Goal: Task Accomplishment & Management: Complete application form

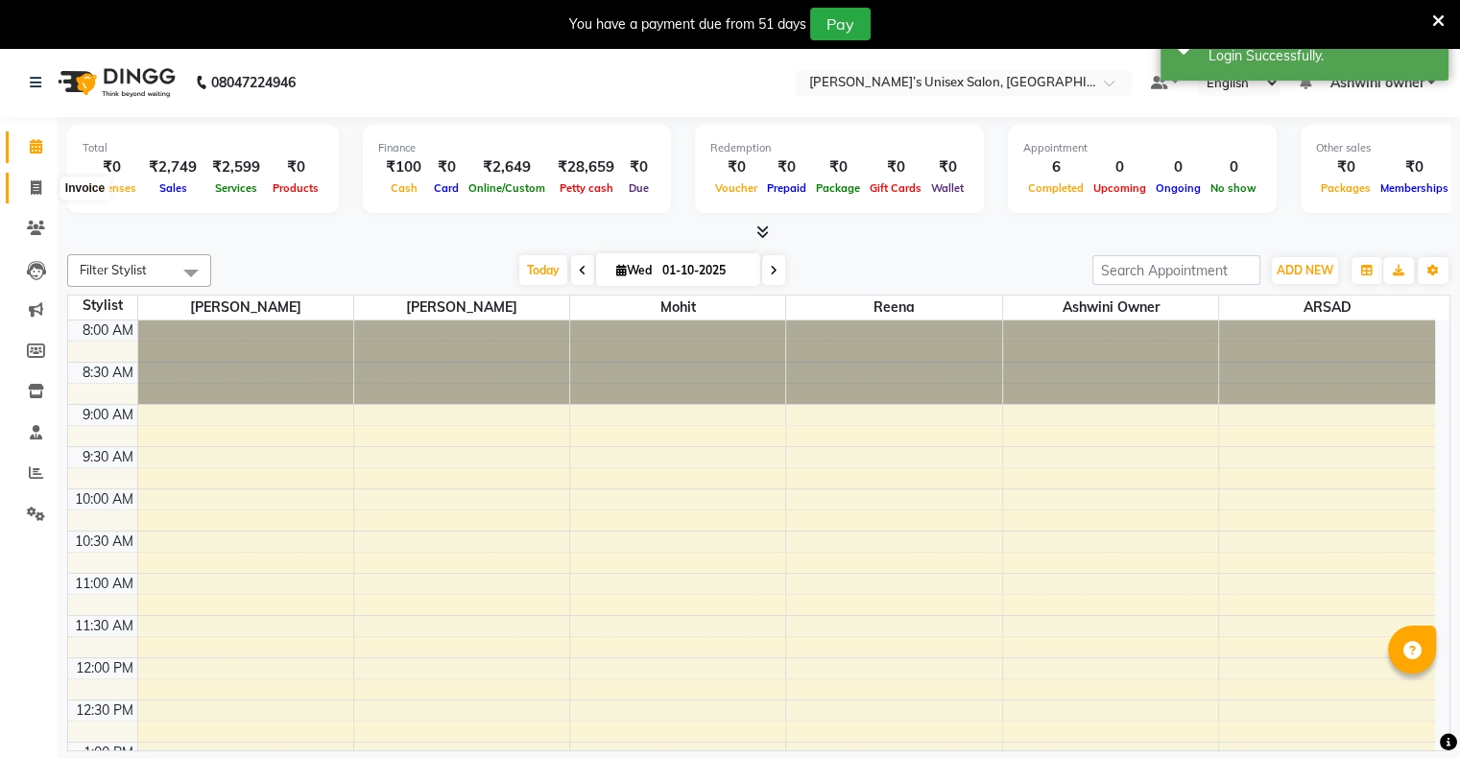
click at [40, 194] on icon at bounding box center [36, 187] width 11 height 14
select select "8735"
select select "service"
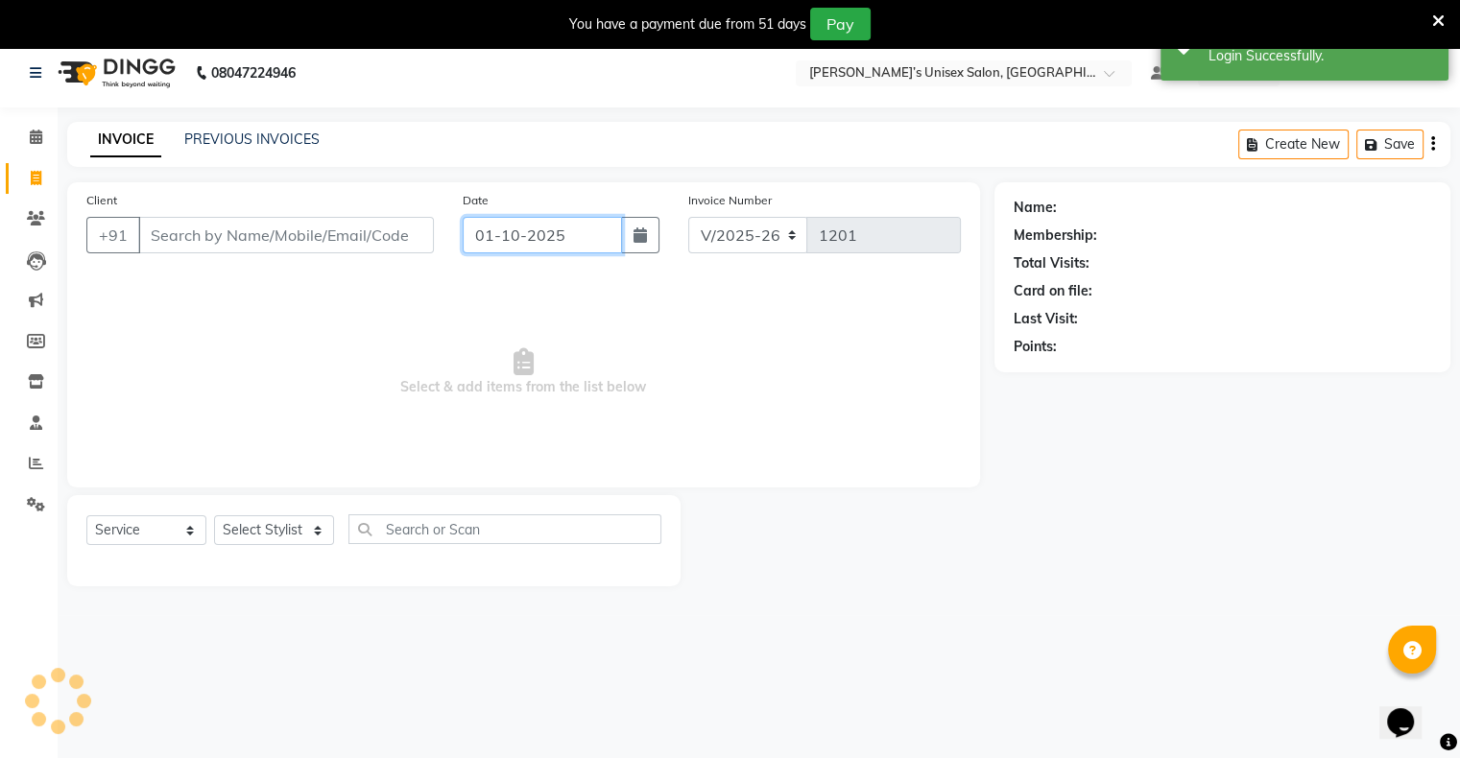
click at [545, 234] on input "01-10-2025" at bounding box center [542, 235] width 159 height 36
select select "10"
select select "2025"
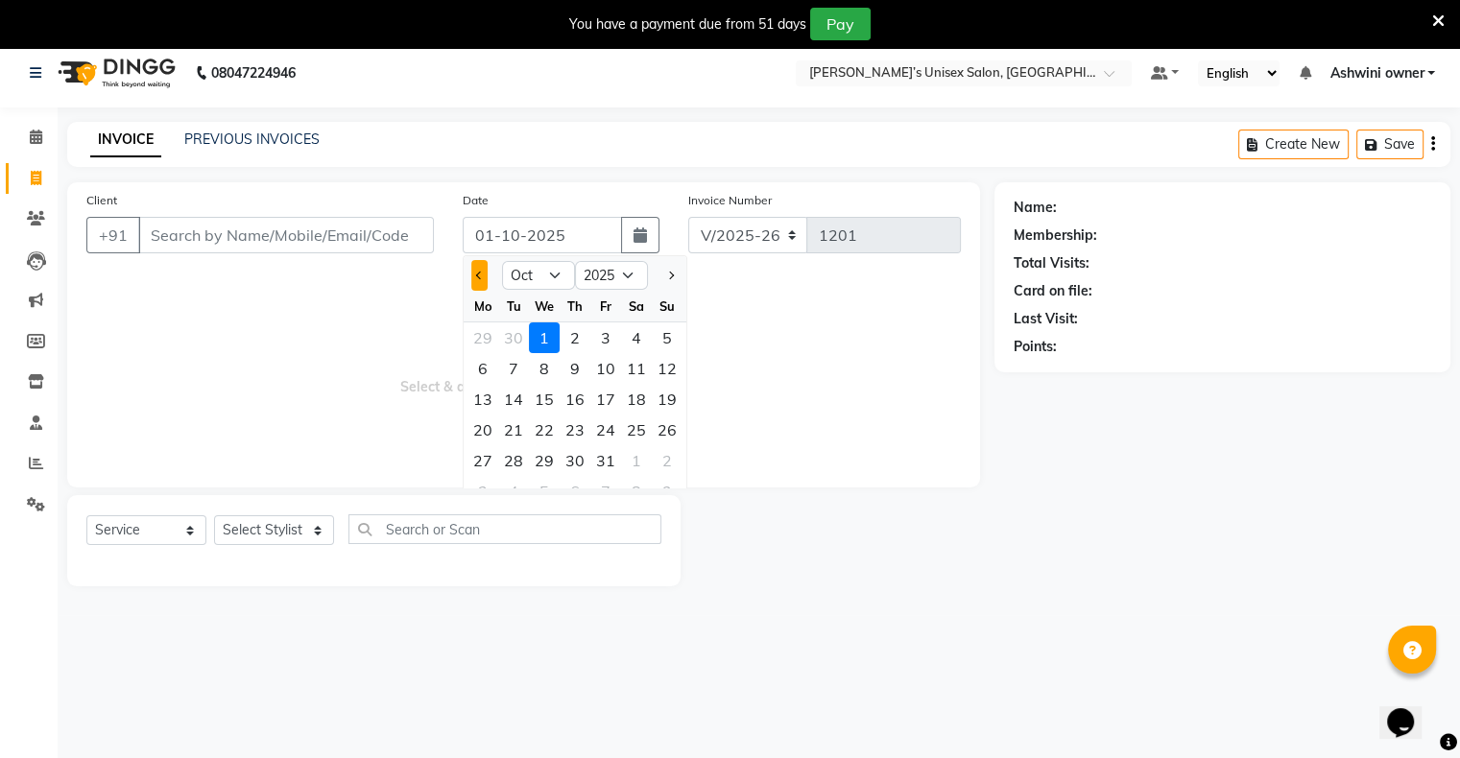
click at [472, 270] on button "Previous month" at bounding box center [479, 275] width 16 height 31
select select "9"
click at [556, 430] on div "24" at bounding box center [544, 430] width 31 height 31
type input "[DATE]"
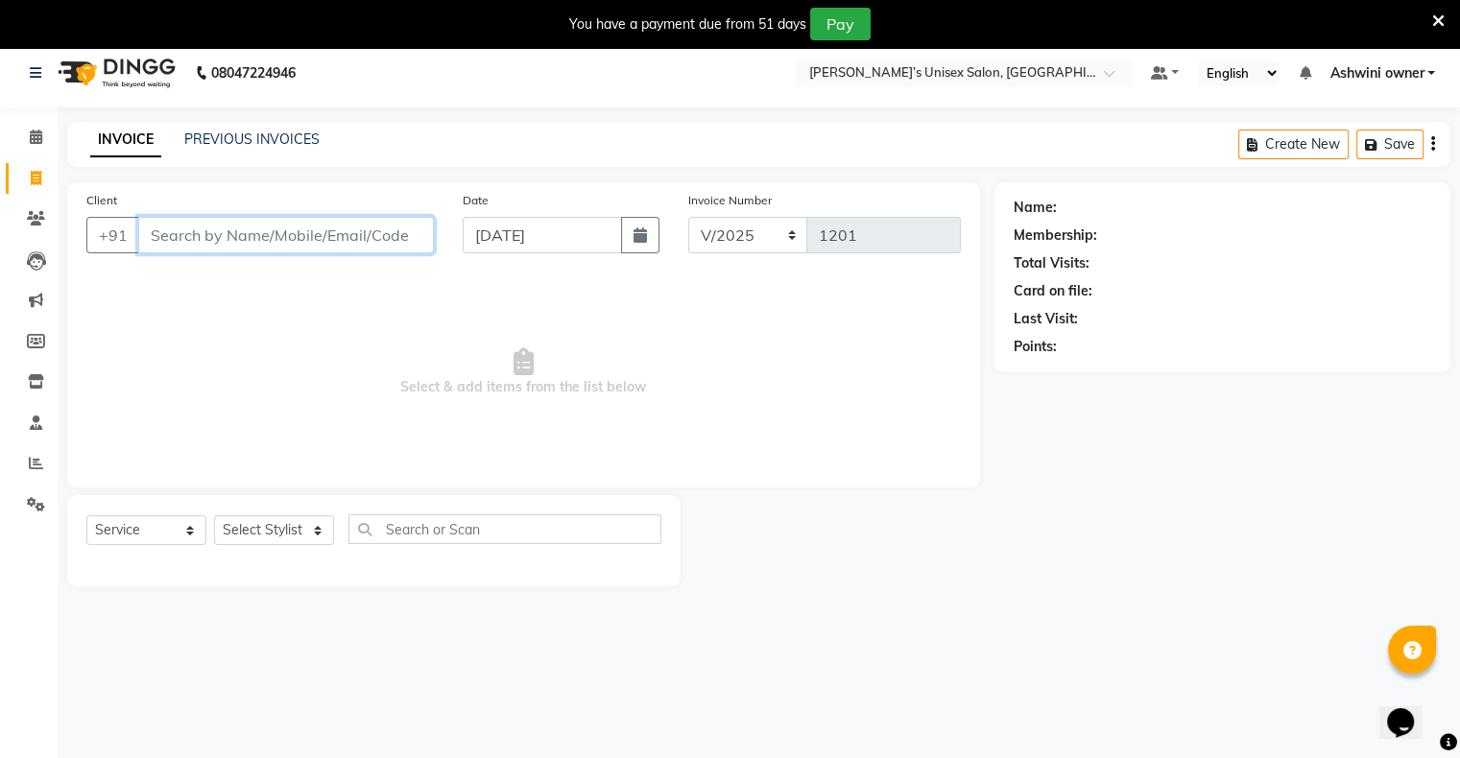
click at [379, 230] on input "Client" at bounding box center [286, 235] width 296 height 36
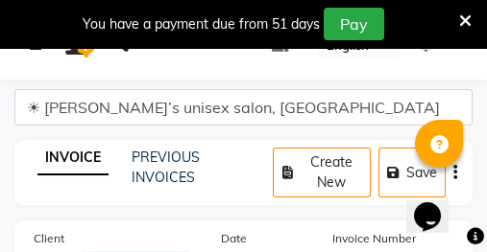
scroll to position [83, 0]
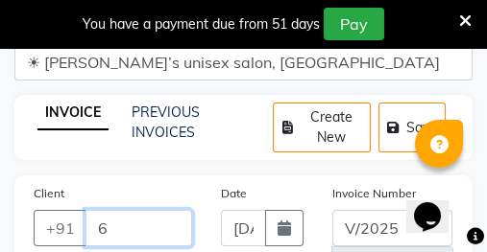
type input "6"
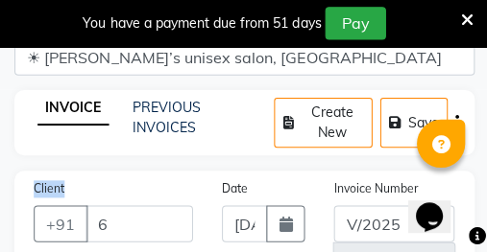
scroll to position [86, 0]
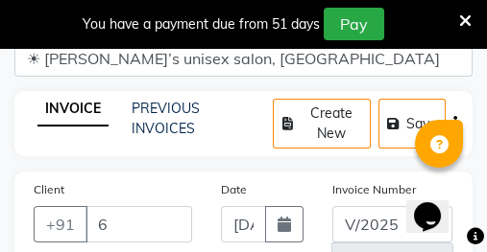
drag, startPoint x: 7, startPoint y: 169, endPoint x: 0, endPoint y: 202, distance: 34.3
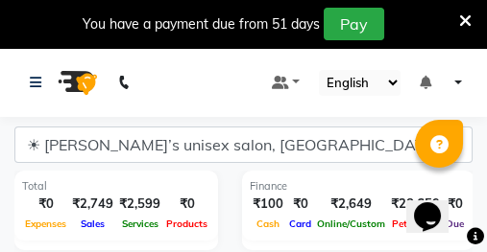
click at [469, 26] on icon at bounding box center [465, 20] width 12 height 17
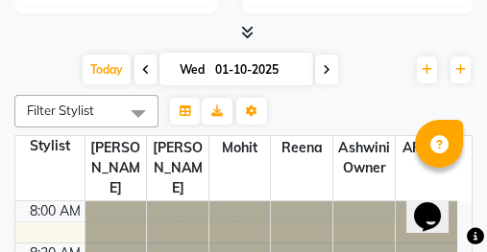
scroll to position [192, 0]
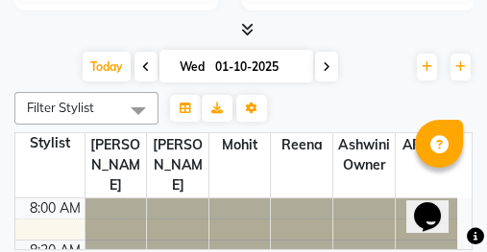
click at [410, 116] on div "Filter Stylist Select All [PERSON_NAME] Ashwini owner Mohit [PERSON_NAME] [PERS…" at bounding box center [243, 88] width 458 height 73
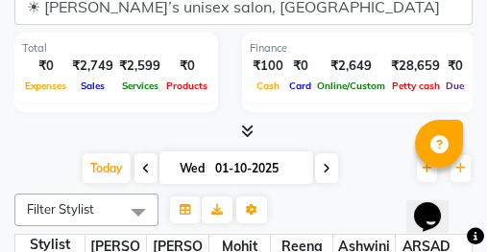
scroll to position [0, 0]
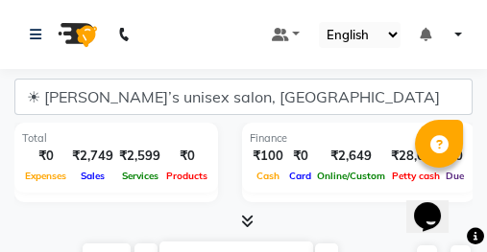
click at [465, 49] on nav "08047224946 Select Location × [PERSON_NAME]’s Unisex Salon, Runwal Gardens Defa…" at bounding box center [243, 34] width 487 height 69
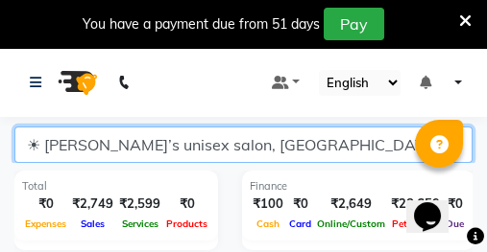
click at [140, 157] on select "☀ [PERSON_NAME]’s unisex salon, [GEOGRAPHIC_DATA]" at bounding box center [243, 145] width 458 height 36
drag, startPoint x: 140, startPoint y: 157, endPoint x: 106, endPoint y: 140, distance: 38.6
click at [106, 140] on select "☀ [PERSON_NAME]’s unisex salon, [GEOGRAPHIC_DATA]" at bounding box center [243, 145] width 458 height 36
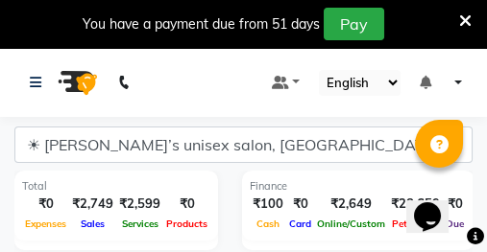
click at [467, 30] on span at bounding box center [465, 20] width 12 height 21
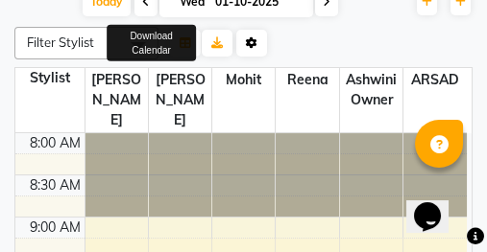
scroll to position [166, 0]
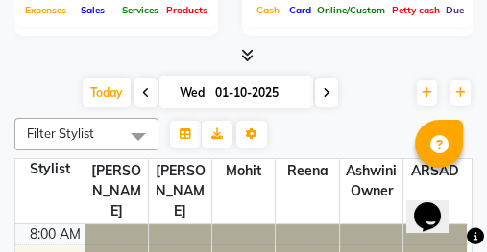
click at [440, 202] on icon "Chat widget" at bounding box center [427, 216] width 27 height 29
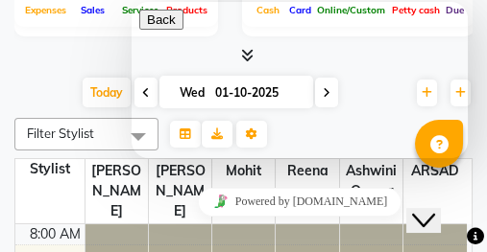
click at [431, 214] on icon "Chat widget" at bounding box center [423, 220] width 23 height 13
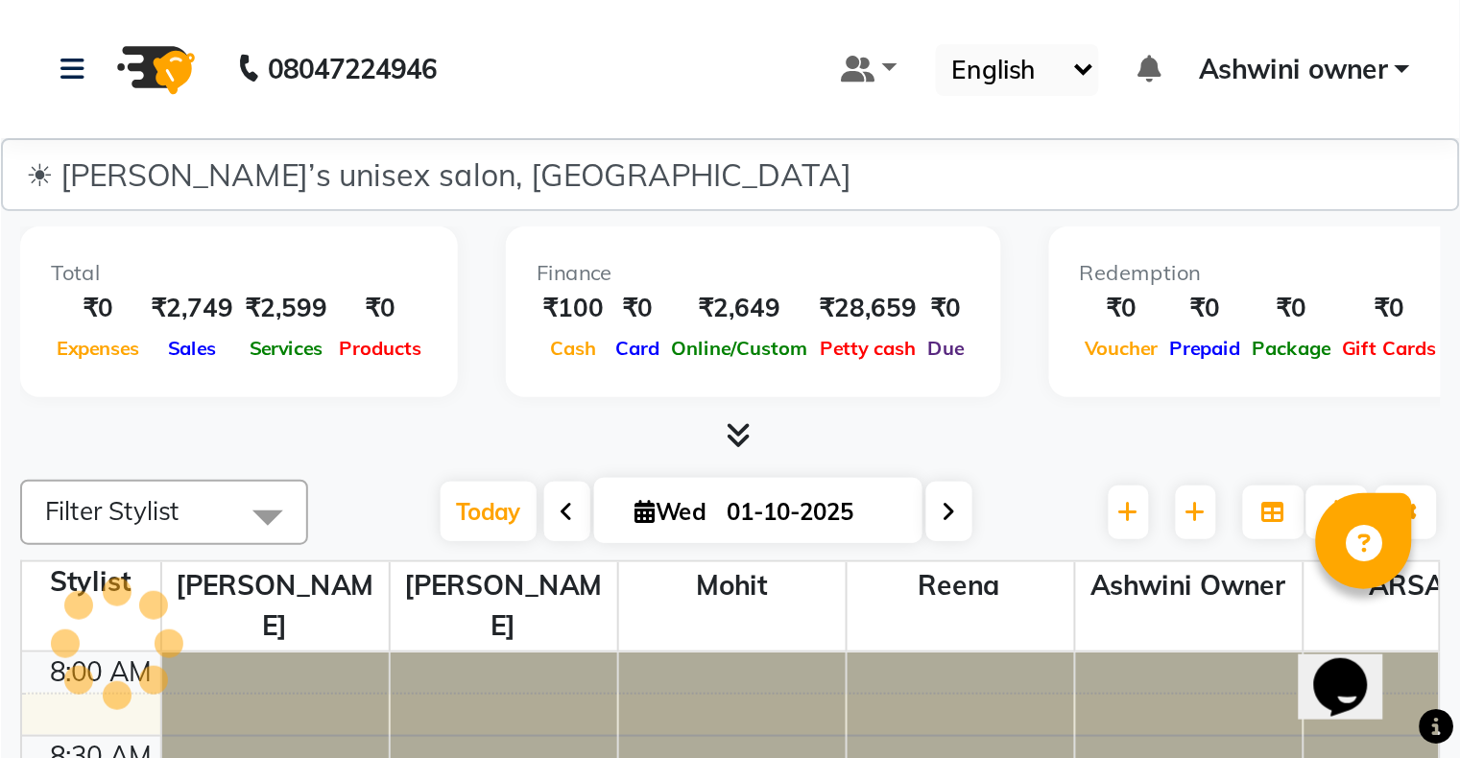
scroll to position [0, 0]
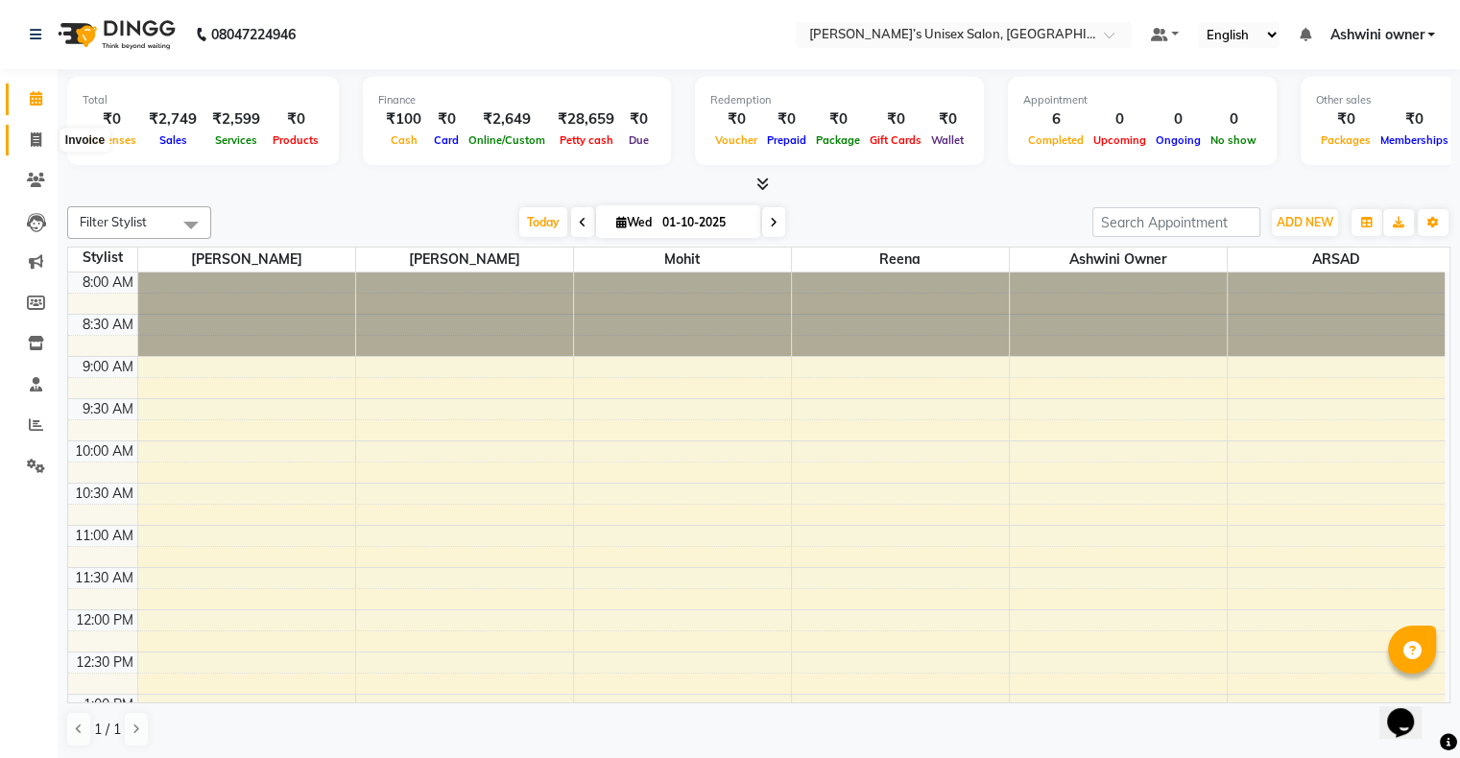
click at [35, 136] on icon at bounding box center [36, 139] width 11 height 14
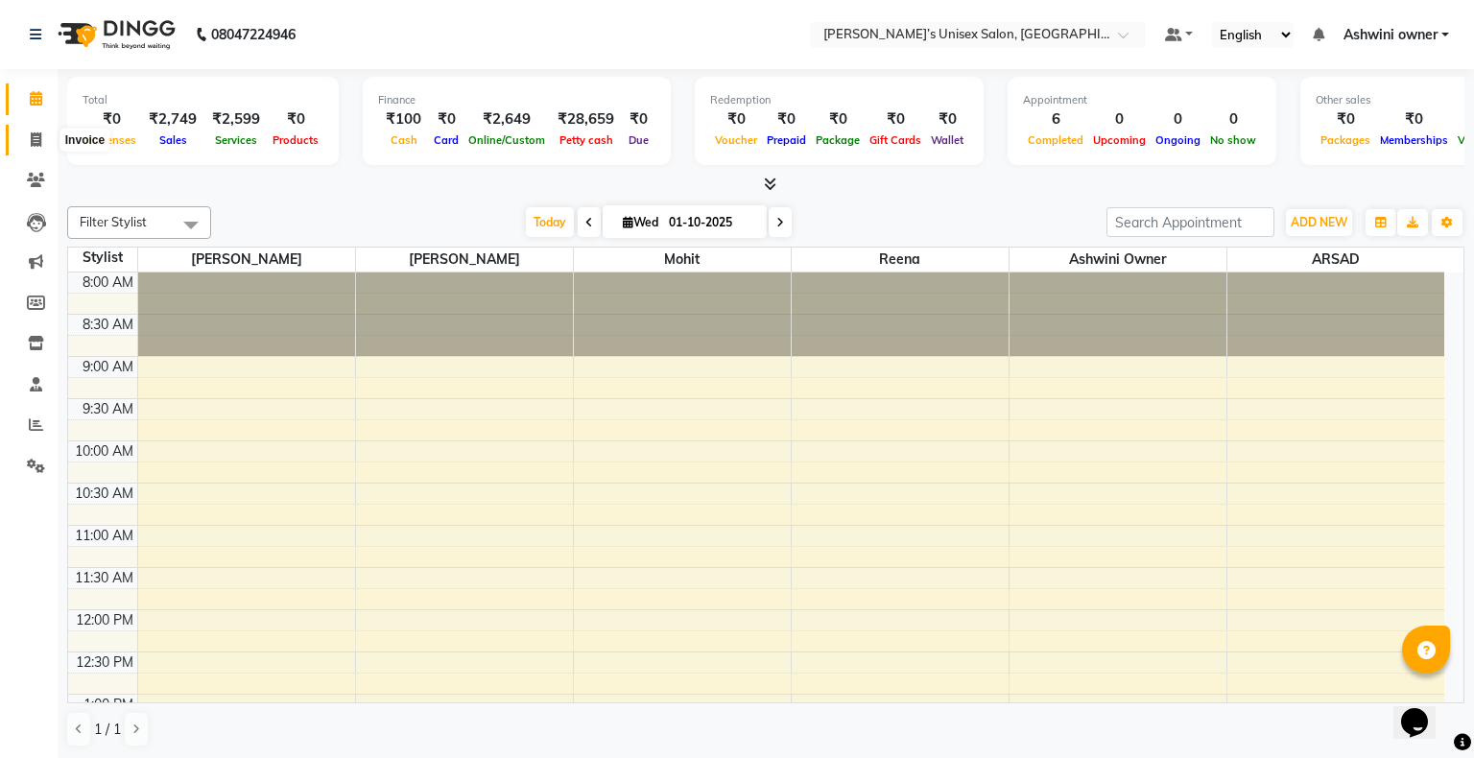
select select "8735"
select select "service"
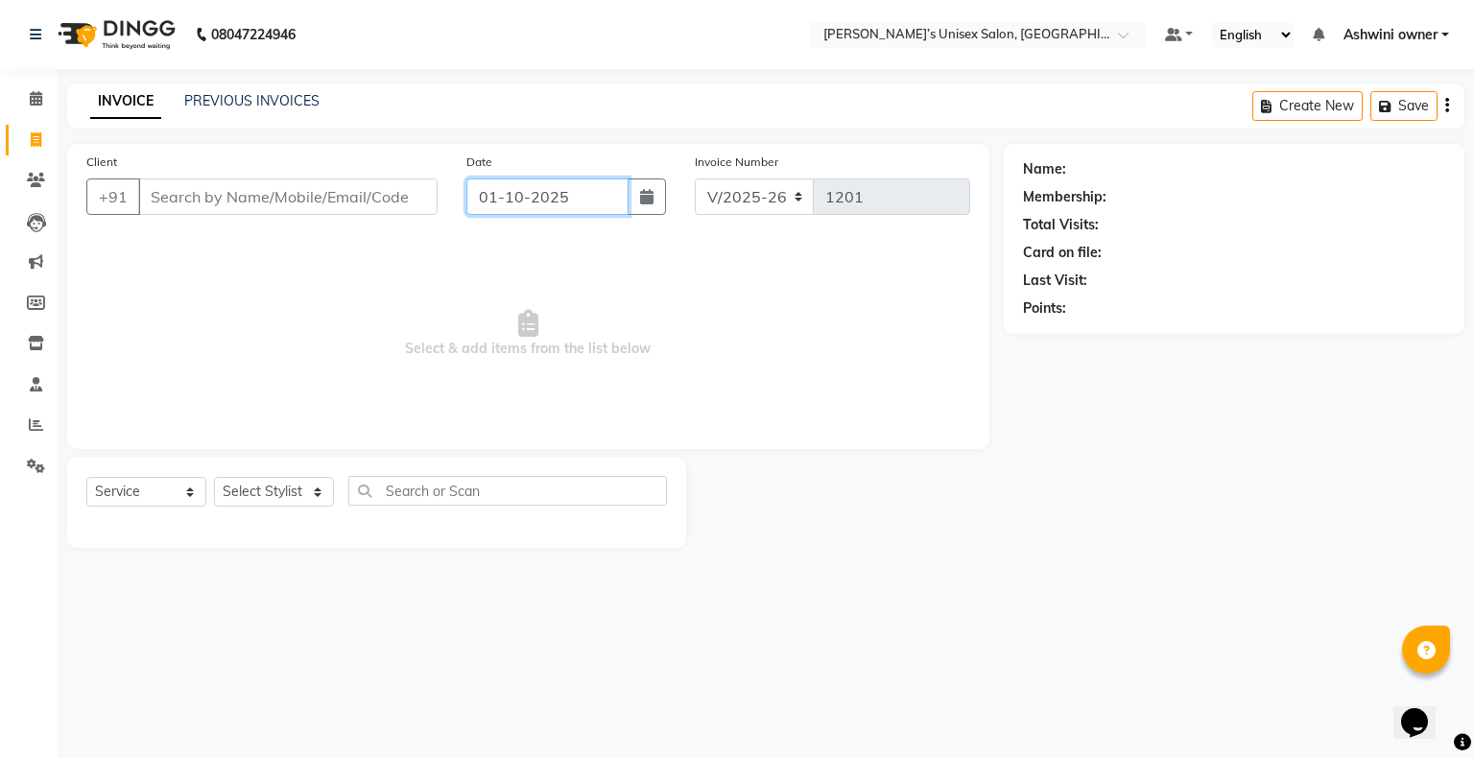
click at [490, 191] on input "01-10-2025" at bounding box center [547, 196] width 162 height 36
select select "10"
select select "2025"
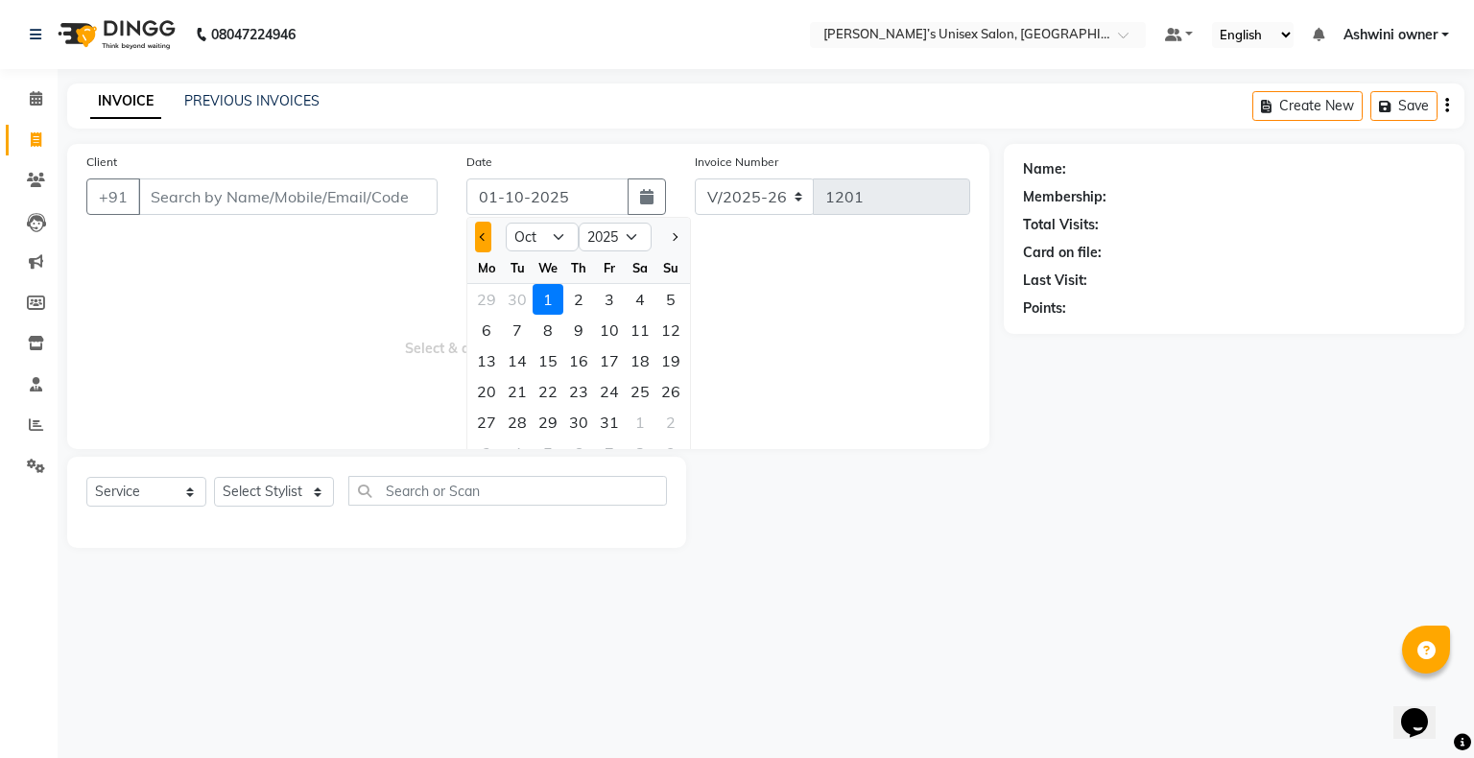
click at [487, 250] on button "Previous month" at bounding box center [483, 237] width 16 height 31
select select "9"
click at [490, 251] on div "24" at bounding box center [548, 391] width 31 height 31
type input "[DATE]"
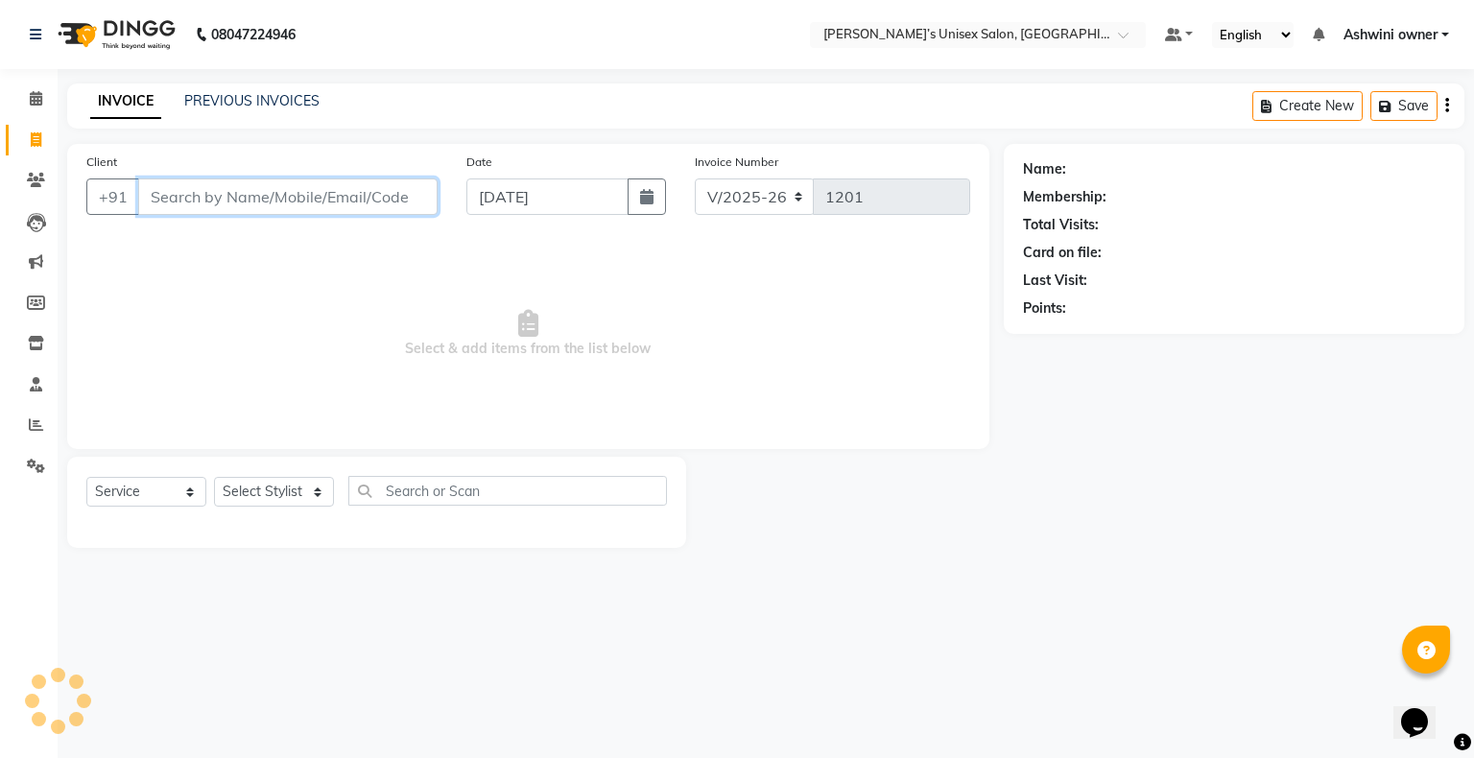
click at [353, 195] on input "Client" at bounding box center [287, 196] width 299 height 36
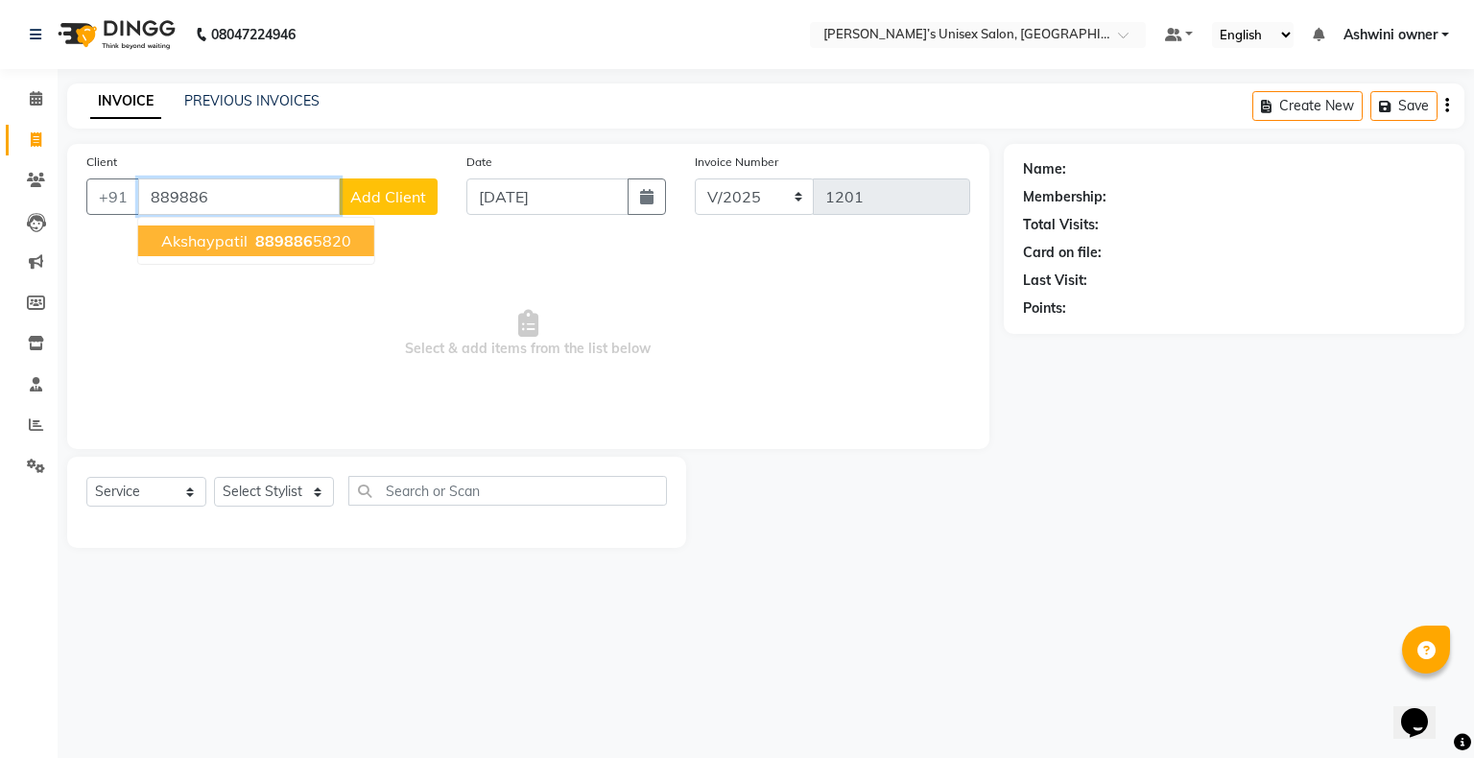
click at [322, 251] on button "akshaypatil 889886 5820" at bounding box center [256, 241] width 236 height 31
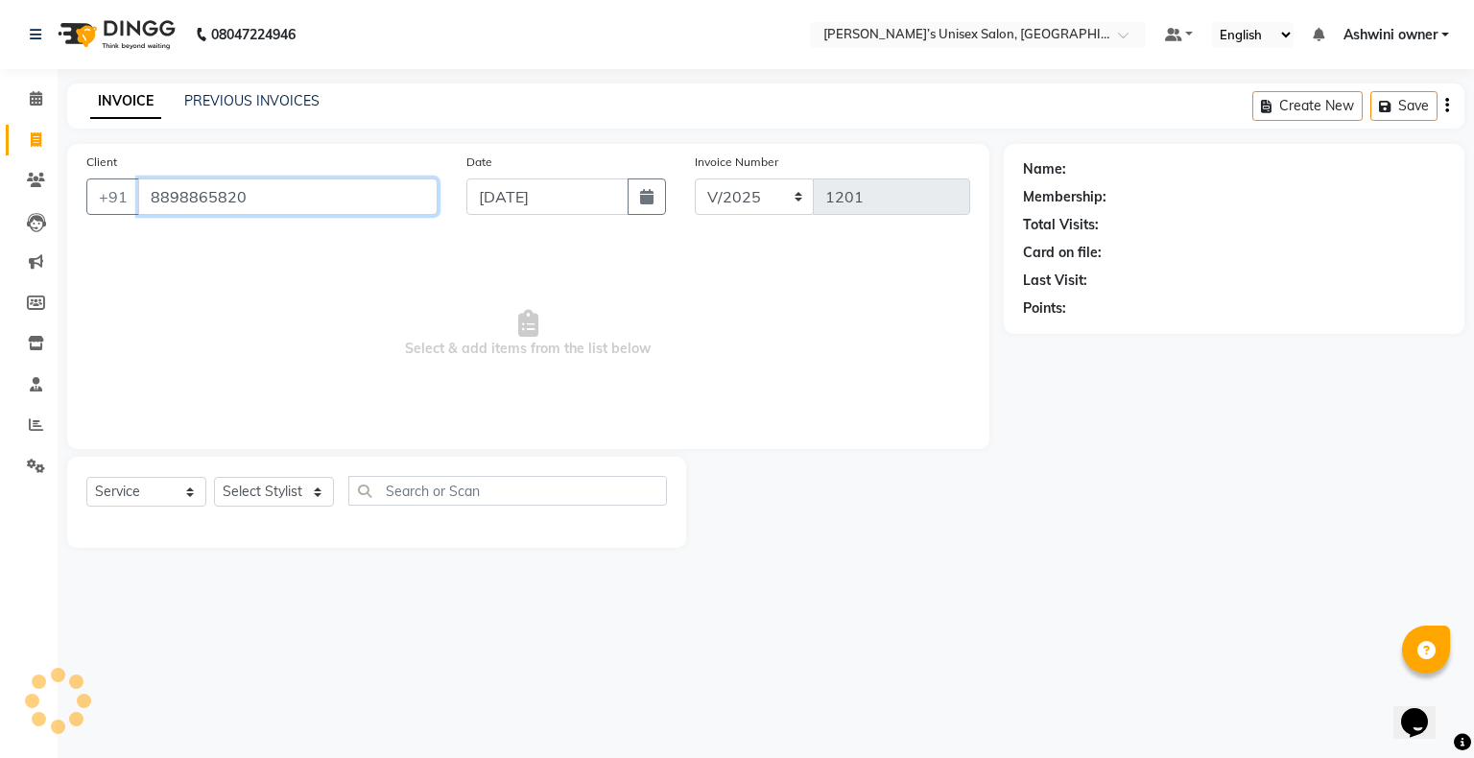
type input "8898865820"
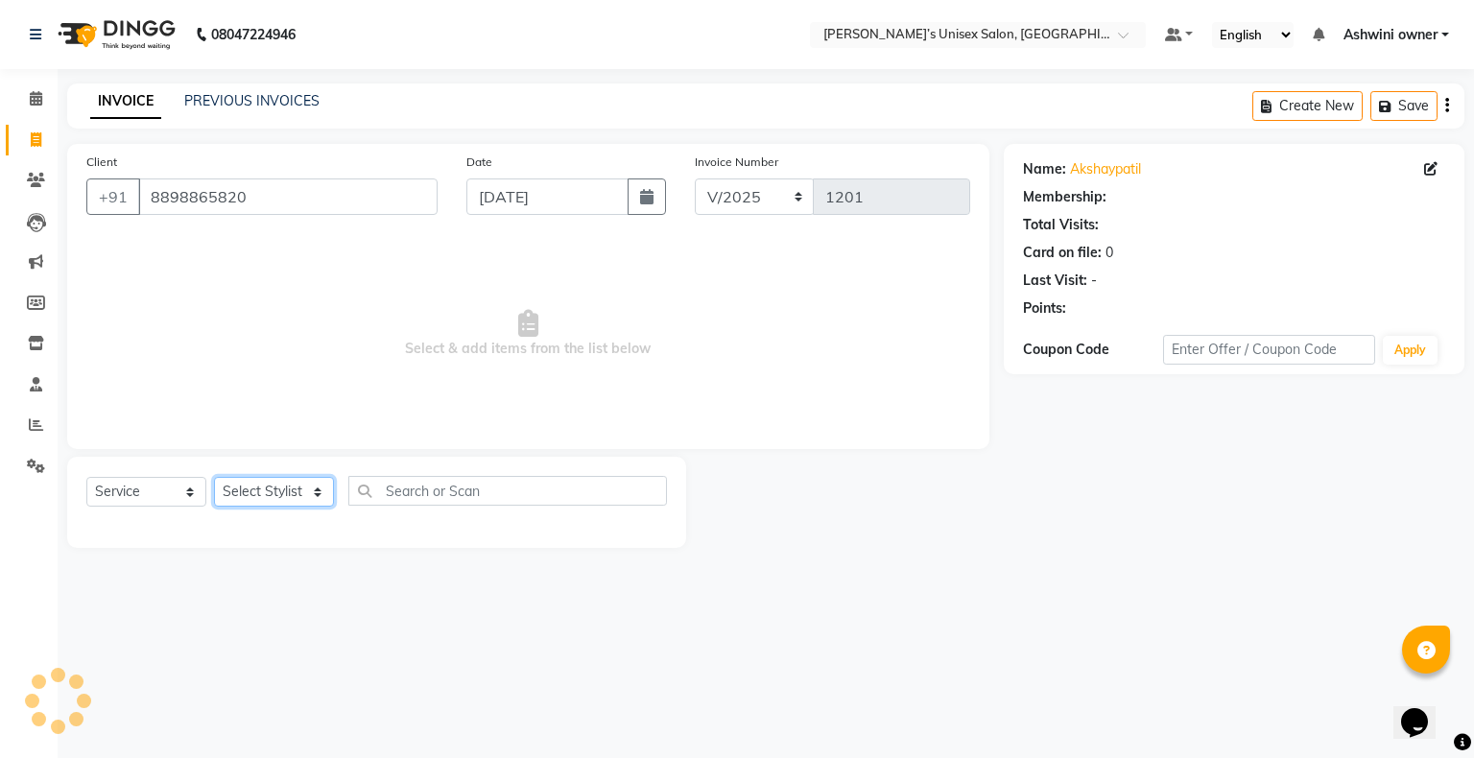
click at [282, 251] on select "Select Stylist Afjal ARSAD Ashwini owner Mohit Reena Zishan" at bounding box center [274, 492] width 120 height 30
select select "88698"
click at [214, 251] on select "Select Stylist Afjal ARSAD Ashwini owner Mohit Reena Zishan" at bounding box center [274, 492] width 120 height 30
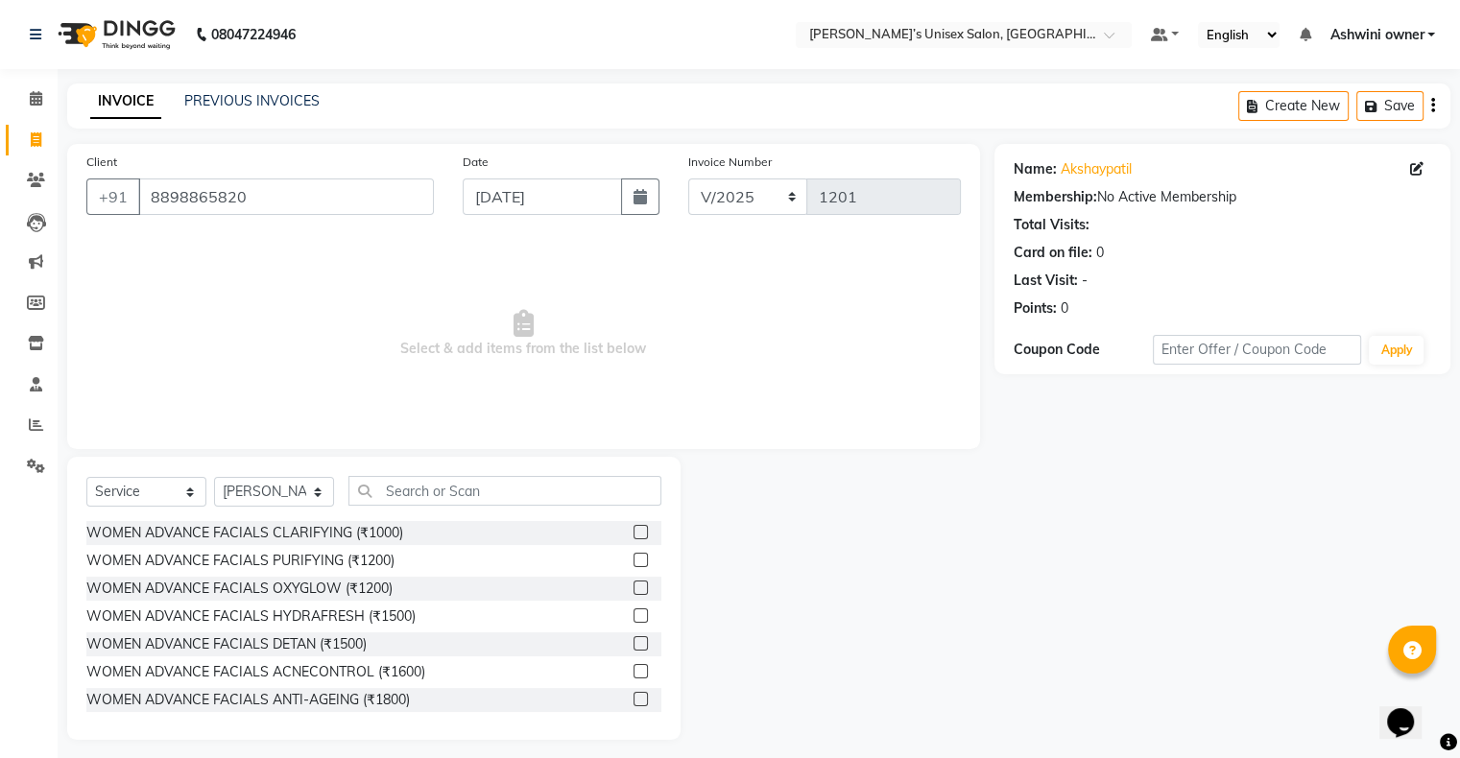
click at [484, 251] on div "Select Service Product Membership Package Voucher Prepaid Gift Card Select Styl…" at bounding box center [373, 598] width 613 height 283
click at [490, 251] on input "text" at bounding box center [504, 491] width 313 height 30
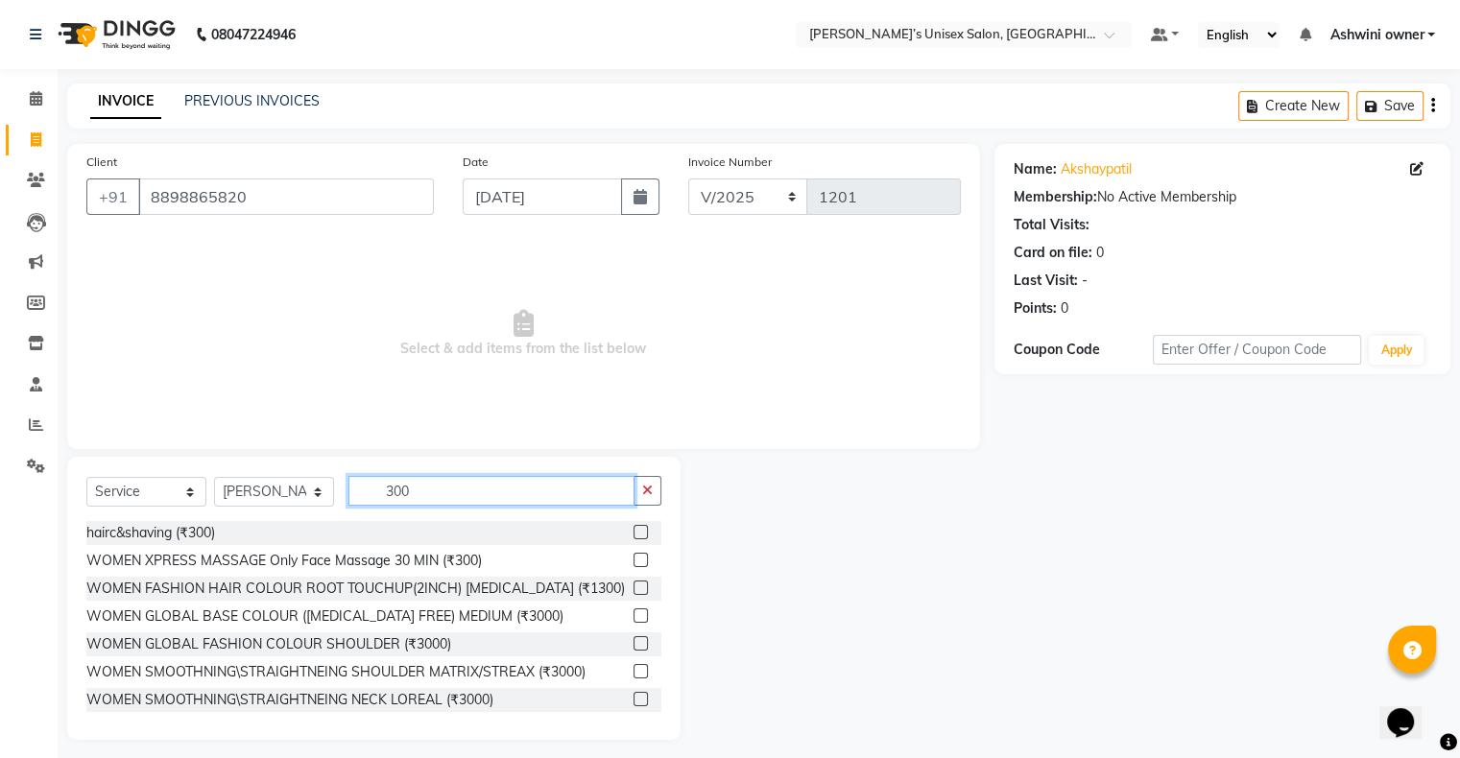
type input "300"
click at [490, 251] on div "hairc&shaving (₹300)" at bounding box center [373, 533] width 575 height 24
click at [490, 251] on label at bounding box center [640, 532] width 14 height 14
click at [490, 251] on input "checkbox" at bounding box center [639, 533] width 12 height 12
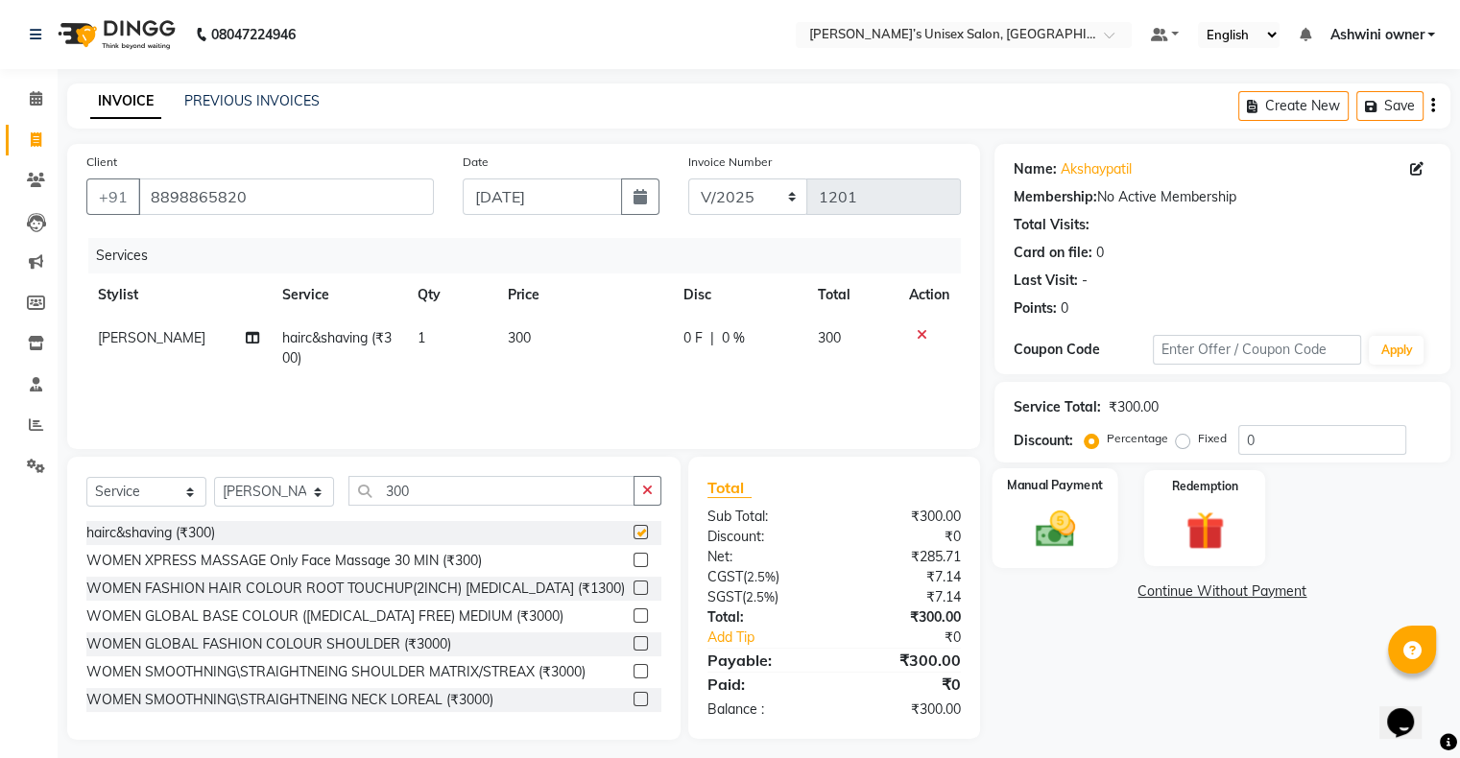
checkbox input "false"
click at [490, 251] on img at bounding box center [1054, 530] width 64 height 46
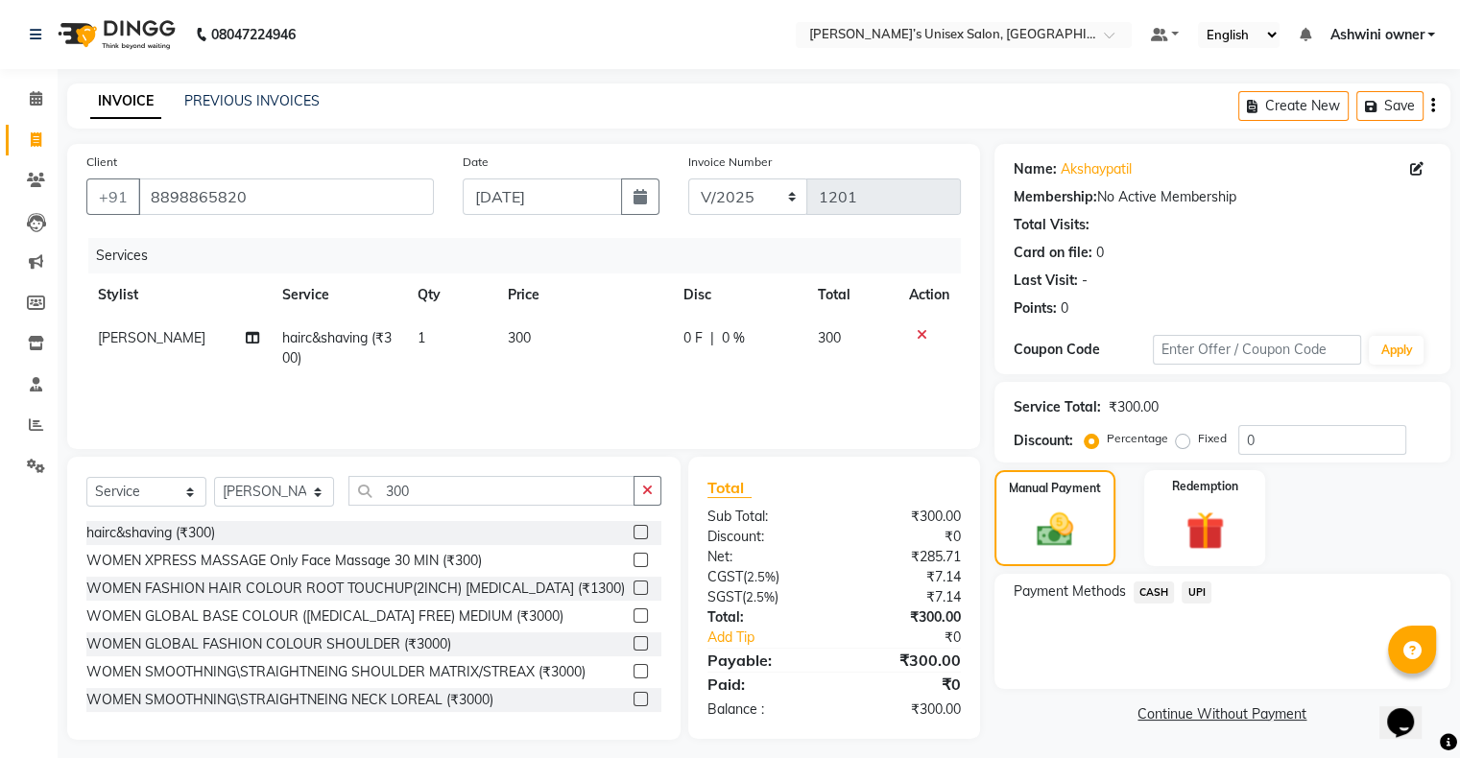
click at [490, 251] on span "UPI" at bounding box center [1196, 593] width 30 height 22
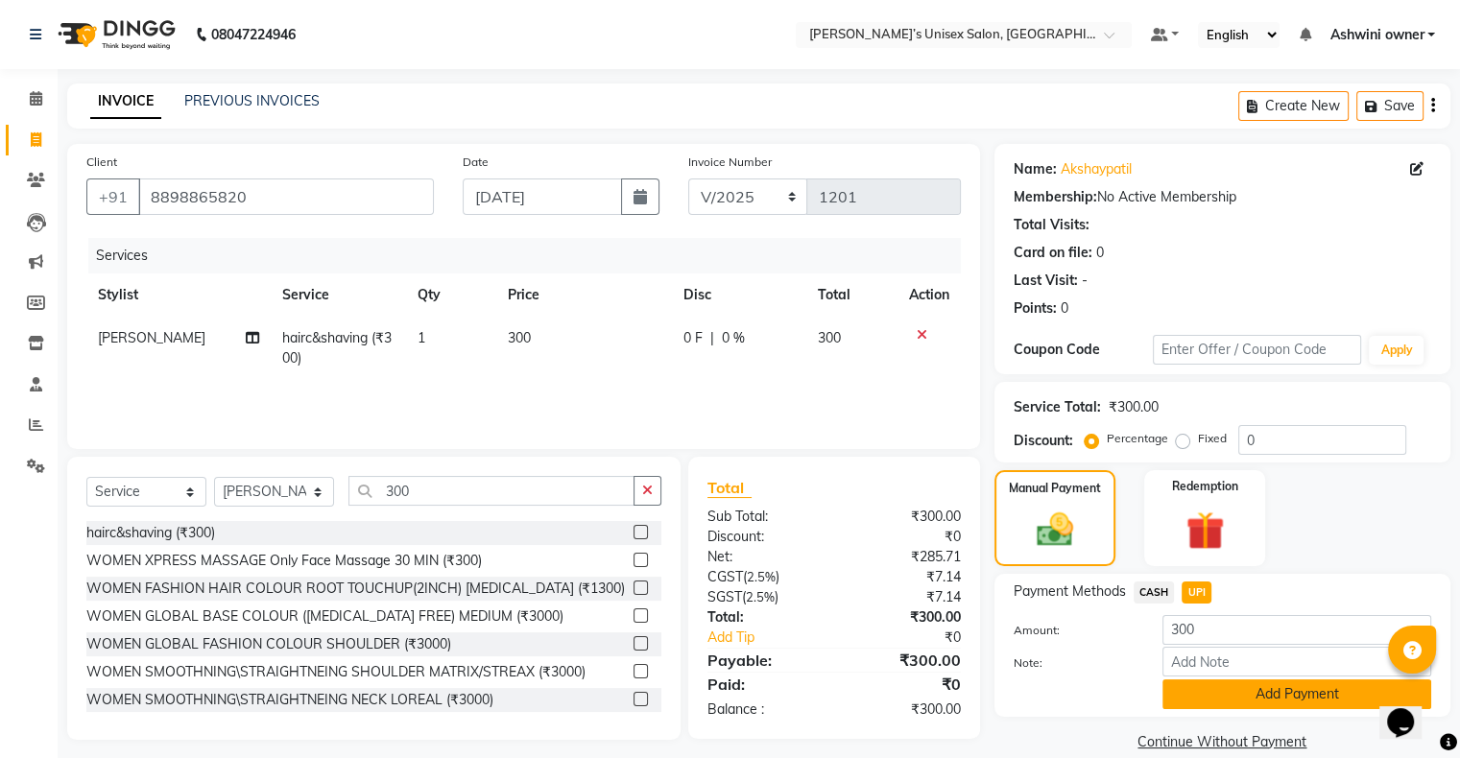
click at [490, 251] on button "Add Payment" at bounding box center [1296, 694] width 269 height 30
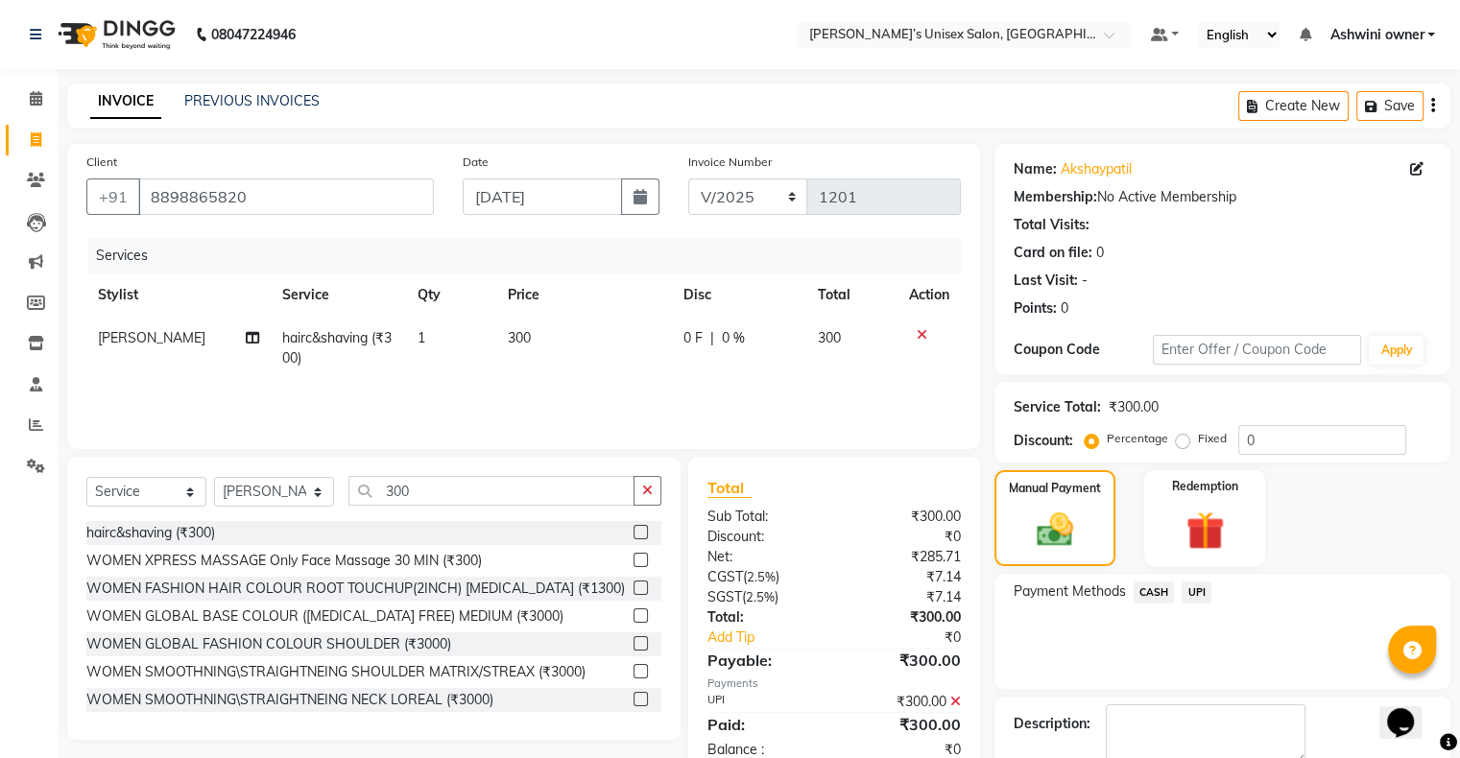
scroll to position [106, 0]
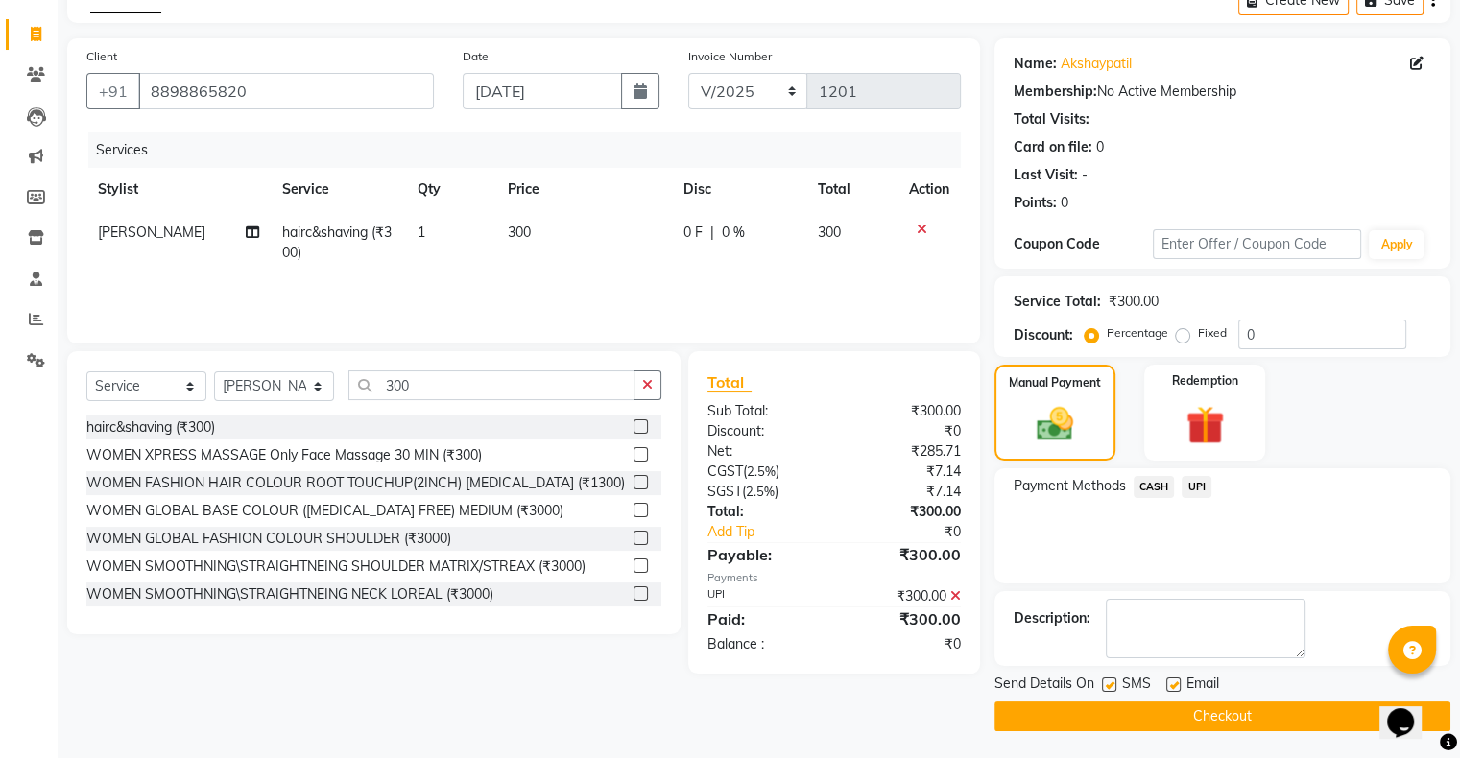
click at [490, 251] on button "Checkout" at bounding box center [1222, 716] width 456 height 30
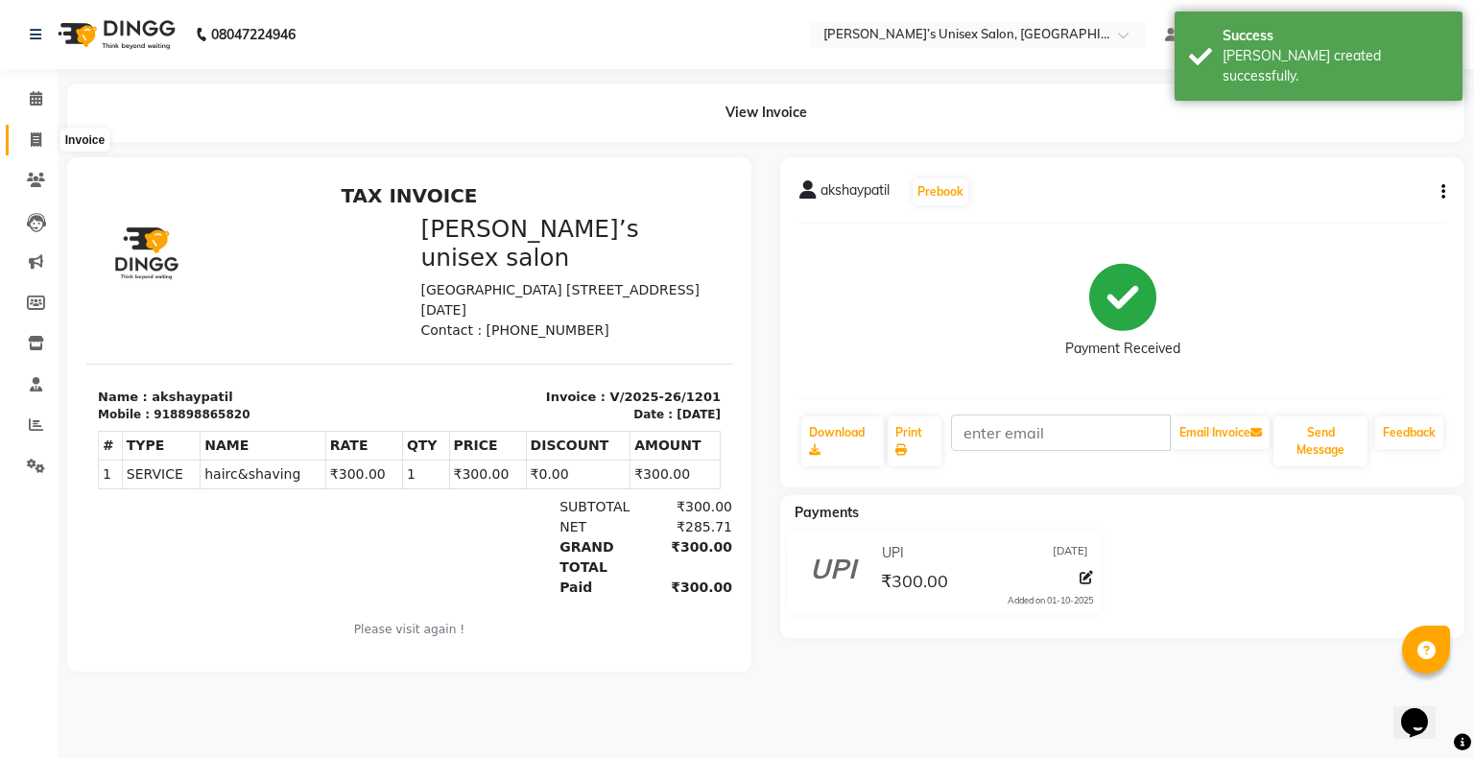
click at [35, 135] on icon at bounding box center [36, 139] width 11 height 14
select select "service"
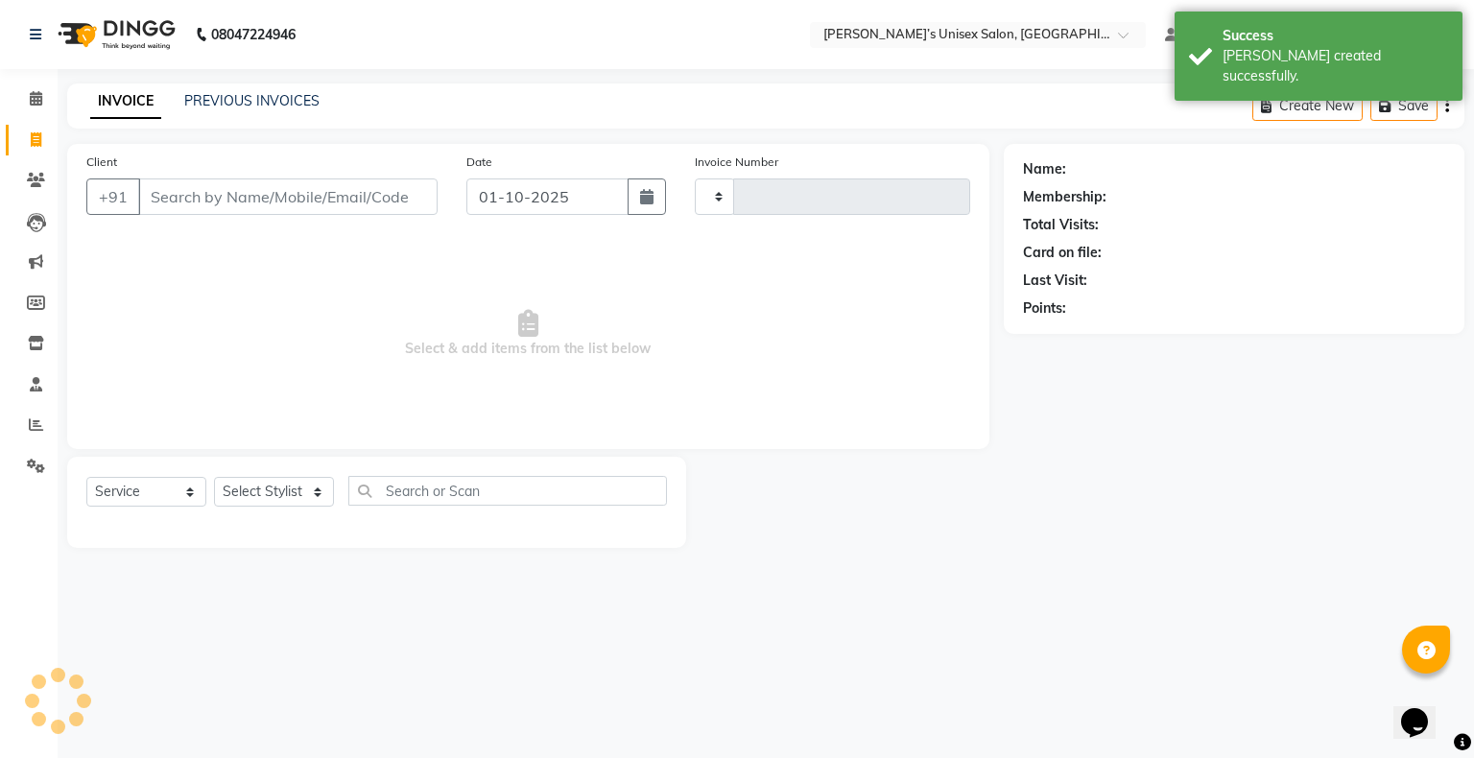
type input "1202"
select select "8735"
click at [490, 207] on input "01-10-2025" at bounding box center [547, 196] width 162 height 36
select select "10"
select select "2025"
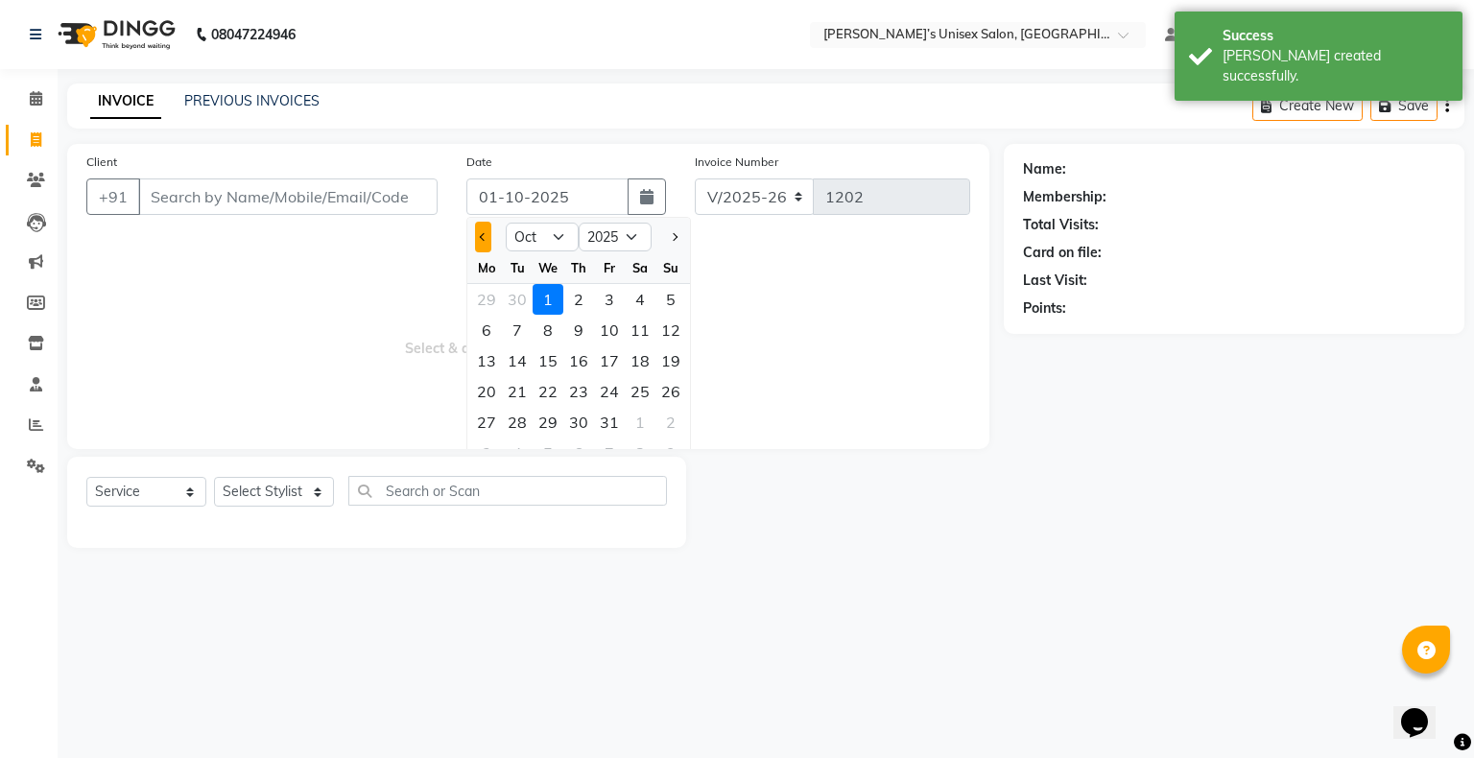
click at [488, 242] on button "Previous month" at bounding box center [483, 237] width 16 height 31
select select "9"
click at [490, 251] on div "24" at bounding box center [548, 391] width 31 height 31
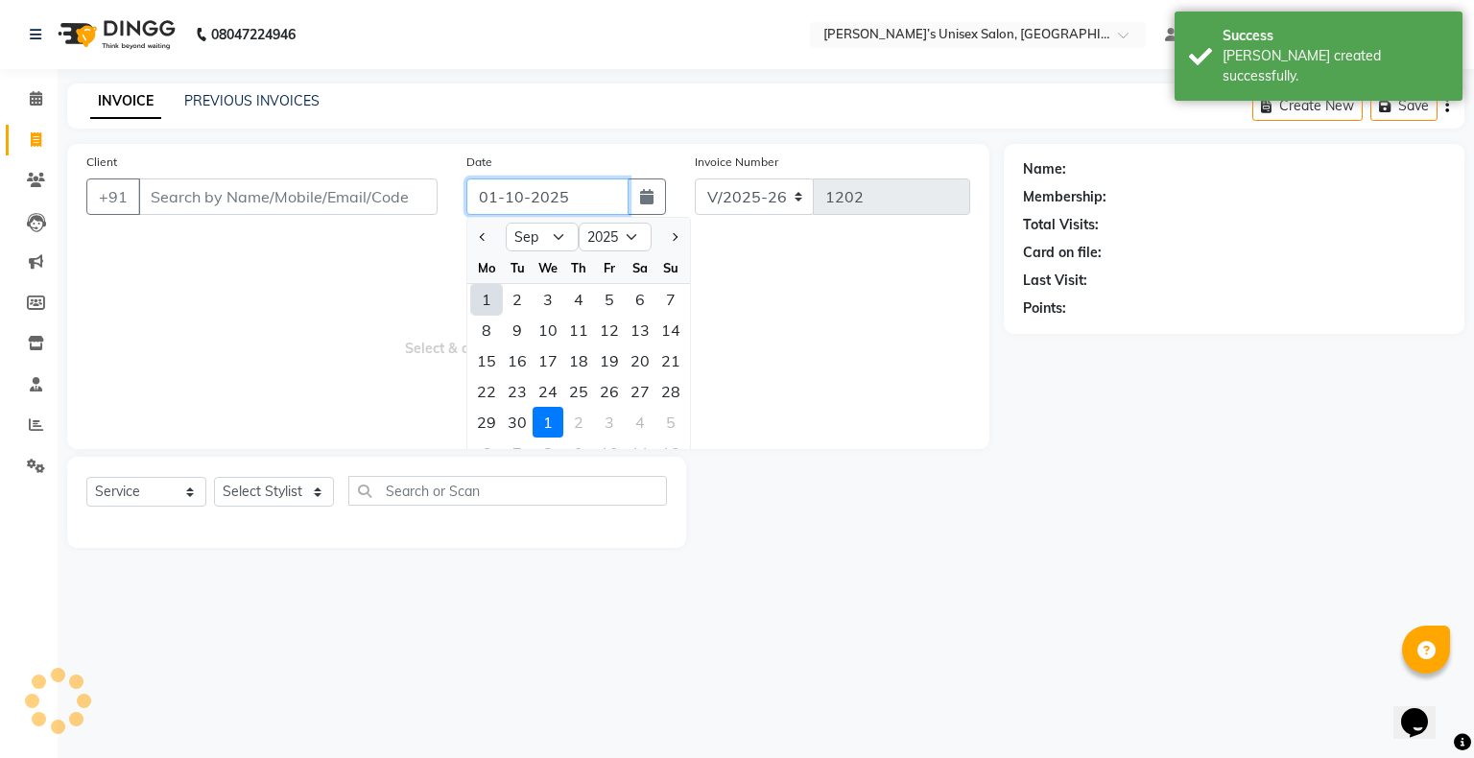
type input "[DATE]"
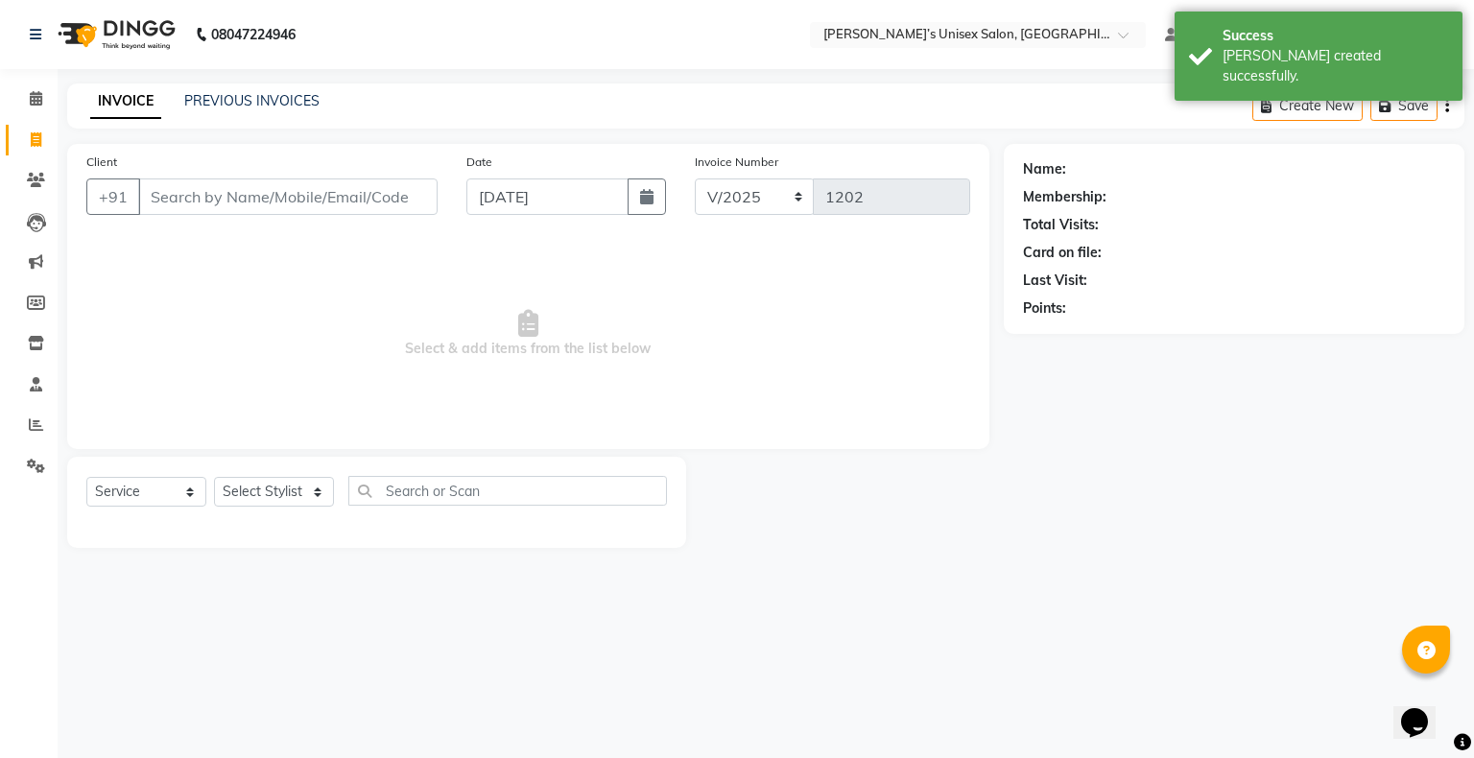
drag, startPoint x: 372, startPoint y: 167, endPoint x: 377, endPoint y: 186, distance: 19.8
click at [377, 186] on div "Client +91" at bounding box center [262, 191] width 380 height 79
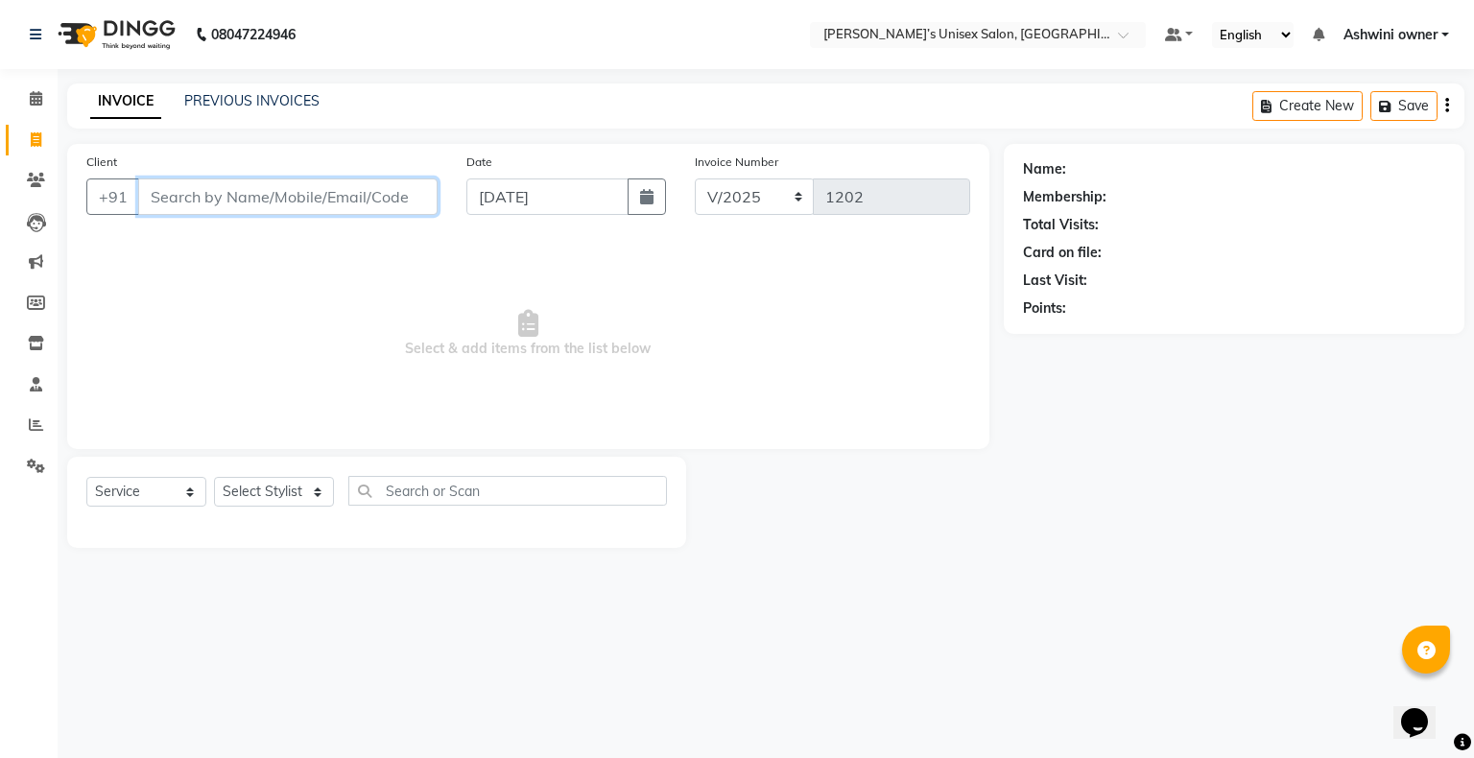
click at [353, 199] on input "Client" at bounding box center [287, 196] width 299 height 36
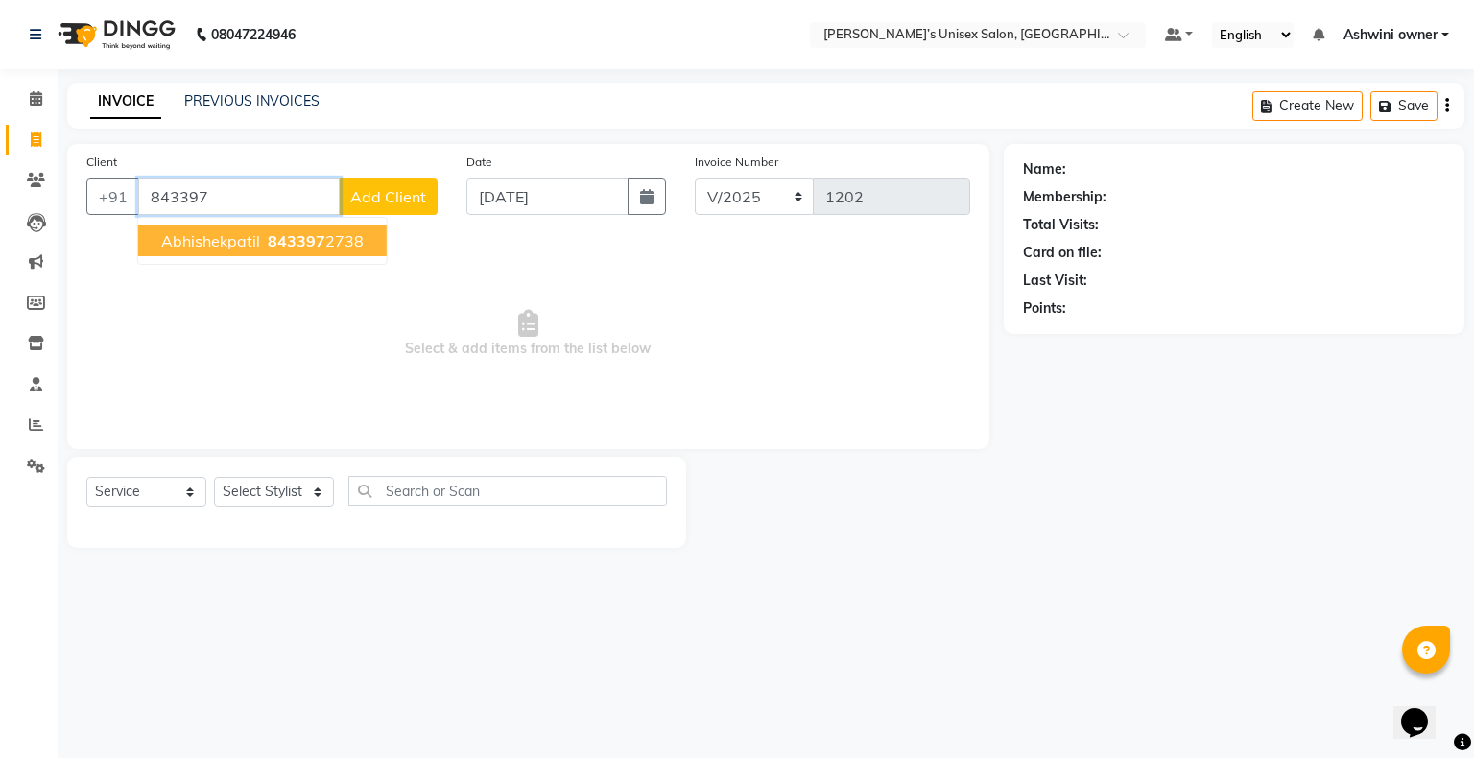
click at [291, 240] on span "843397" at bounding box center [297, 240] width 58 height 19
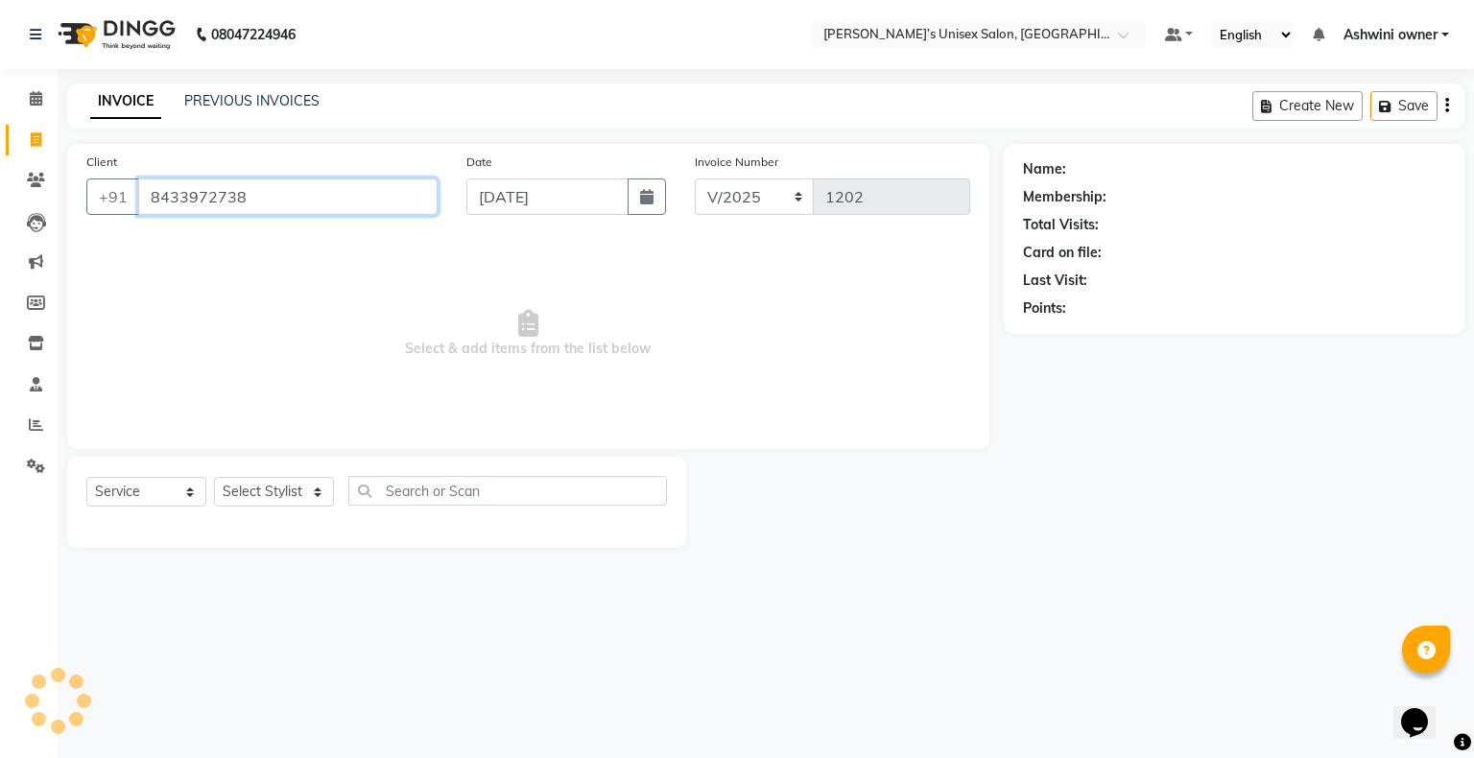
type input "8433972738"
click at [246, 251] on select "Select Stylist Afjal ARSAD Ashwini owner Mohit Reena Zishan" at bounding box center [274, 492] width 120 height 30
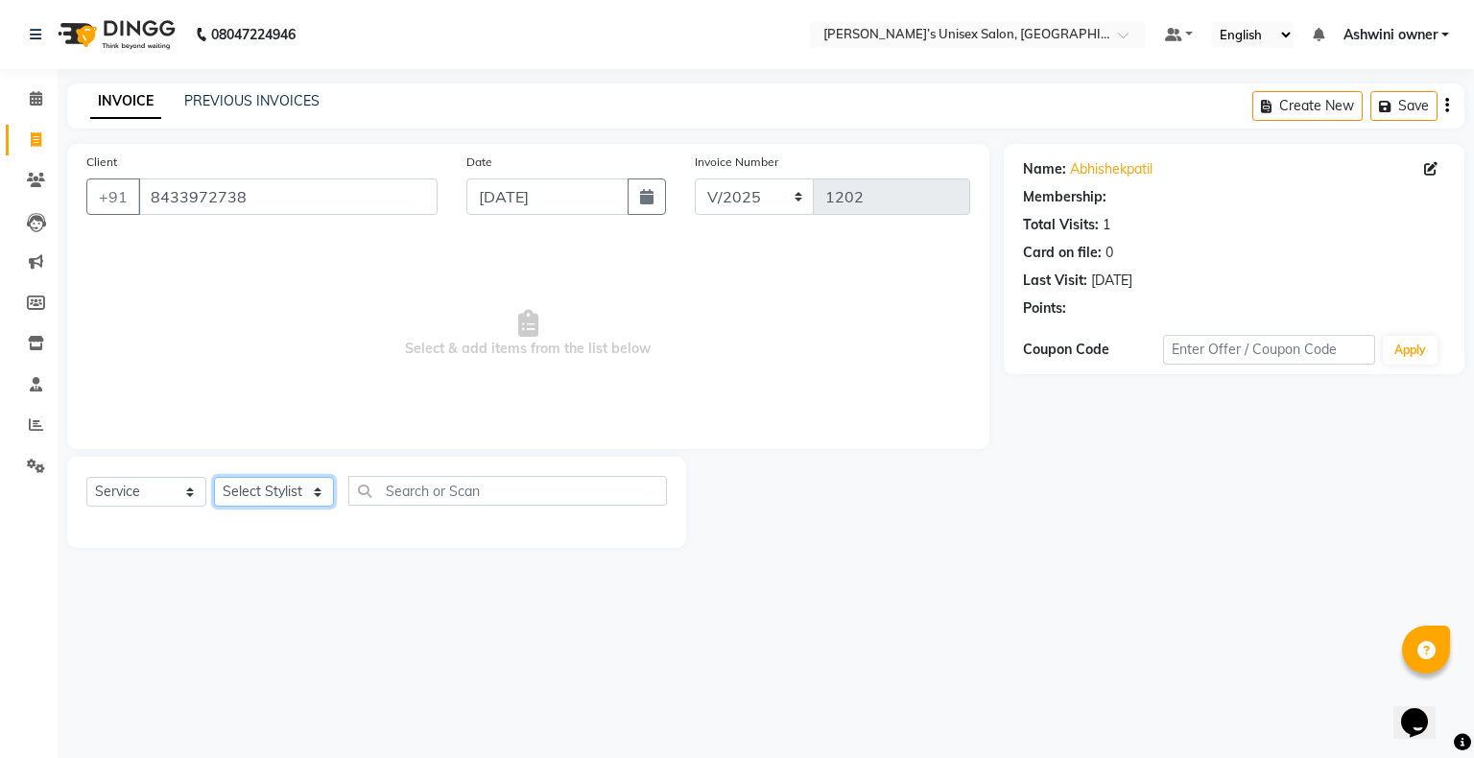
select select "88698"
click at [214, 251] on select "Select Stylist Afjal ARSAD Ashwini owner Mohit Reena Zishan" at bounding box center [274, 492] width 120 height 30
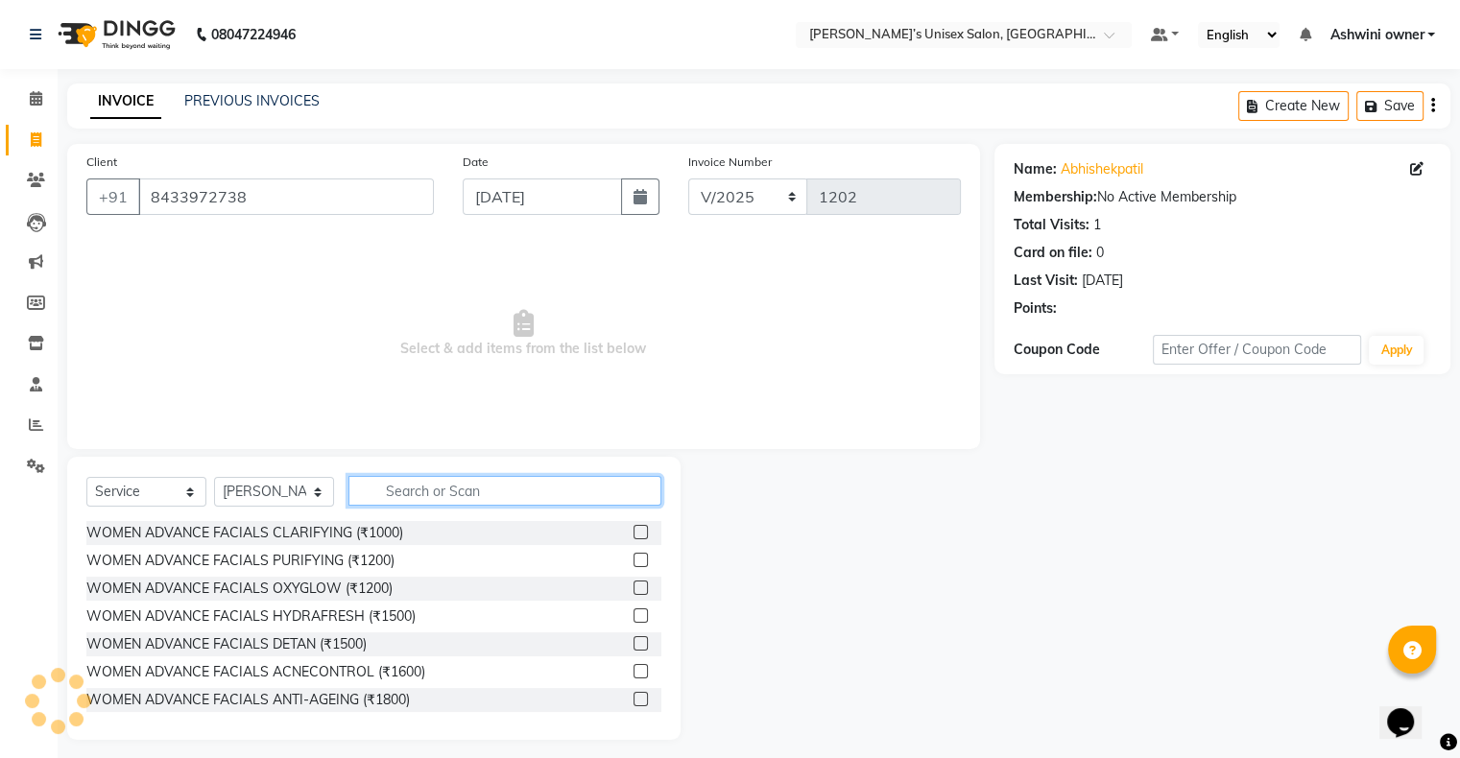
click at [407, 251] on input "text" at bounding box center [504, 491] width 313 height 30
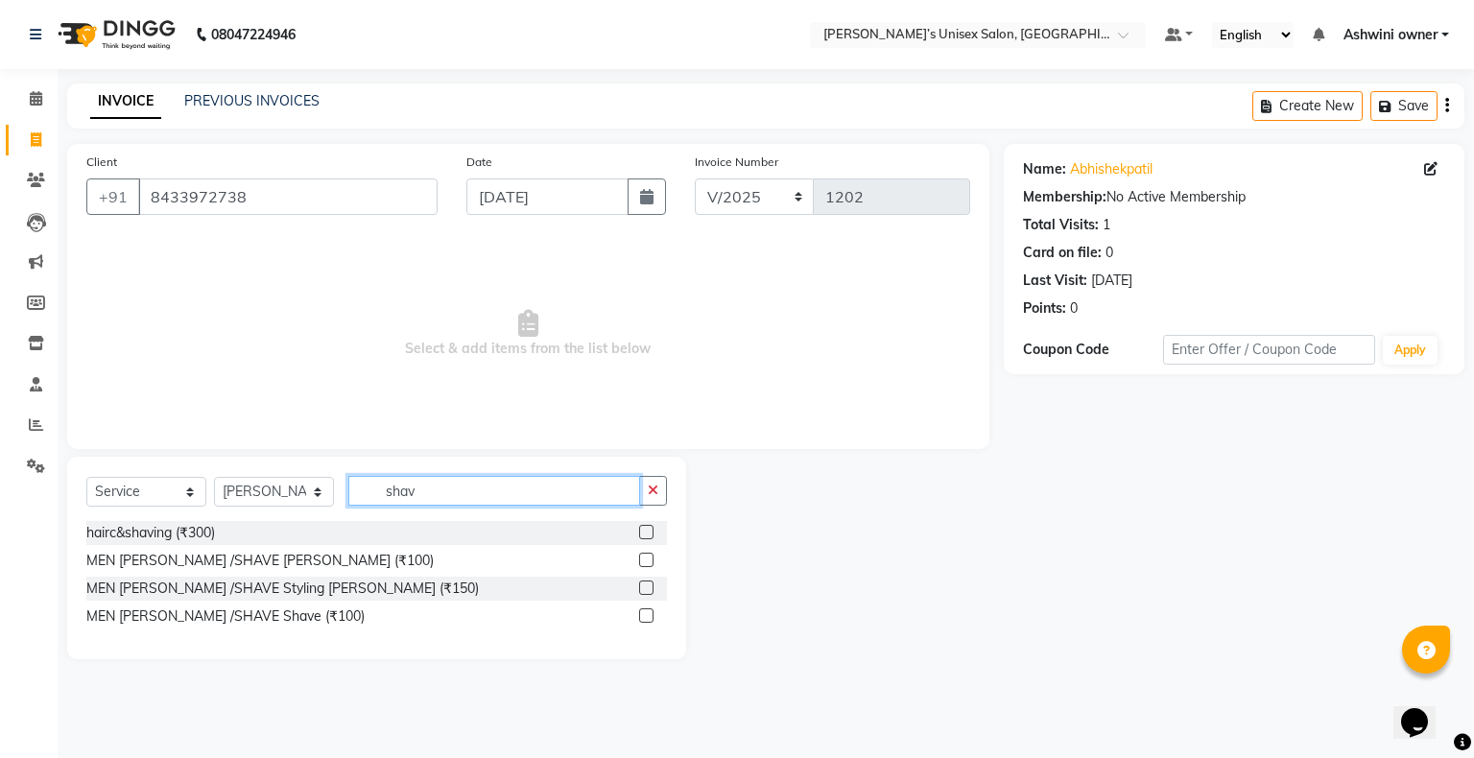
type input "shav"
click at [490, 251] on label at bounding box center [646, 560] width 14 height 14
click at [490, 251] on input "checkbox" at bounding box center [645, 561] width 12 height 12
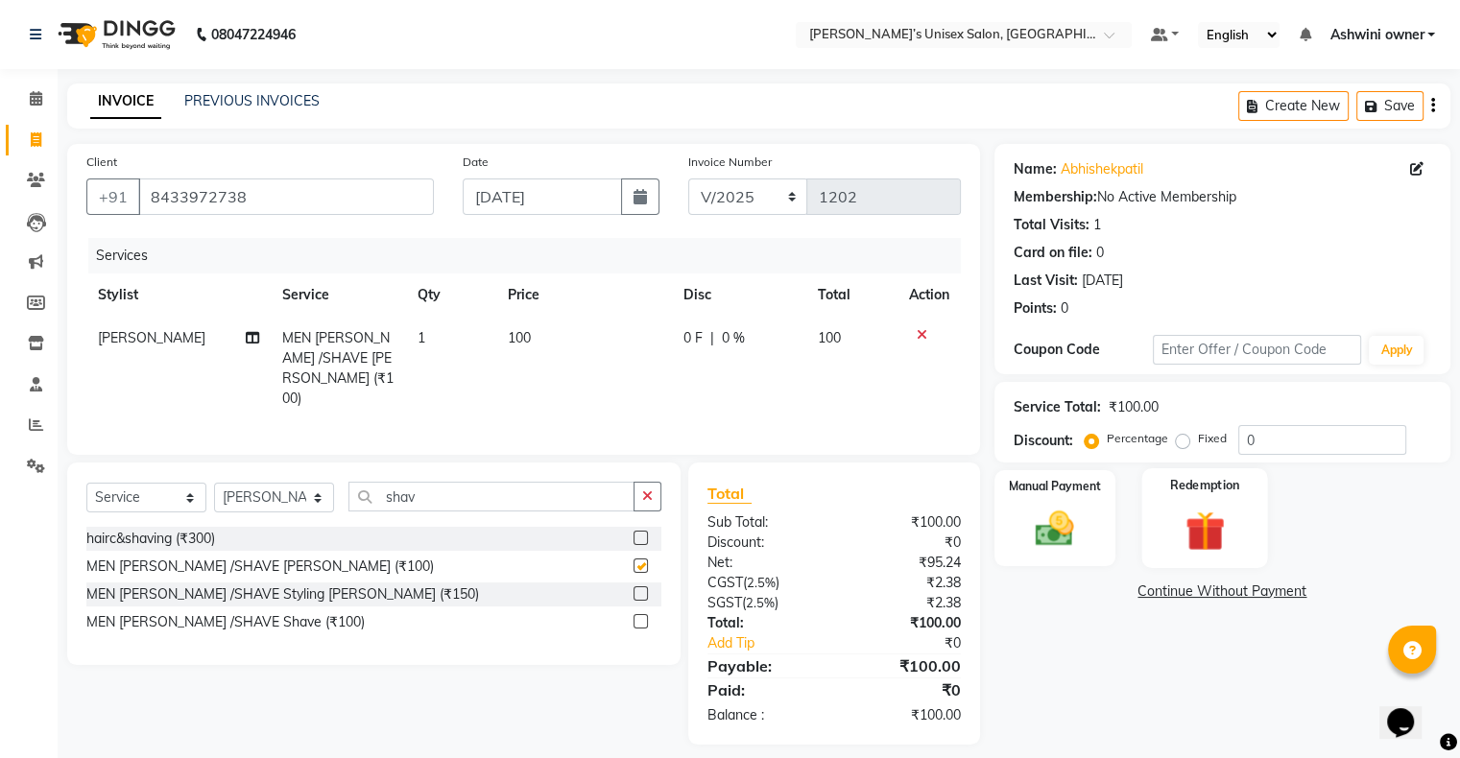
checkbox input "false"
click at [490, 251] on div "Manual Payment" at bounding box center [1054, 517] width 126 height 99
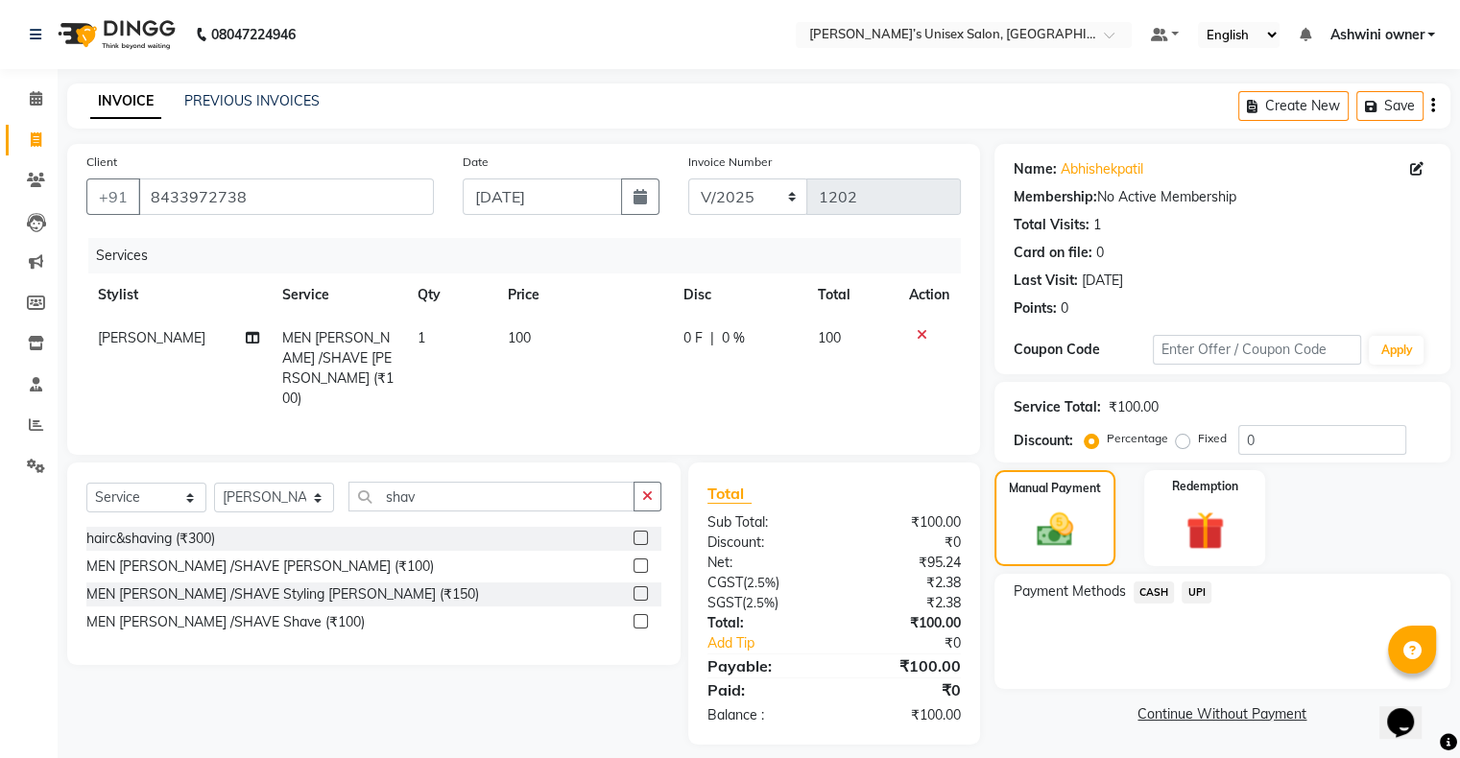
click at [490, 251] on span "UPI" at bounding box center [1196, 593] width 30 height 22
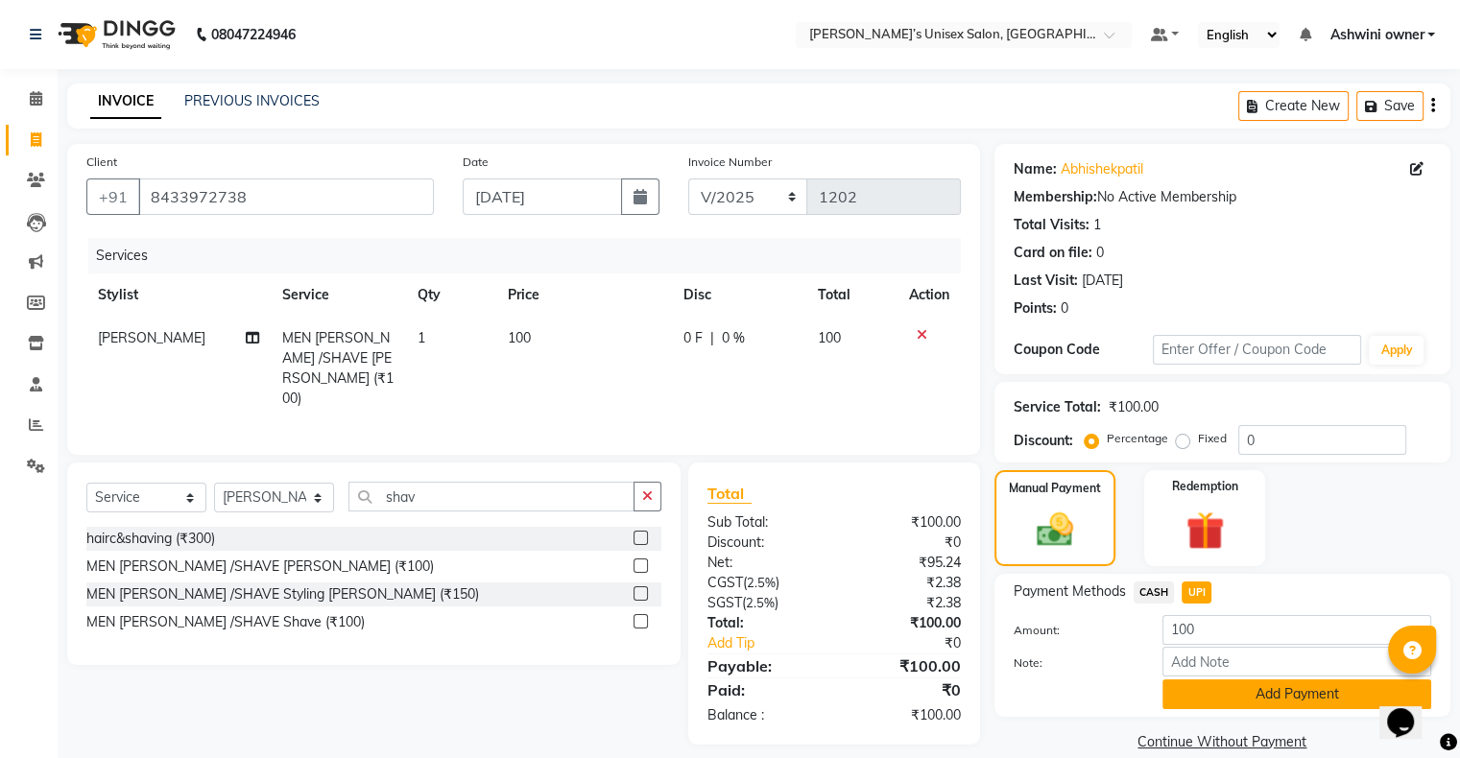
click at [490, 251] on button "Add Payment" at bounding box center [1296, 694] width 269 height 30
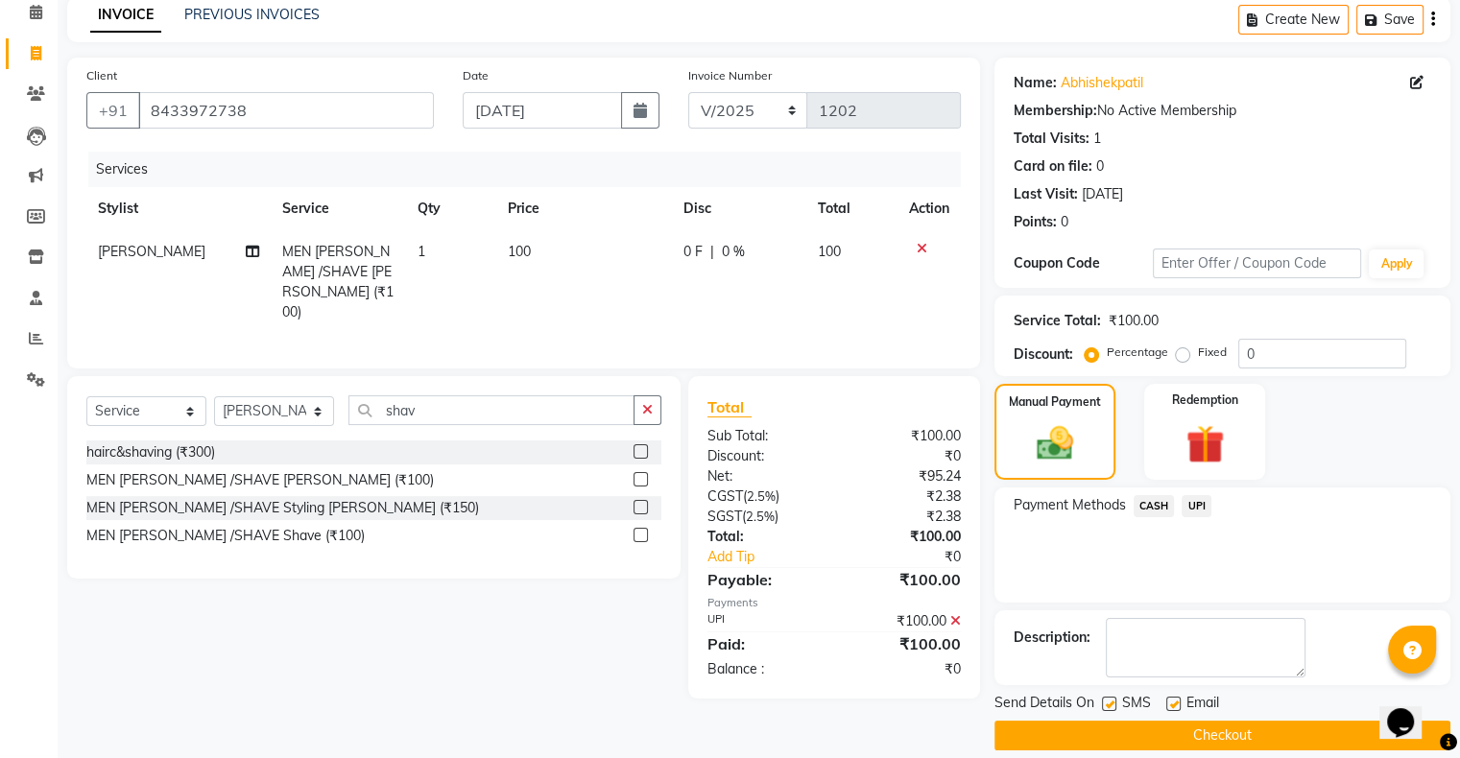
scroll to position [106, 0]
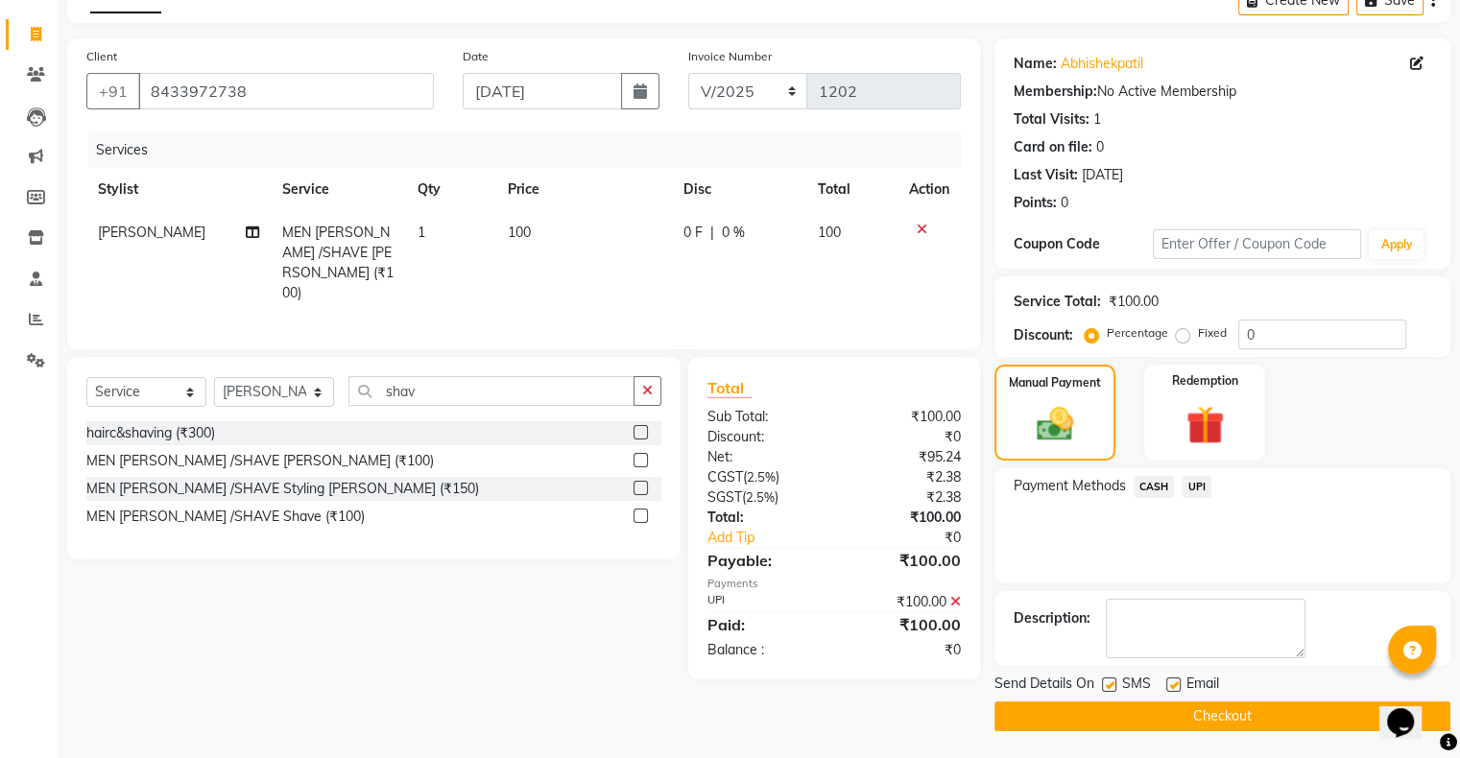
click at [490, 251] on button "Checkout" at bounding box center [1222, 716] width 456 height 30
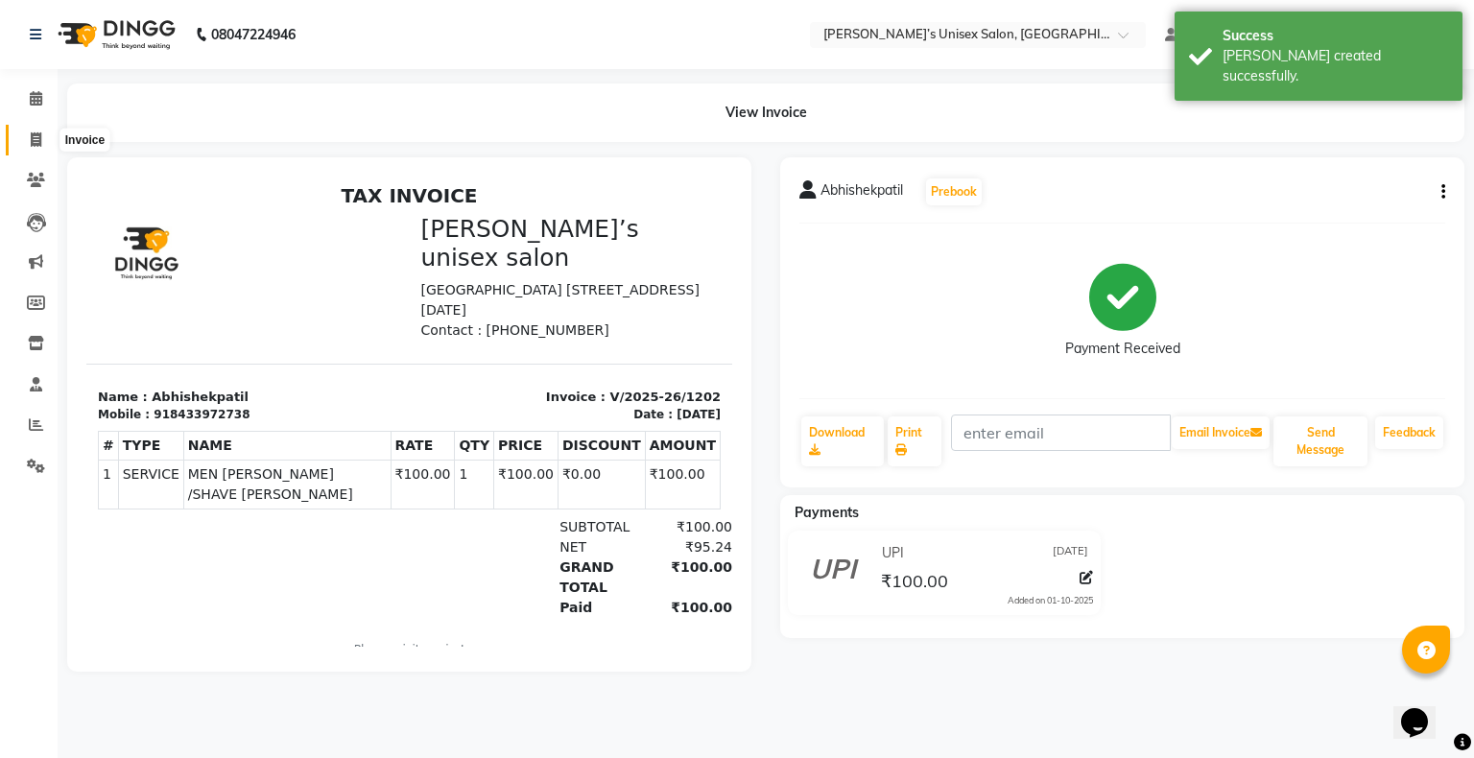
click at [31, 136] on icon at bounding box center [36, 139] width 11 height 14
select select "service"
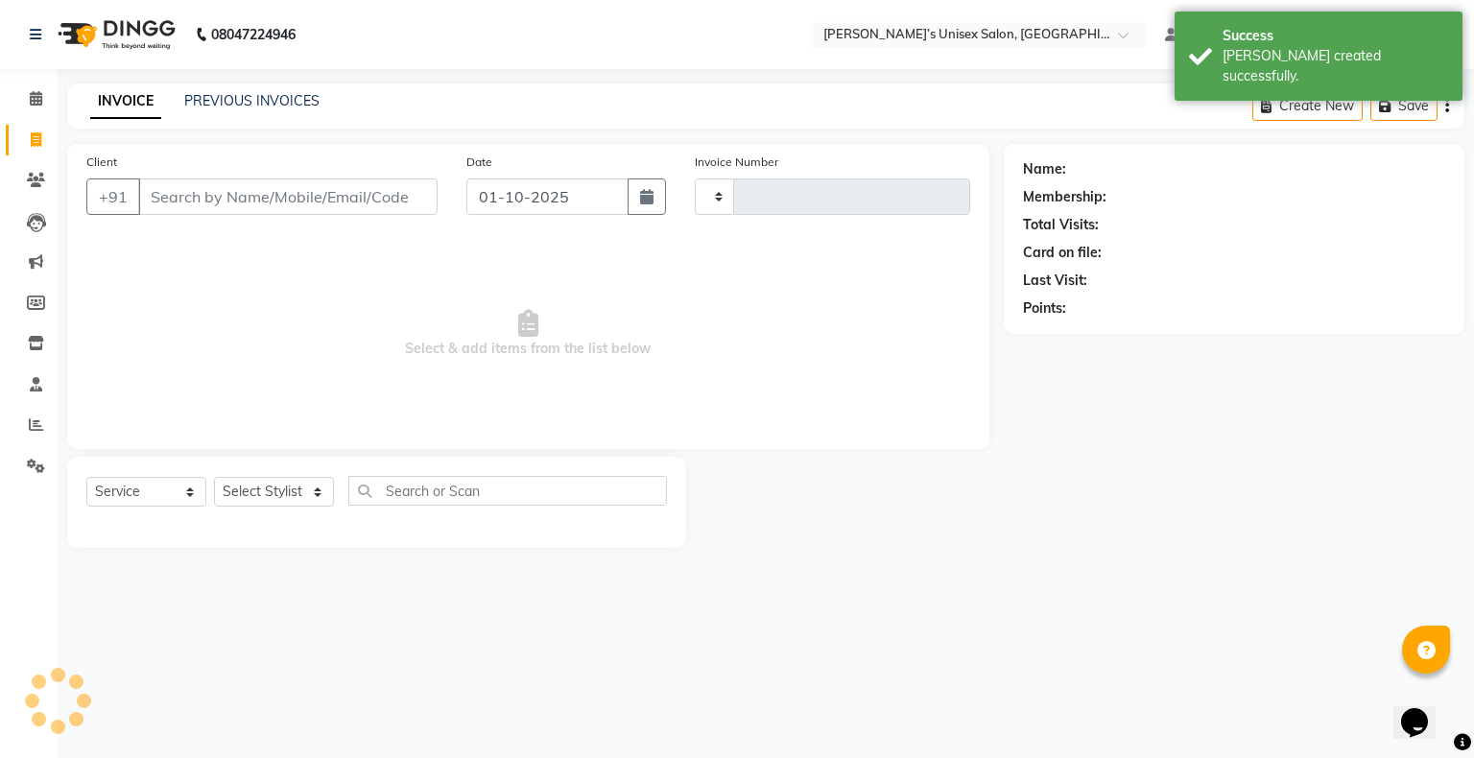
type input "1203"
select select "8735"
click at [490, 193] on input "01-10-2025" at bounding box center [547, 196] width 162 height 36
select select "10"
select select "2025"
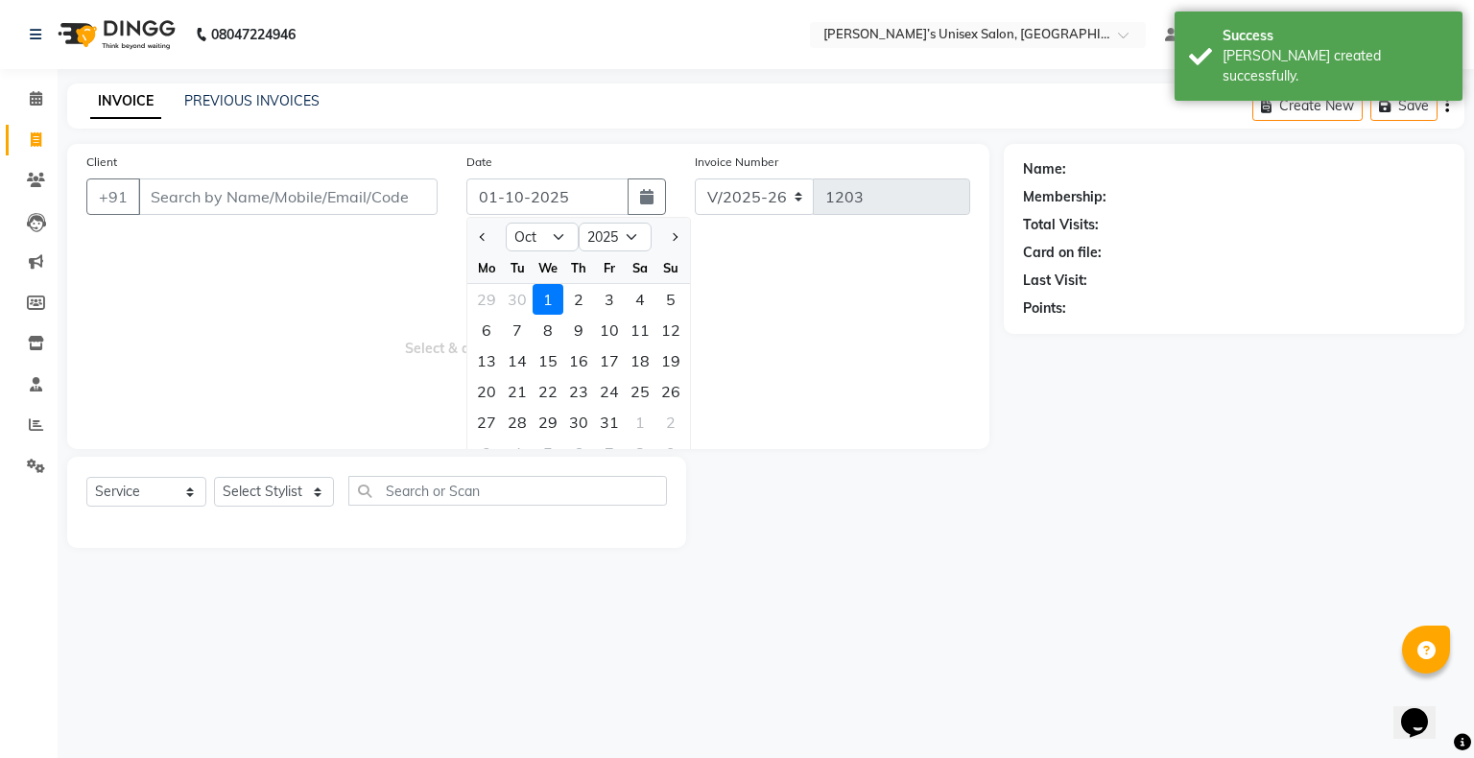
click at [480, 251] on div "Mo" at bounding box center [486, 267] width 31 height 31
click at [483, 249] on button "Previous month" at bounding box center [483, 237] width 16 height 31
select select "9"
click at [490, 251] on div "24" at bounding box center [548, 391] width 31 height 31
type input "[DATE]"
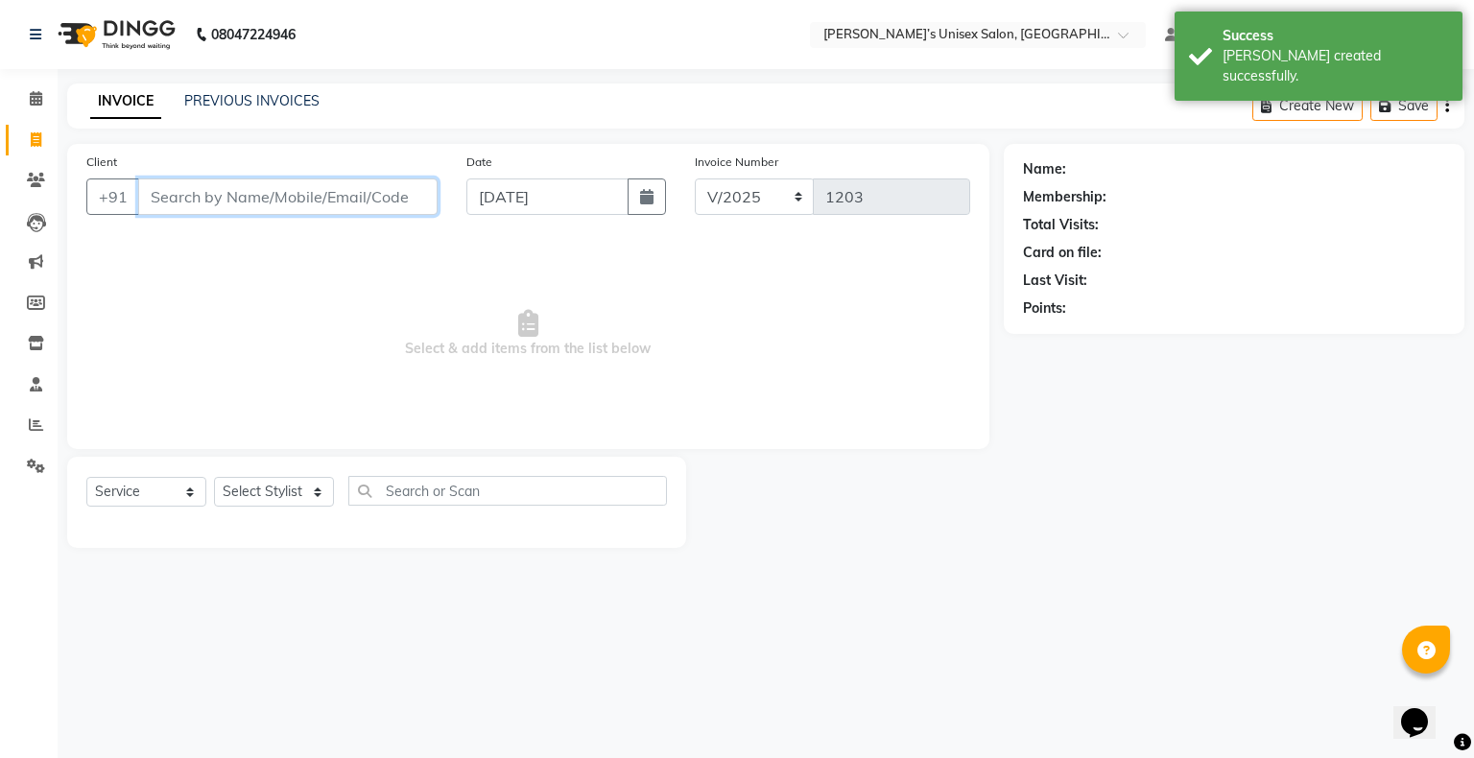
click at [385, 180] on input "Client" at bounding box center [287, 196] width 299 height 36
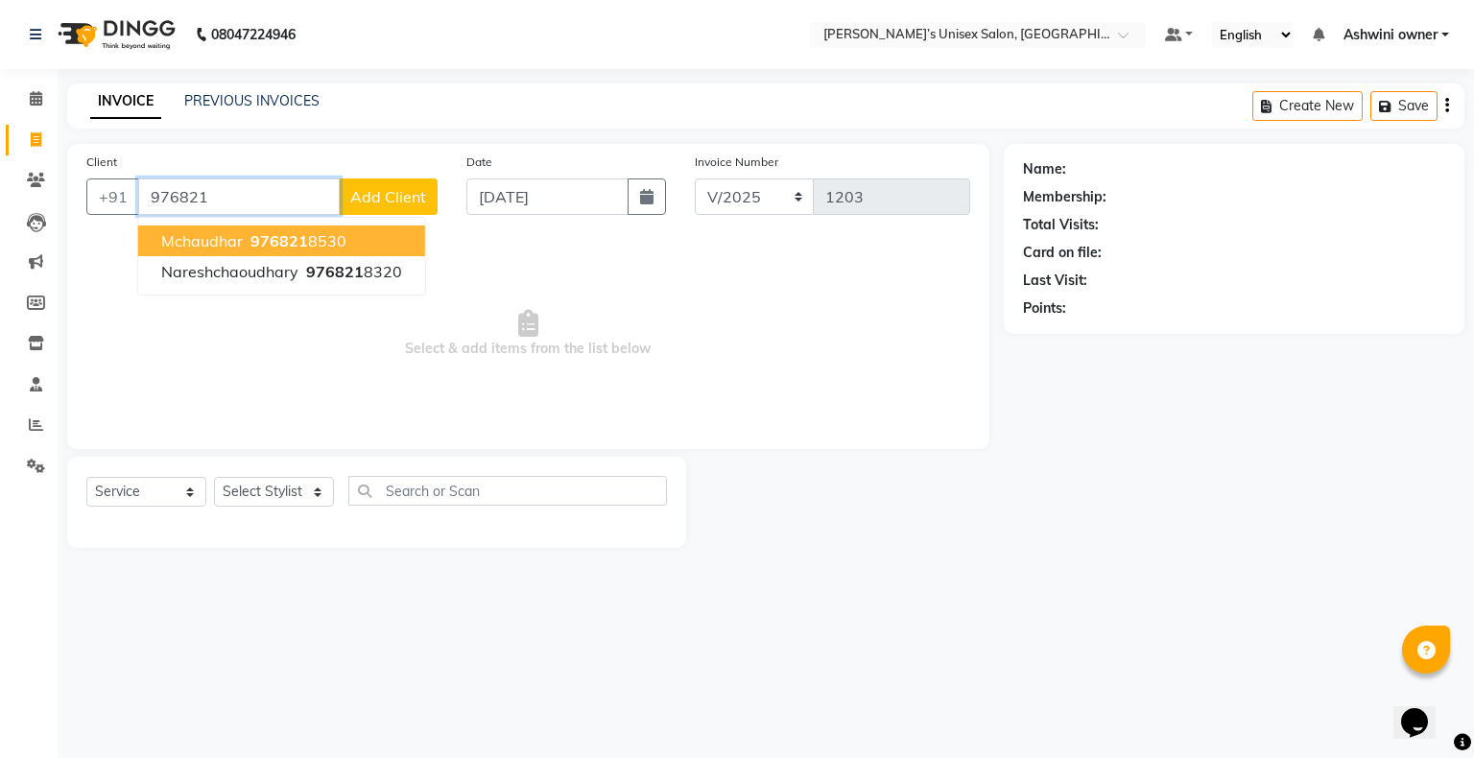
click at [319, 237] on ngb-highlight "976821 8530" at bounding box center [297, 240] width 100 height 19
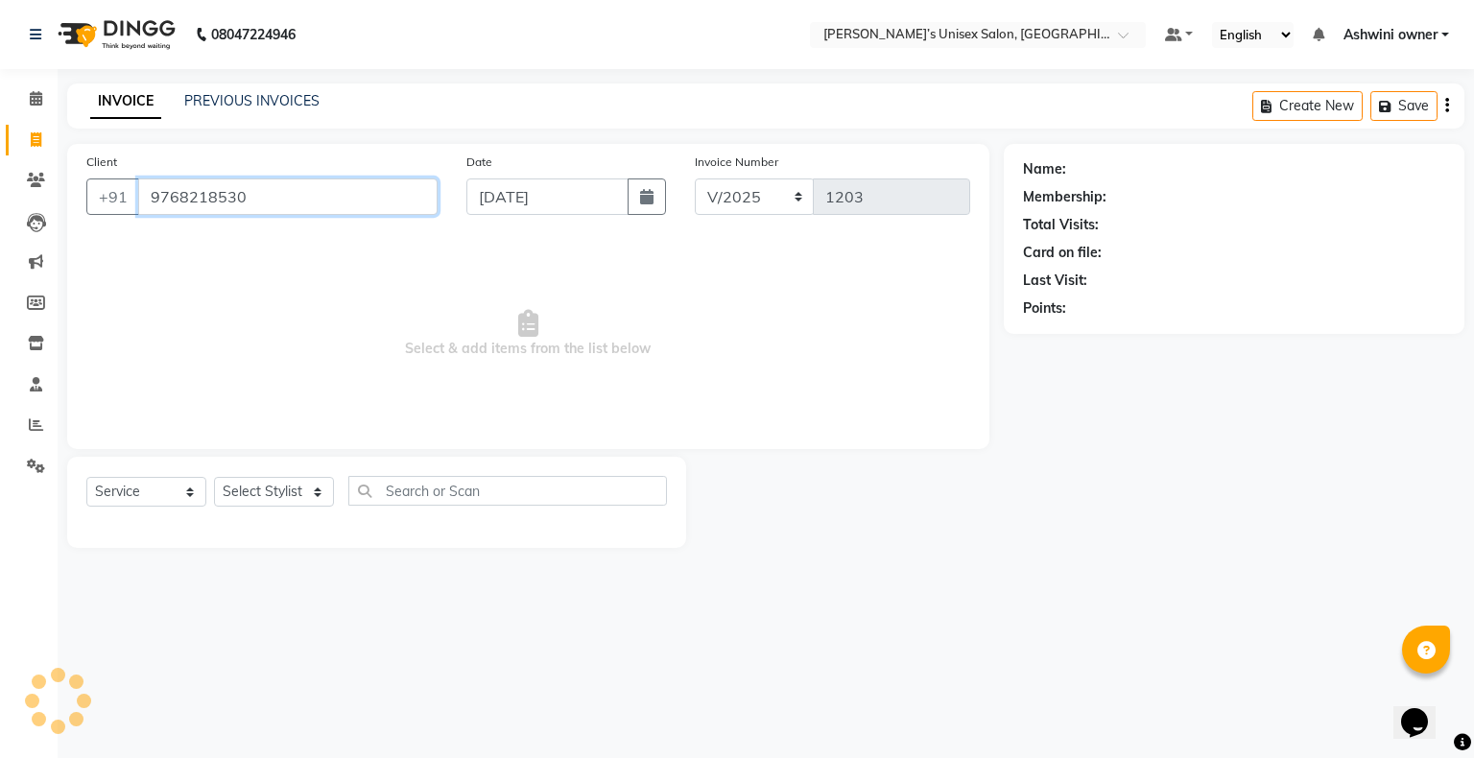
type input "9768218530"
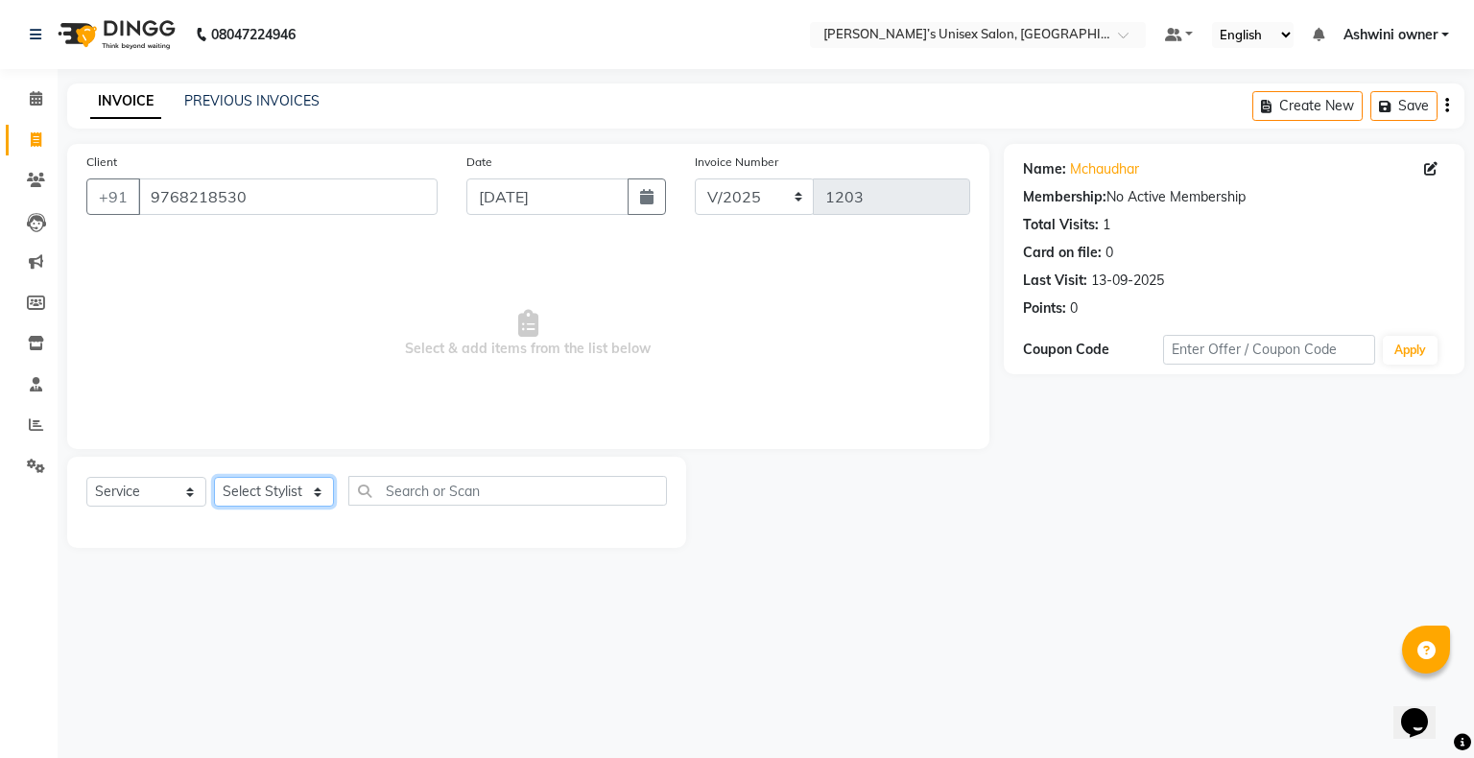
click at [278, 251] on select "Select Stylist Afjal ARSAD Ashwini owner Mohit Reena Zishan" at bounding box center [274, 492] width 120 height 30
select select "90831"
click at [214, 251] on select "Select Stylist Afjal ARSAD Ashwini owner Mohit Reena Zishan" at bounding box center [274, 492] width 120 height 30
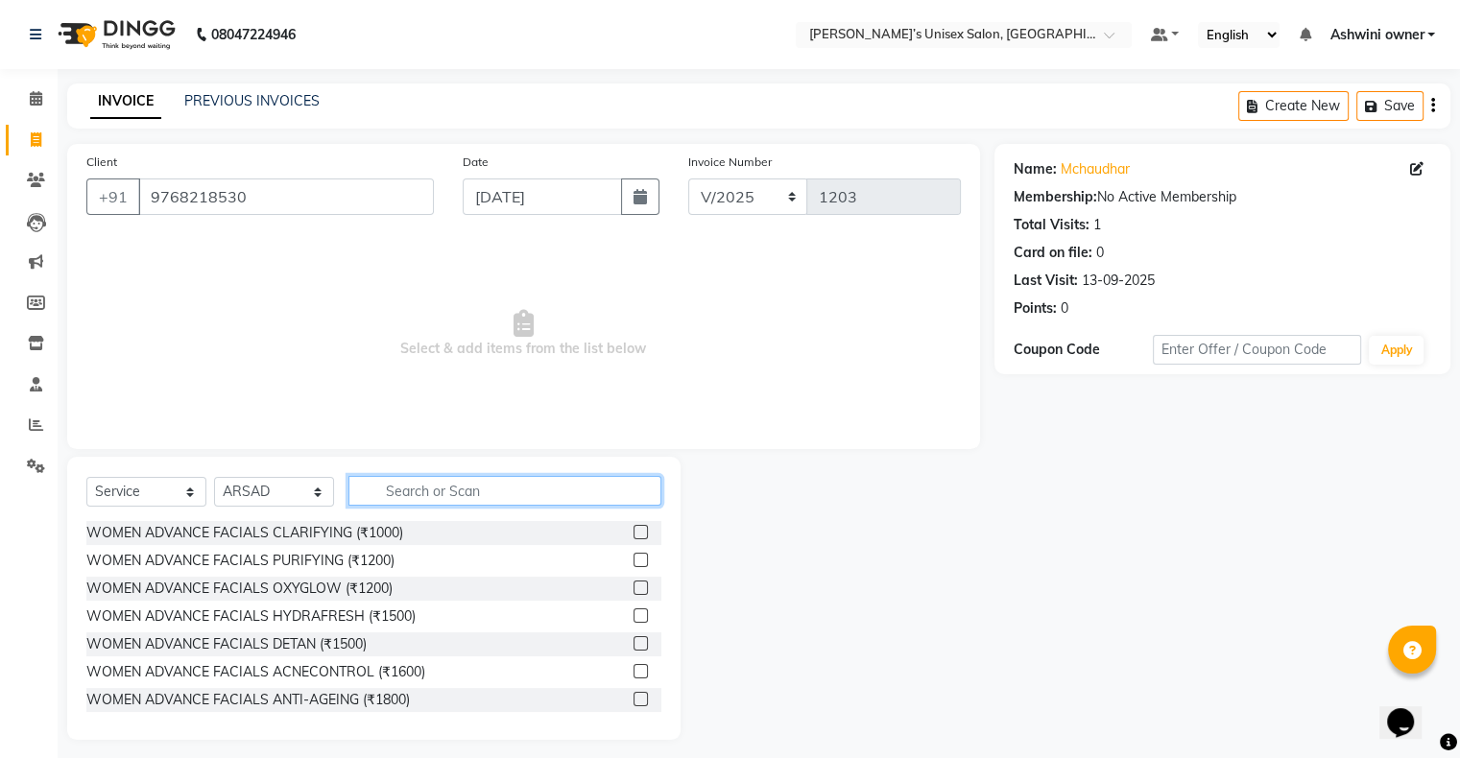
click at [485, 251] on input "text" at bounding box center [504, 491] width 313 height 30
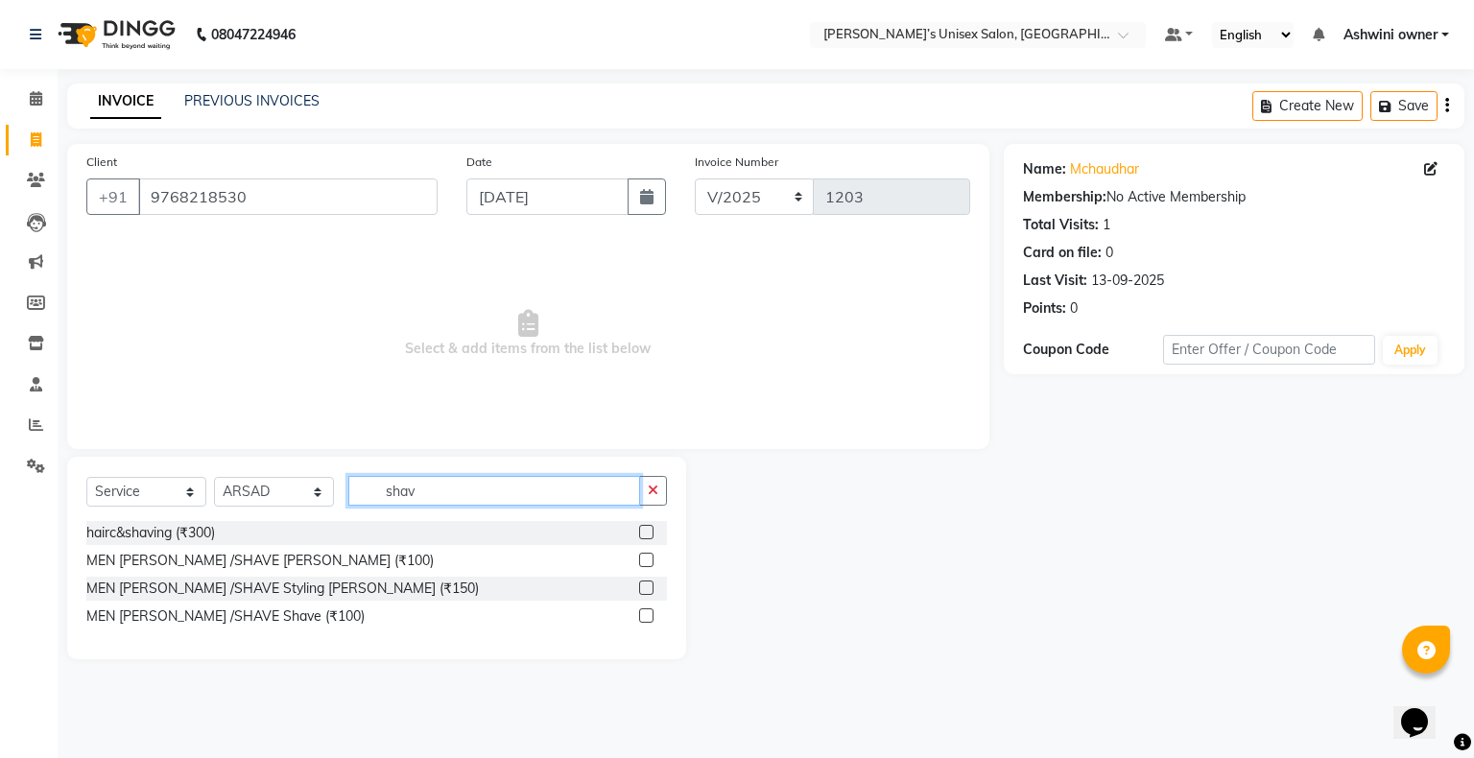
type input "shav"
click at [490, 251] on label at bounding box center [646, 560] width 14 height 14
click at [490, 251] on input "checkbox" at bounding box center [645, 561] width 12 height 12
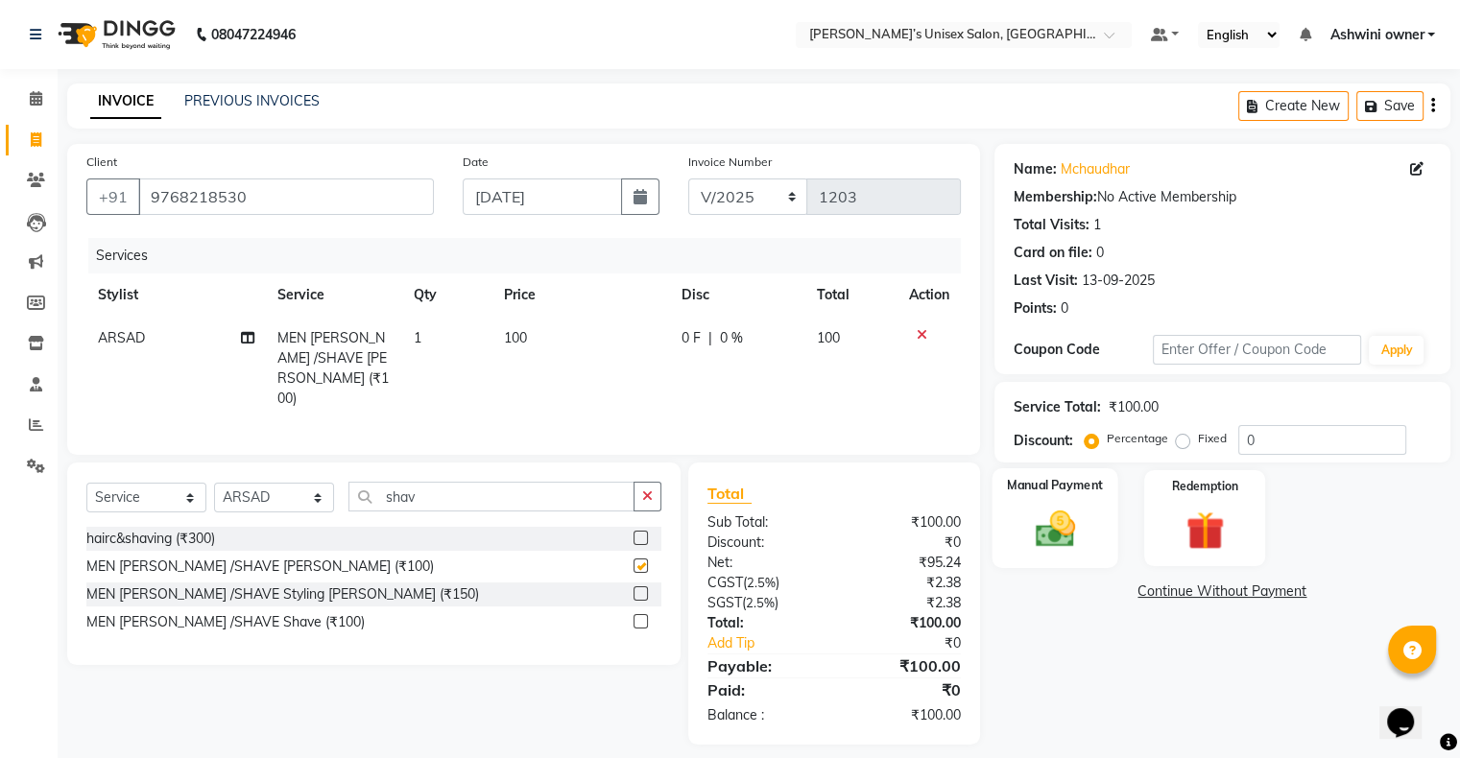
checkbox input "false"
click at [490, 251] on div "Manual Payment" at bounding box center [1054, 517] width 126 height 99
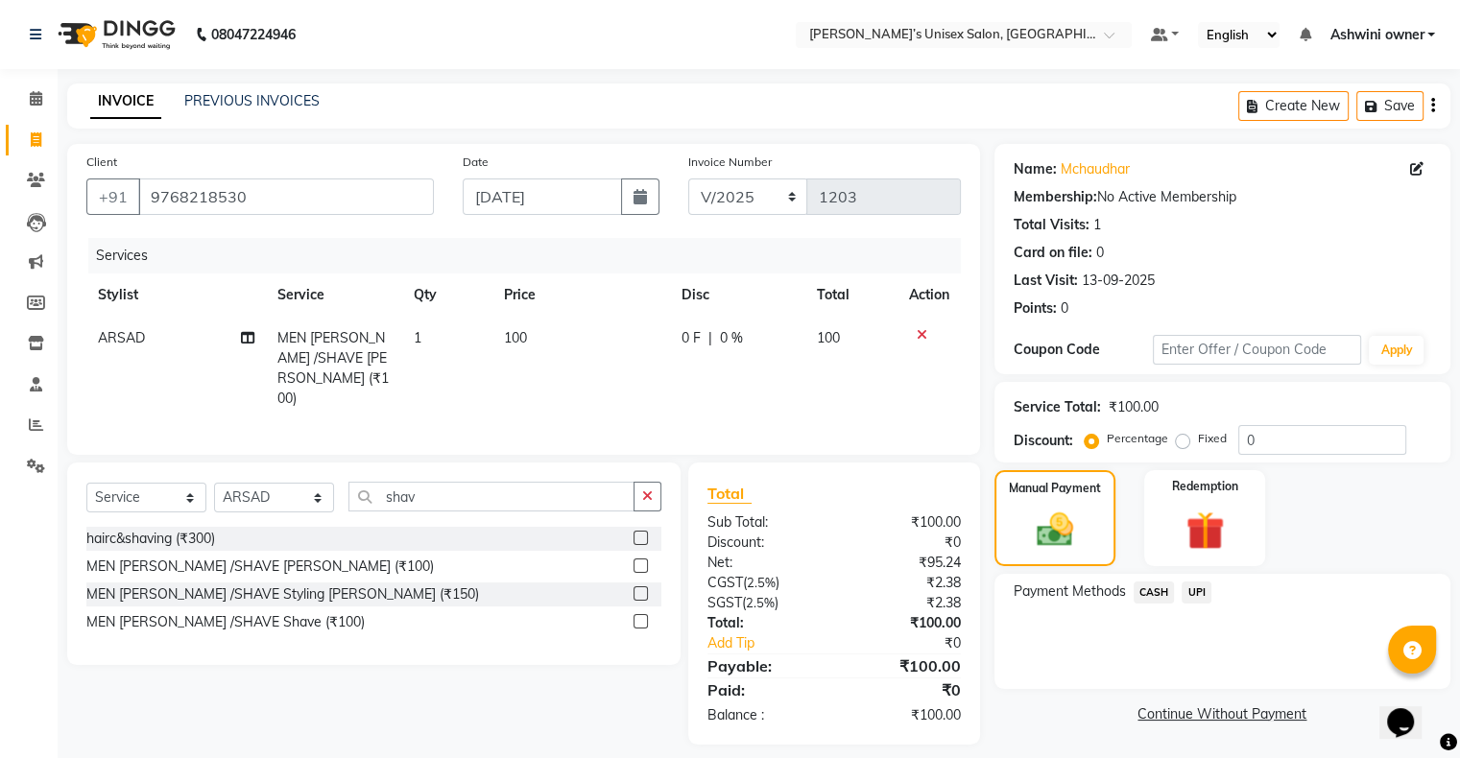
click at [490, 251] on span "CASH" at bounding box center [1153, 593] width 41 height 22
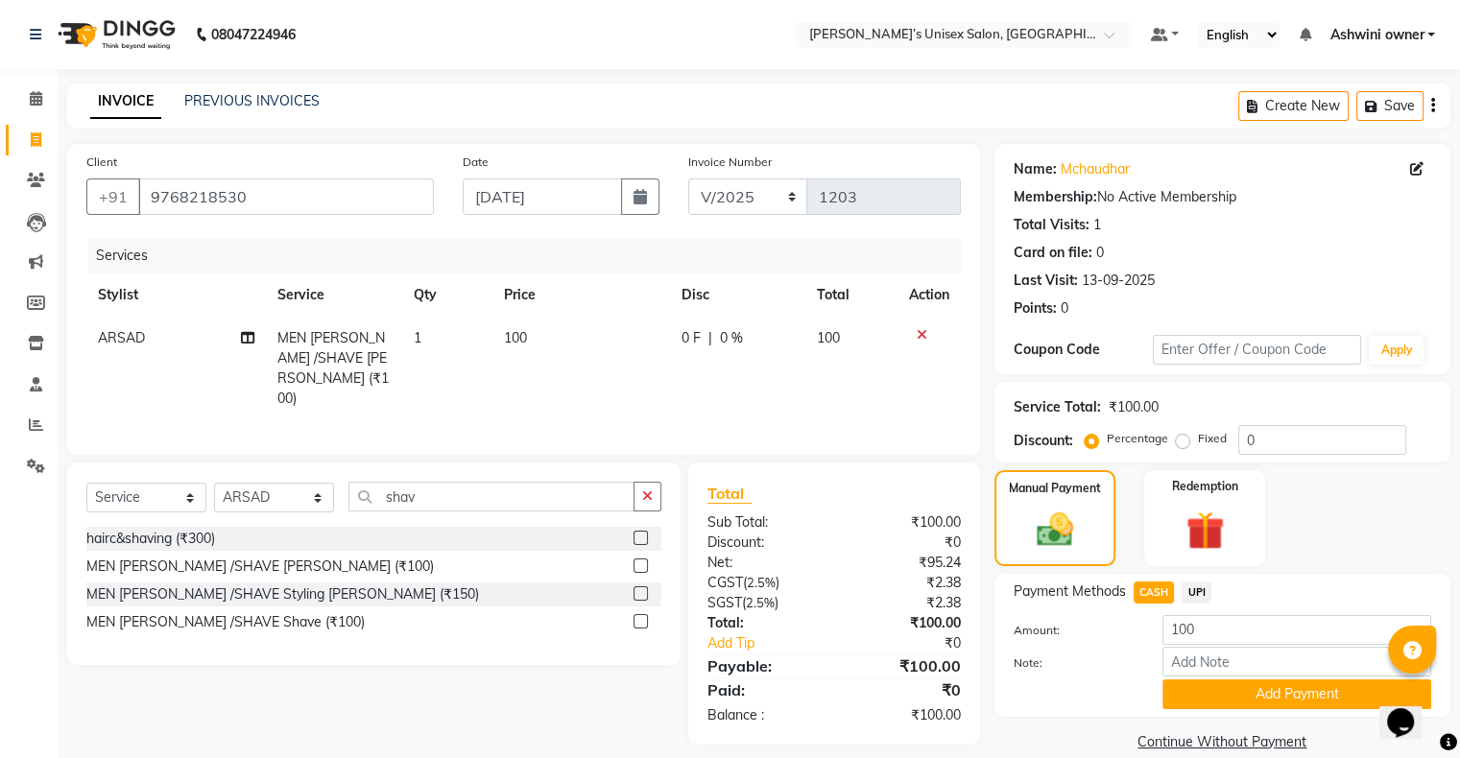
click at [490, 251] on div "Name: Mchaudhar Membership: No Active Membership Total Visits: 1 Card on file: …" at bounding box center [1229, 450] width 470 height 612
click at [490, 251] on button "Add Payment" at bounding box center [1296, 694] width 269 height 30
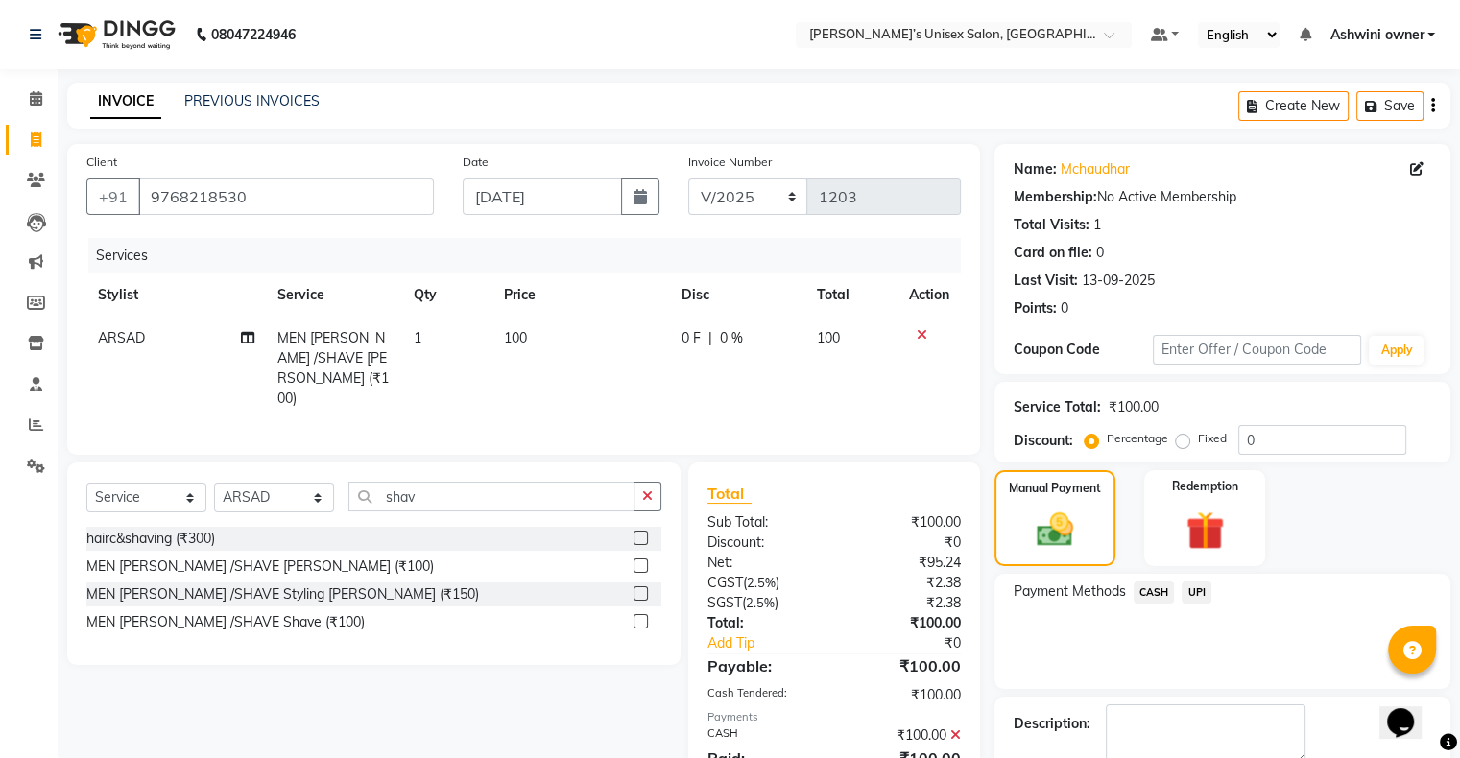
scroll to position [106, 0]
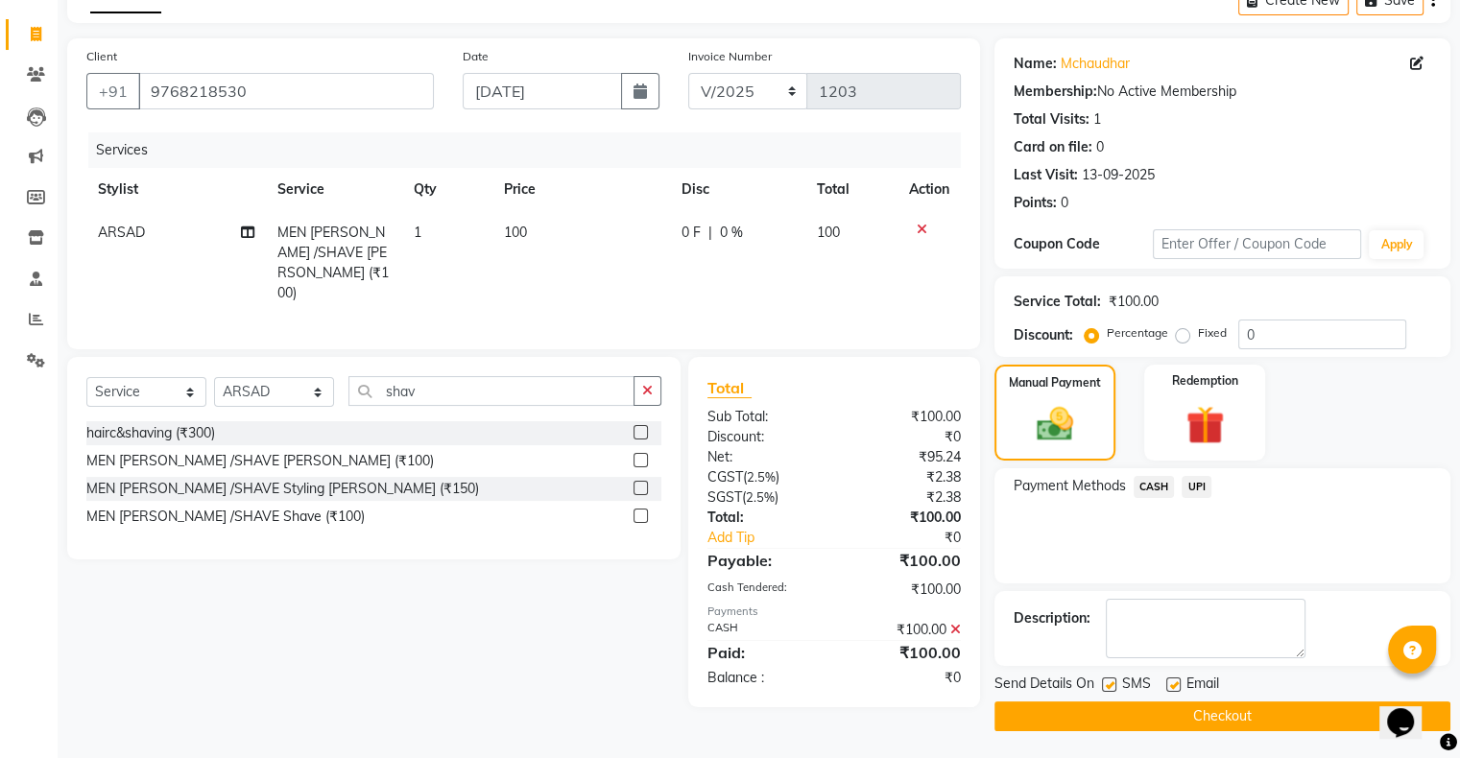
click at [490, 251] on button "Checkout" at bounding box center [1222, 716] width 456 height 30
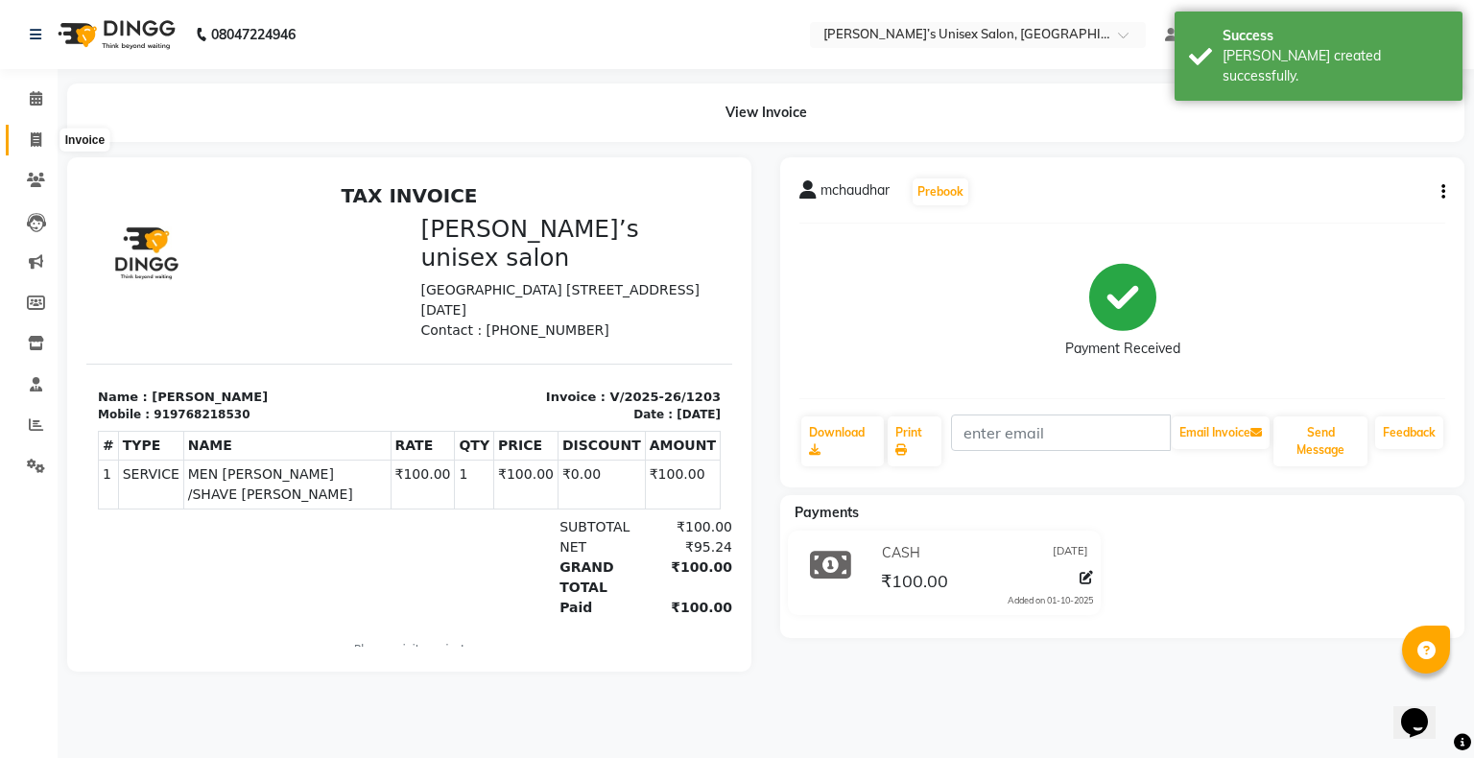
click at [37, 140] on icon at bounding box center [36, 139] width 11 height 14
select select "service"
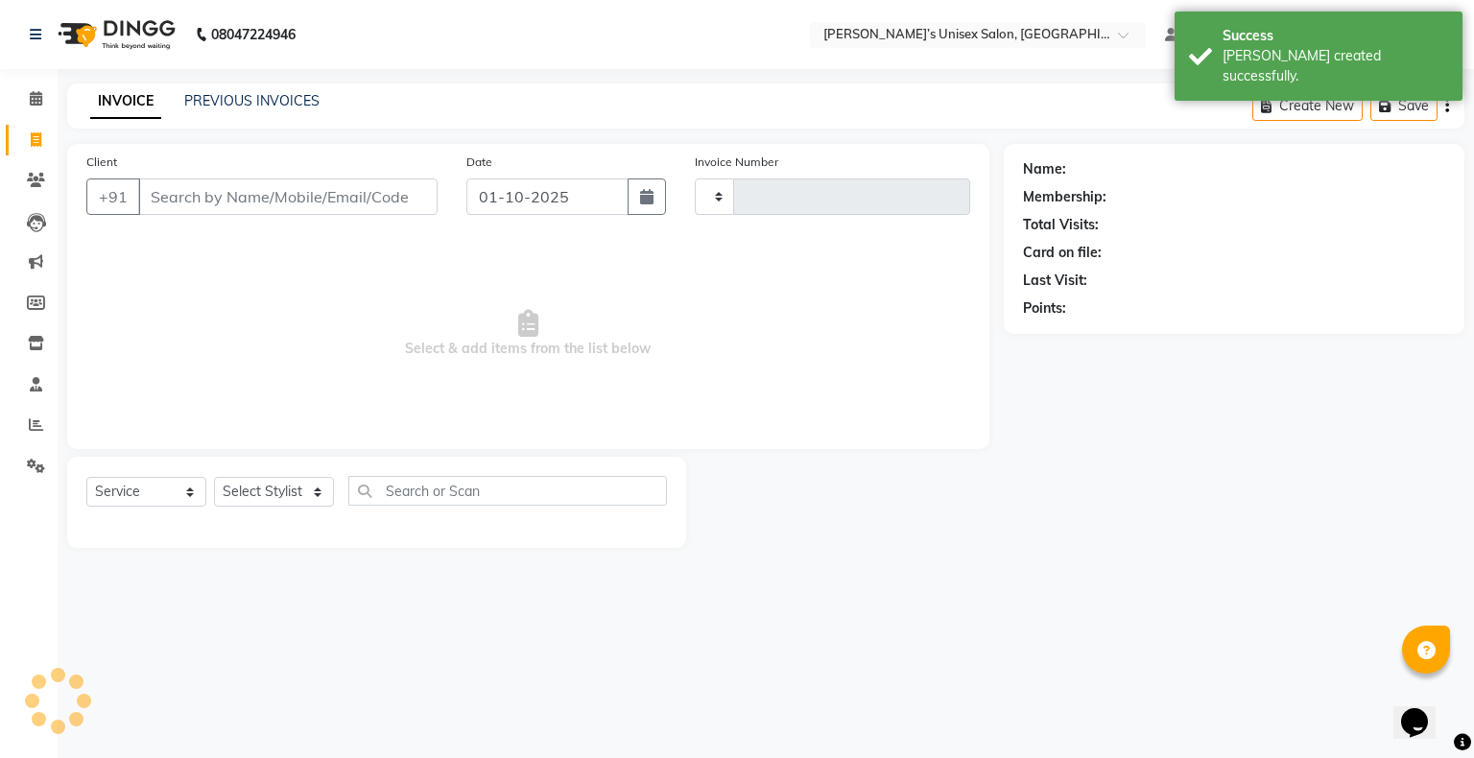
type input "1204"
select select "8735"
click at [490, 206] on input "01-10-2025" at bounding box center [547, 196] width 162 height 36
select select "10"
select select "2025"
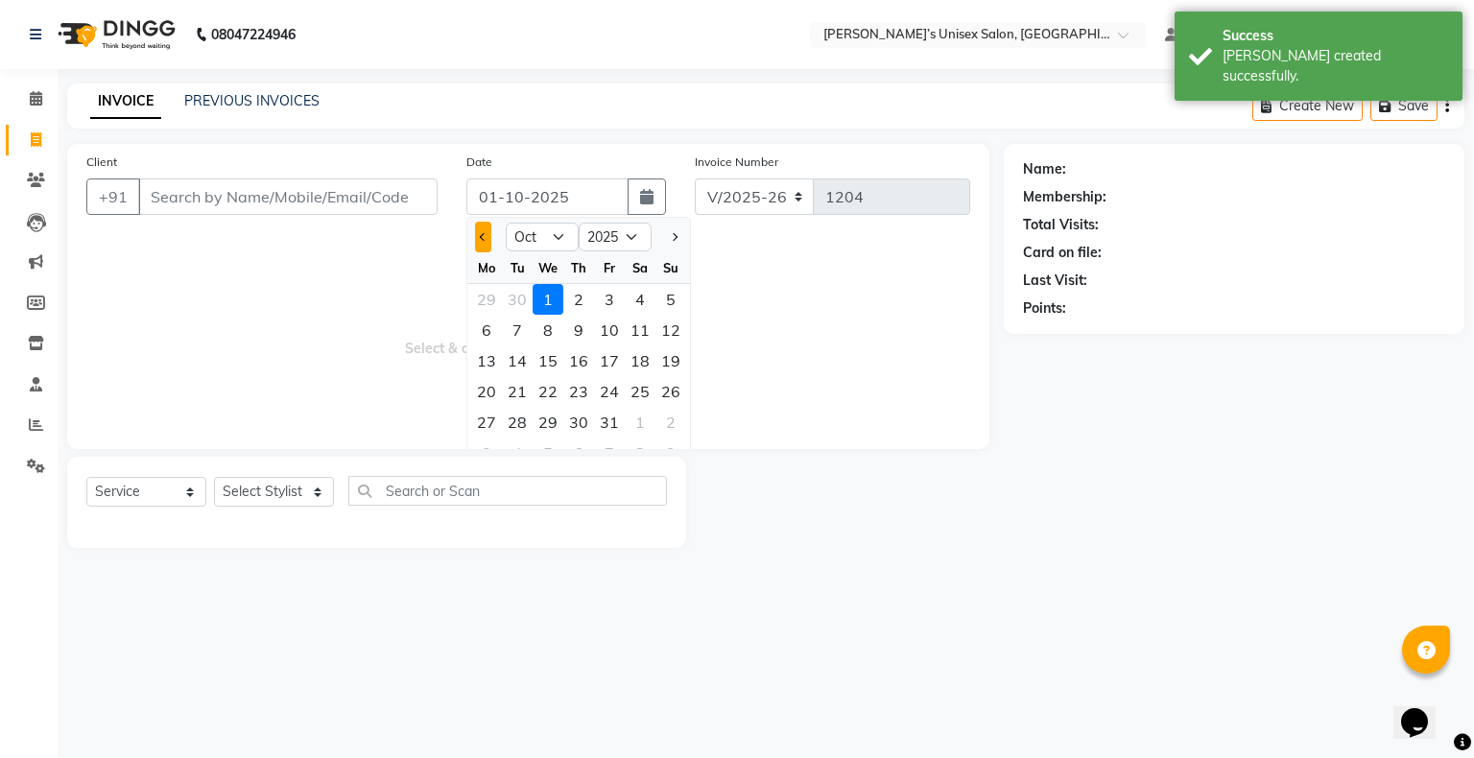
click at [486, 229] on button "Previous month" at bounding box center [483, 237] width 16 height 31
select select "9"
drag, startPoint x: 542, startPoint y: 390, endPoint x: 466, endPoint y: 359, distance: 81.8
click at [490, 251] on div "24" at bounding box center [548, 391] width 31 height 31
type input "[DATE]"
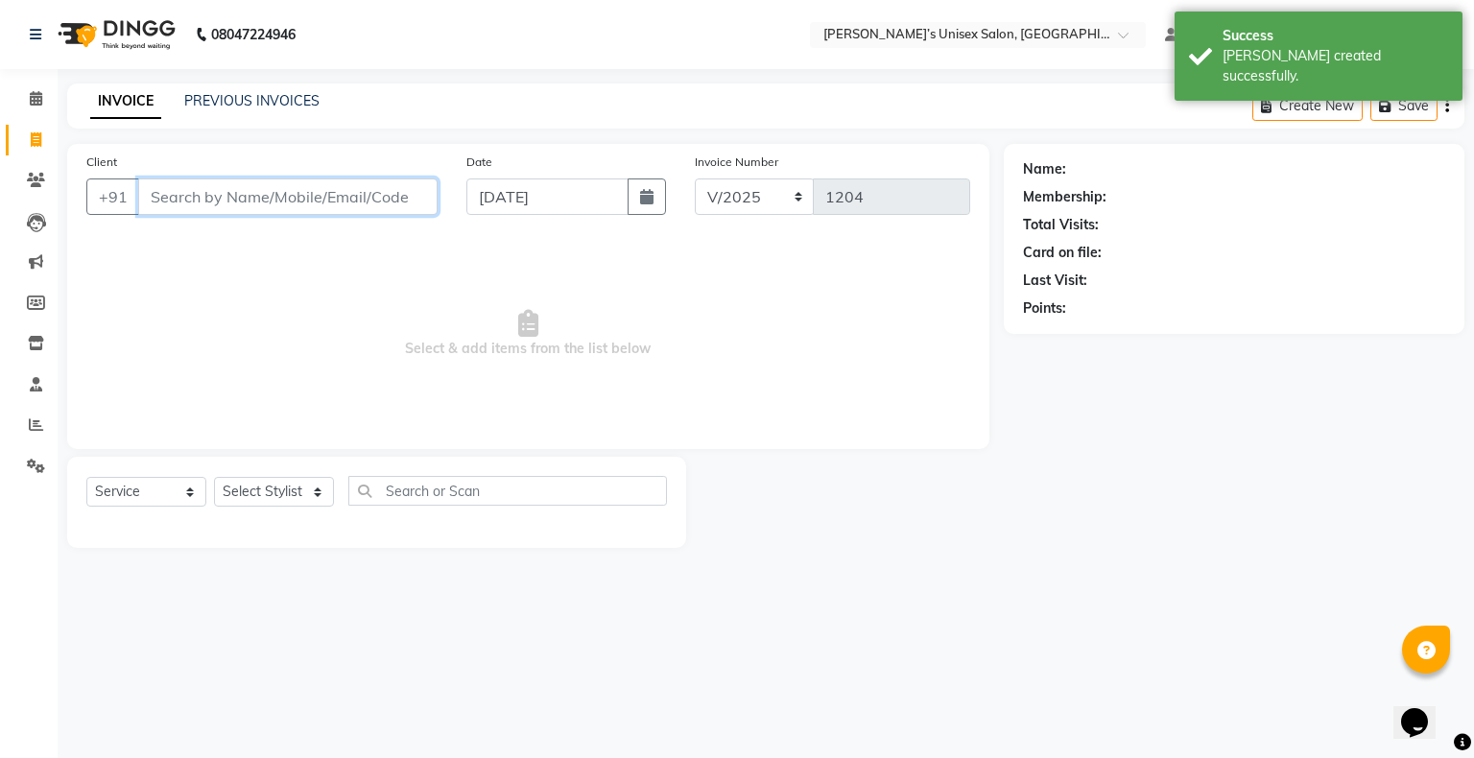
click at [327, 206] on input "Client" at bounding box center [287, 196] width 299 height 36
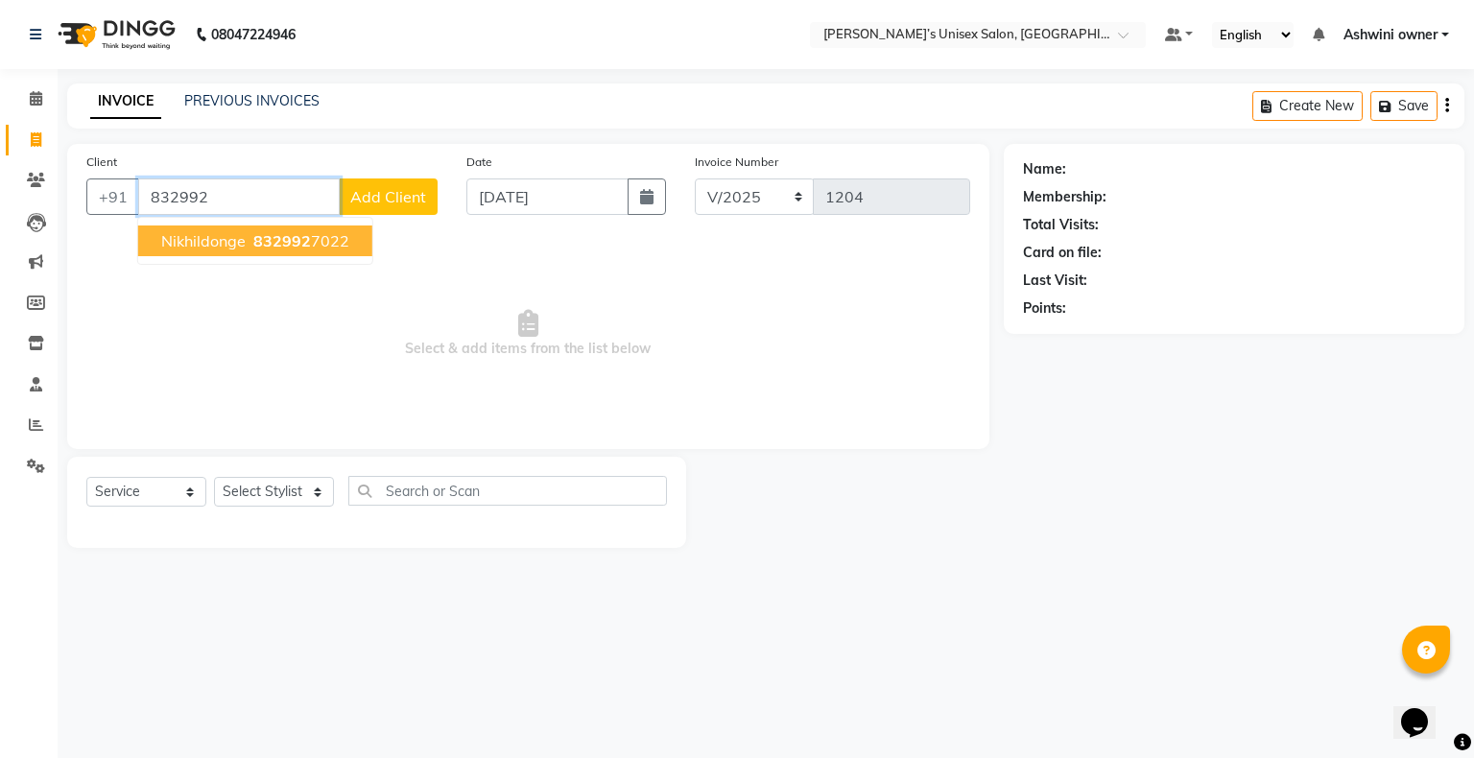
click at [345, 247] on button "nikhildonge 832992 7022" at bounding box center [255, 241] width 234 height 31
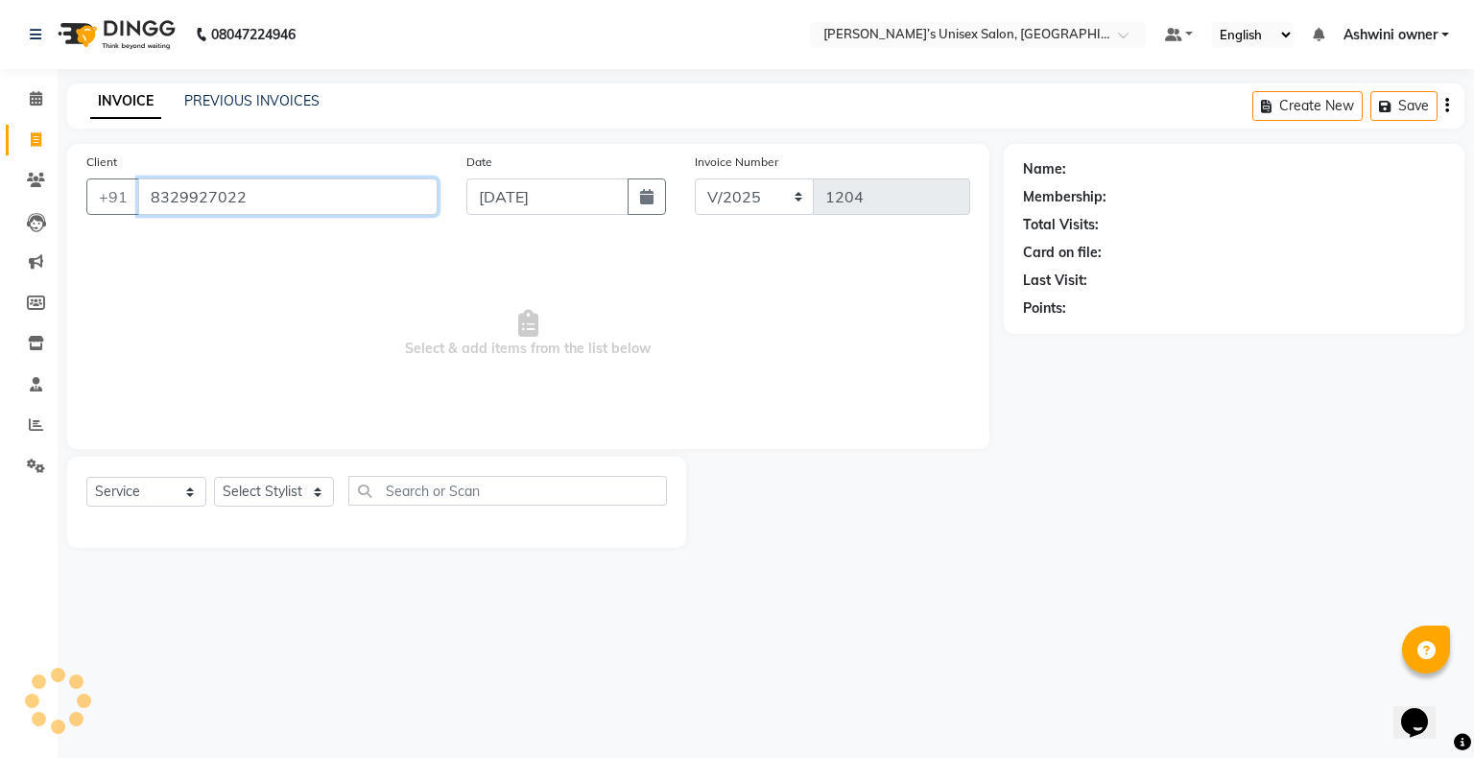
type input "8329927022"
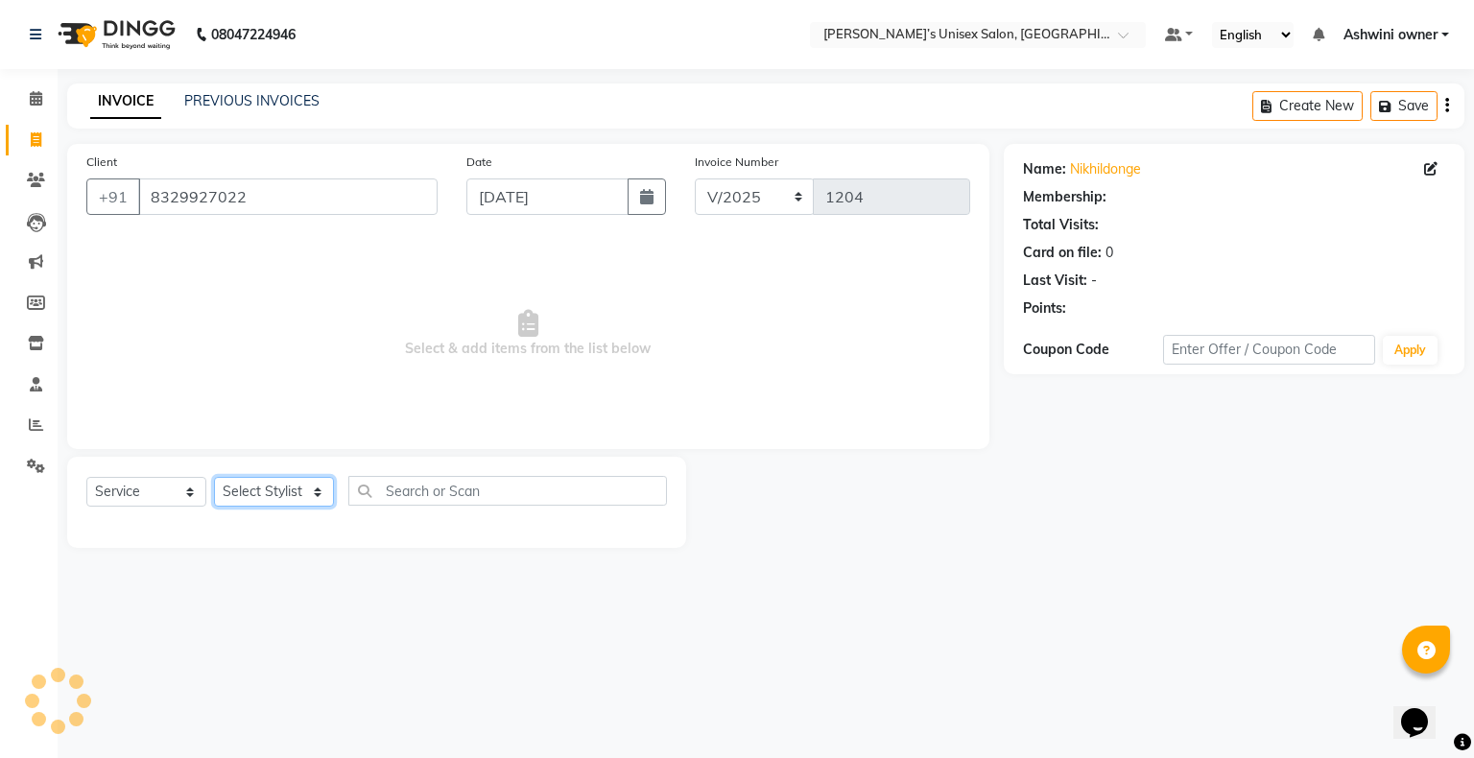
click at [287, 251] on select "Select Stylist Afjal ARSAD Ashwini owner Mohit Reena Zishan" at bounding box center [274, 492] width 120 height 30
select select "88697"
click at [214, 251] on select "Select Stylist Afjal ARSAD Ashwini owner Mohit Reena Zishan" at bounding box center [274, 492] width 120 height 30
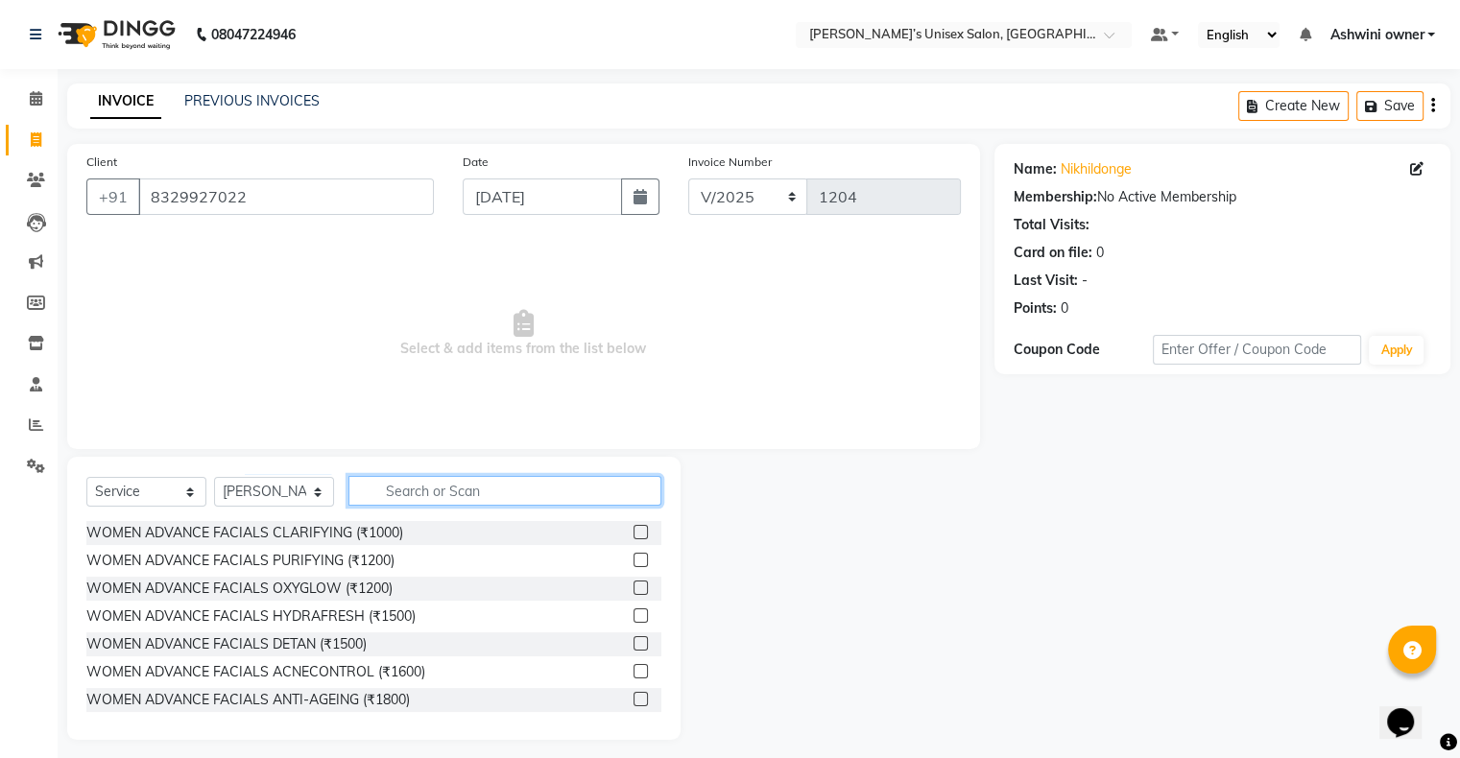
click at [444, 251] on input "text" at bounding box center [504, 491] width 313 height 30
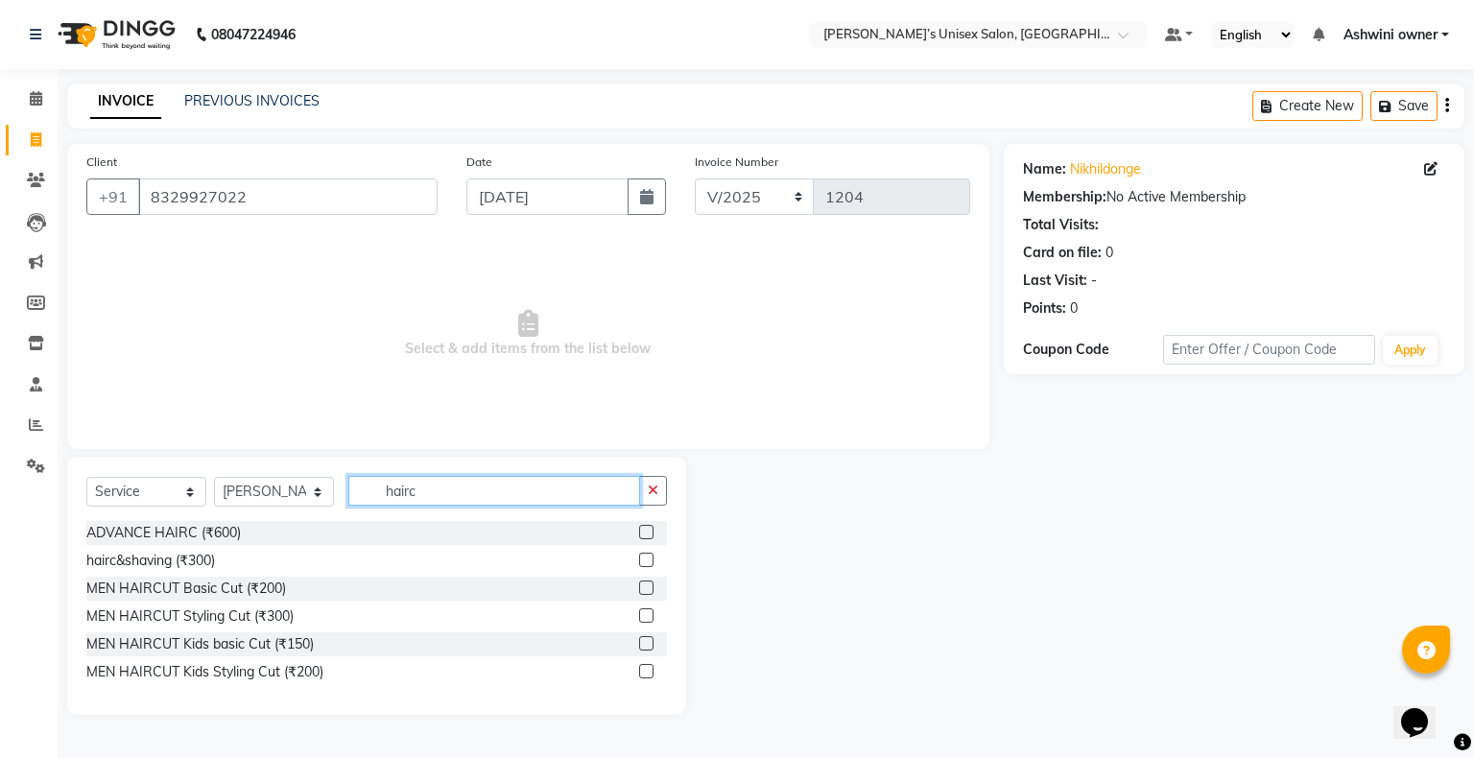
type input "hairc"
click at [490, 251] on label at bounding box center [646, 588] width 14 height 14
click at [490, 251] on input "checkbox" at bounding box center [645, 588] width 12 height 12
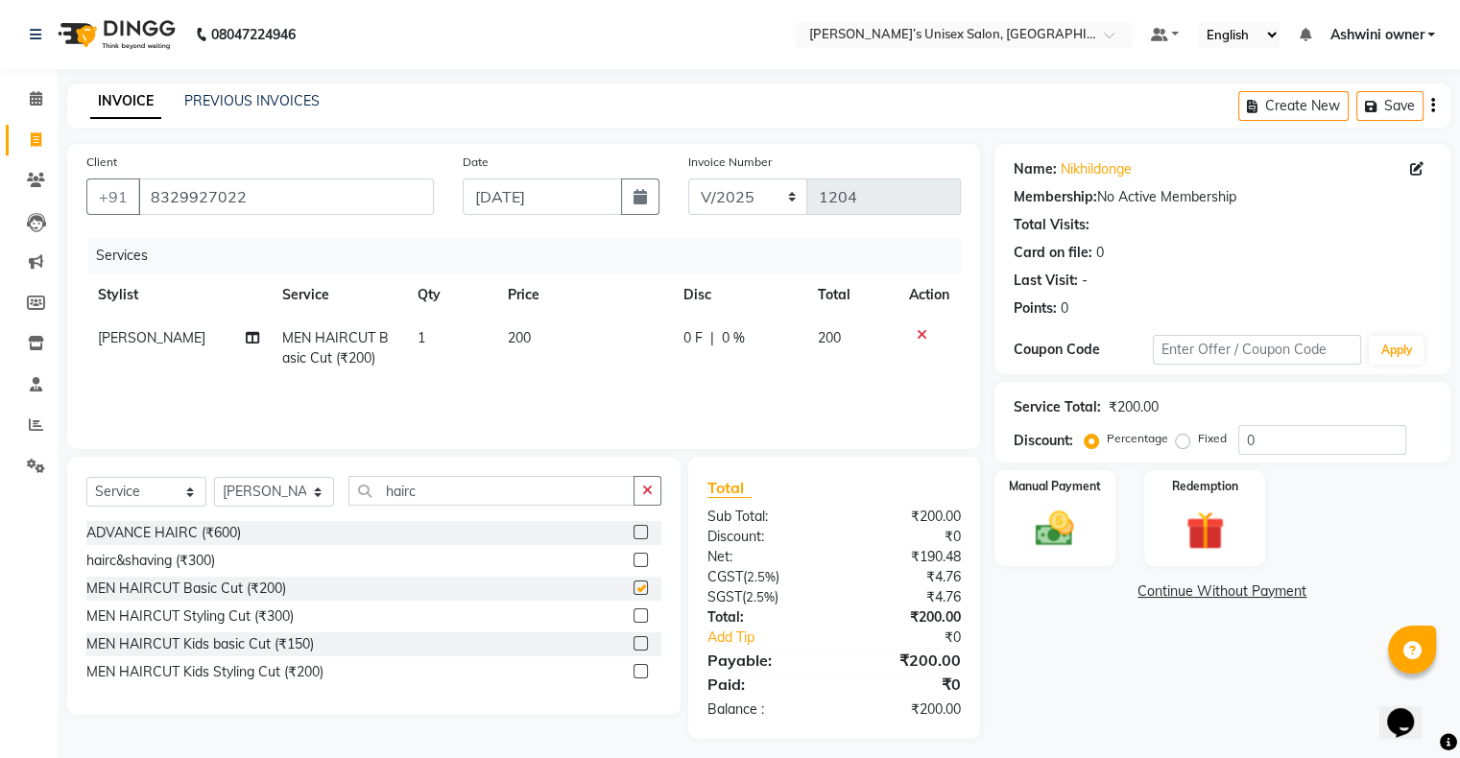
checkbox input "false"
click at [490, 251] on div "Manual Payment" at bounding box center [1054, 517] width 126 height 99
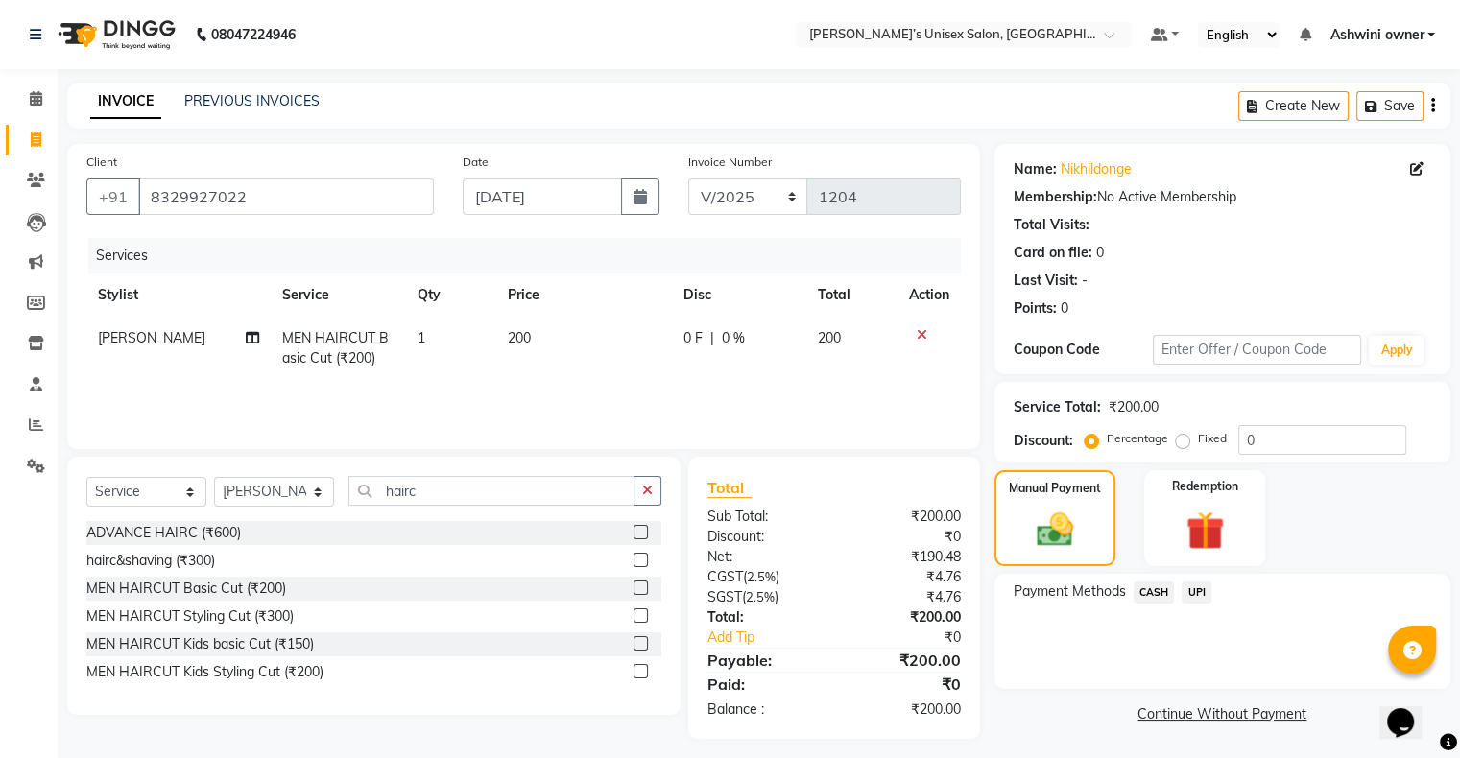
click at [490, 251] on span "UPI" at bounding box center [1196, 593] width 30 height 22
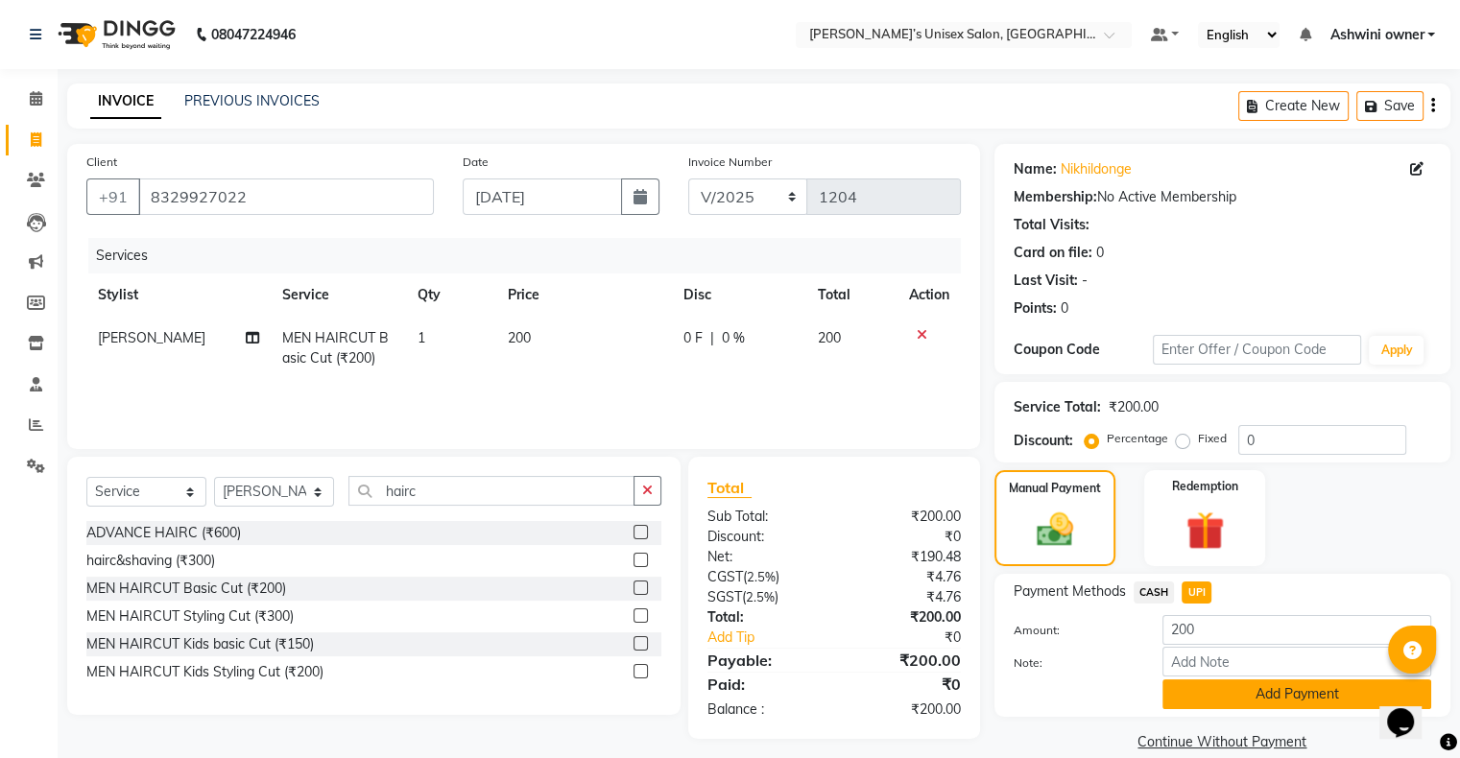
click at [490, 251] on button "Add Payment" at bounding box center [1296, 694] width 269 height 30
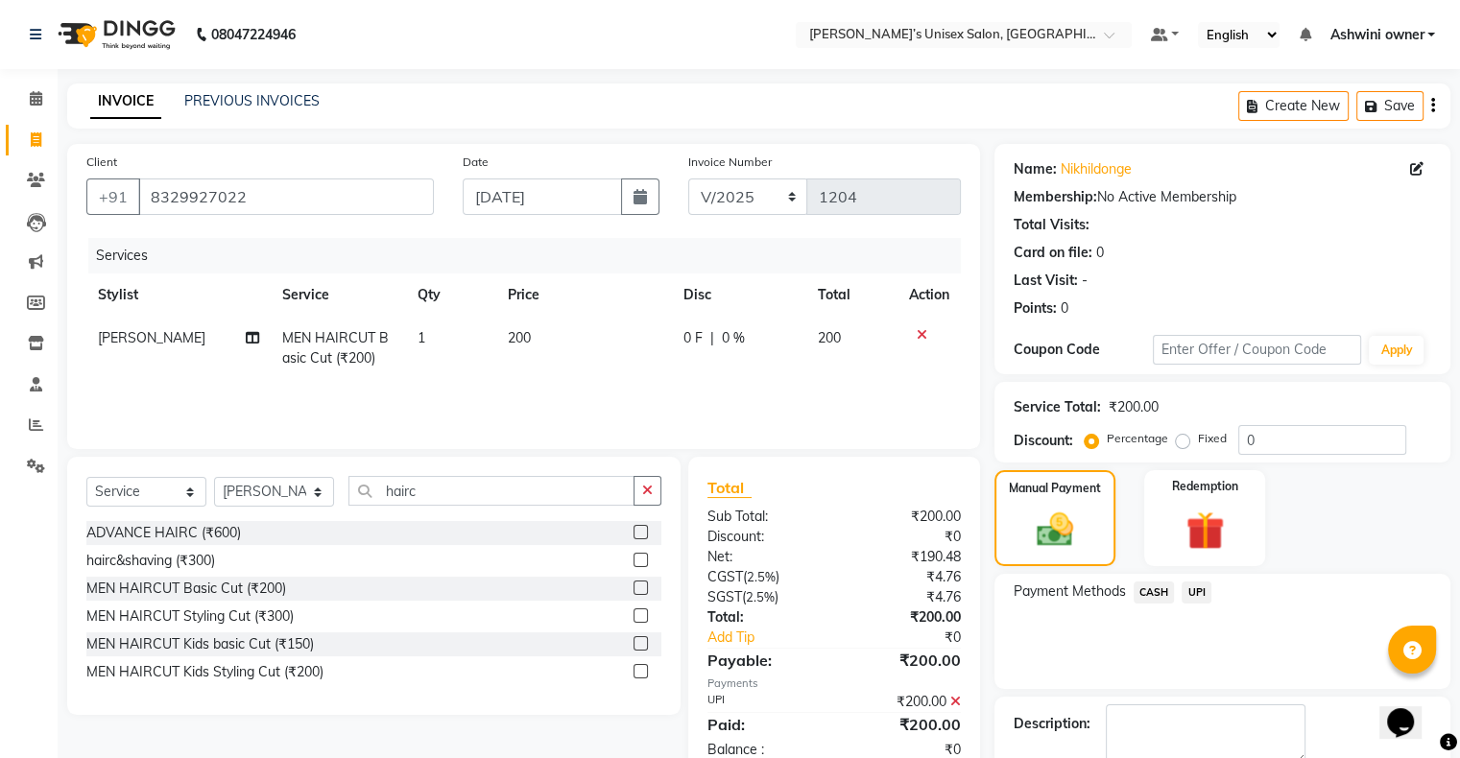
scroll to position [106, 0]
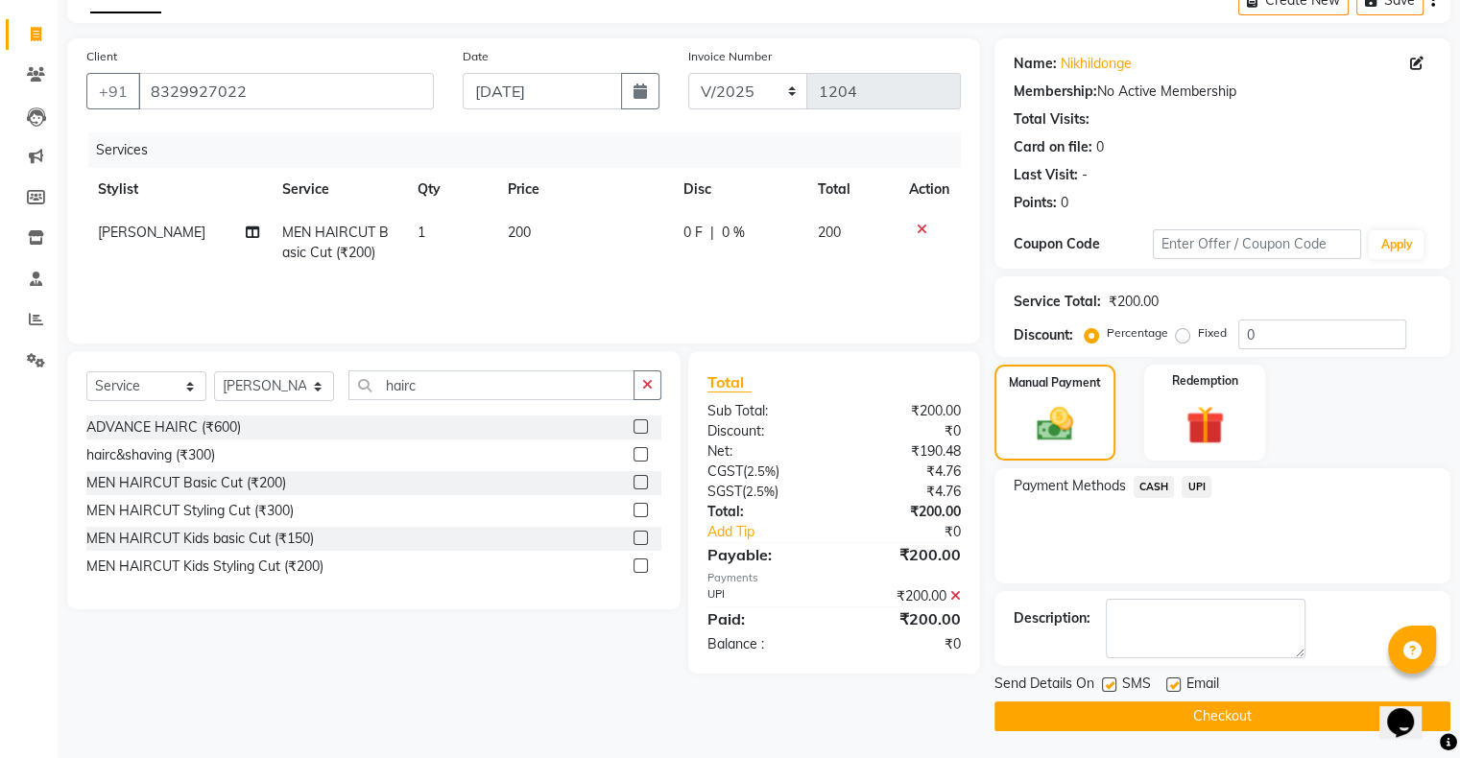
click at [490, 251] on button "Checkout" at bounding box center [1222, 716] width 456 height 30
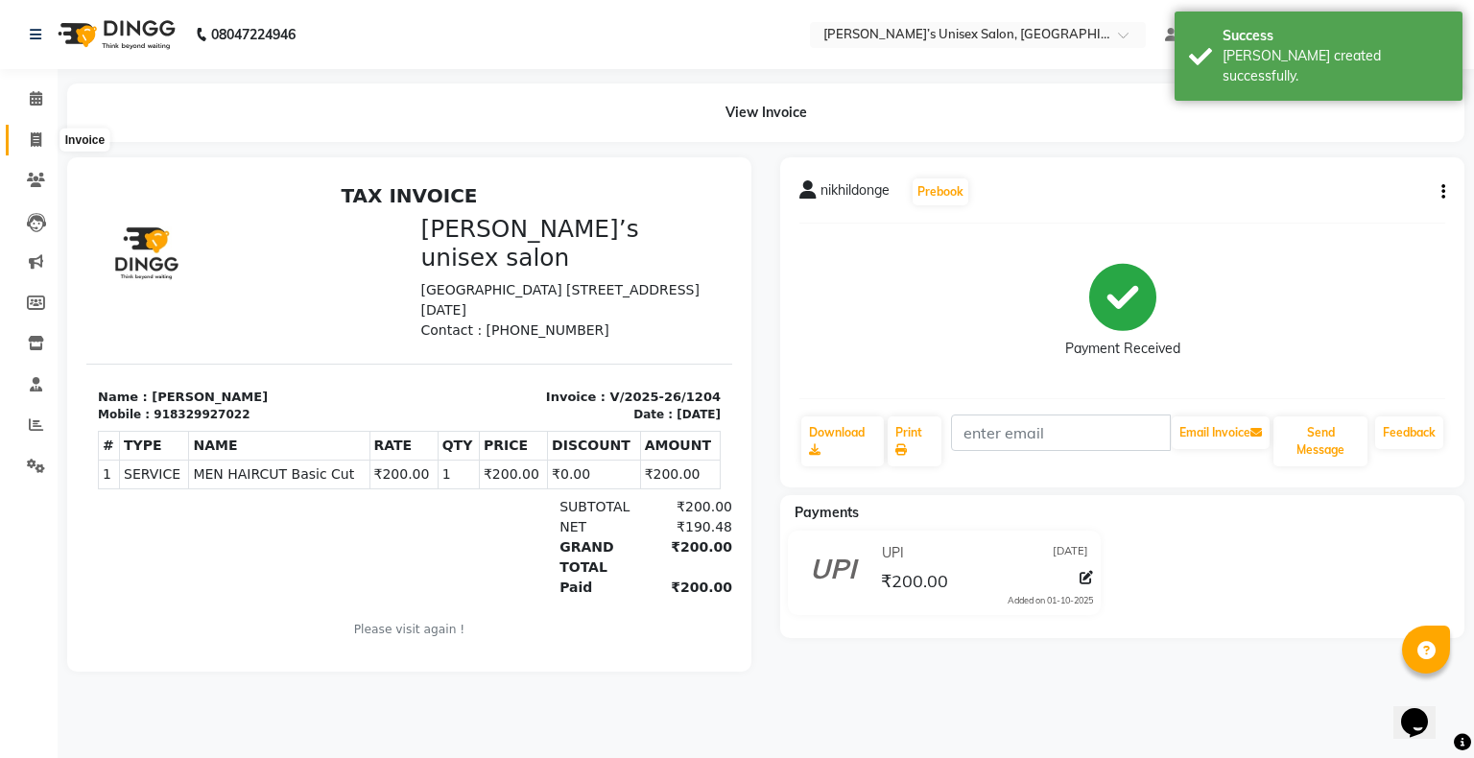
click at [34, 130] on span at bounding box center [36, 141] width 34 height 22
select select "8735"
select select "service"
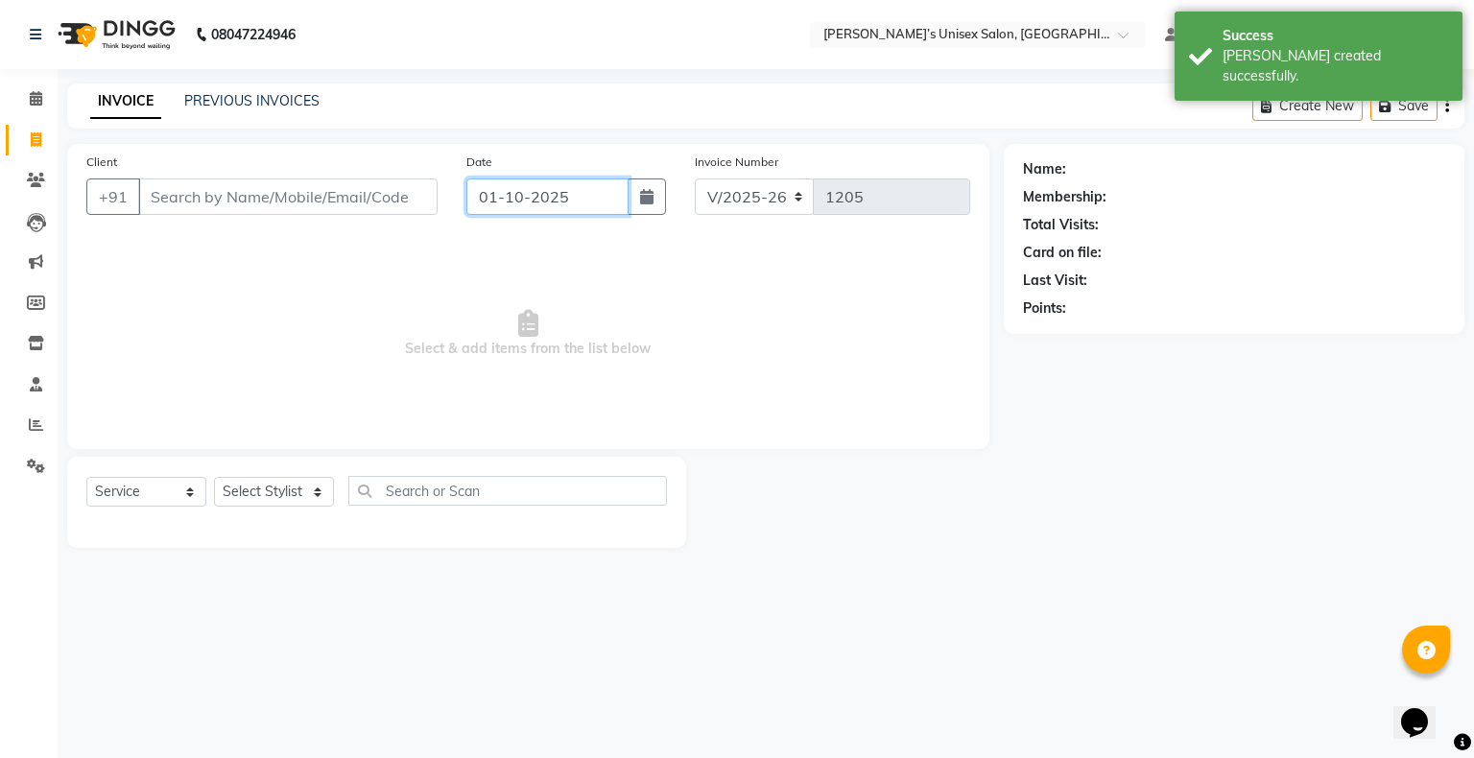
click at [474, 209] on input "01-10-2025" at bounding box center [547, 196] width 162 height 36
select select "10"
select select "2025"
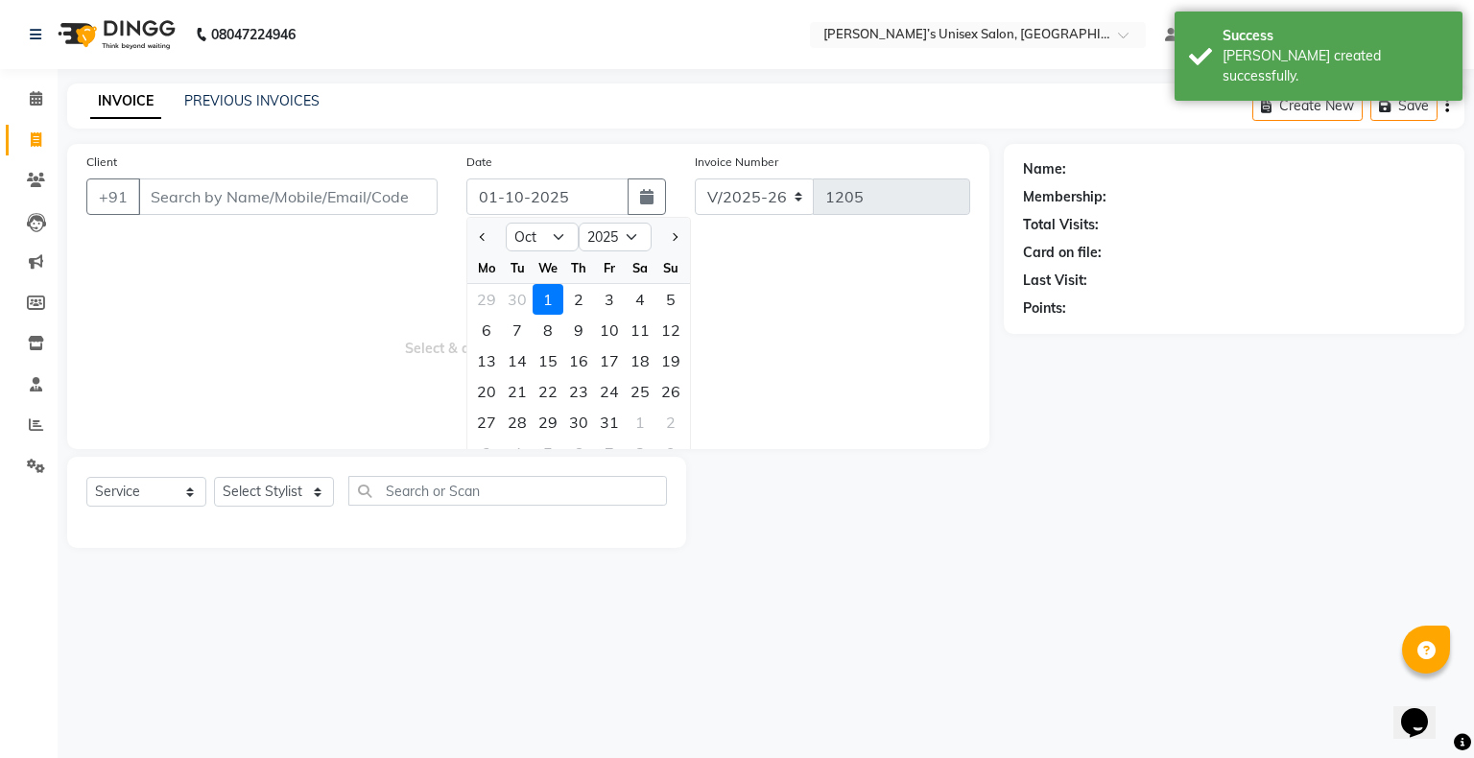
drag, startPoint x: 487, startPoint y: 232, endPoint x: 484, endPoint y: 263, distance: 30.9
click at [484, 242] on button "Previous month" at bounding box center [483, 237] width 16 height 31
select select "9"
click at [490, 251] on div "24" at bounding box center [548, 391] width 31 height 31
type input "[DATE]"
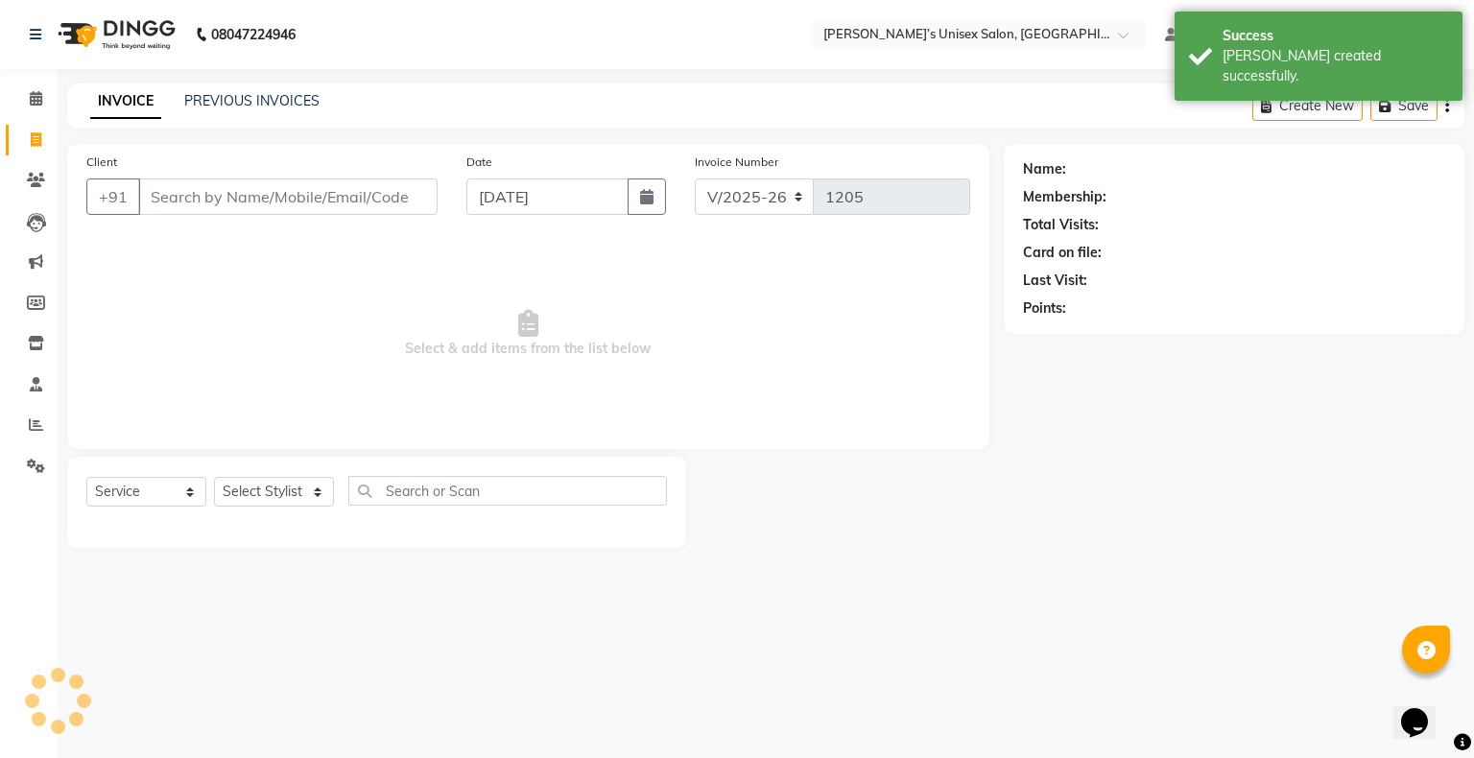
click at [389, 217] on div "Client +91" at bounding box center [262, 191] width 380 height 79
click at [386, 206] on input "Client" at bounding box center [287, 196] width 299 height 36
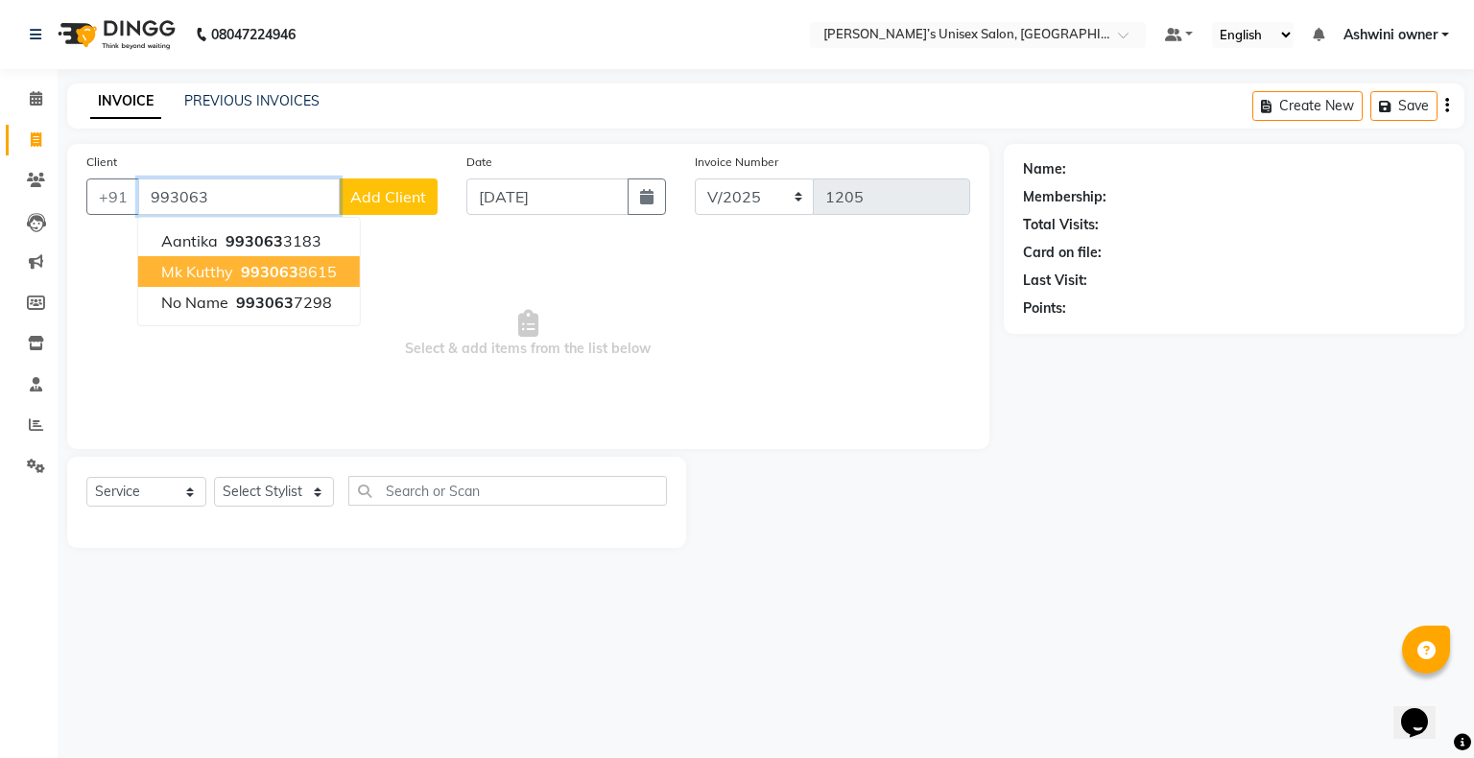
click at [299, 251] on ngb-highlight "993063 8615" at bounding box center [287, 271] width 100 height 19
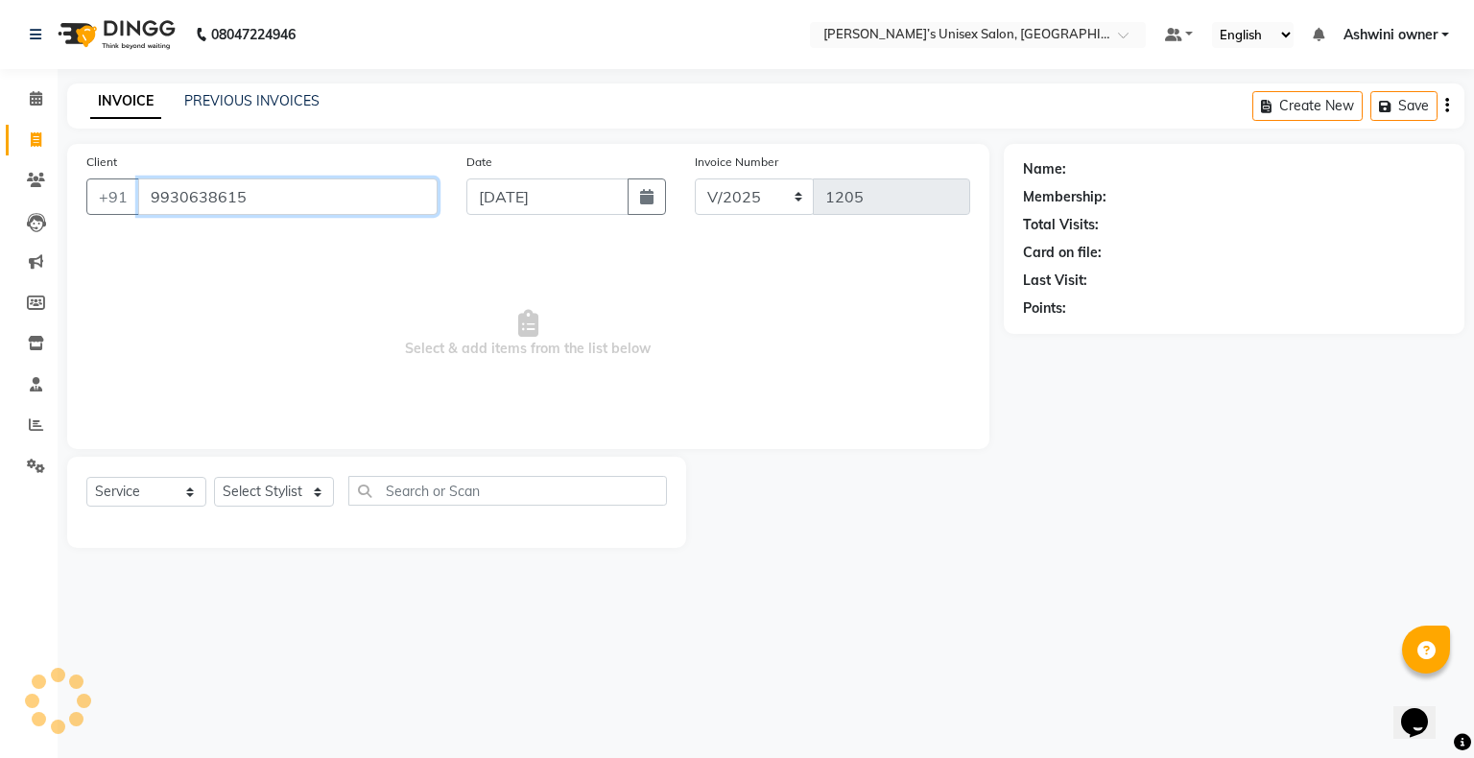
type input "9930638615"
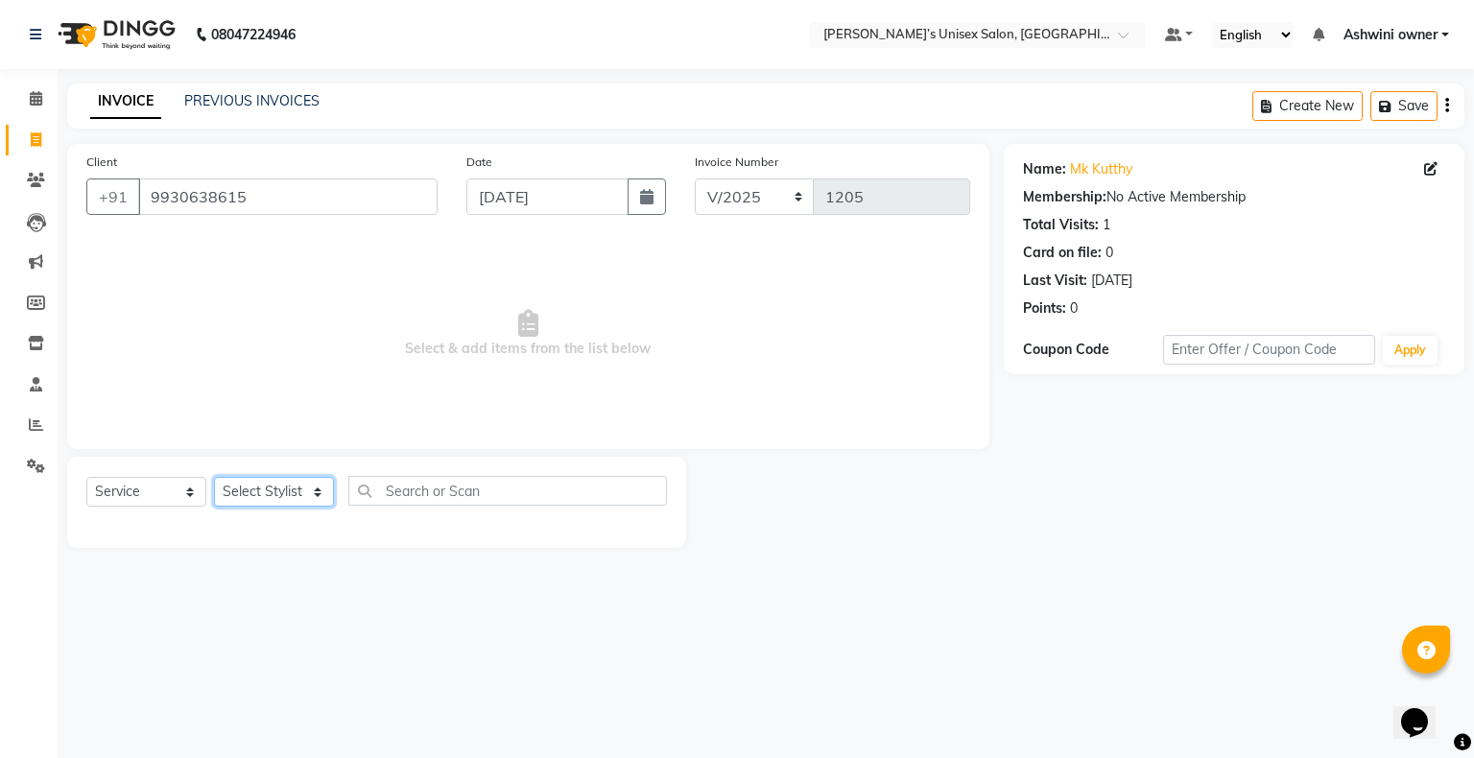
click at [265, 251] on select "Select Stylist Afjal ARSAD Ashwini owner Mohit Reena Zishan" at bounding box center [274, 492] width 120 height 30
select select "88698"
click at [214, 251] on select "Select Stylist Afjal ARSAD Ashwini owner Mohit Reena Zishan" at bounding box center [274, 492] width 120 height 30
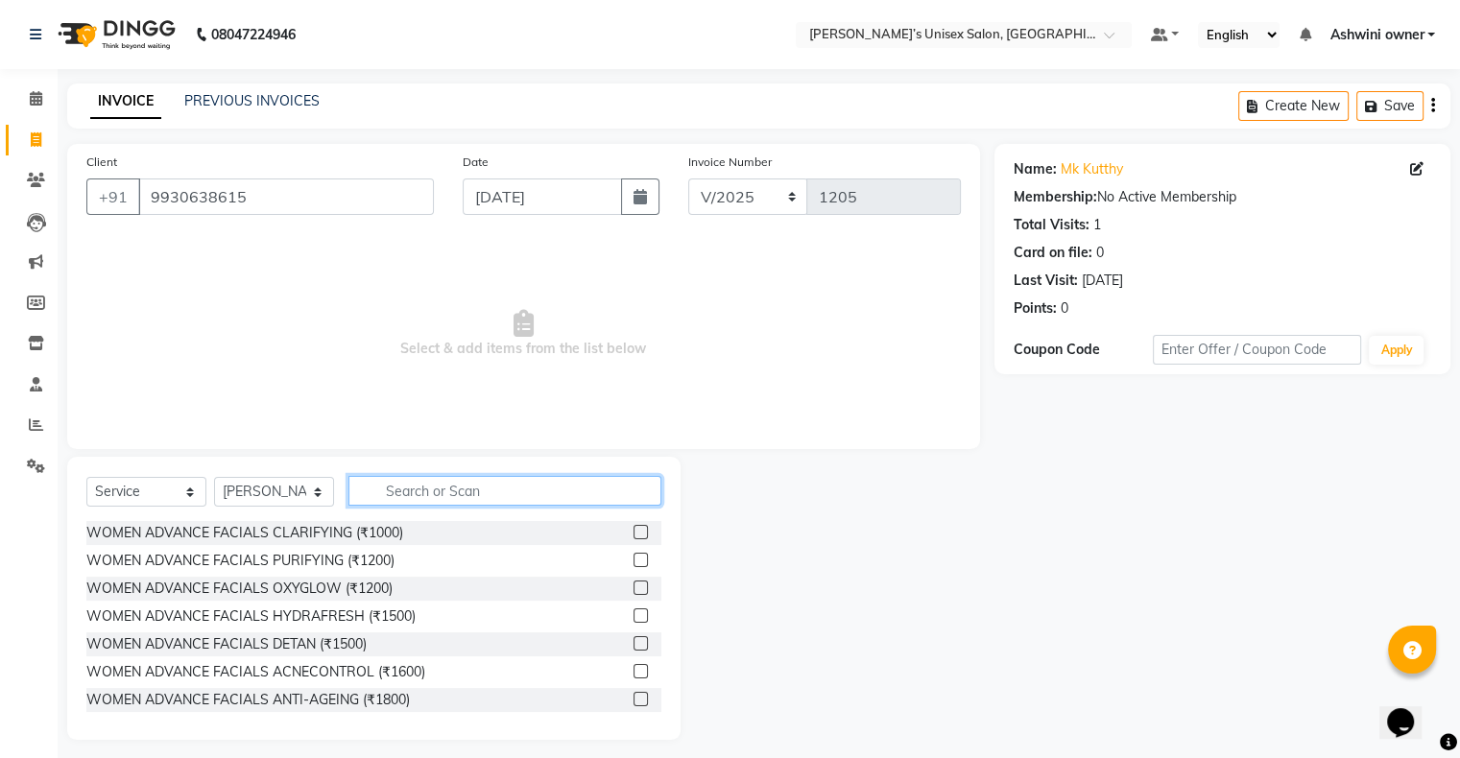
click at [438, 251] on input "text" at bounding box center [504, 491] width 313 height 30
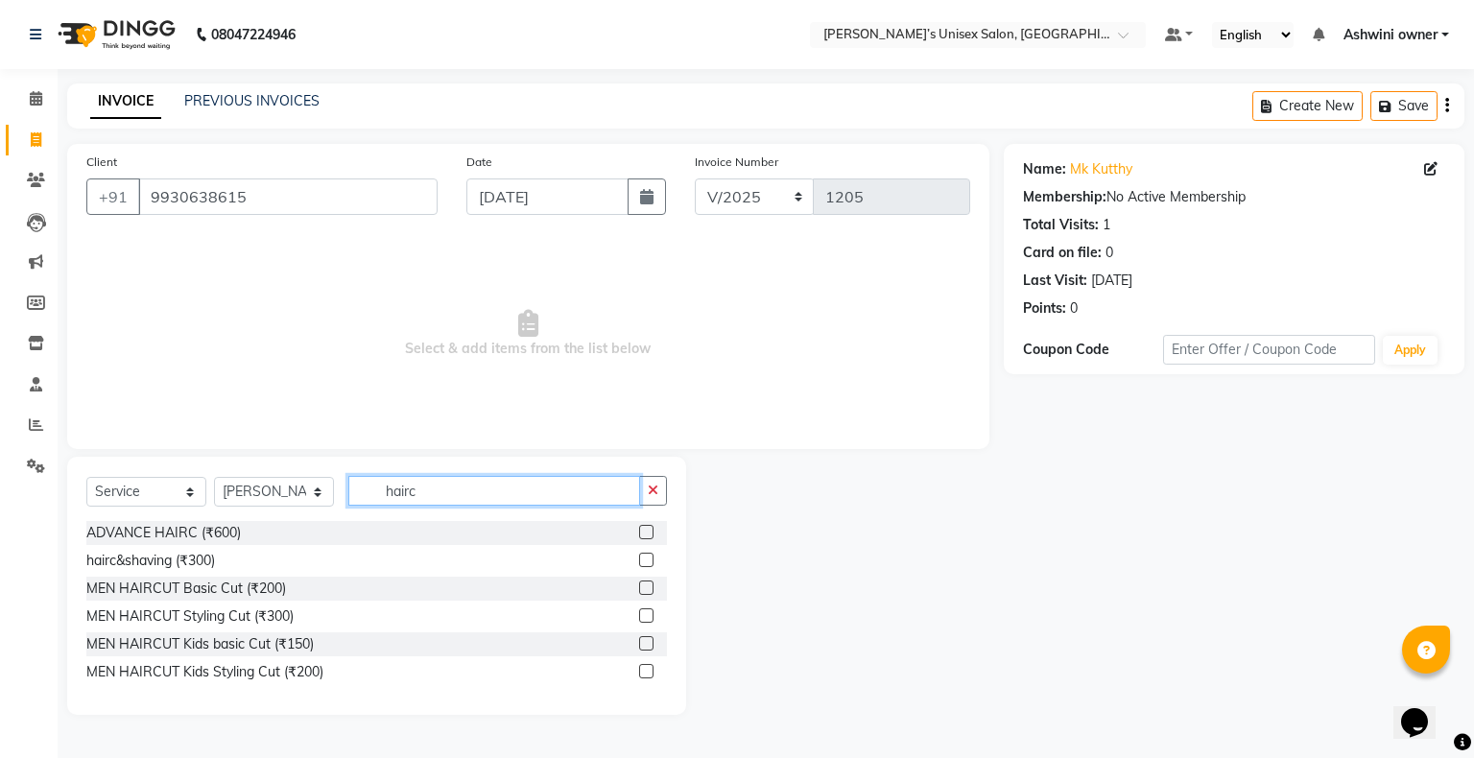
type input "hairc"
click at [490, 251] on label at bounding box center [646, 588] width 14 height 14
click at [490, 251] on input "checkbox" at bounding box center [645, 588] width 12 height 12
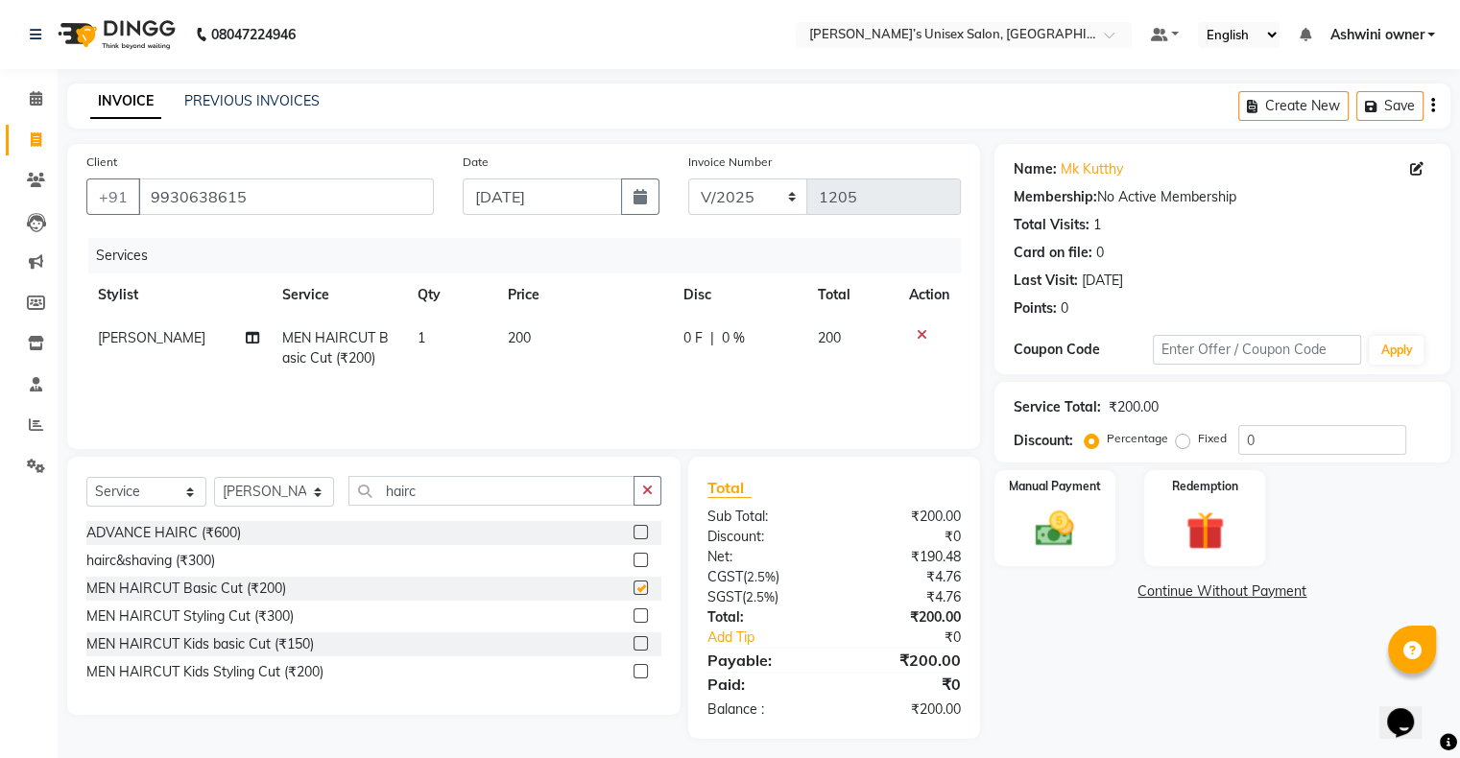
checkbox input "false"
click at [490, 251] on img at bounding box center [1054, 530] width 64 height 46
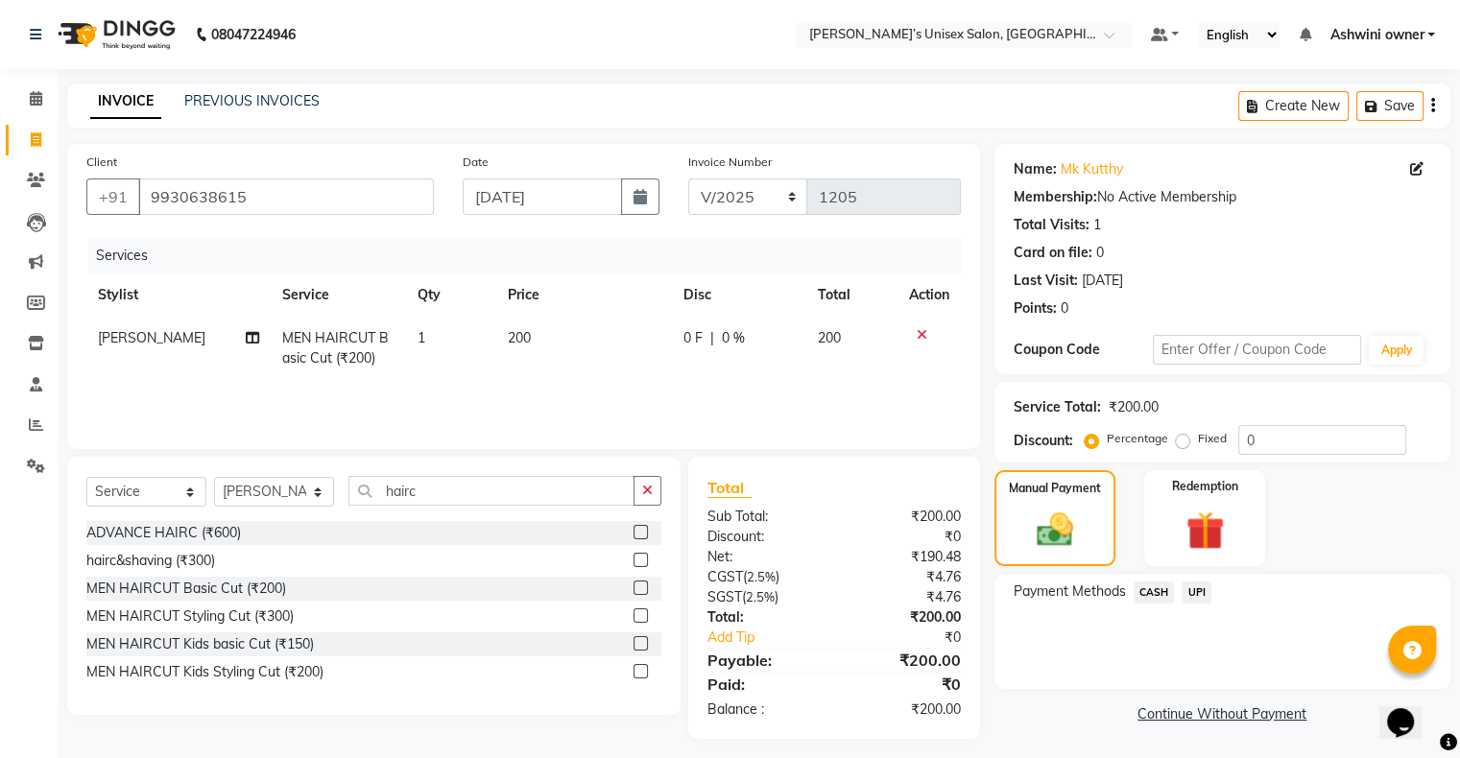
click at [490, 251] on span "UPI" at bounding box center [1196, 593] width 30 height 22
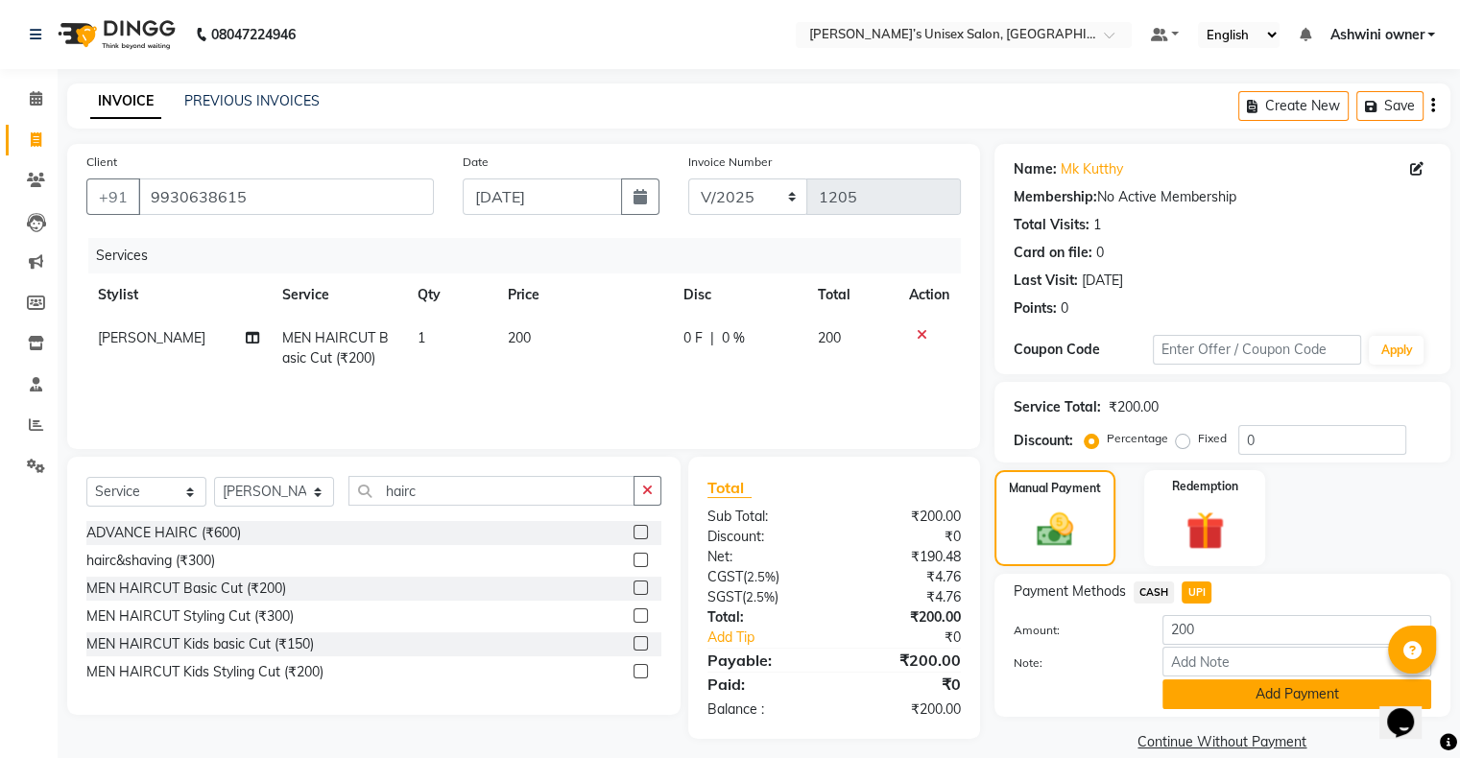
click at [490, 251] on button "Add Payment" at bounding box center [1296, 694] width 269 height 30
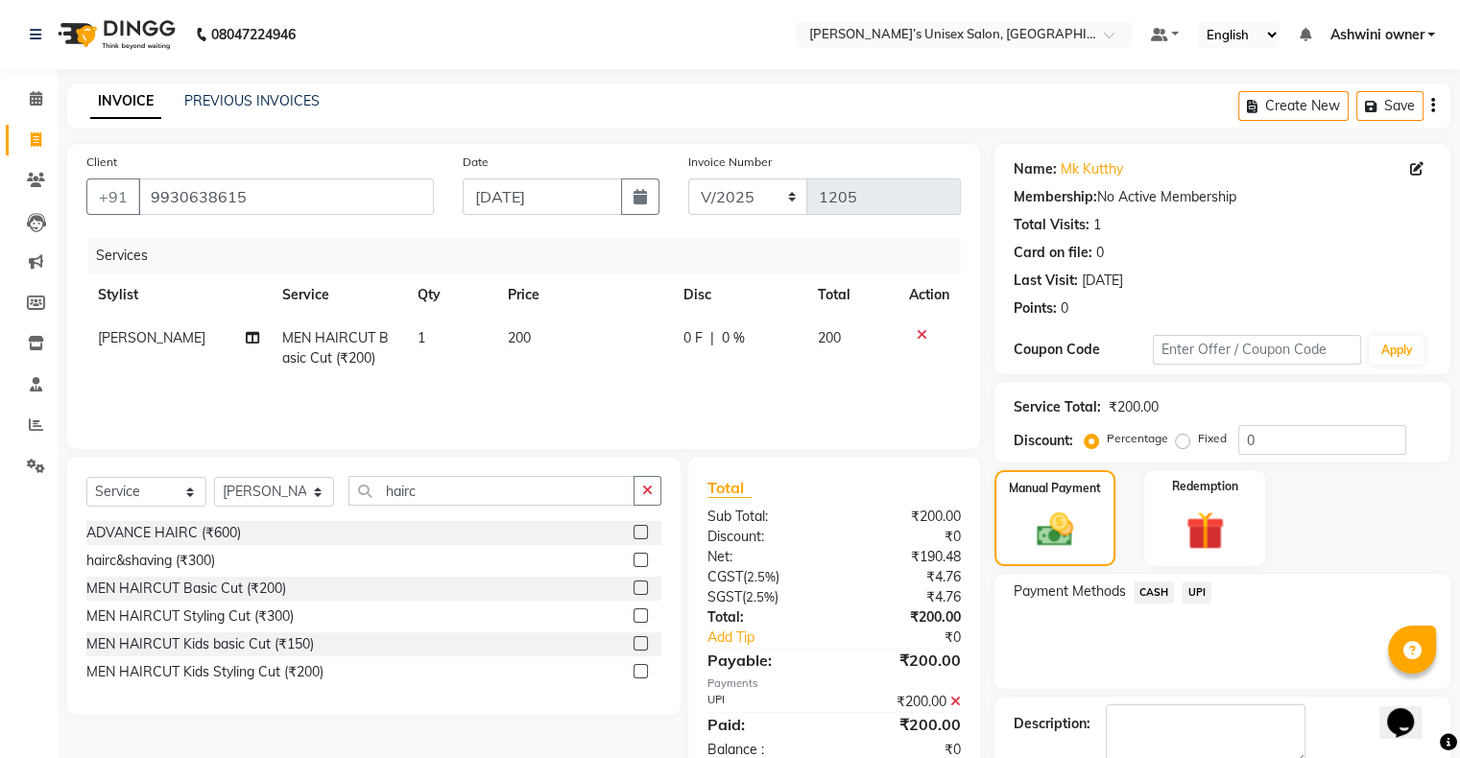
scroll to position [106, 0]
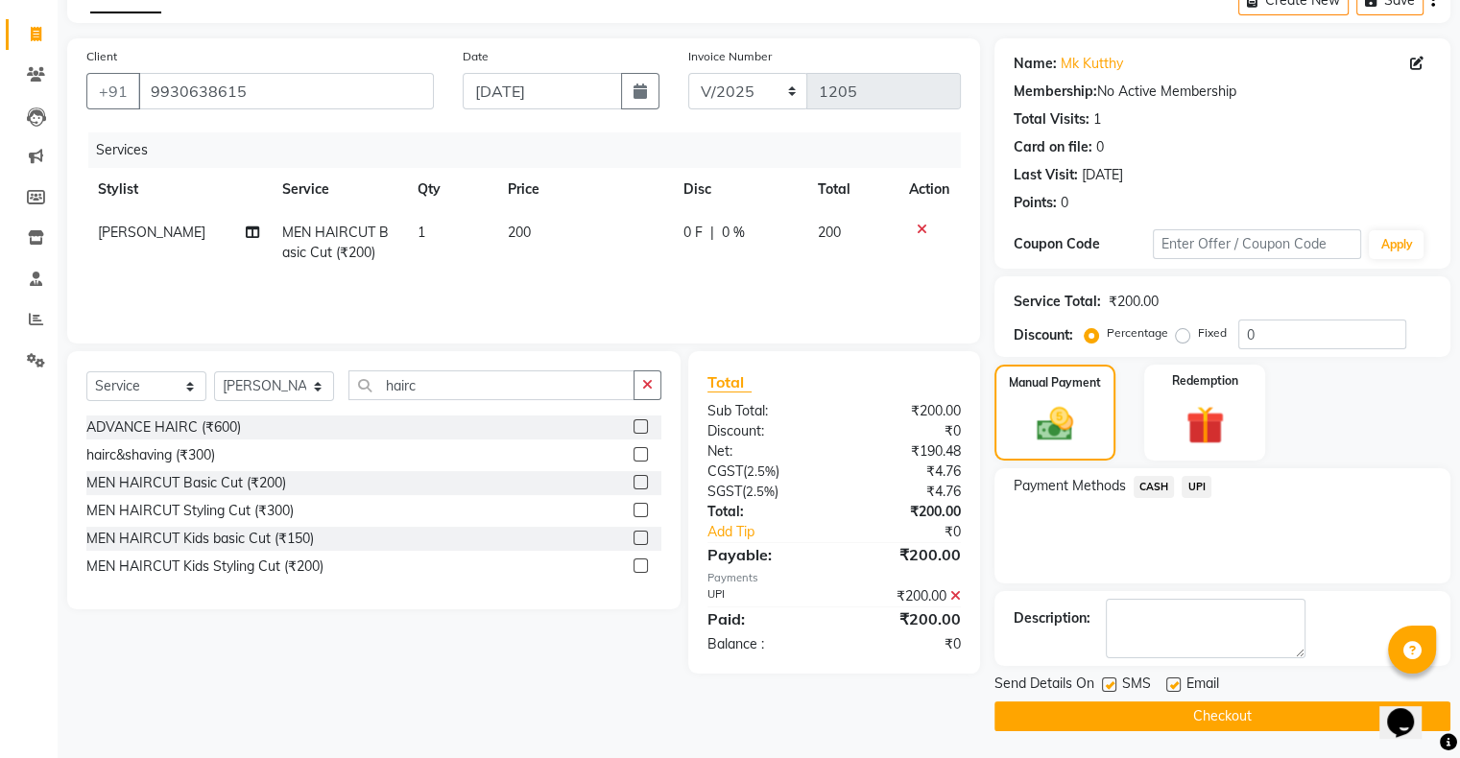
click at [490, 251] on button "Checkout" at bounding box center [1222, 716] width 456 height 30
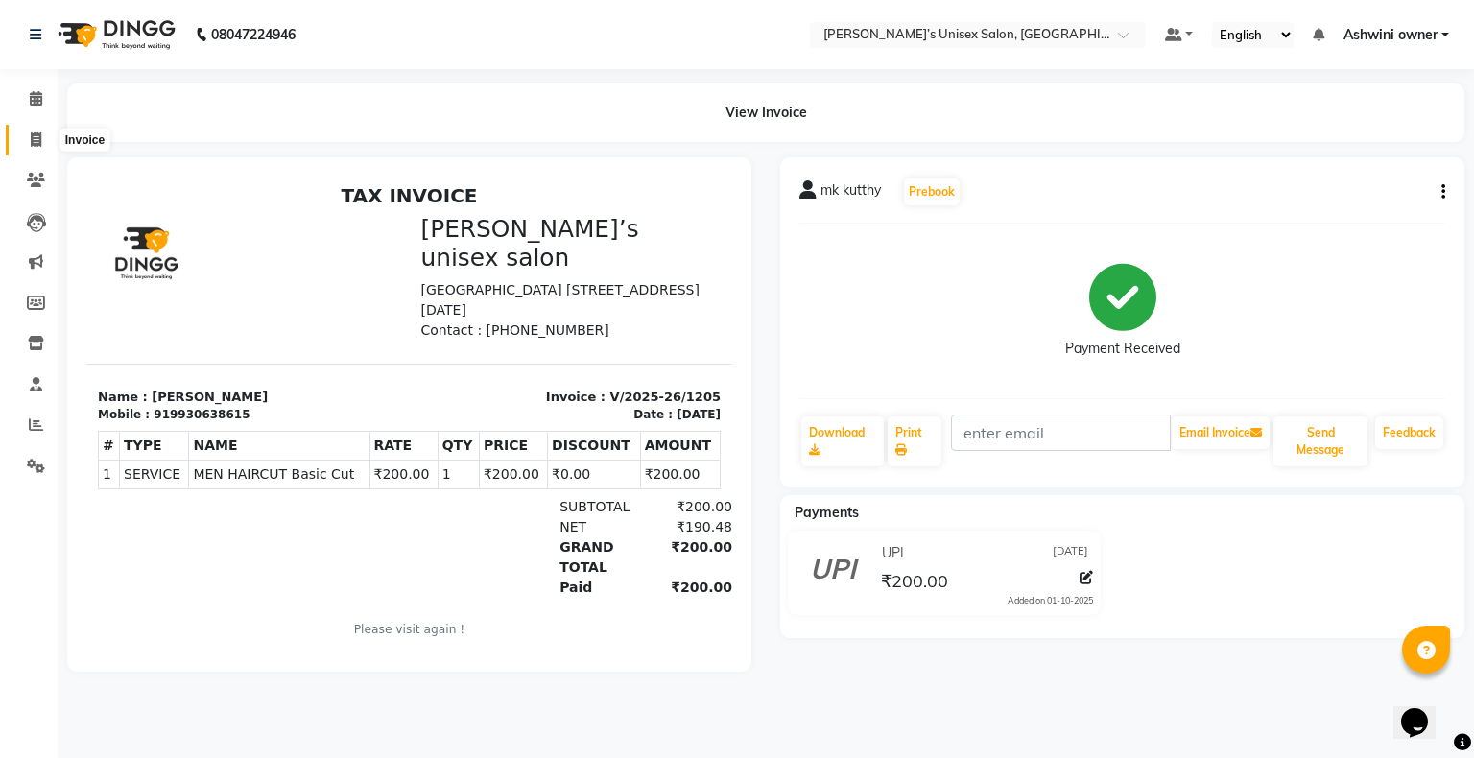
click at [31, 141] on icon at bounding box center [36, 139] width 11 height 14
select select "service"
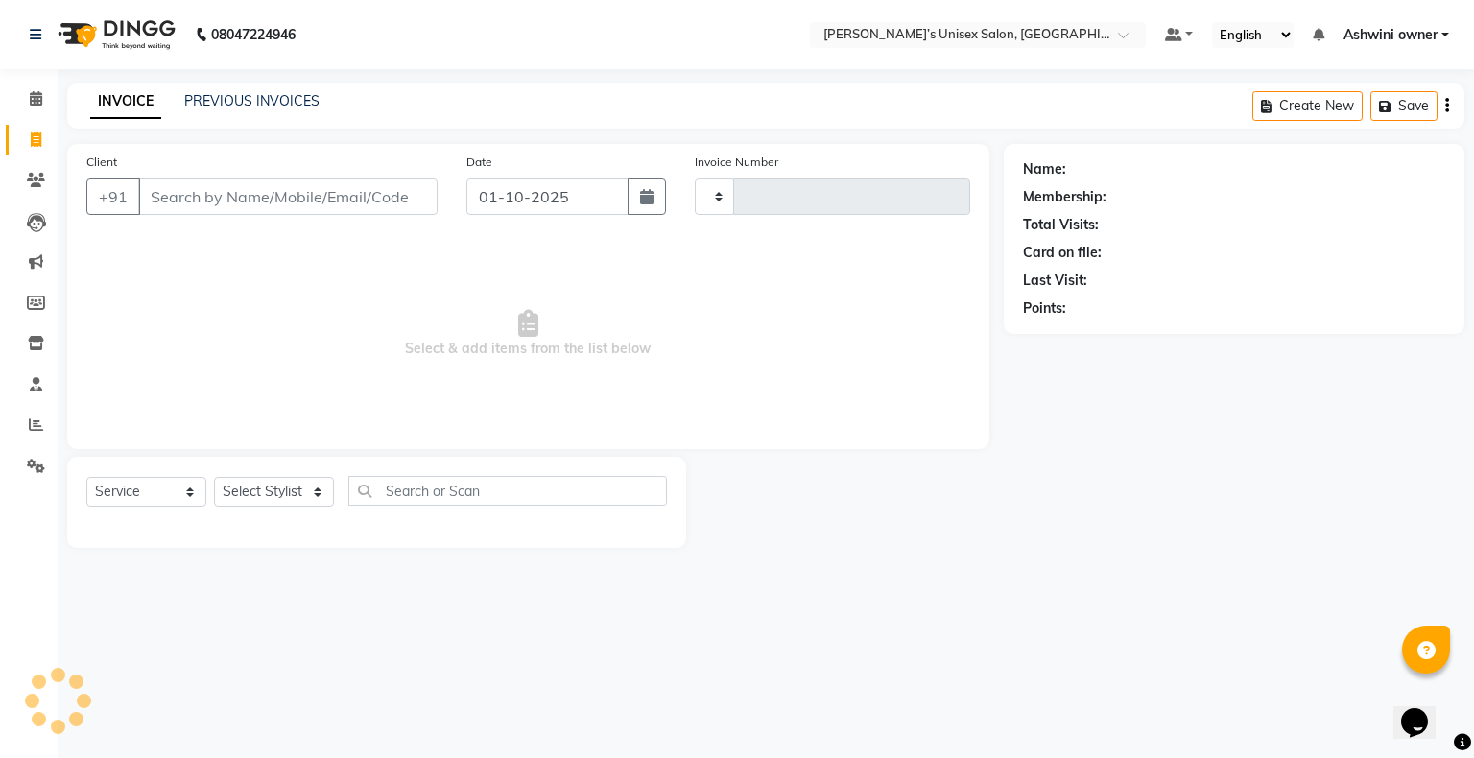
type input "1206"
select select "8735"
click at [490, 209] on input "01-10-2025" at bounding box center [547, 196] width 162 height 36
select select "10"
select select "2025"
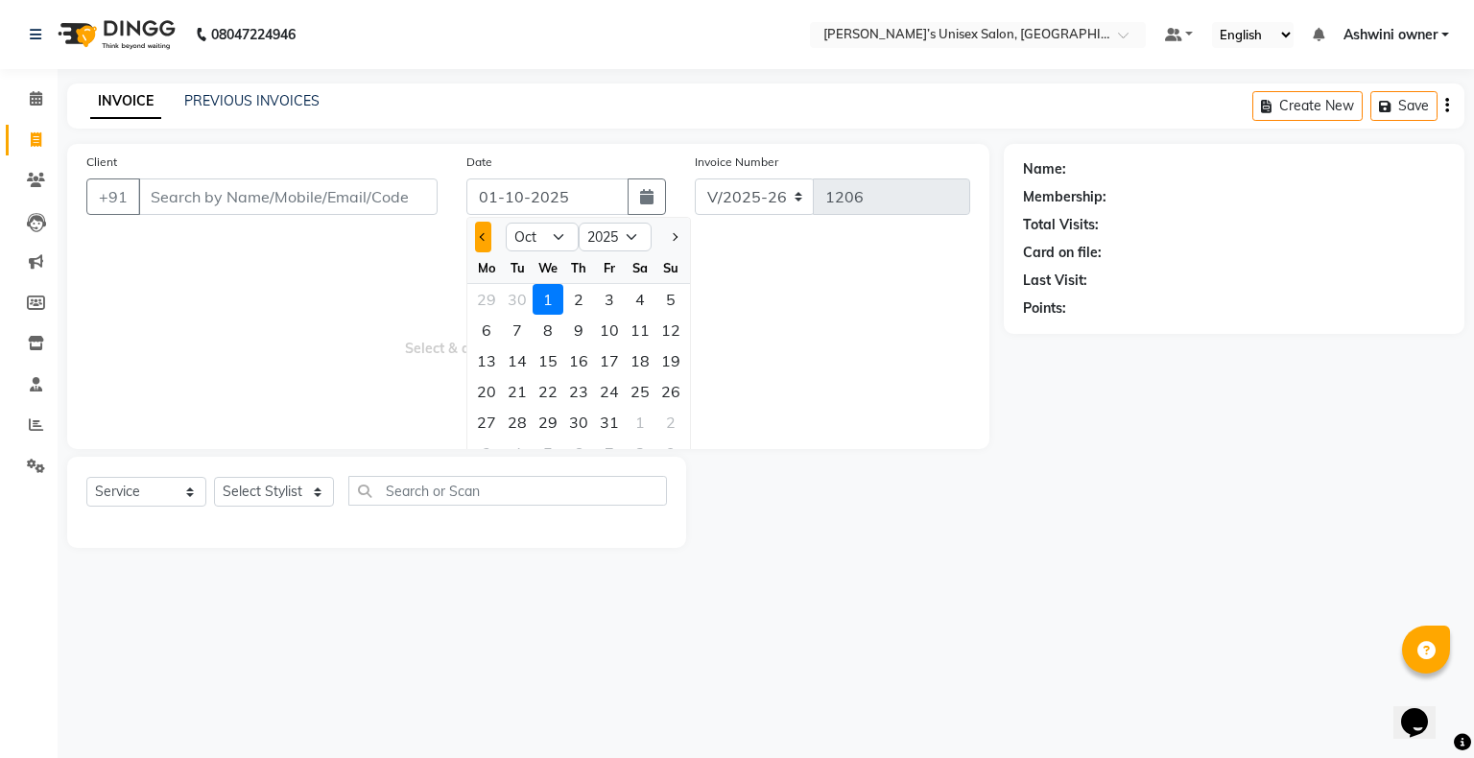
click at [476, 231] on button "Previous month" at bounding box center [483, 237] width 16 height 31
select select "9"
click at [490, 251] on div "24" at bounding box center [548, 391] width 31 height 31
type input "[DATE]"
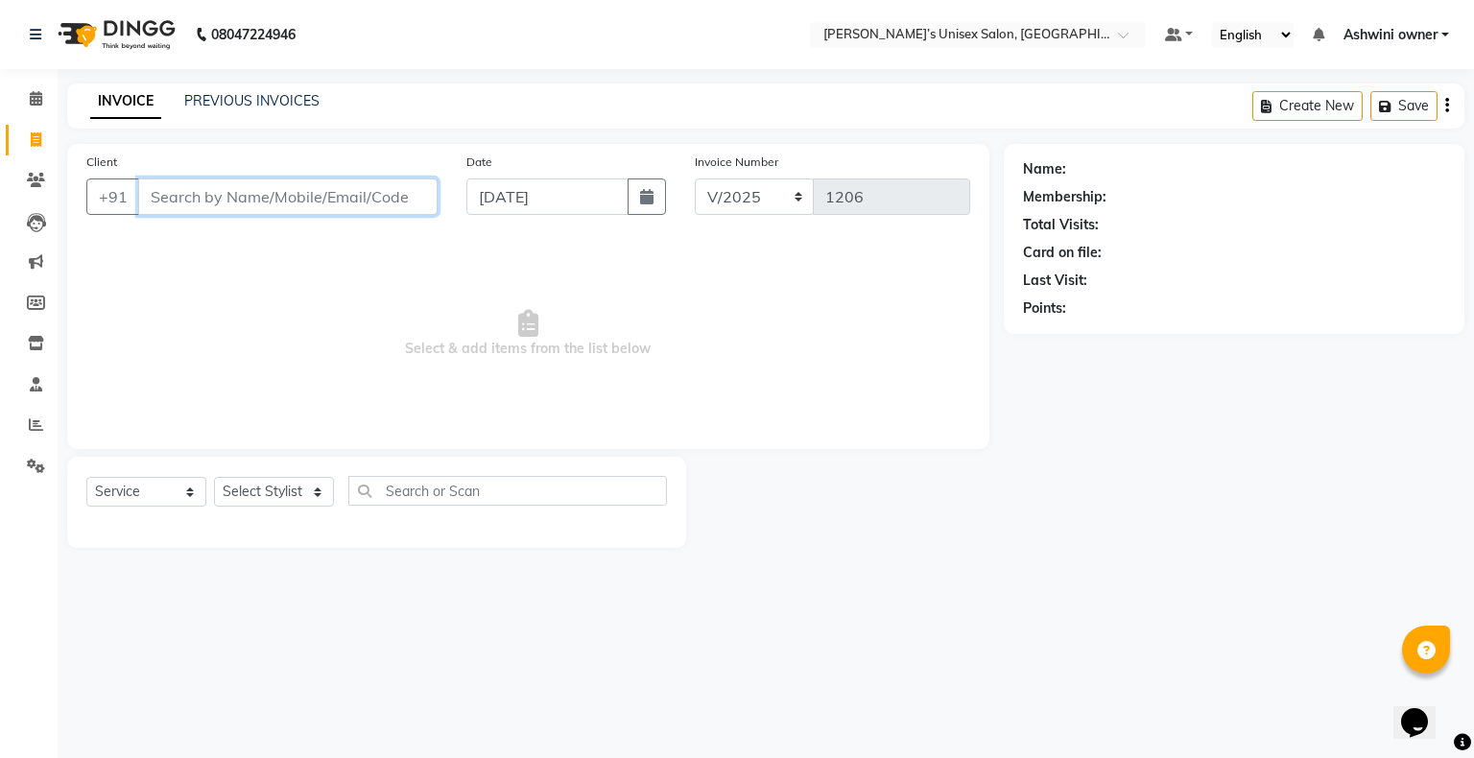
click at [426, 202] on input "Client" at bounding box center [287, 196] width 299 height 36
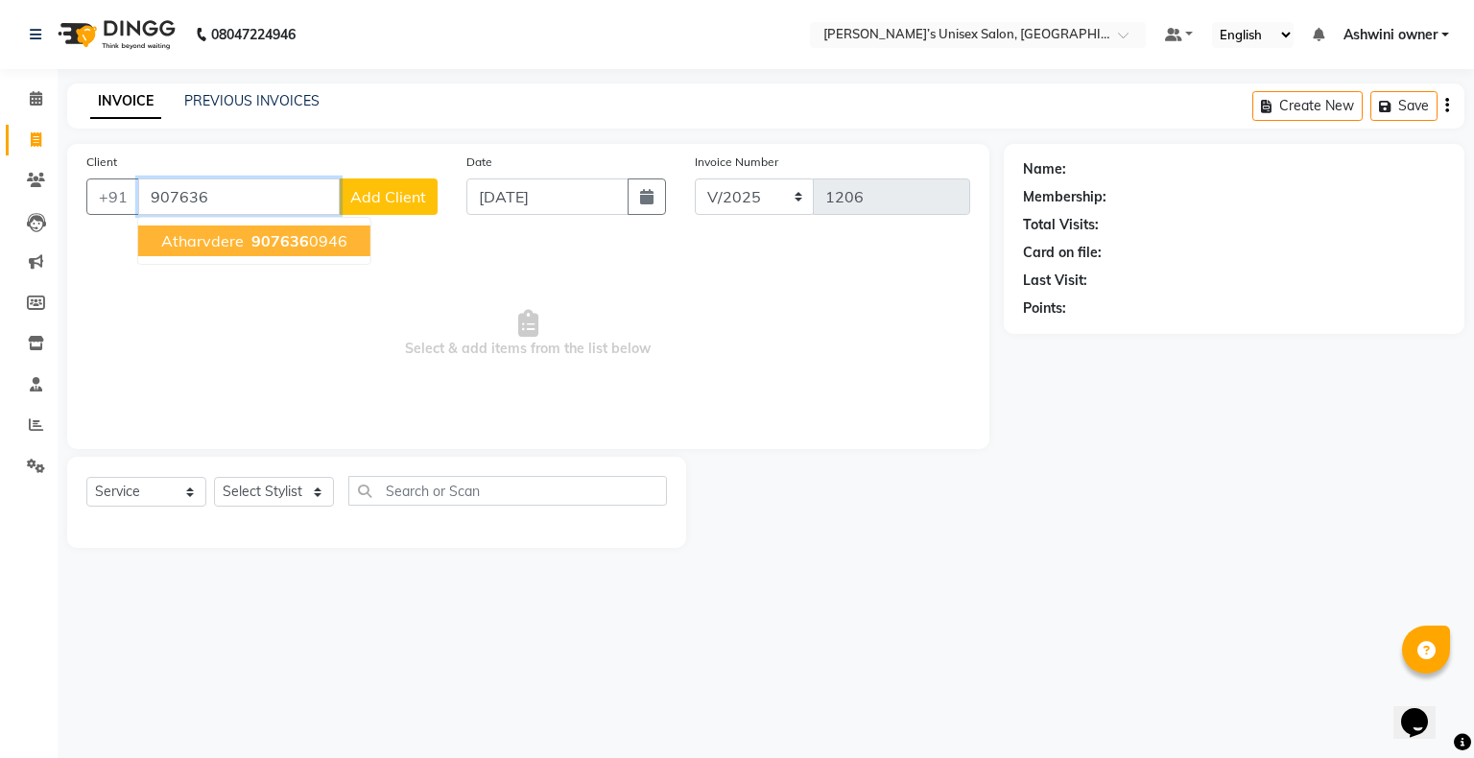
click at [319, 242] on ngb-highlight "907636 0946" at bounding box center [298, 240] width 100 height 19
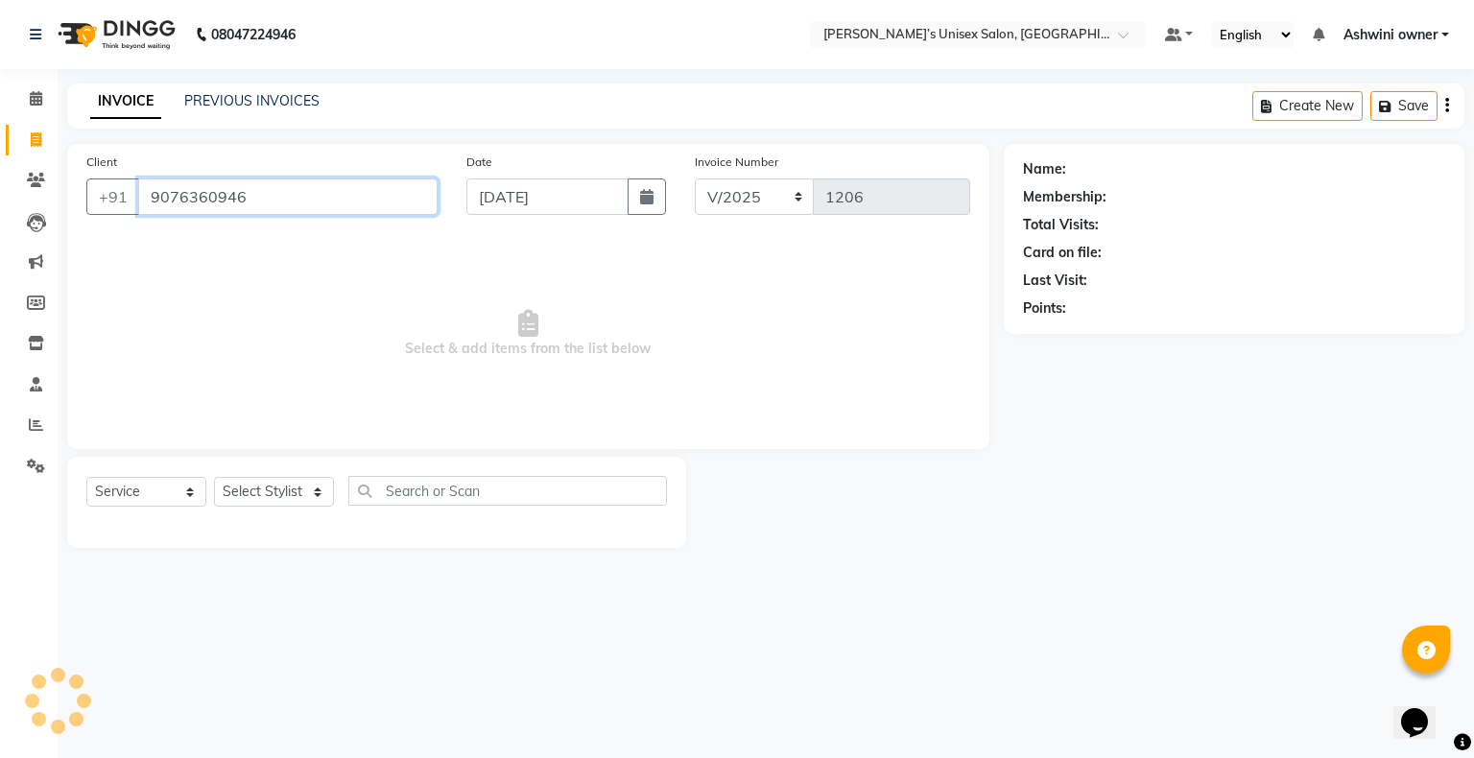
type input "9076360946"
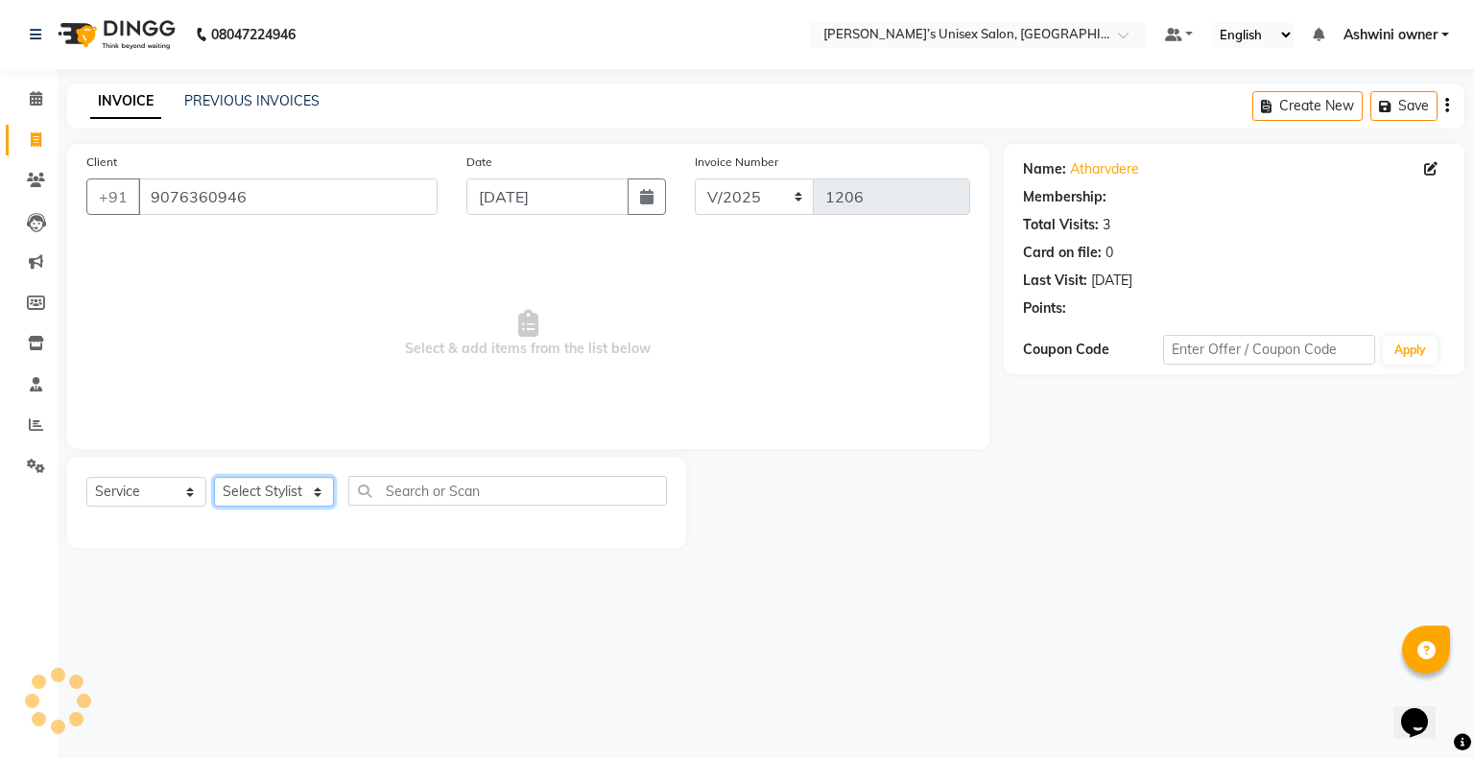
click at [275, 251] on select "Select Stylist Afjal ARSAD Ashwini owner Mohit Reena Zishan" at bounding box center [274, 492] width 120 height 30
select select "88697"
click at [214, 251] on select "Select Stylist Afjal ARSAD Ashwini owner Mohit Reena Zishan" at bounding box center [274, 492] width 120 height 30
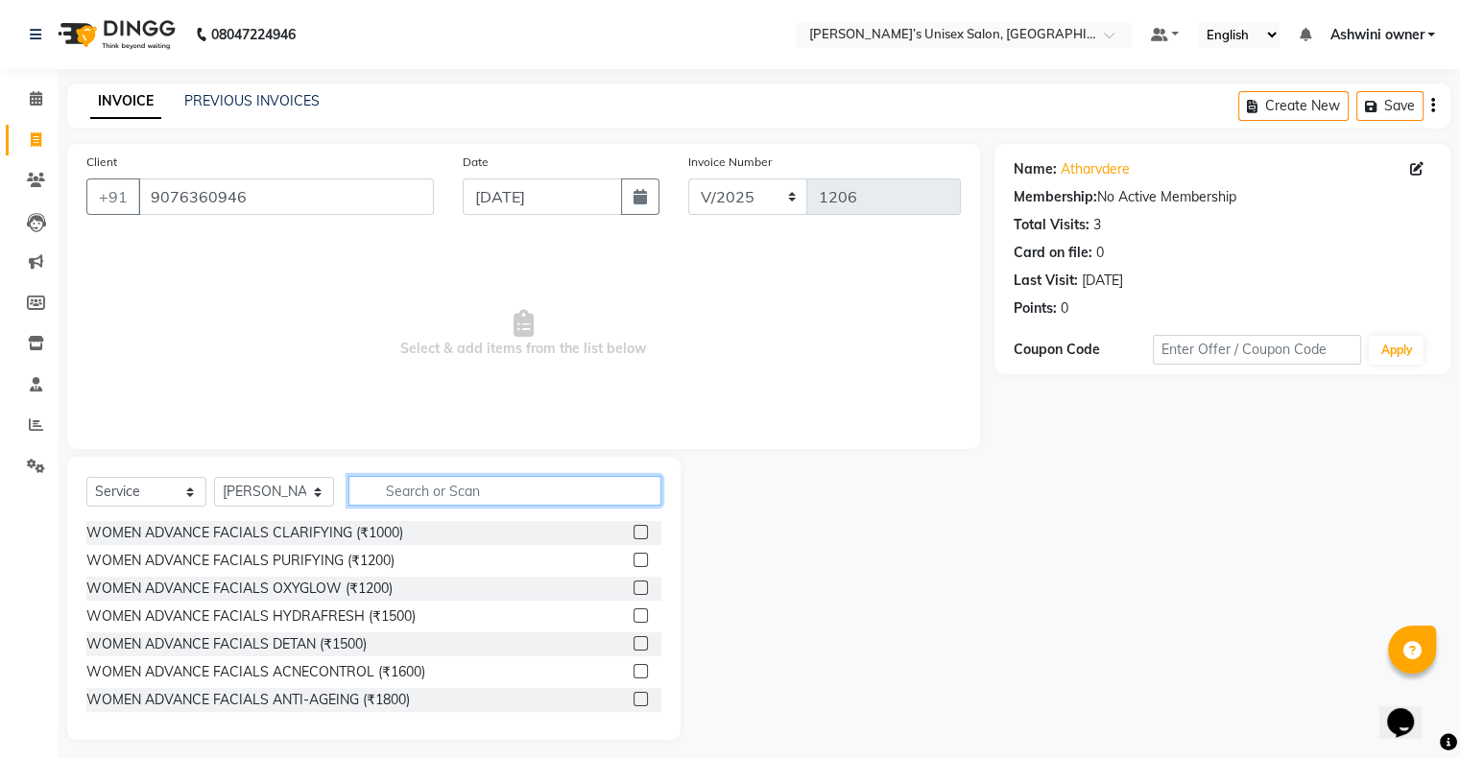
click at [448, 251] on input "text" at bounding box center [504, 491] width 313 height 30
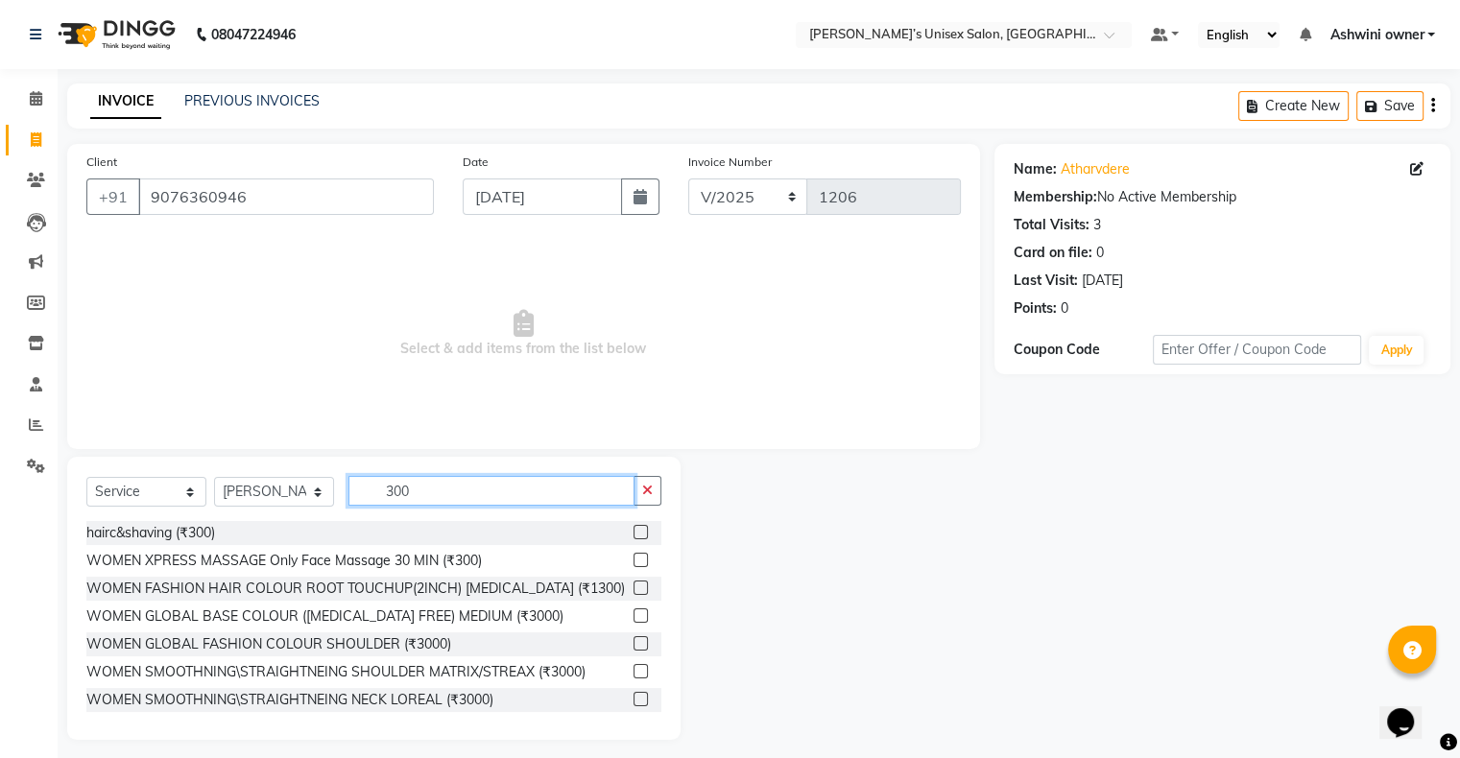
type input "300"
click at [490, 251] on label at bounding box center [640, 532] width 14 height 14
click at [490, 251] on input "checkbox" at bounding box center [639, 533] width 12 height 12
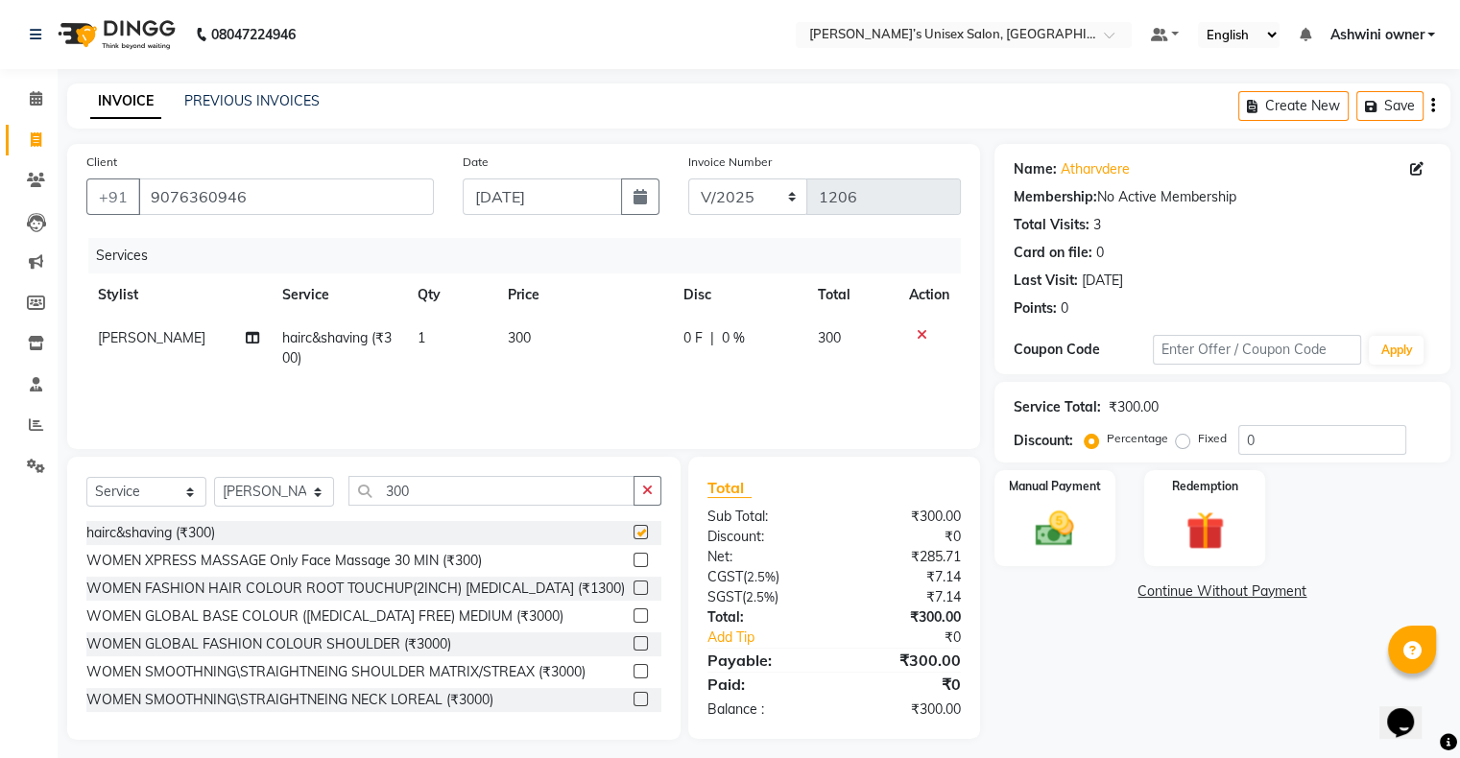
checkbox input "false"
click at [490, 251] on div "Manual Payment" at bounding box center [1054, 517] width 126 height 99
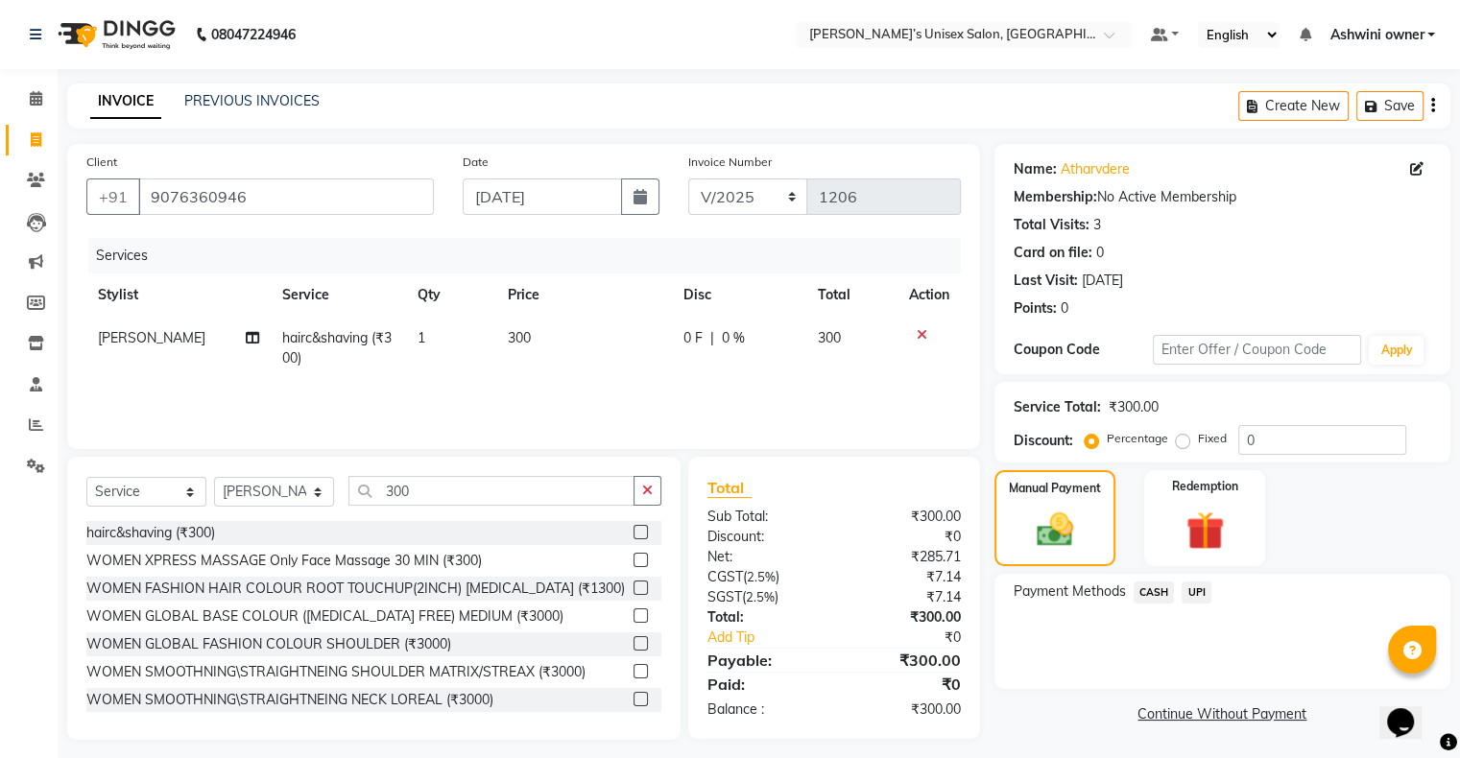
drag, startPoint x: 1194, startPoint y: 591, endPoint x: 1200, endPoint y: 609, distance: 19.4
click at [490, 251] on span "UPI" at bounding box center [1196, 593] width 30 height 22
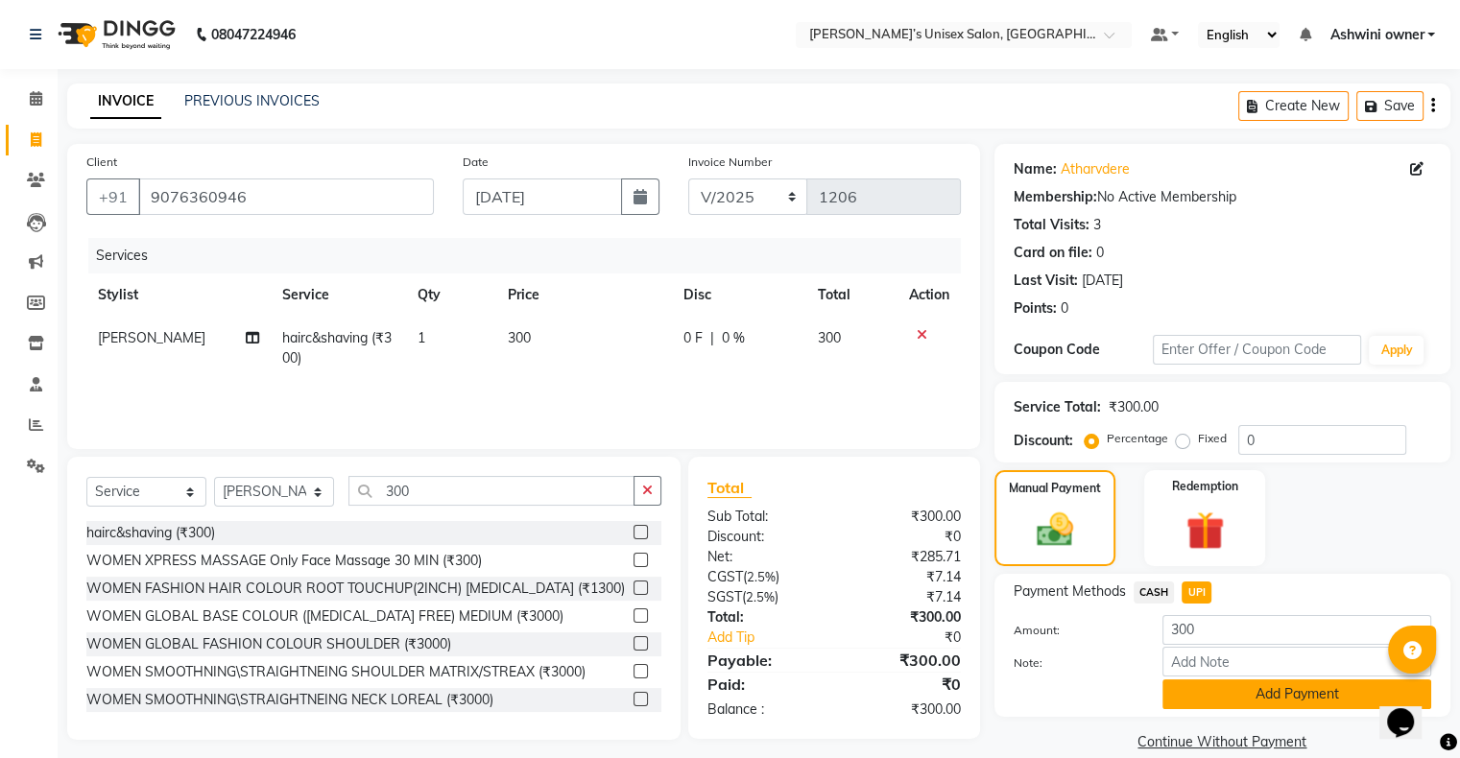
click at [490, 251] on button "Add Payment" at bounding box center [1296, 694] width 269 height 30
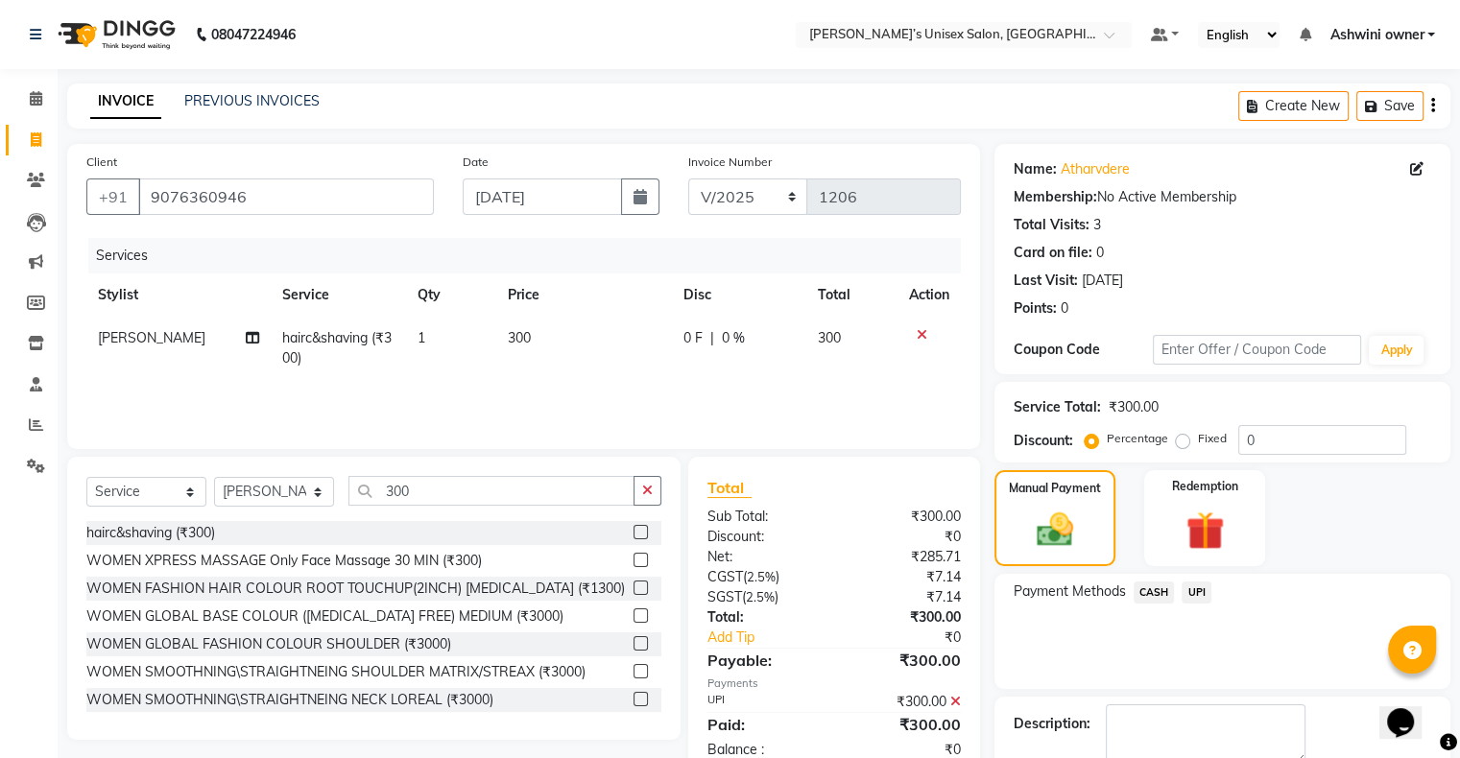
scroll to position [106, 0]
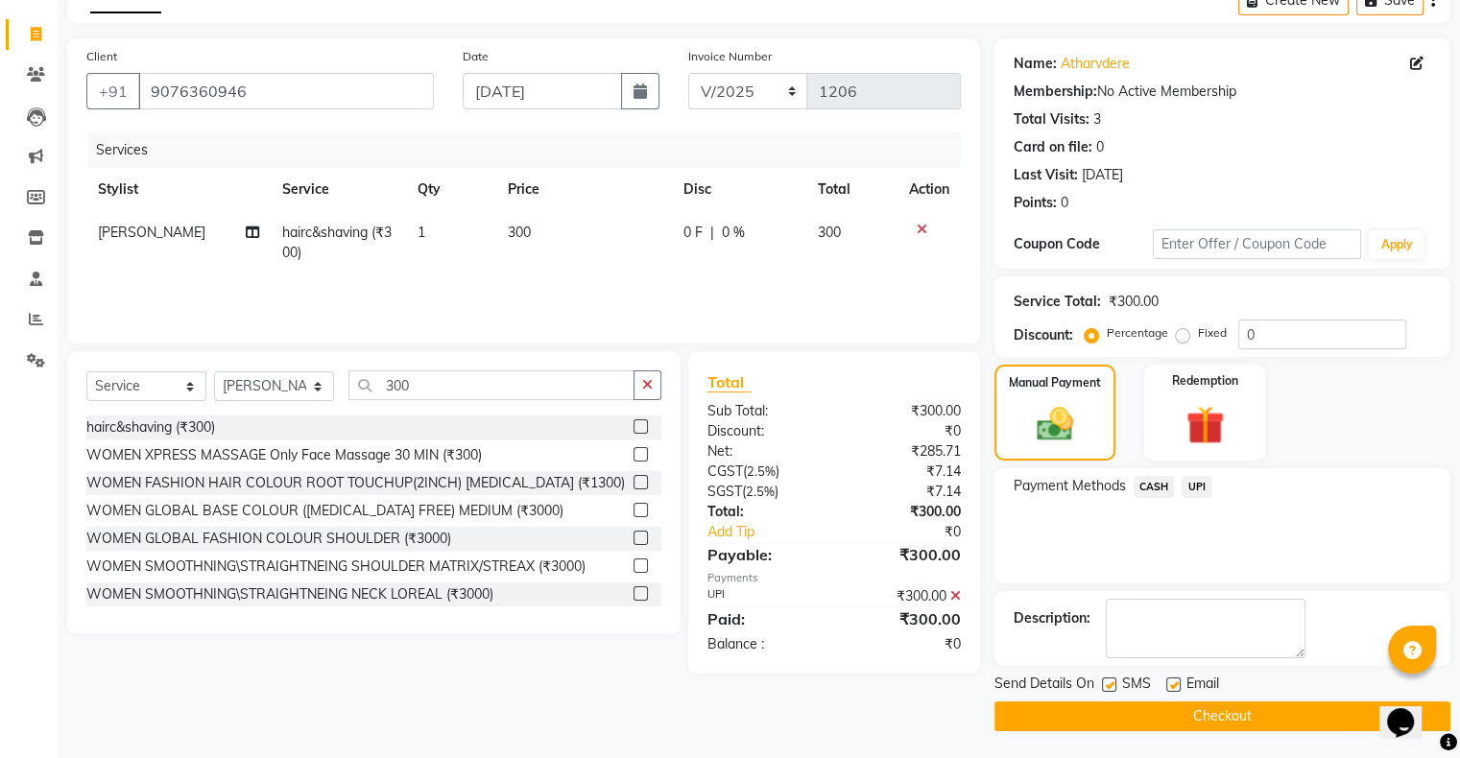
click at [490, 251] on button "Checkout" at bounding box center [1222, 716] width 456 height 30
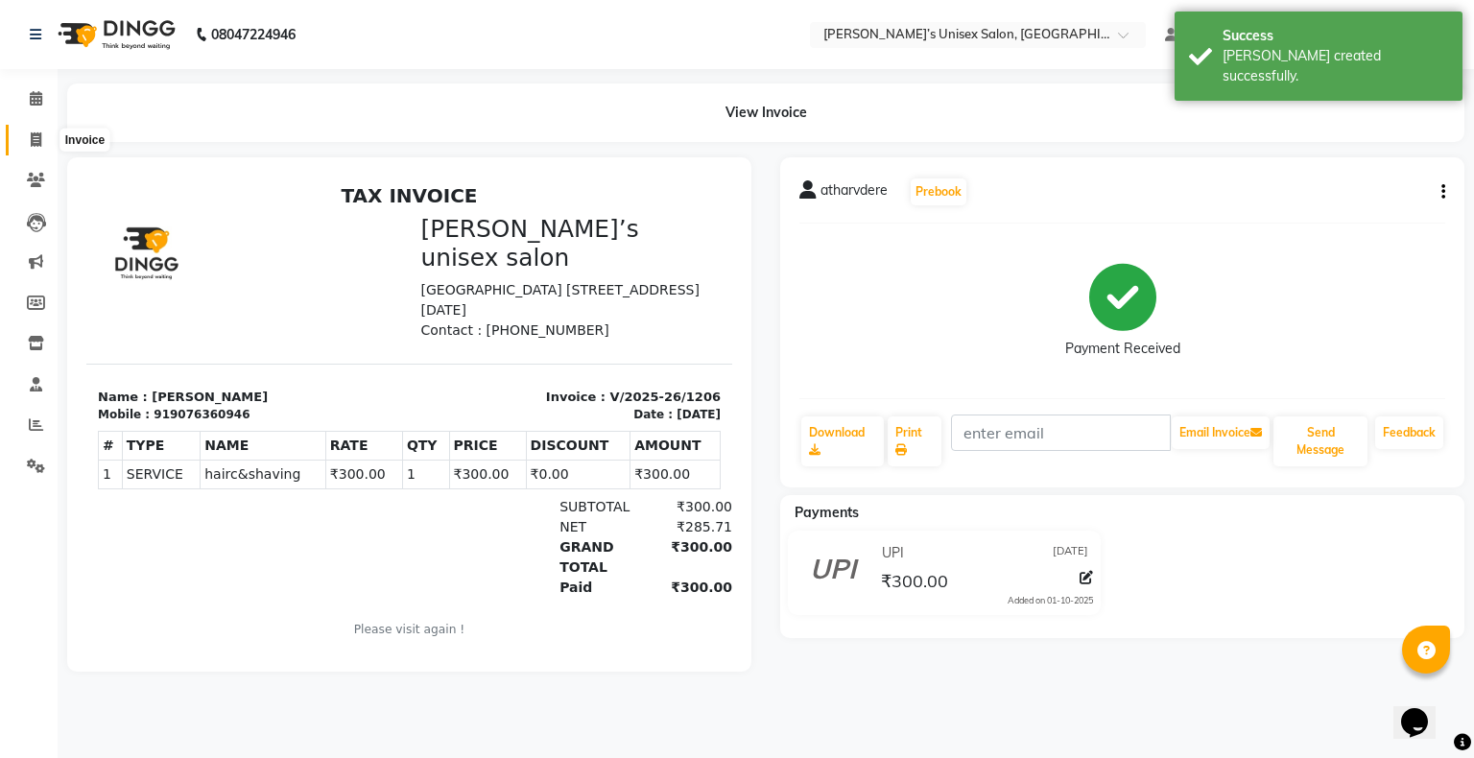
click at [33, 132] on icon at bounding box center [36, 139] width 11 height 14
select select "8735"
select select "service"
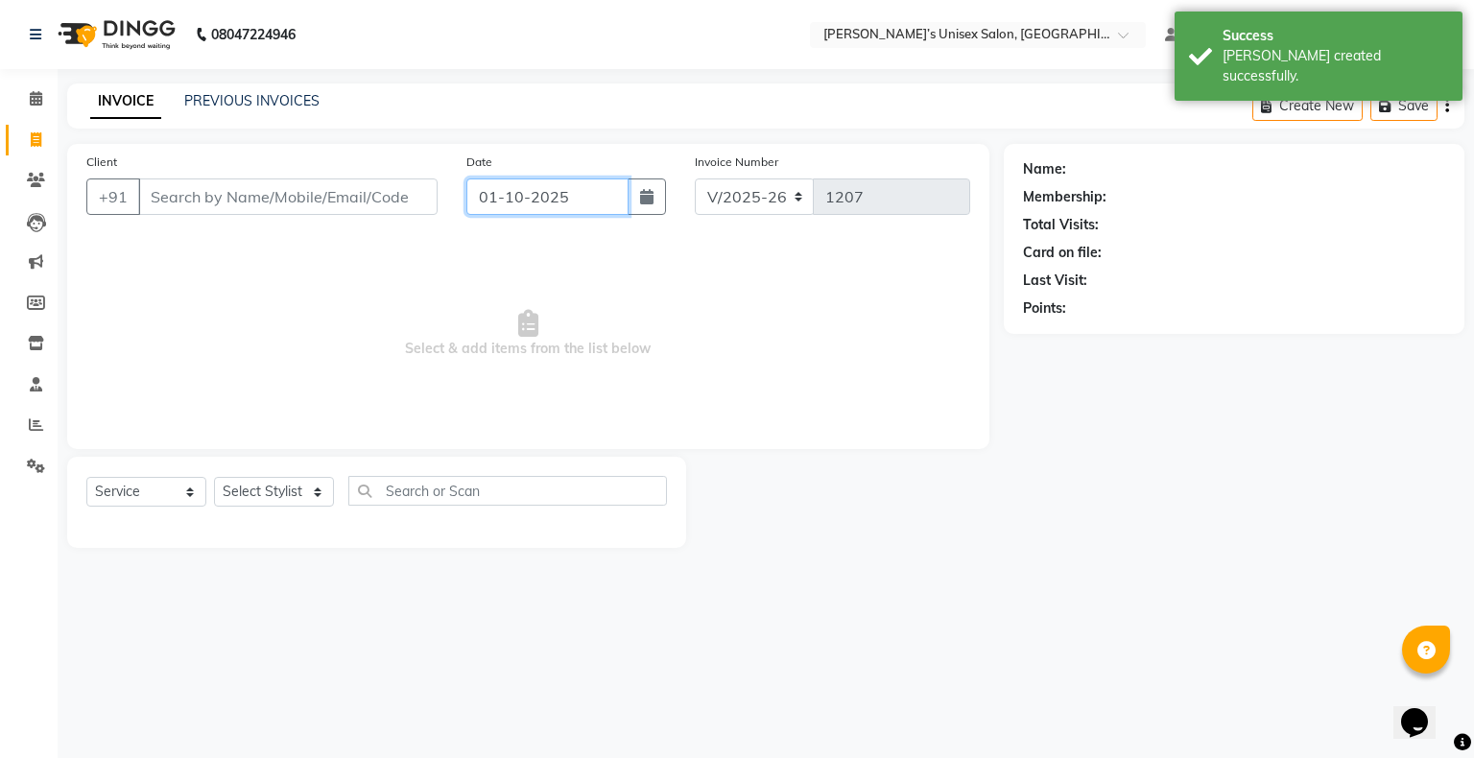
click at [490, 200] on input "01-10-2025" at bounding box center [547, 196] width 162 height 36
select select "10"
select select "2025"
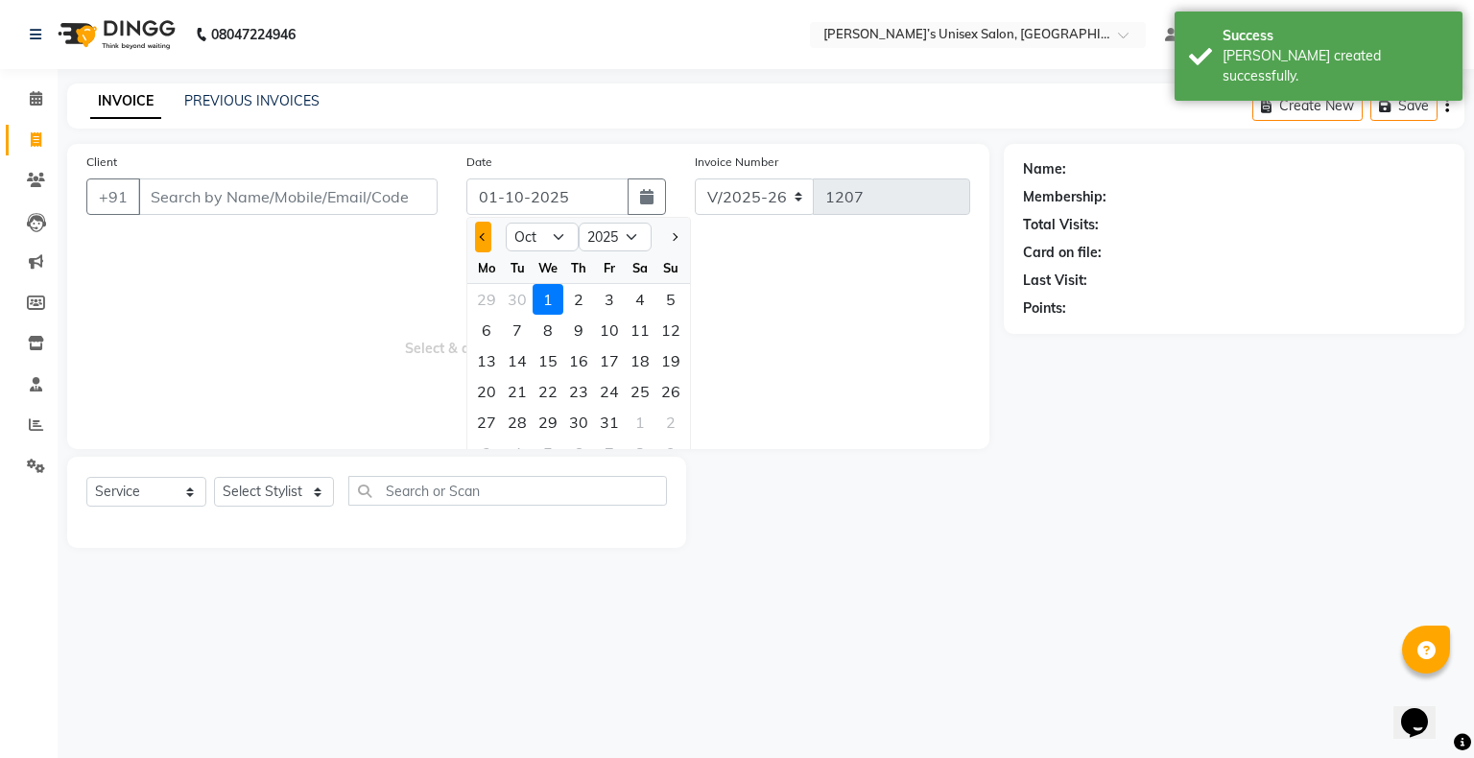
click at [490, 234] on button "Previous month" at bounding box center [483, 237] width 16 height 31
select select "9"
click at [490, 251] on div "25" at bounding box center [578, 391] width 31 height 31
type input "25-09-2025"
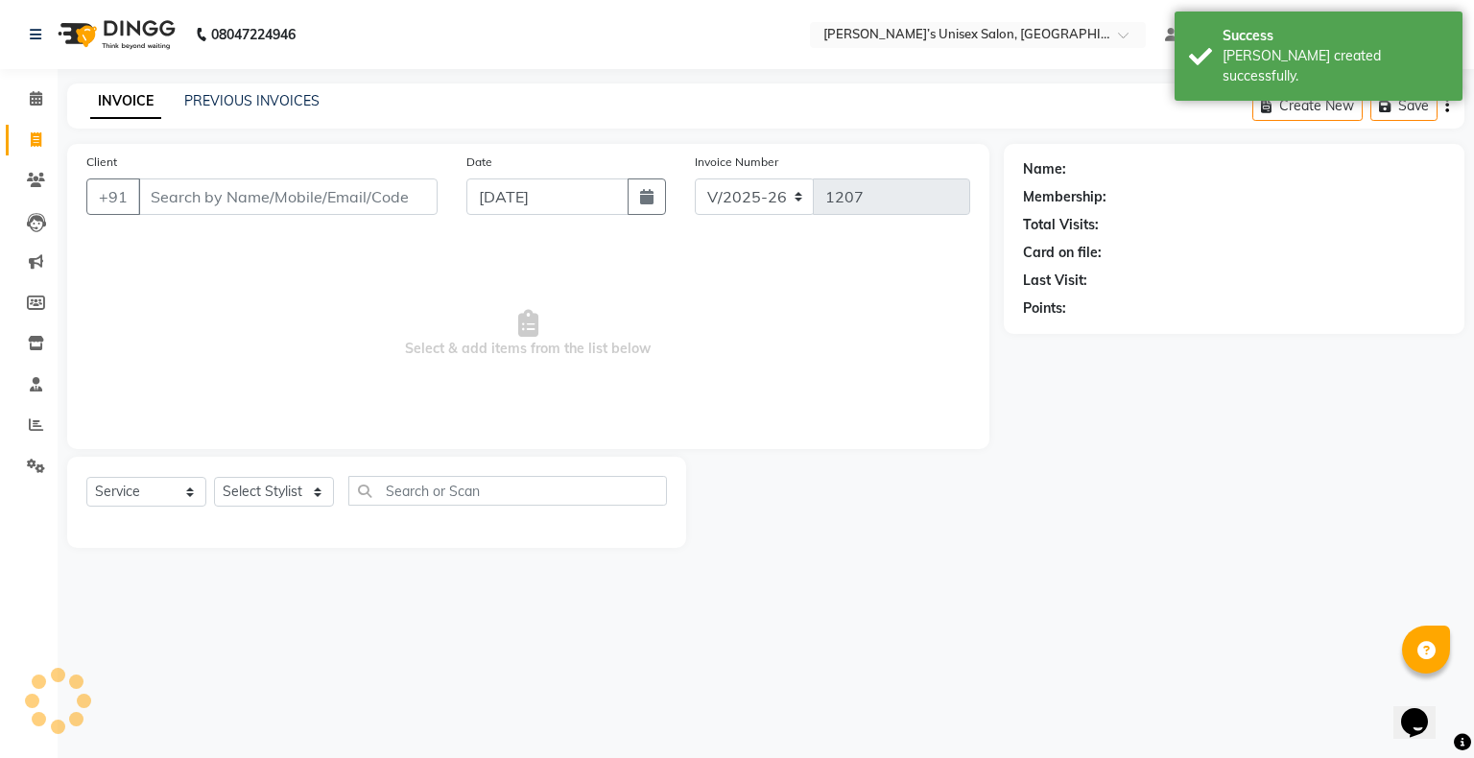
click at [490, 218] on div "Date 25-09-2025" at bounding box center [566, 191] width 228 height 79
click at [485, 209] on input "25-09-2025" at bounding box center [547, 196] width 162 height 36
select select "9"
select select "2025"
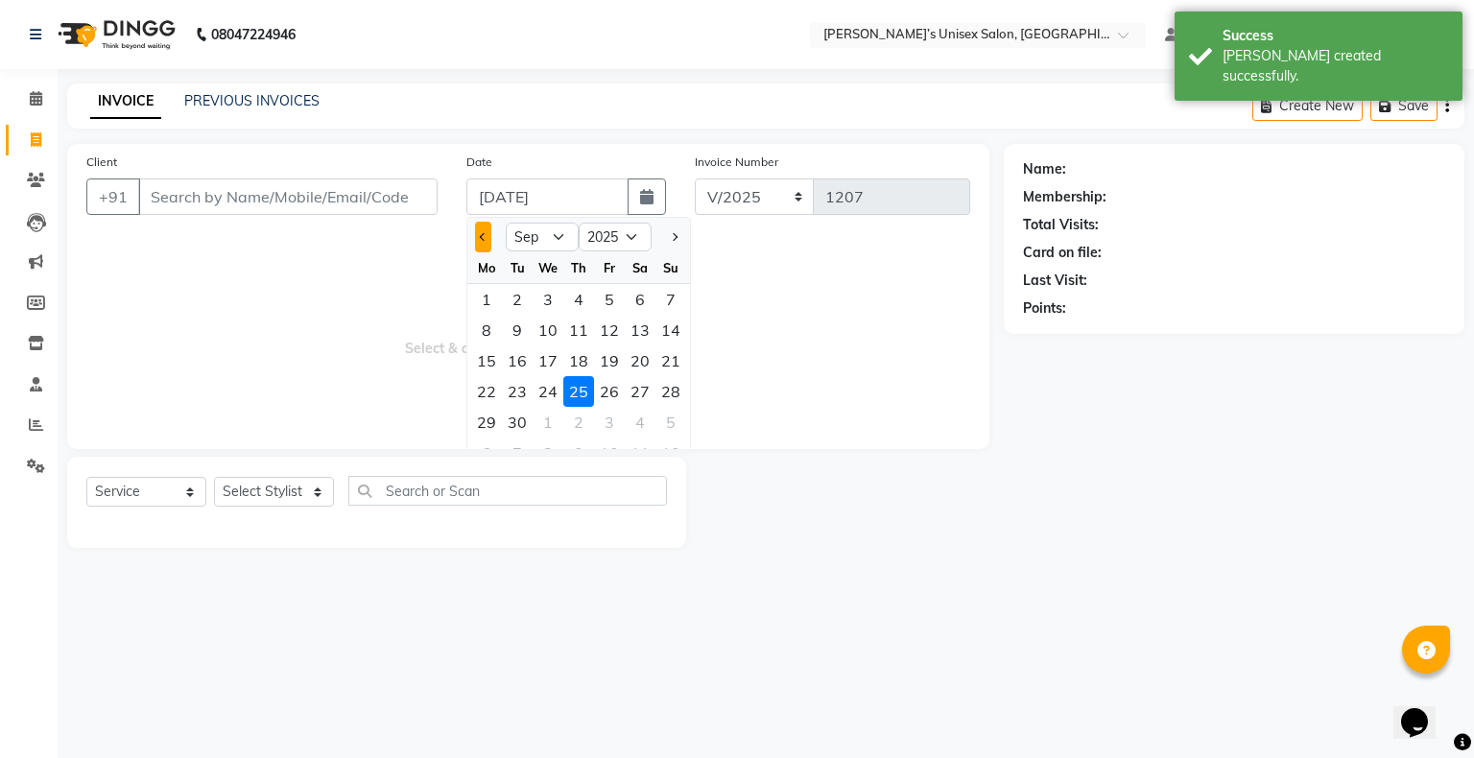
click at [487, 241] on button "Previous month" at bounding box center [483, 237] width 16 height 31
click at [490, 240] on button "Next month" at bounding box center [674, 237] width 16 height 31
select select "9"
click at [490, 251] on div "24" at bounding box center [548, 391] width 31 height 31
type input "[DATE]"
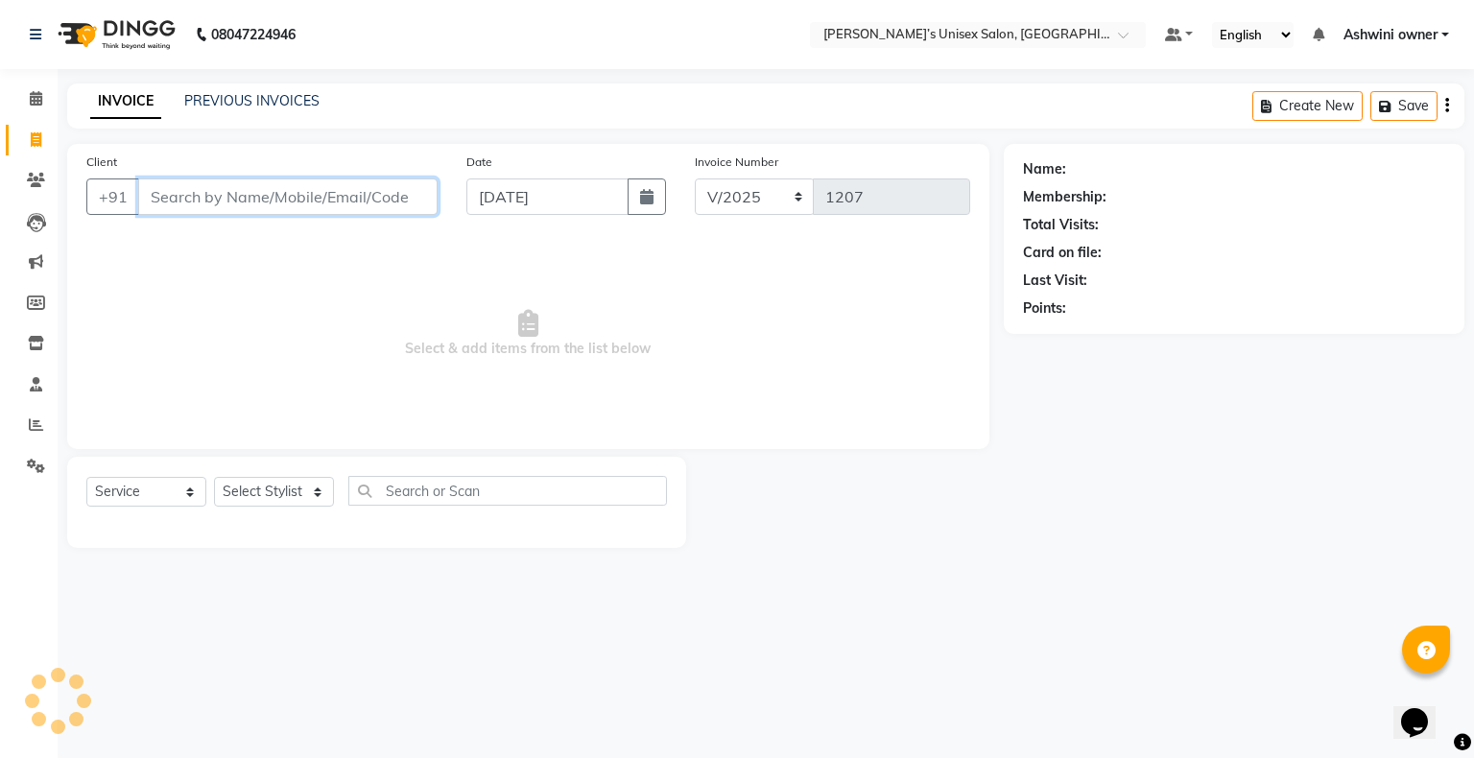
click at [388, 202] on input "Client" at bounding box center [287, 196] width 299 height 36
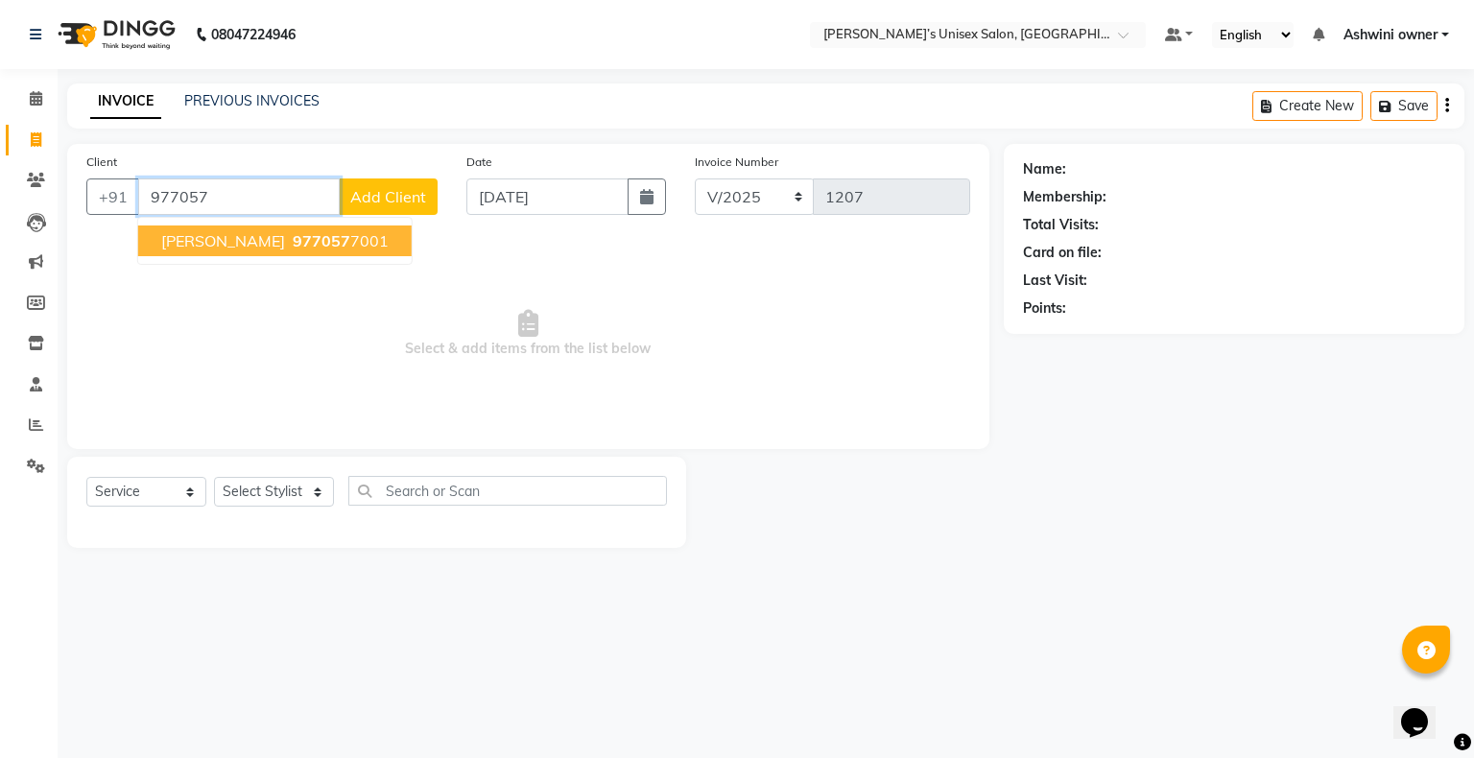
click at [292, 238] on ngb-highlight "977057 7001" at bounding box center [339, 240] width 100 height 19
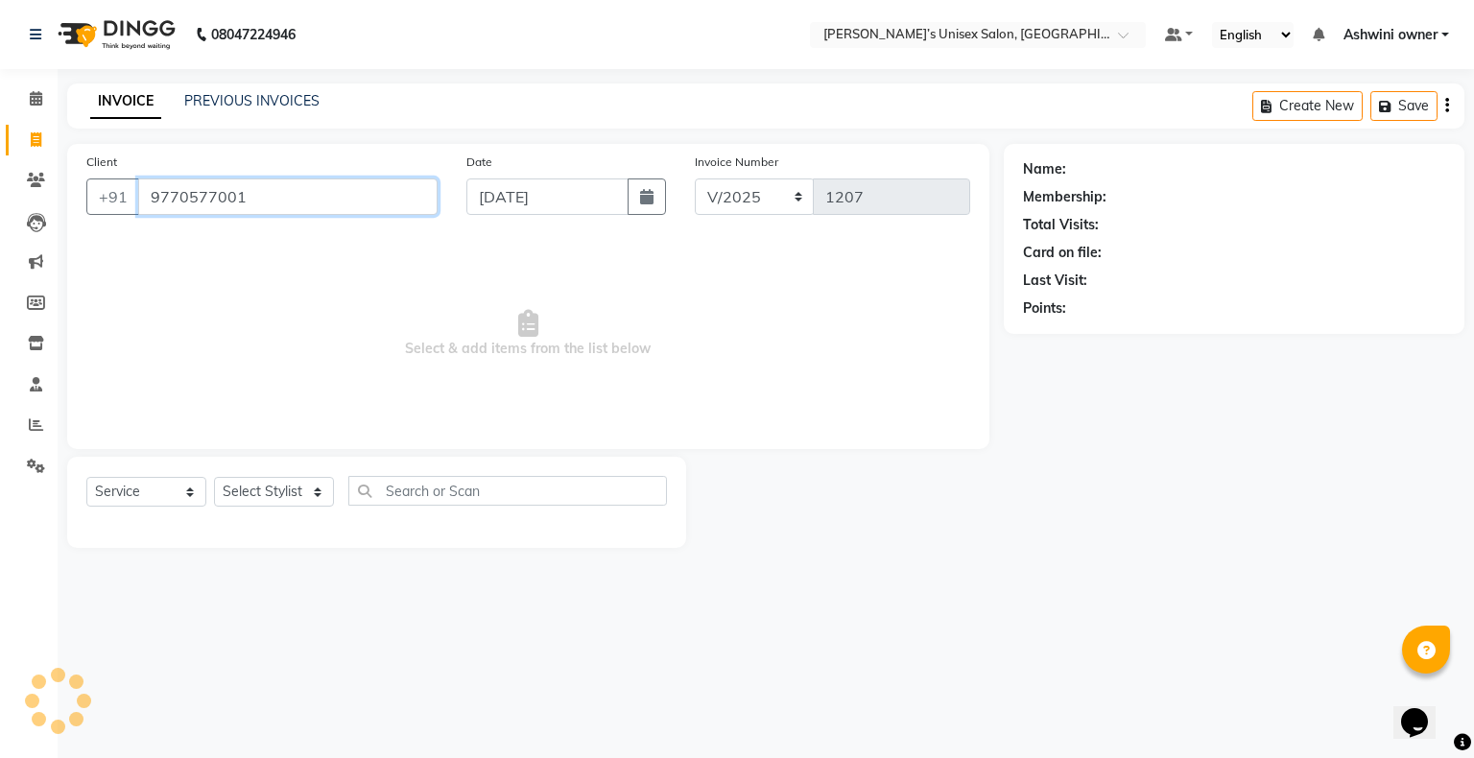
type input "9770577001"
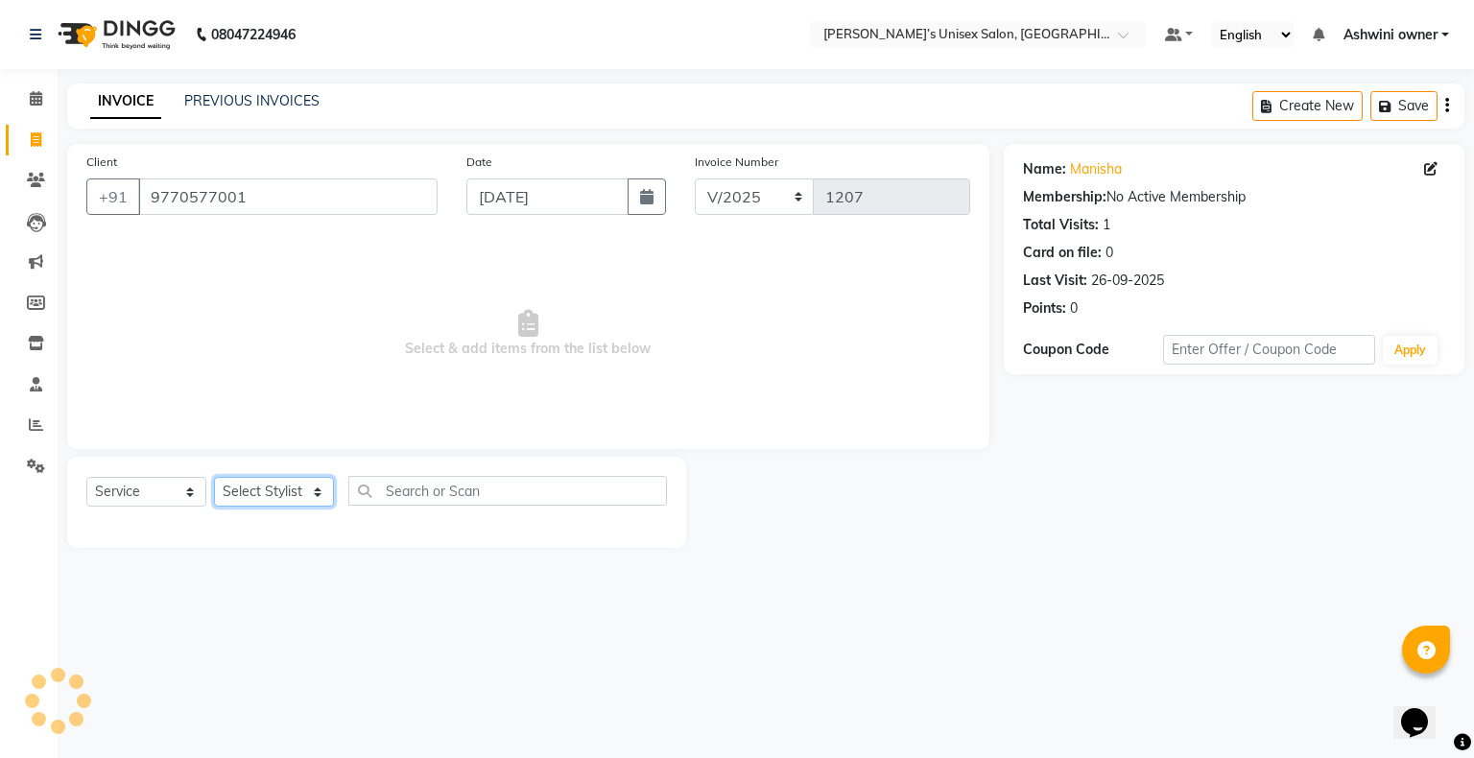
click at [265, 251] on select "Select Stylist Afjal ARSAD Ashwini owner Mohit Reena Zishan" at bounding box center [274, 492] width 120 height 30
select select "88700"
click at [214, 251] on select "Select Stylist Afjal ARSAD Ashwini owner Mohit Reena Zishan" at bounding box center [274, 492] width 120 height 30
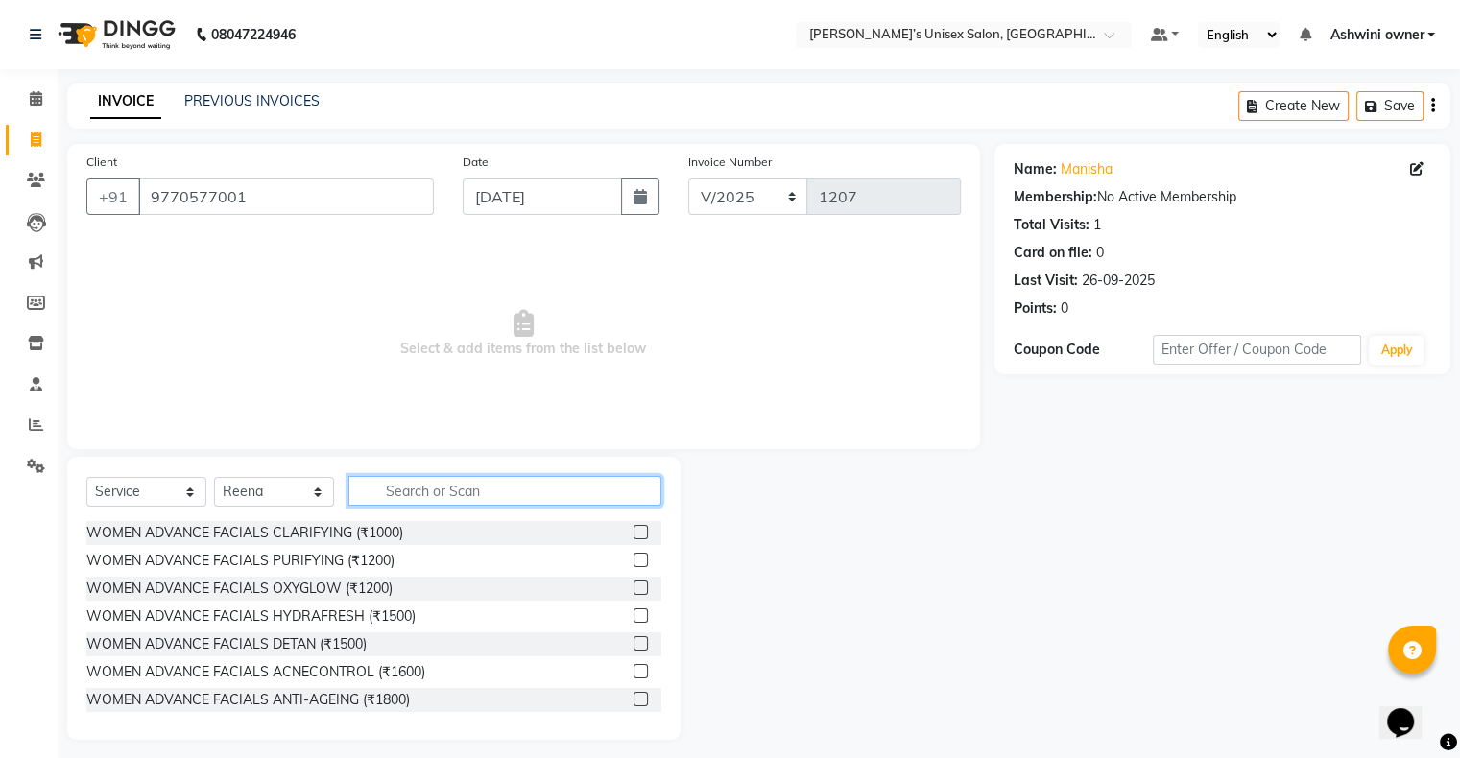
click at [424, 251] on input "text" at bounding box center [504, 491] width 313 height 30
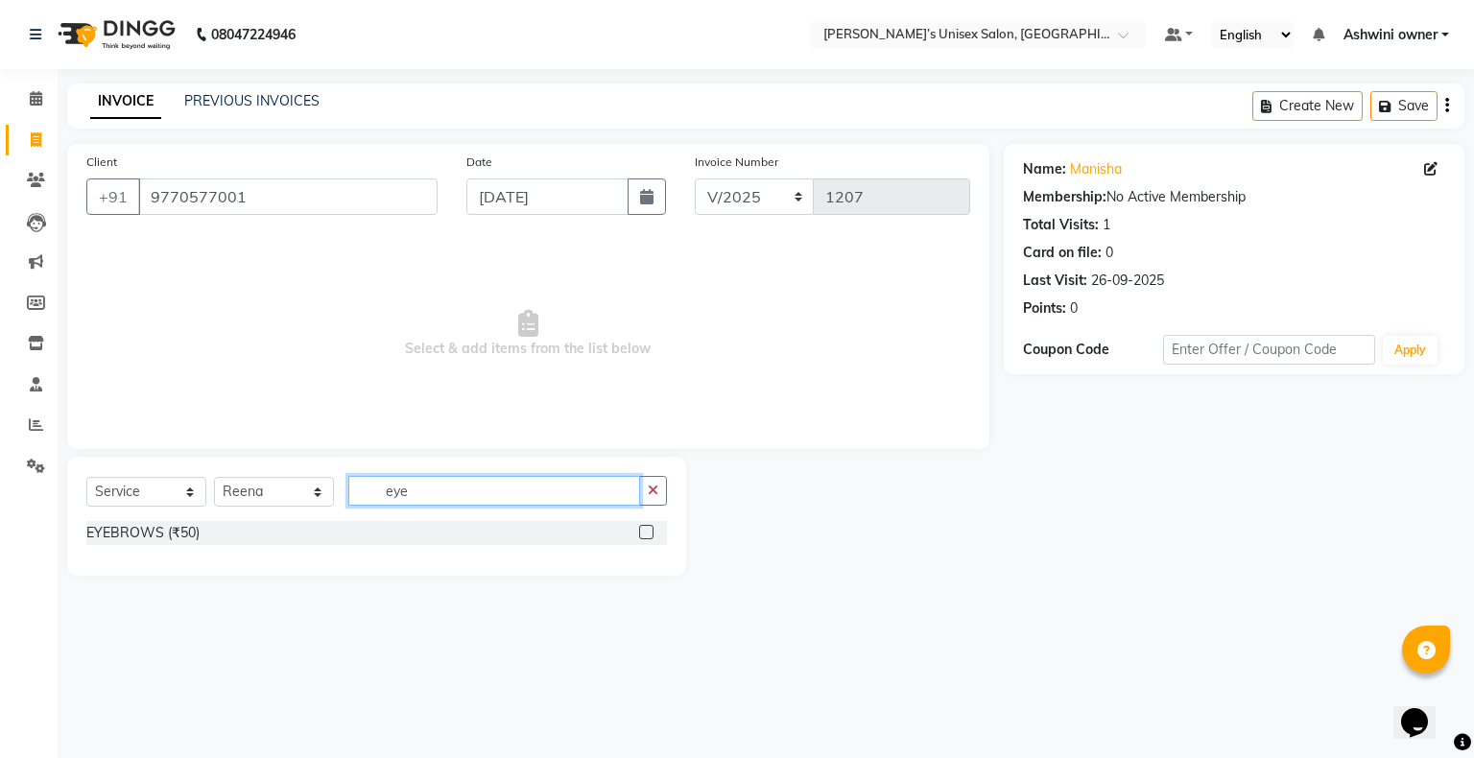
type input "eye"
click at [490, 251] on label at bounding box center [646, 532] width 14 height 14
click at [490, 251] on input "checkbox" at bounding box center [645, 533] width 12 height 12
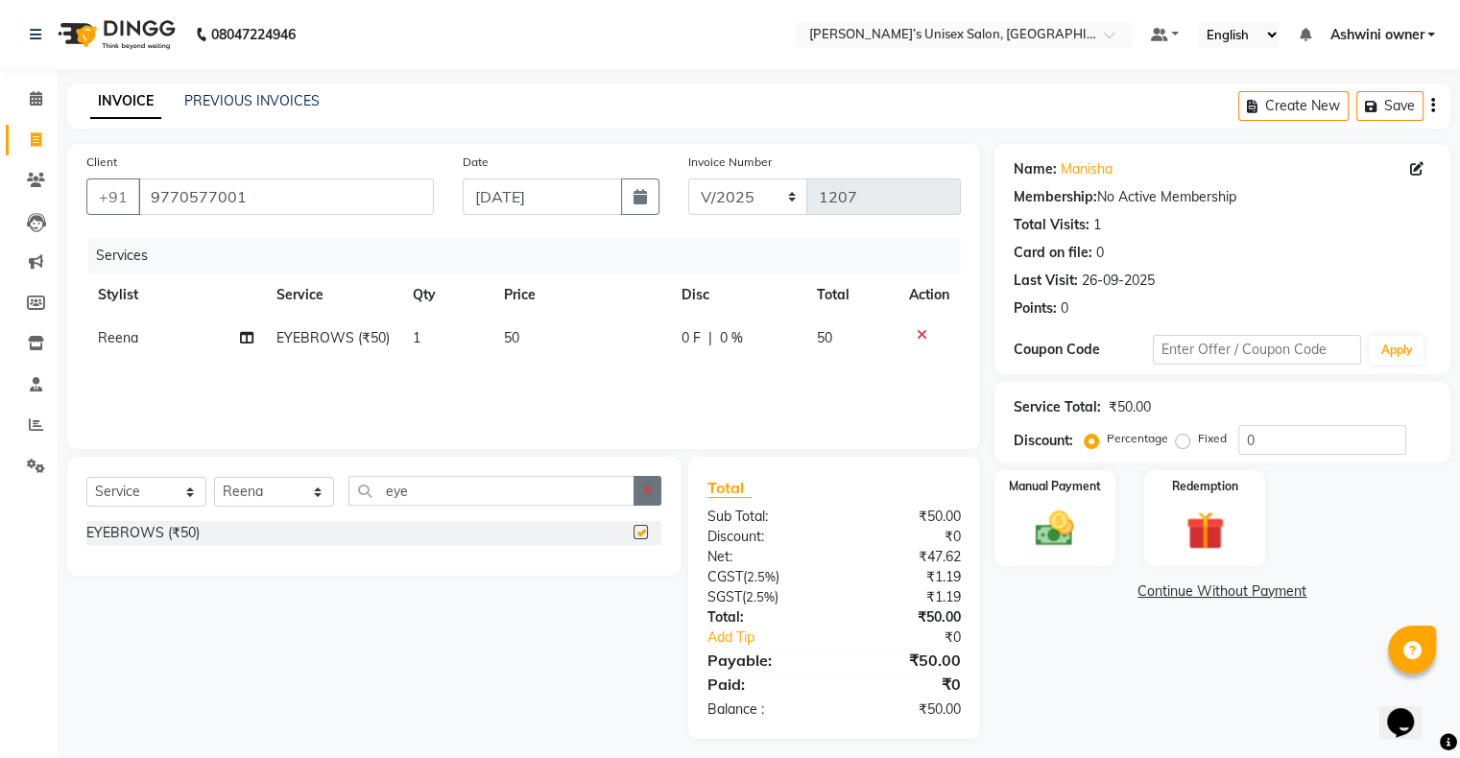
checkbox input "false"
click at [490, 251] on button "button" at bounding box center [647, 491] width 28 height 30
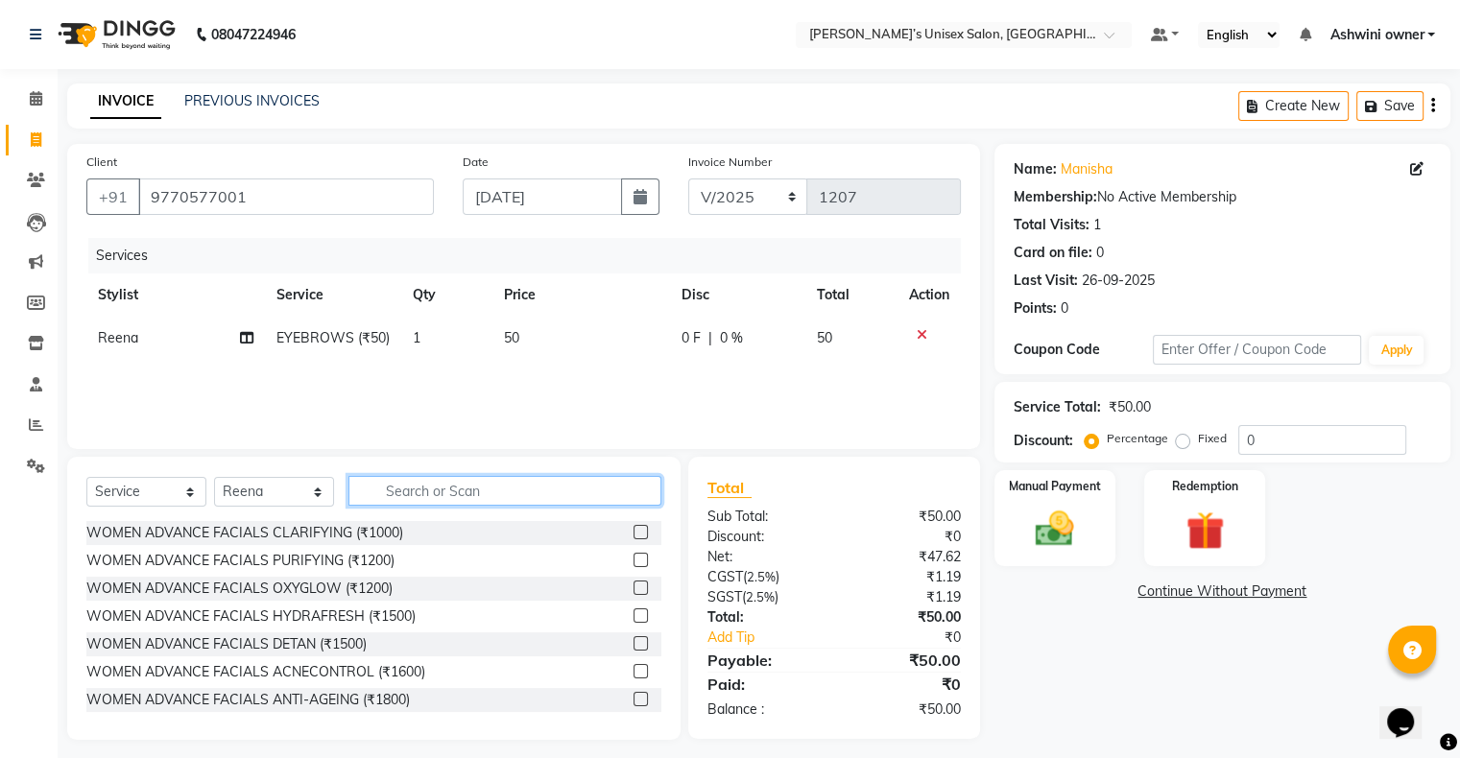
click at [490, 251] on input "text" at bounding box center [504, 491] width 313 height 30
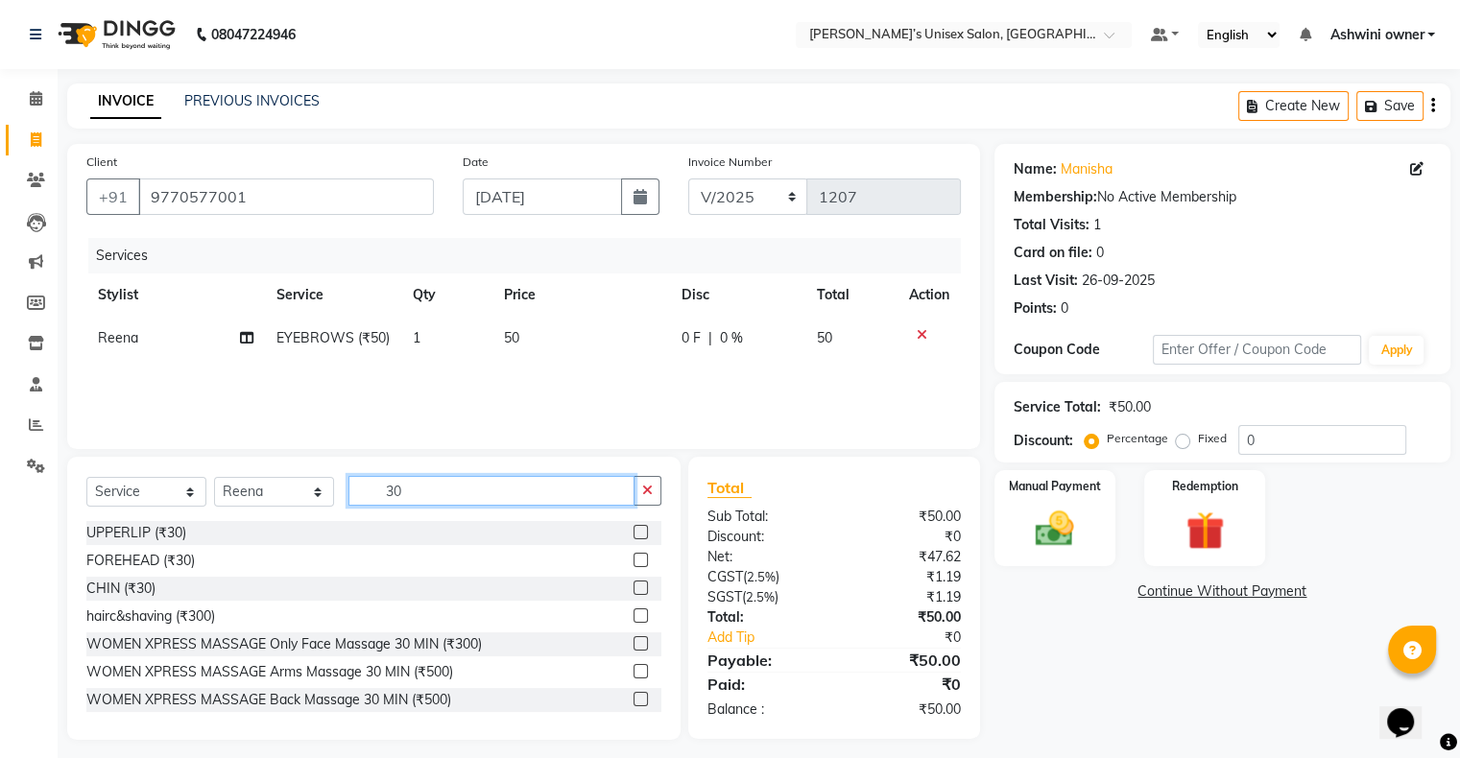
type input "30"
click at [490, 251] on label at bounding box center [640, 532] width 14 height 14
click at [490, 251] on input "checkbox" at bounding box center [639, 533] width 12 height 12
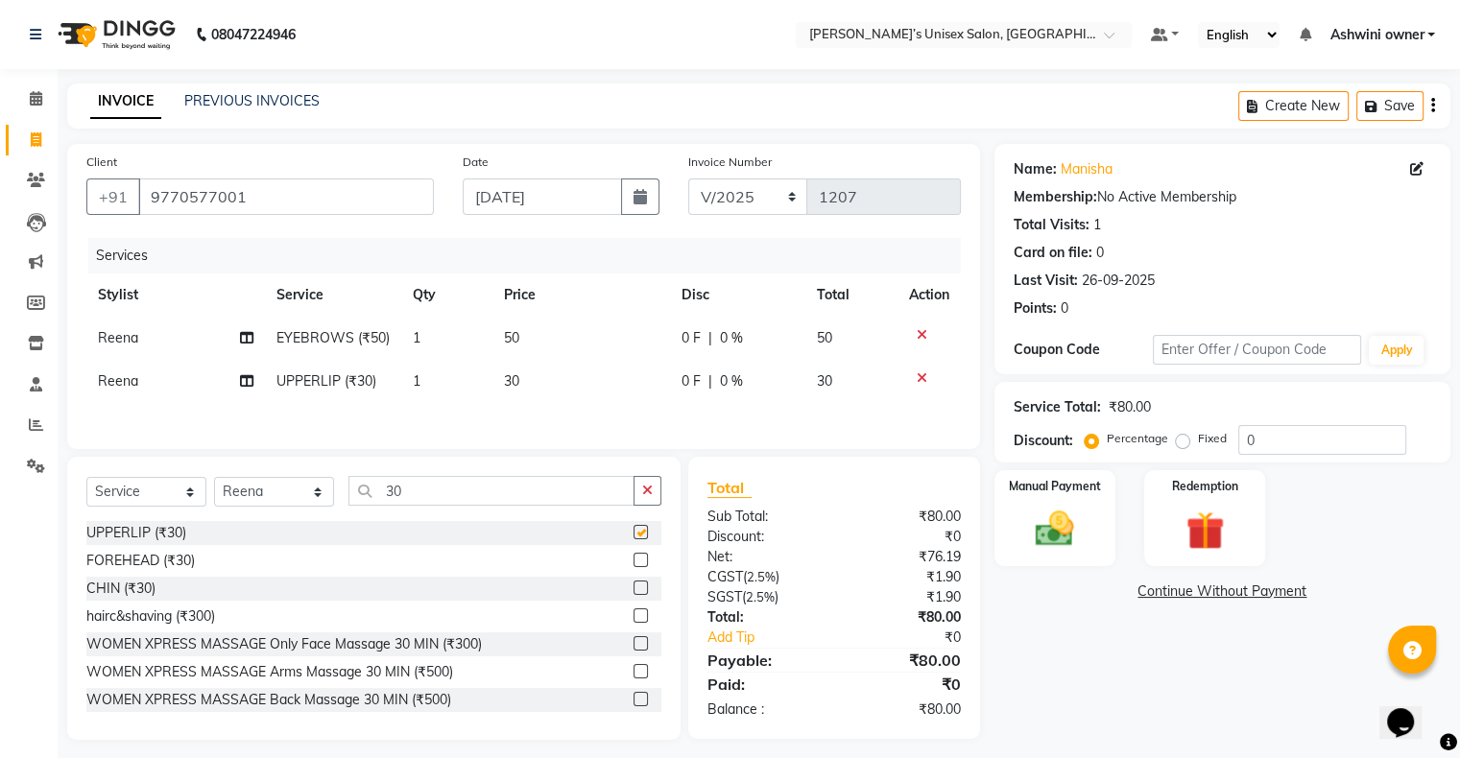
checkbox input "false"
click at [490, 251] on label at bounding box center [640, 560] width 14 height 14
click at [490, 251] on input "checkbox" at bounding box center [639, 561] width 12 height 12
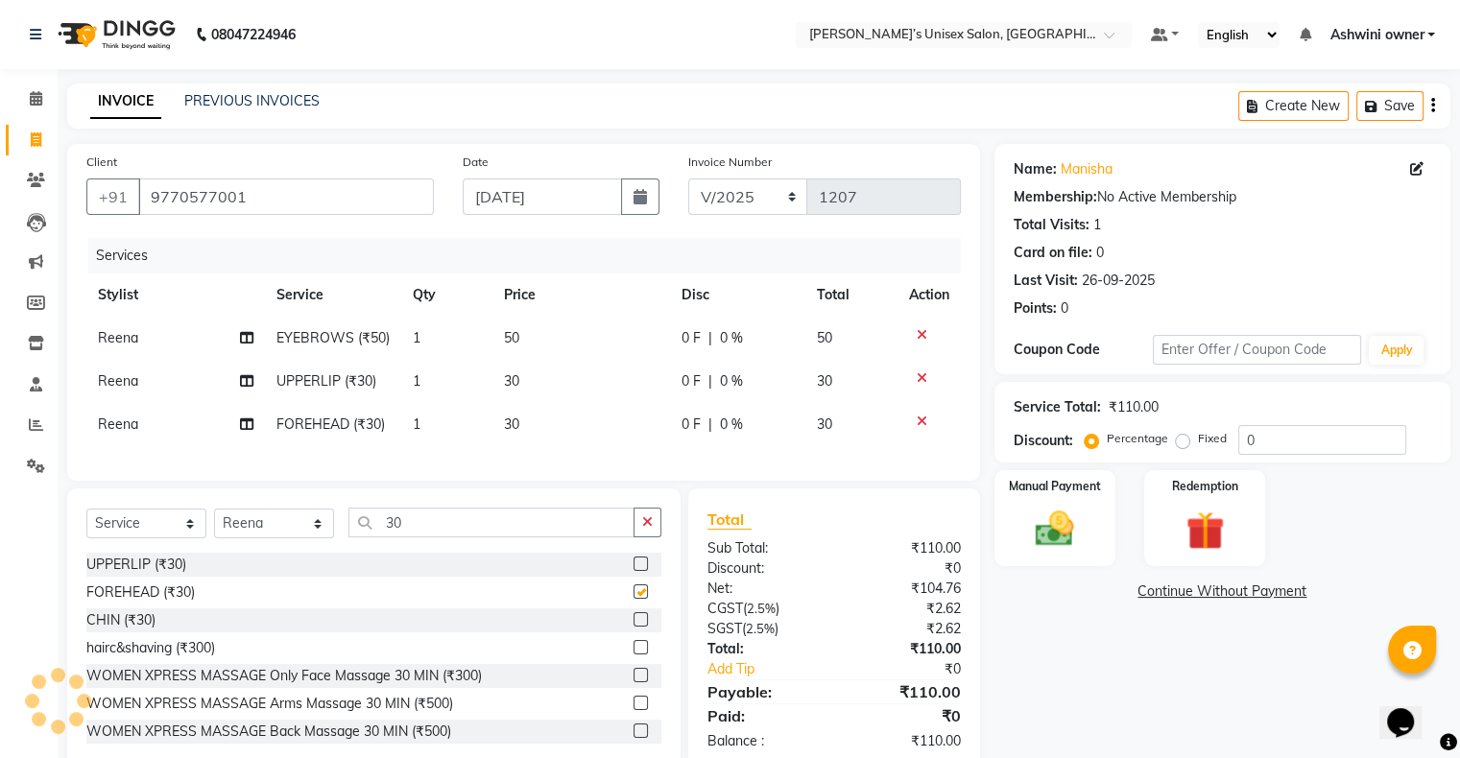
checkbox input "false"
click at [490, 251] on label at bounding box center [640, 619] width 14 height 14
click at [490, 251] on input "checkbox" at bounding box center [639, 620] width 12 height 12
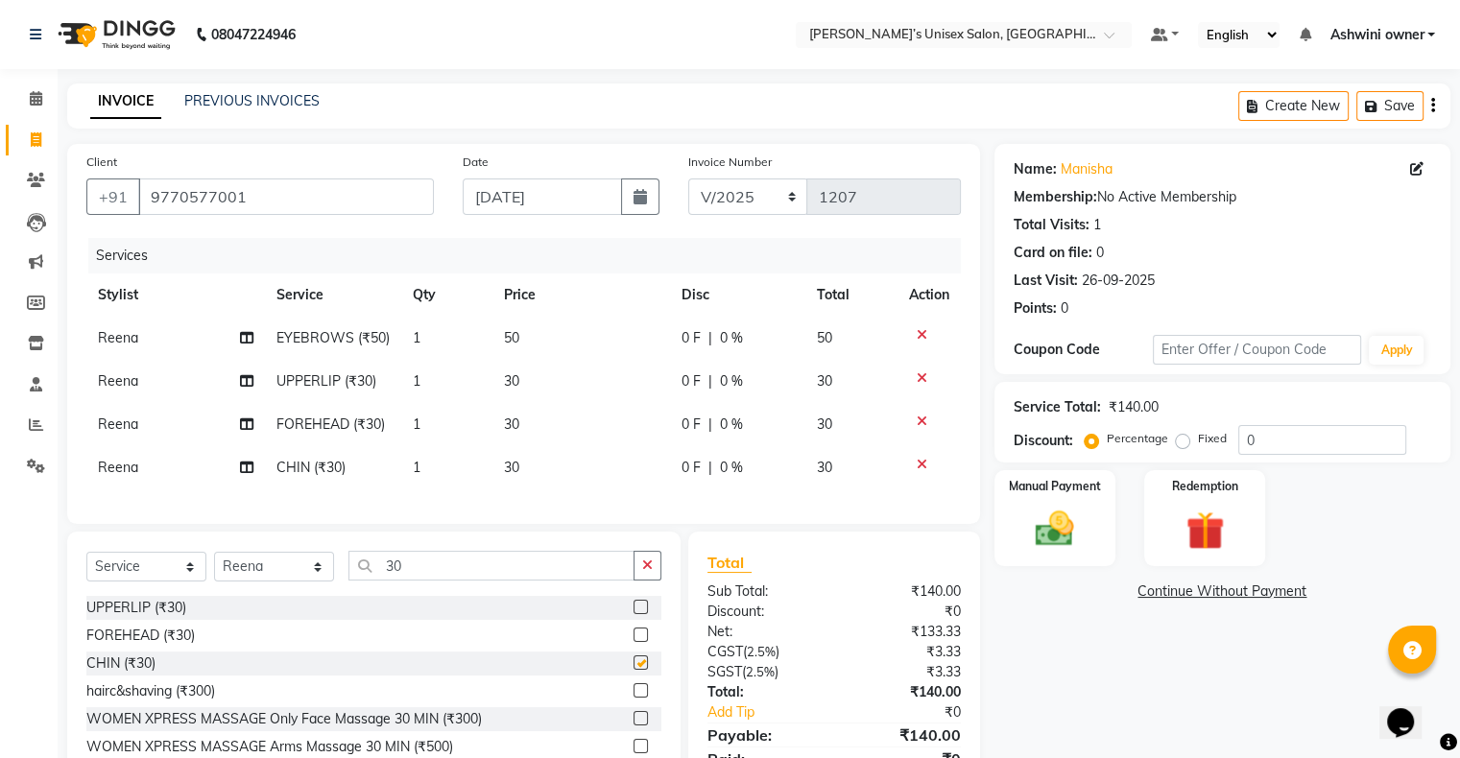
checkbox input "false"
click at [490, 251] on img at bounding box center [1054, 530] width 64 height 46
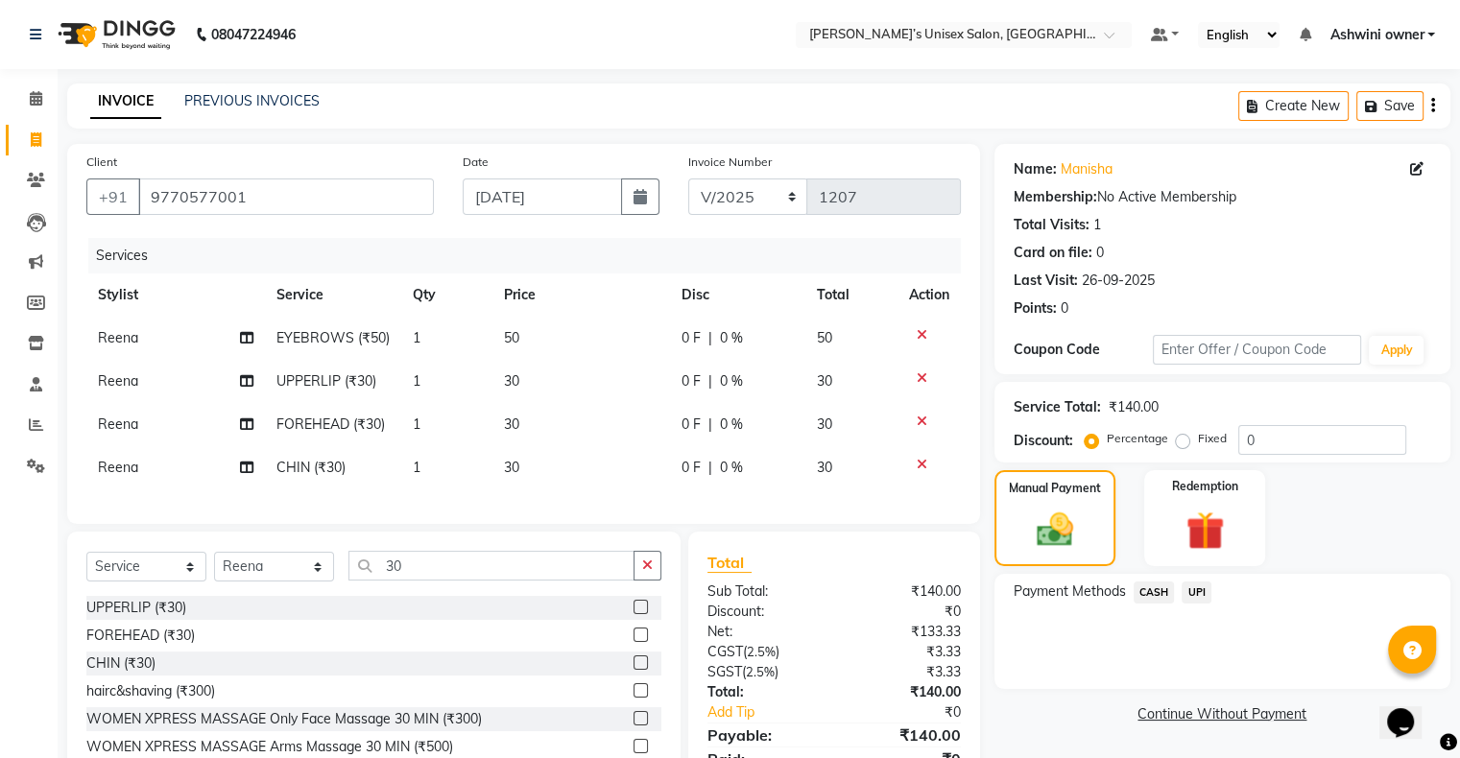
drag, startPoint x: 1195, startPoint y: 590, endPoint x: 1217, endPoint y: 674, distance: 86.4
click at [490, 251] on div "UPI" at bounding box center [1192, 595] width 37 height 26
click at [490, 251] on span "UPI" at bounding box center [1196, 593] width 30 height 22
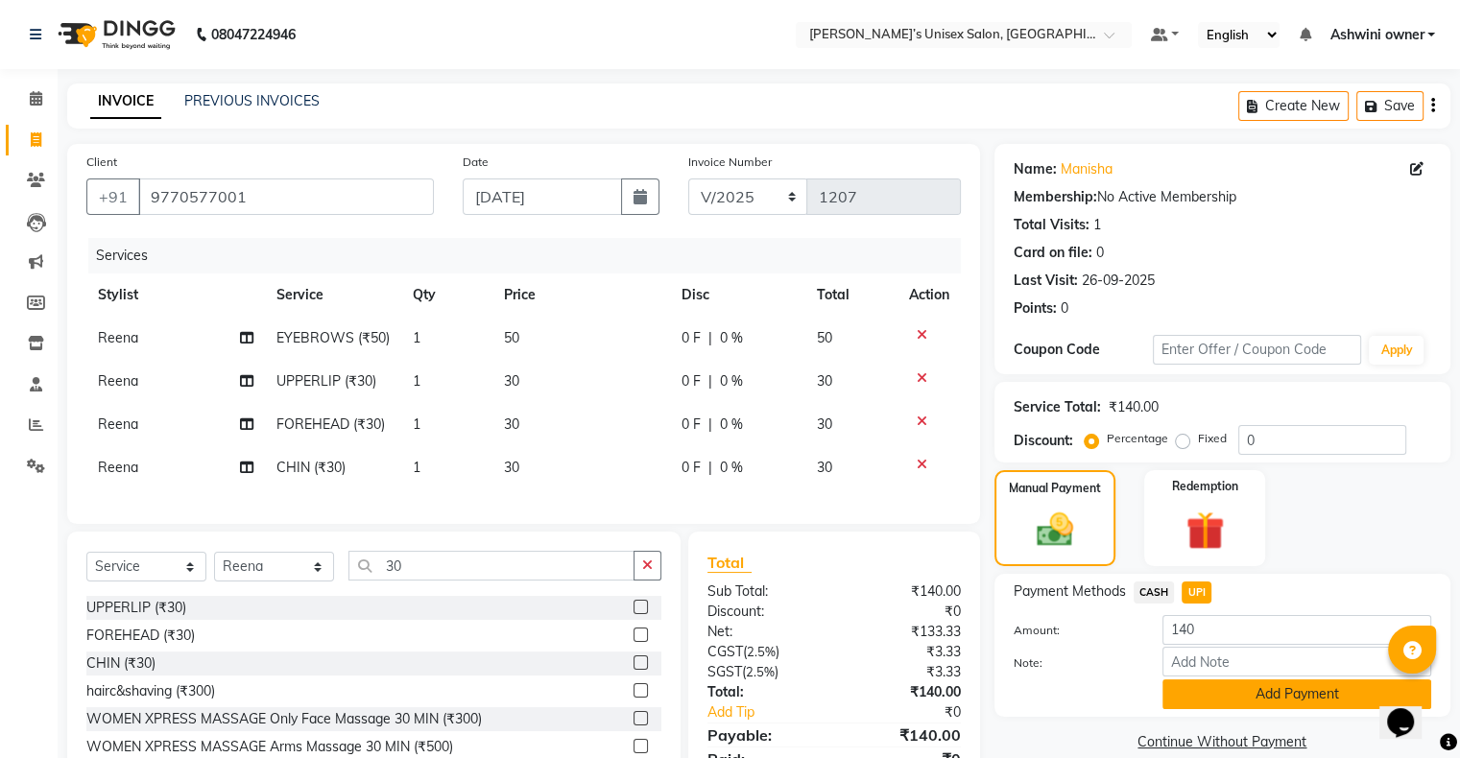
click at [490, 251] on button "Add Payment" at bounding box center [1296, 694] width 269 height 30
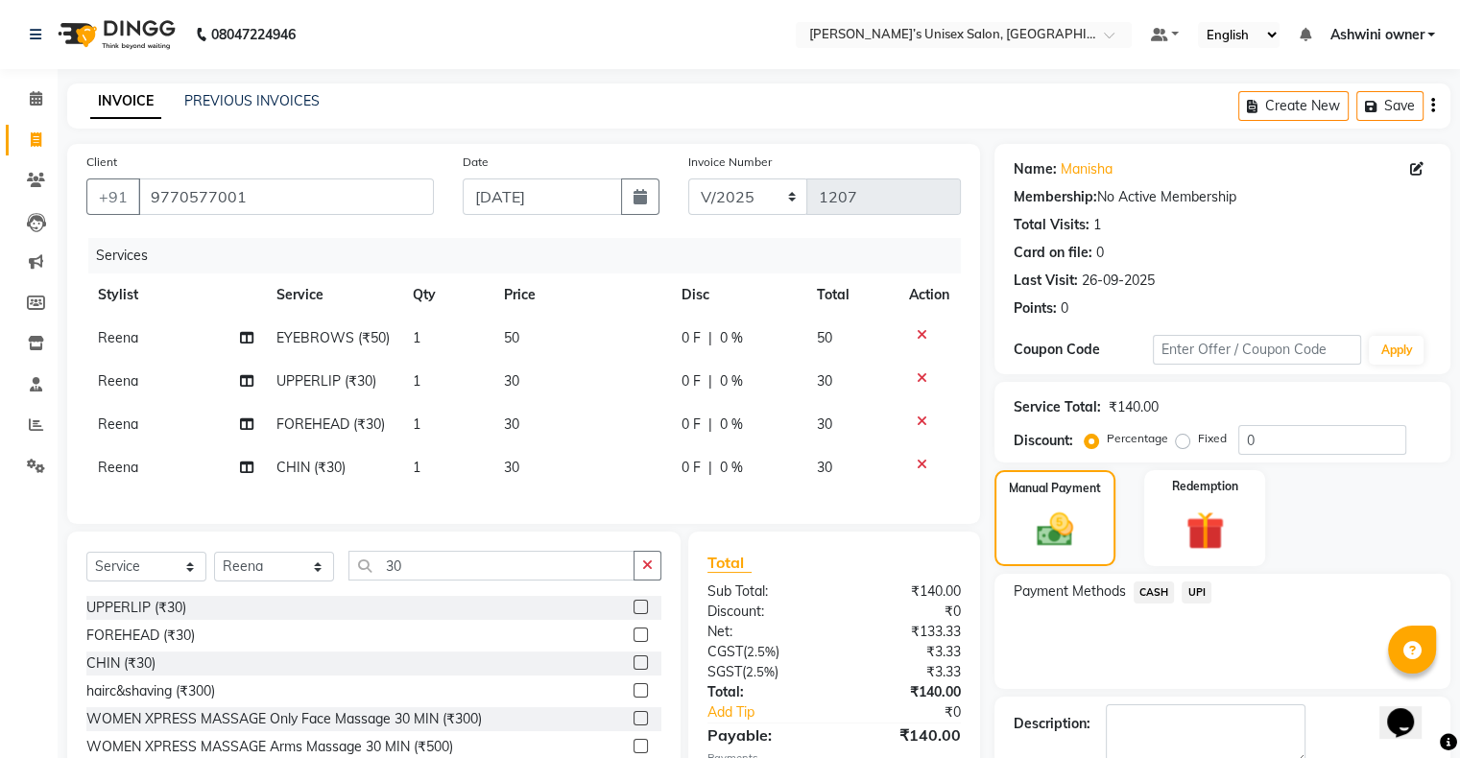
scroll to position [139, 0]
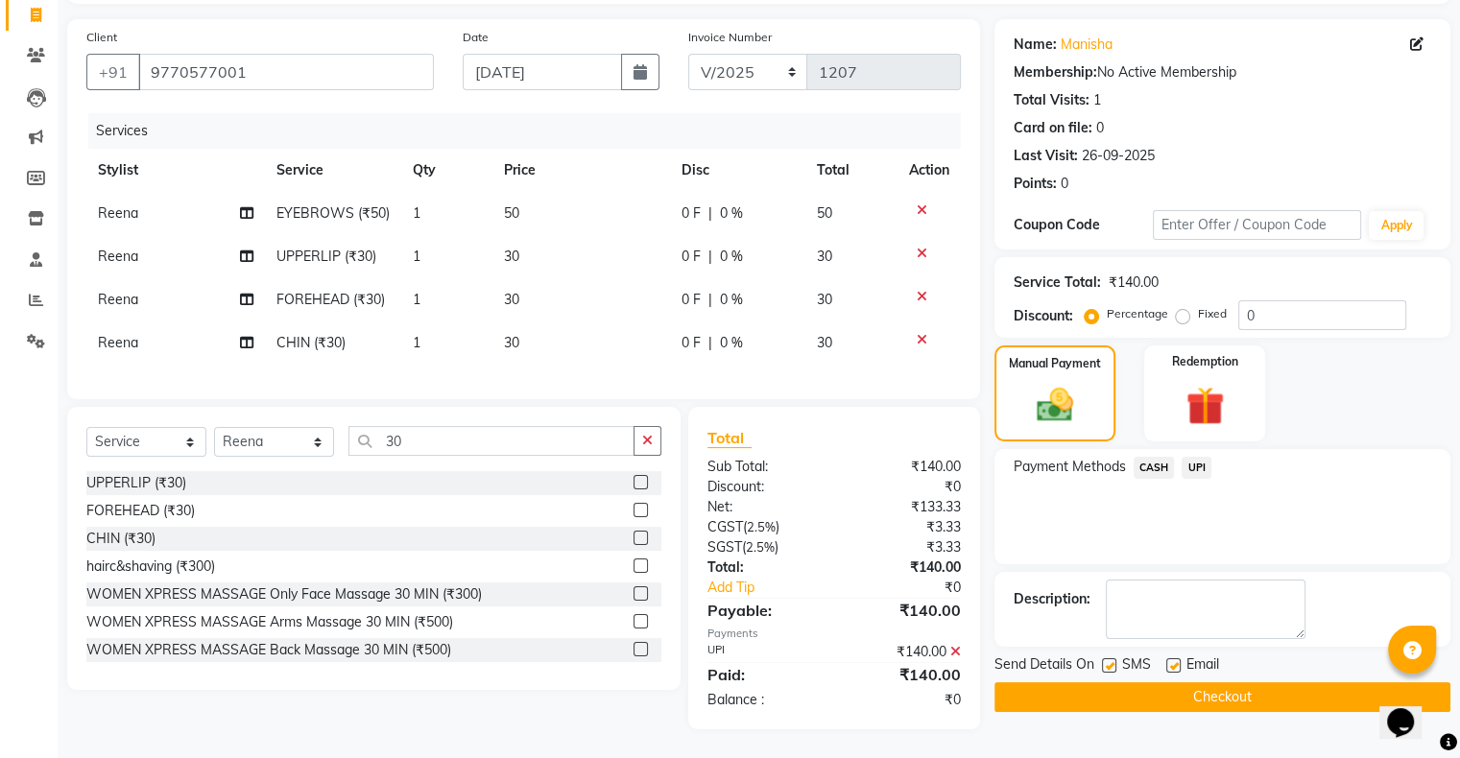
click at [490, 251] on button "Checkout" at bounding box center [1222, 697] width 456 height 30
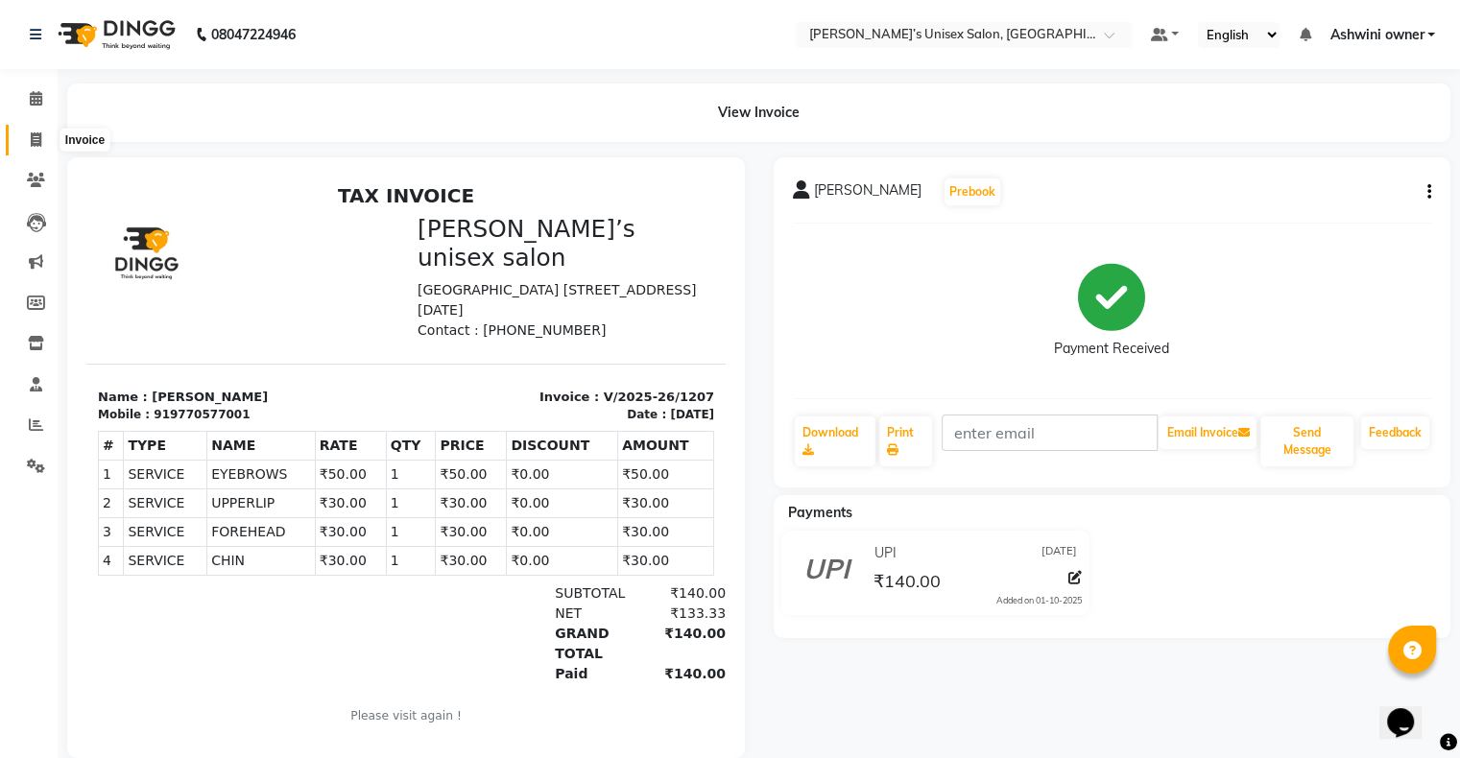
click at [26, 137] on span at bounding box center [36, 141] width 34 height 22
select select "service"
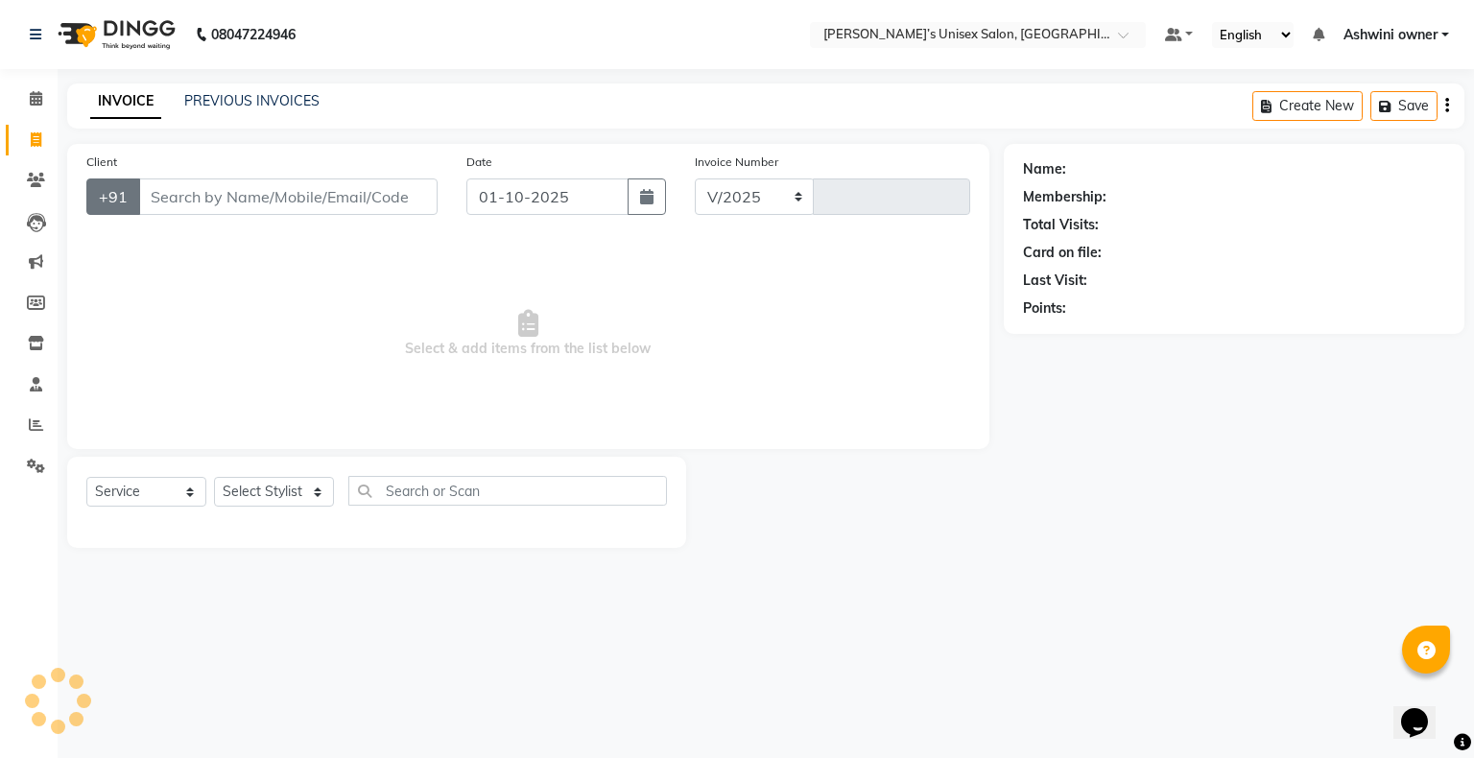
select select "8735"
type input "1208"
click at [490, 199] on input "01-10-2025" at bounding box center [547, 196] width 162 height 36
select select "10"
select select "2025"
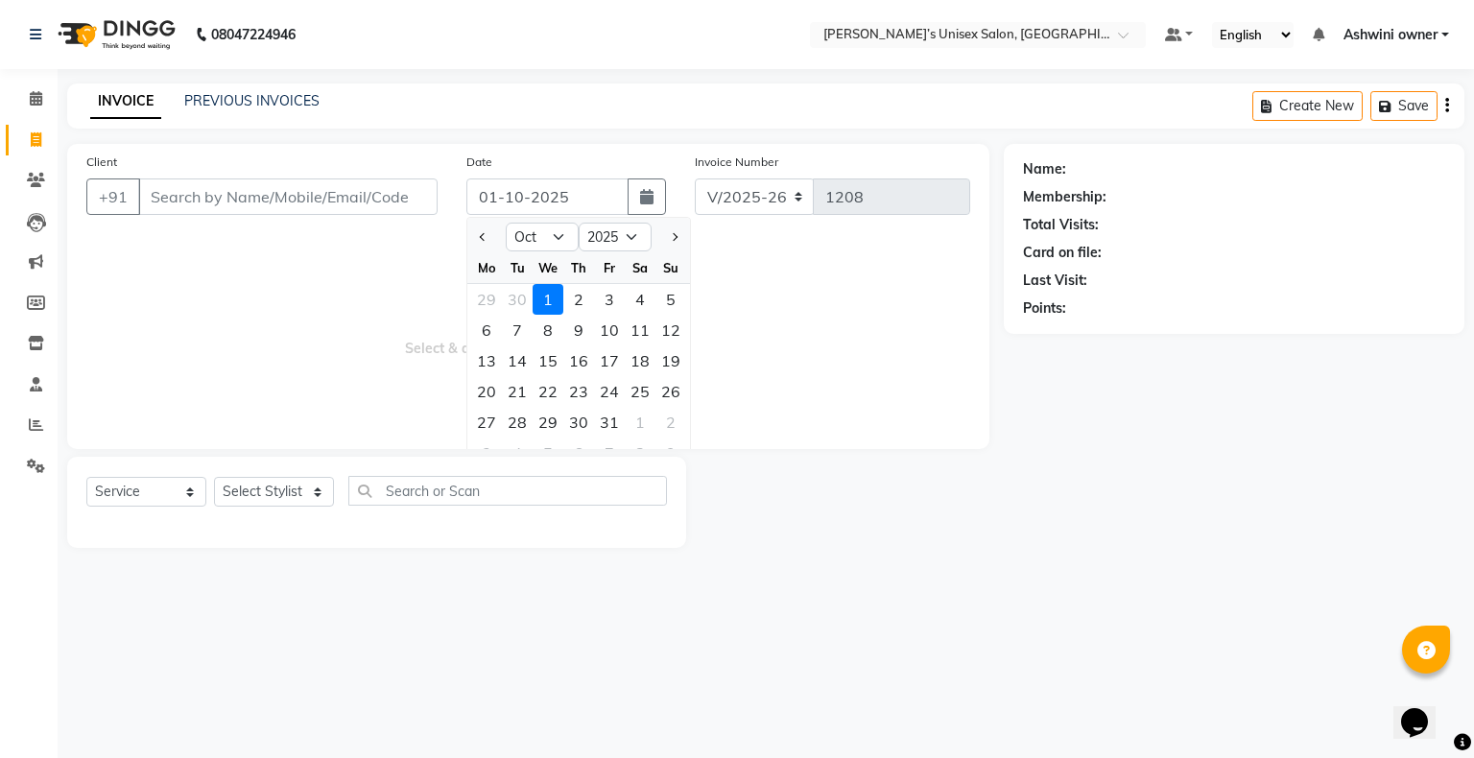
click at [467, 243] on div at bounding box center [486, 237] width 38 height 31
click at [490, 236] on button "Previous month" at bounding box center [483, 237] width 16 height 31
select select "9"
click at [490, 251] on div "24" at bounding box center [548, 391] width 31 height 31
type input "[DATE]"
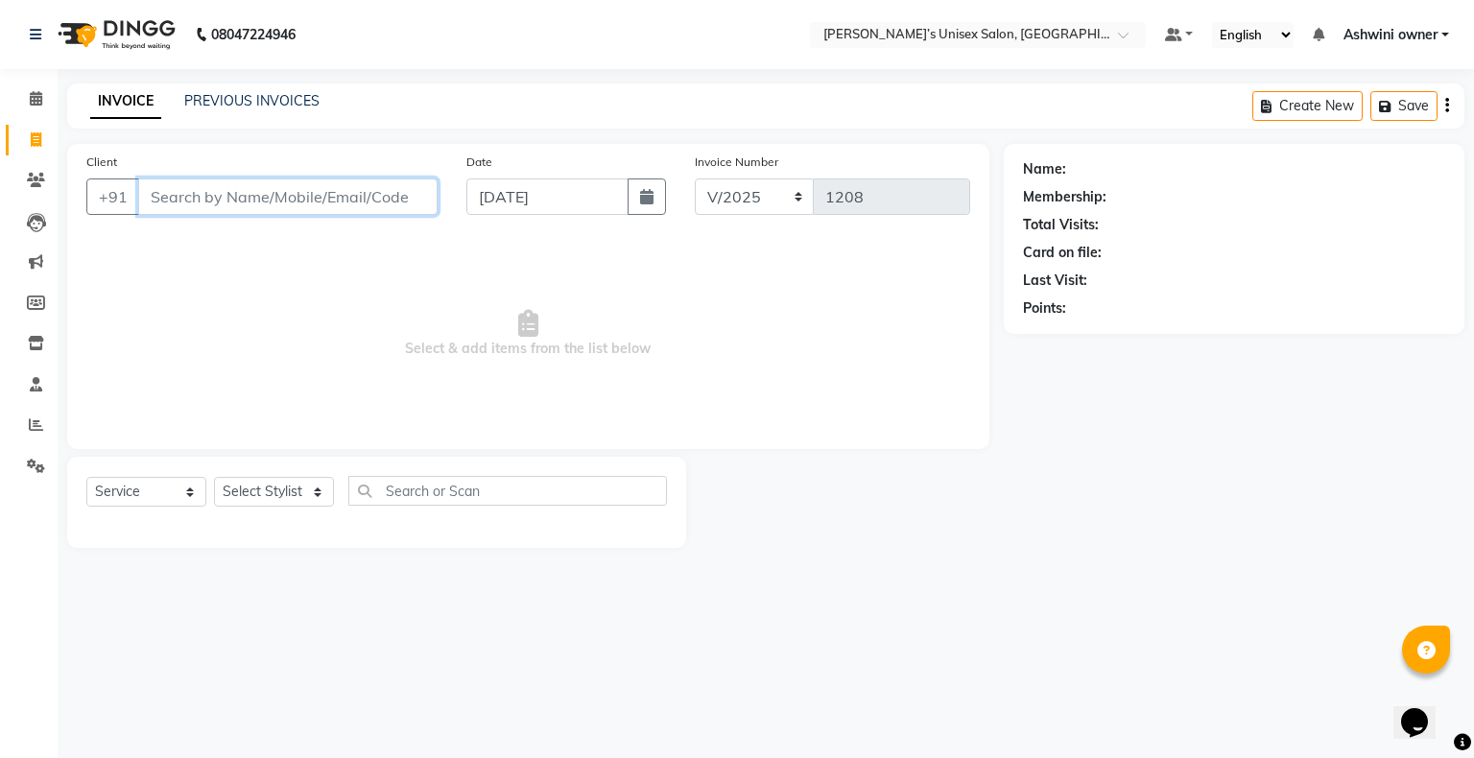
click at [369, 207] on input "Client" at bounding box center [287, 196] width 299 height 36
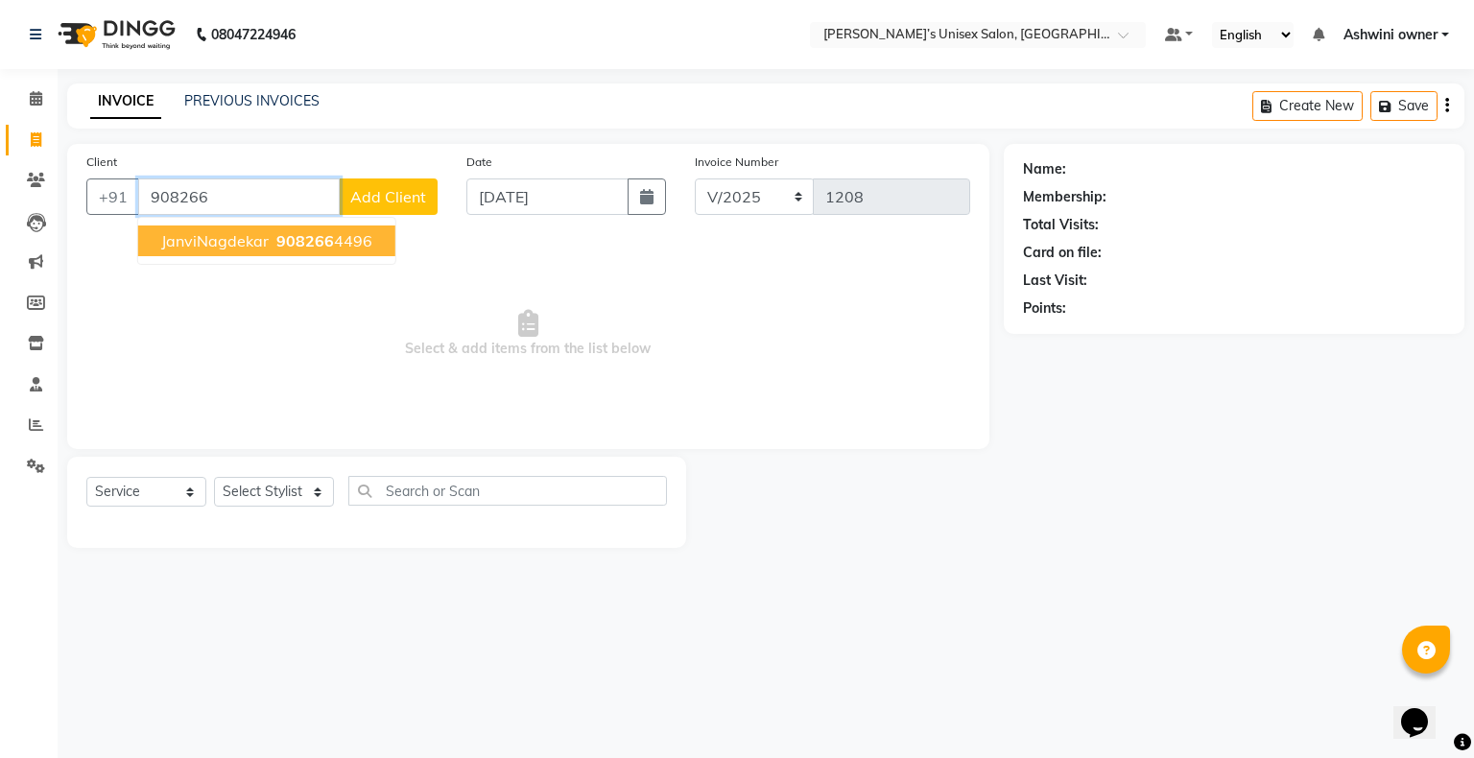
click at [293, 251] on button "JanviNagdekar 908266 4496" at bounding box center [266, 241] width 257 height 31
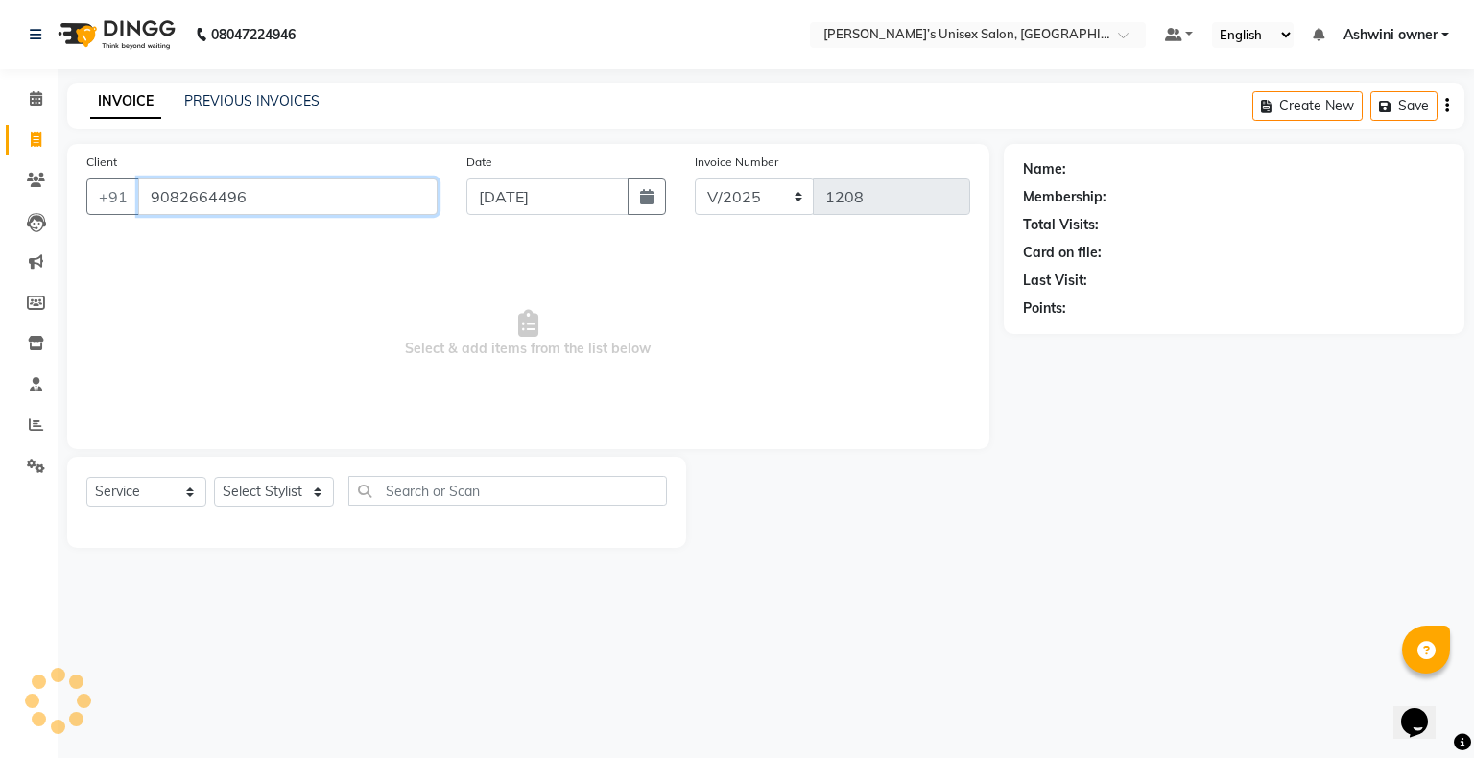
type input "9082664496"
click at [246, 251] on select "Select Stylist Afjal ARSAD Ashwini owner Mohit Reena Zishan" at bounding box center [274, 492] width 120 height 30
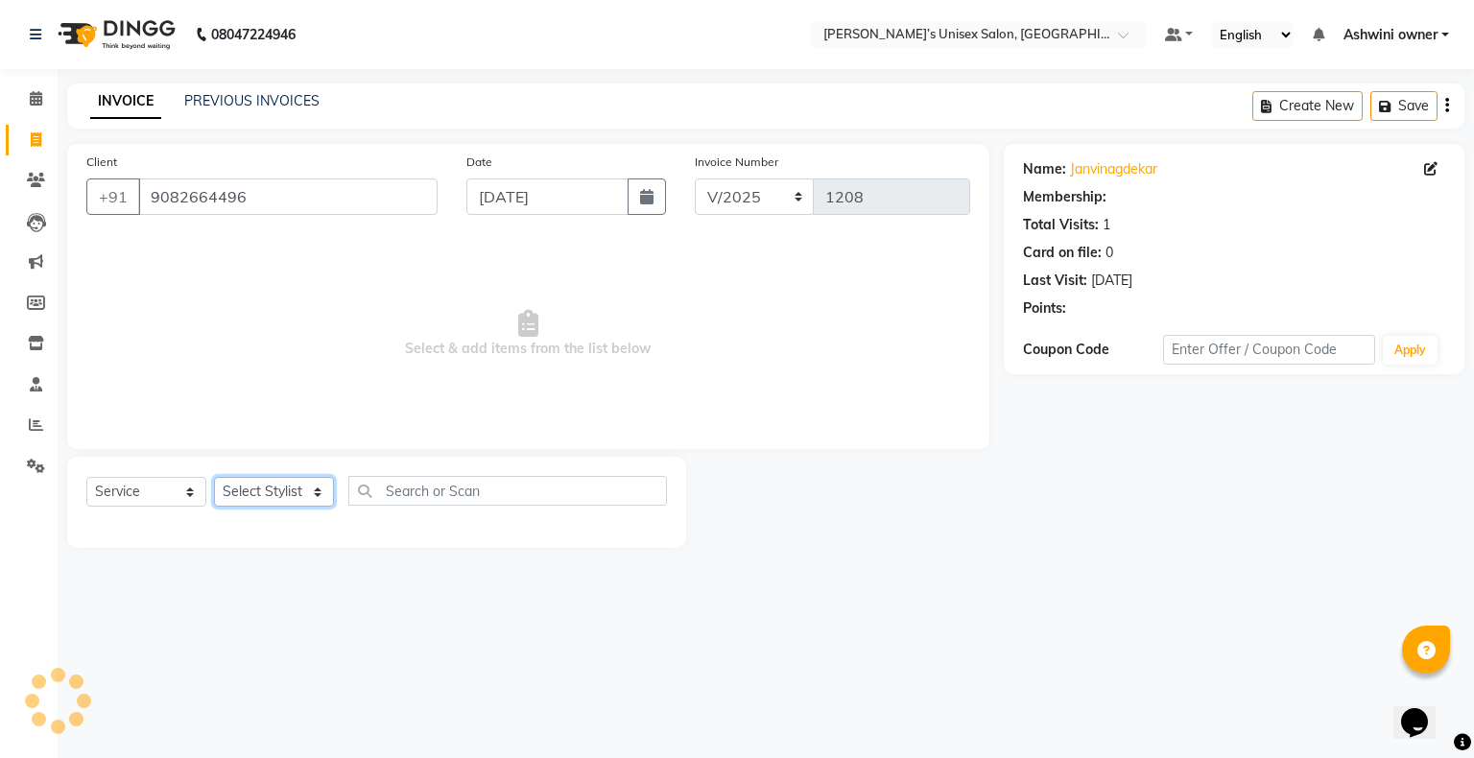
select select "88700"
click at [214, 251] on select "Select Stylist Afjal ARSAD Ashwini owner Mohit Reena Zishan" at bounding box center [274, 492] width 120 height 30
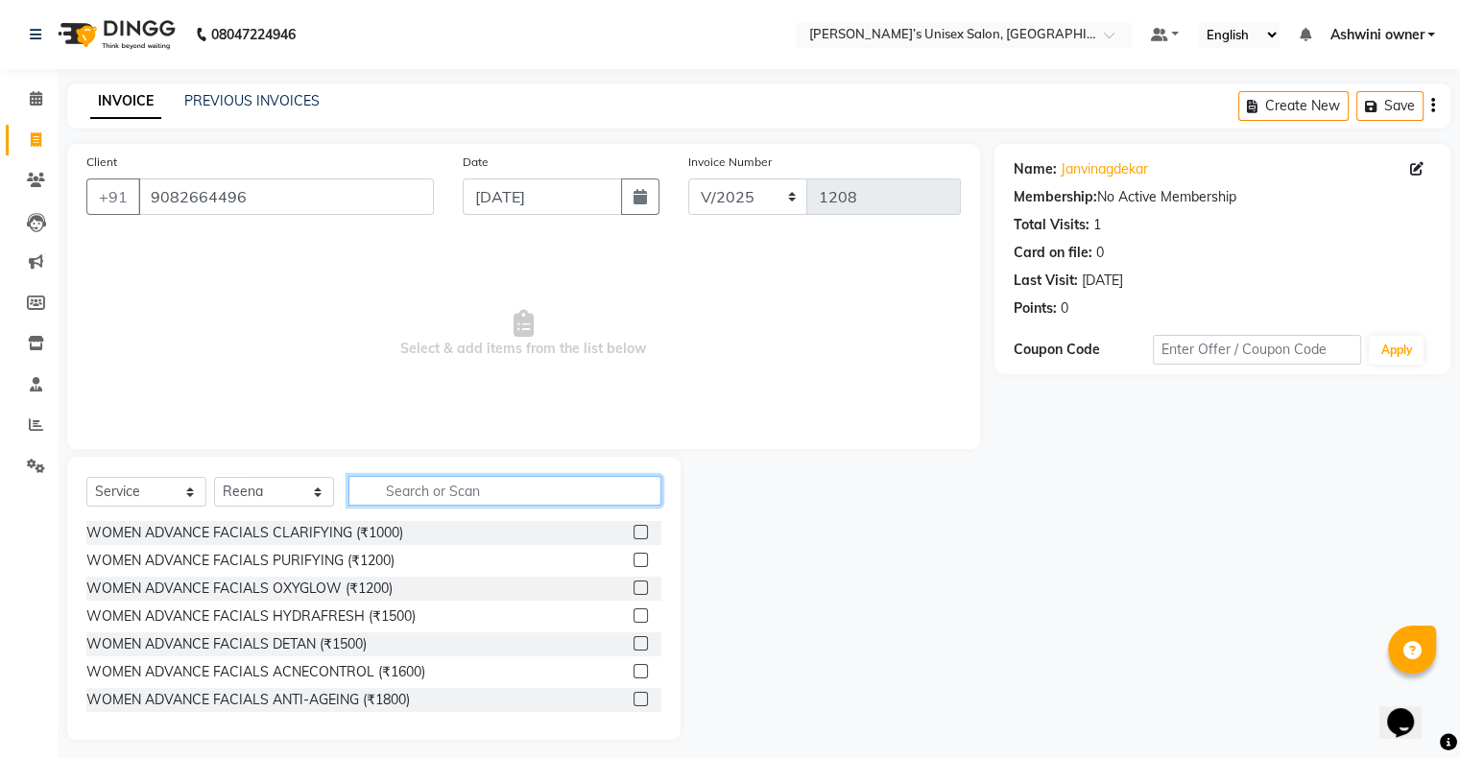
click at [393, 251] on input "text" at bounding box center [504, 491] width 313 height 30
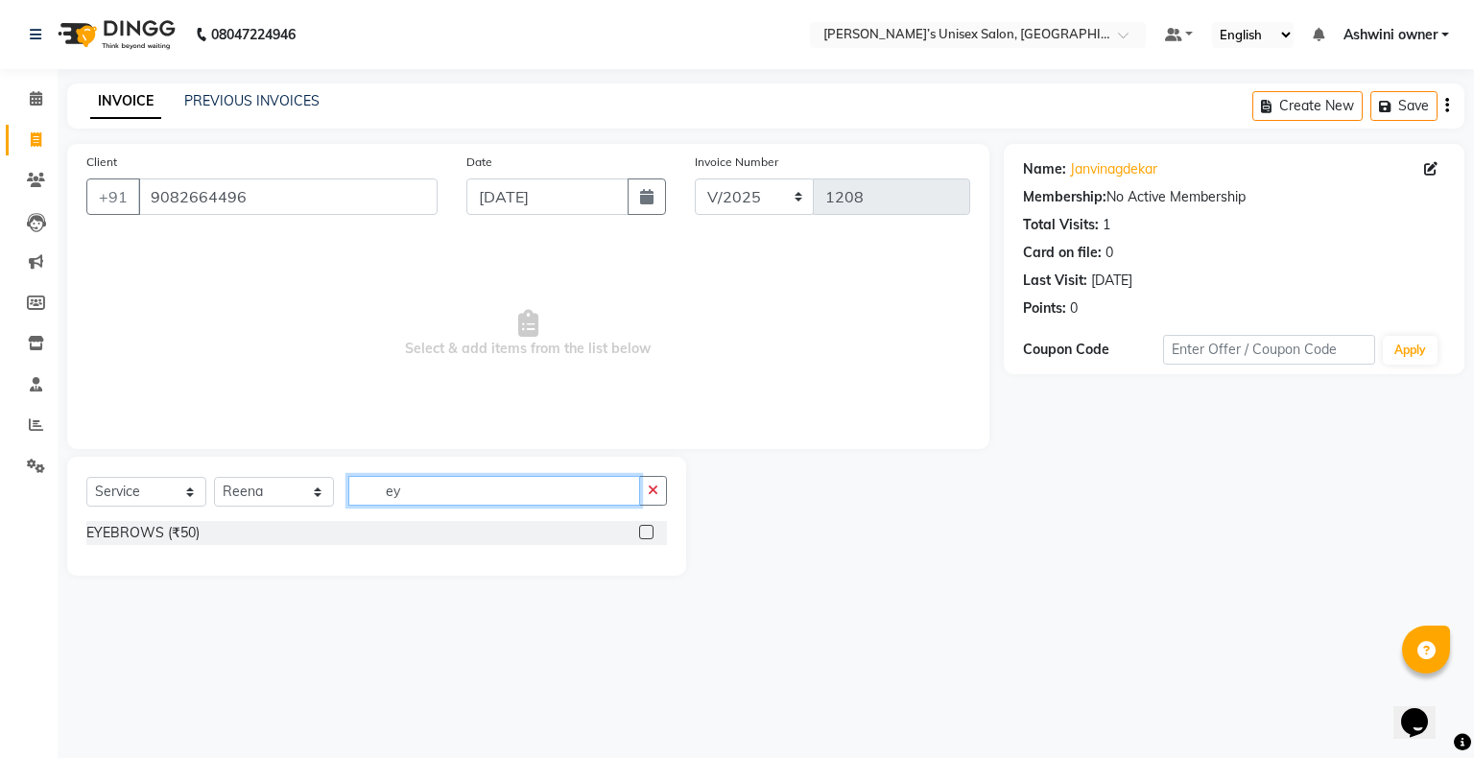
type input "e"
type input "eye"
click at [490, 251] on label at bounding box center [646, 532] width 14 height 14
click at [490, 251] on input "checkbox" at bounding box center [645, 533] width 12 height 12
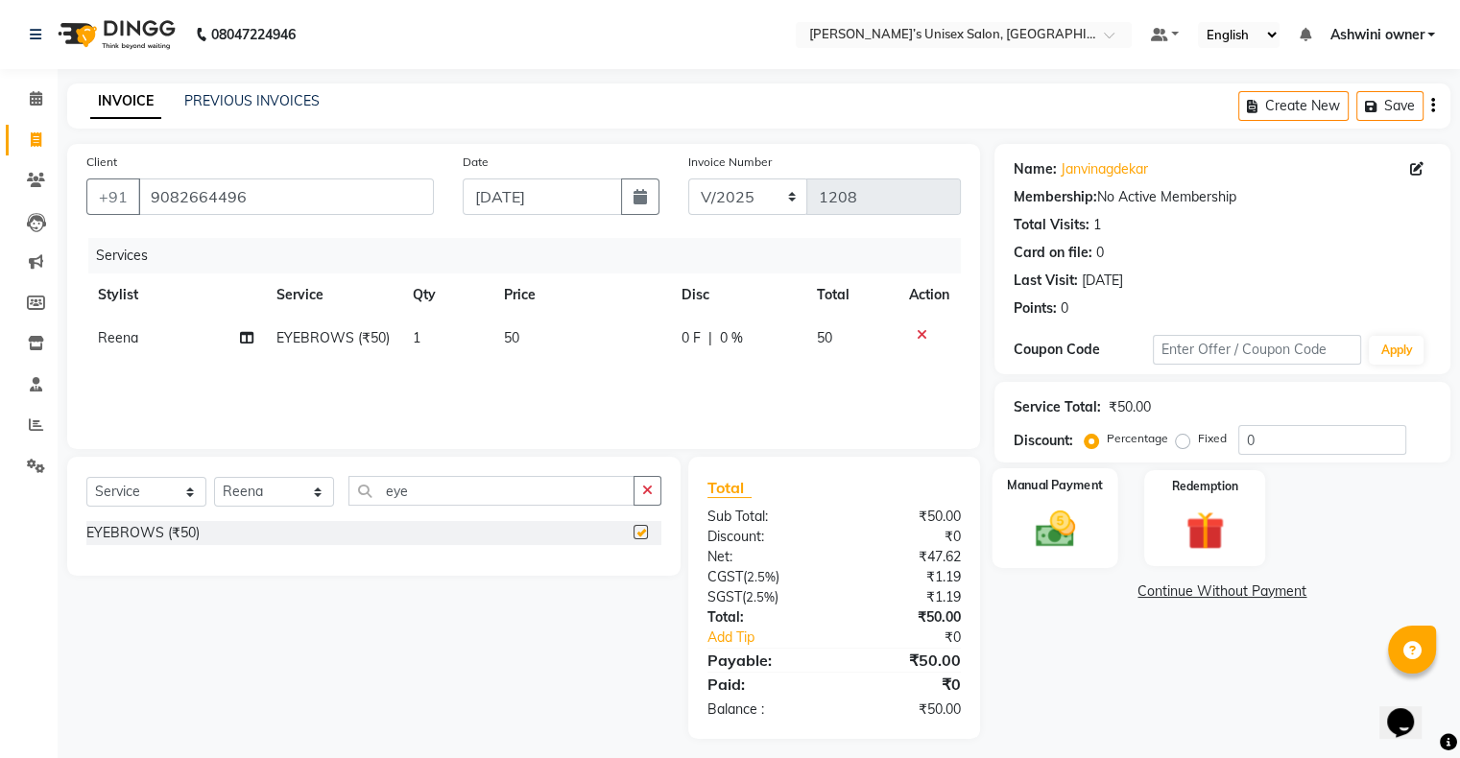
checkbox input "false"
click at [490, 251] on img at bounding box center [1054, 530] width 64 height 46
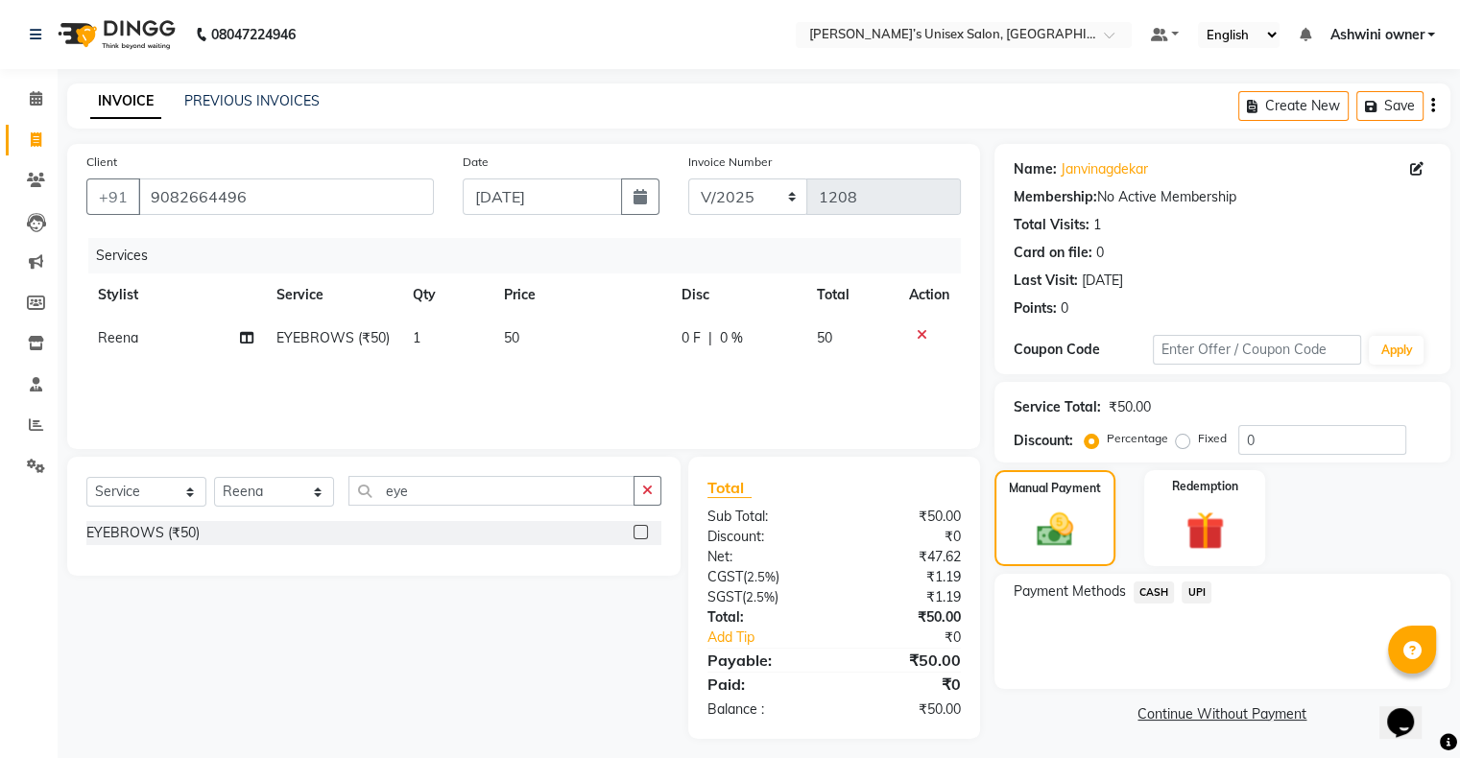
click at [490, 251] on span "UPI" at bounding box center [1196, 593] width 30 height 22
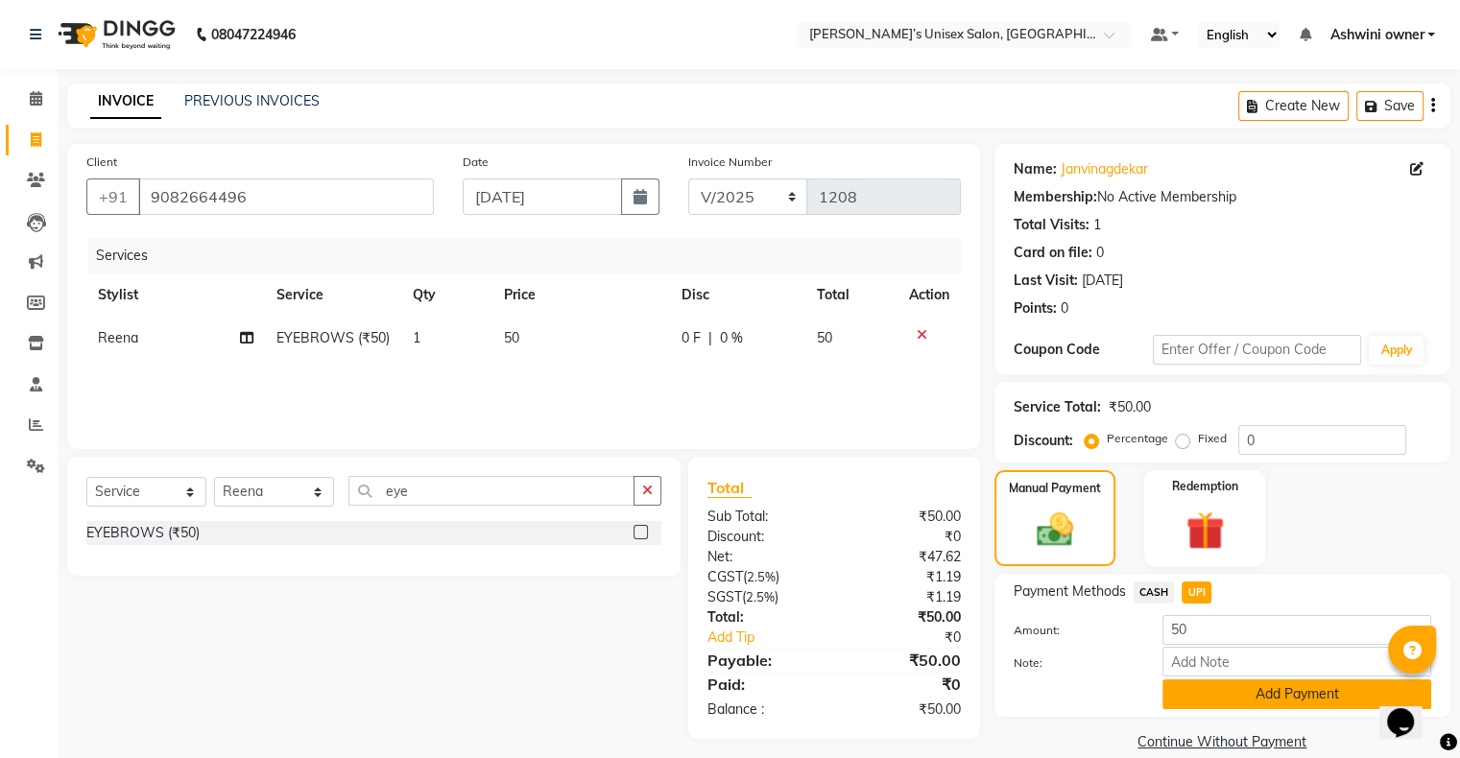
click at [490, 251] on button "Add Payment" at bounding box center [1296, 694] width 269 height 30
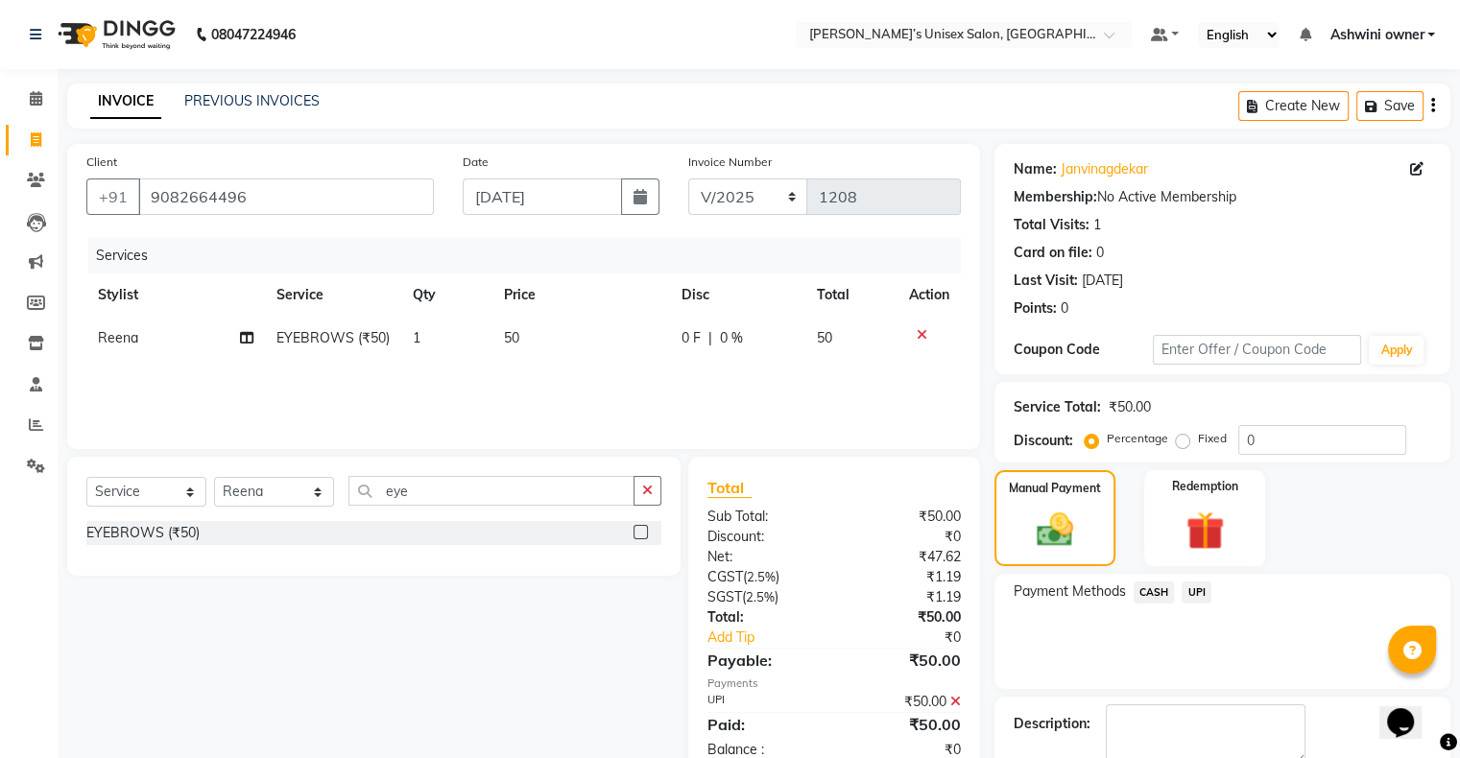
scroll to position [106, 0]
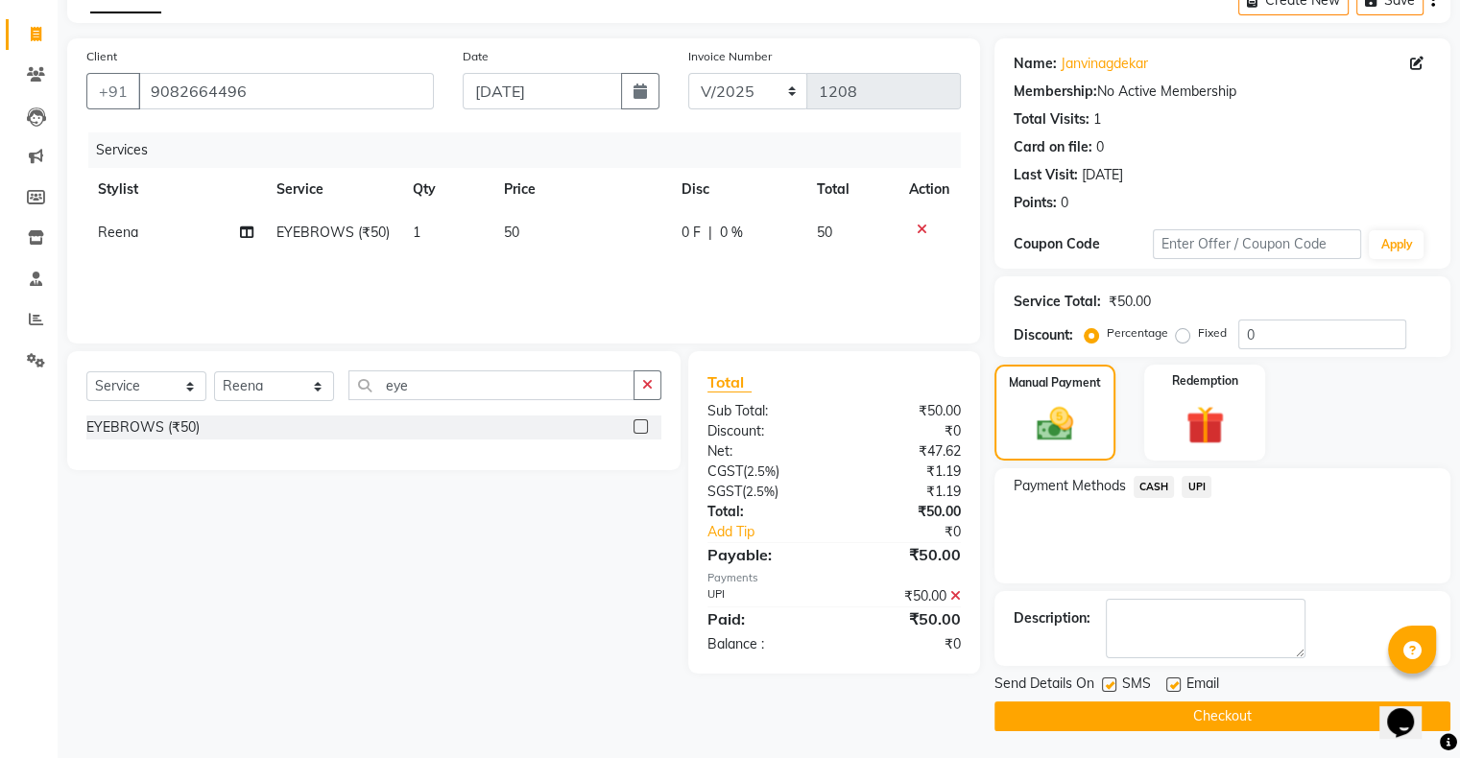
click at [490, 251] on button "Checkout" at bounding box center [1222, 716] width 456 height 30
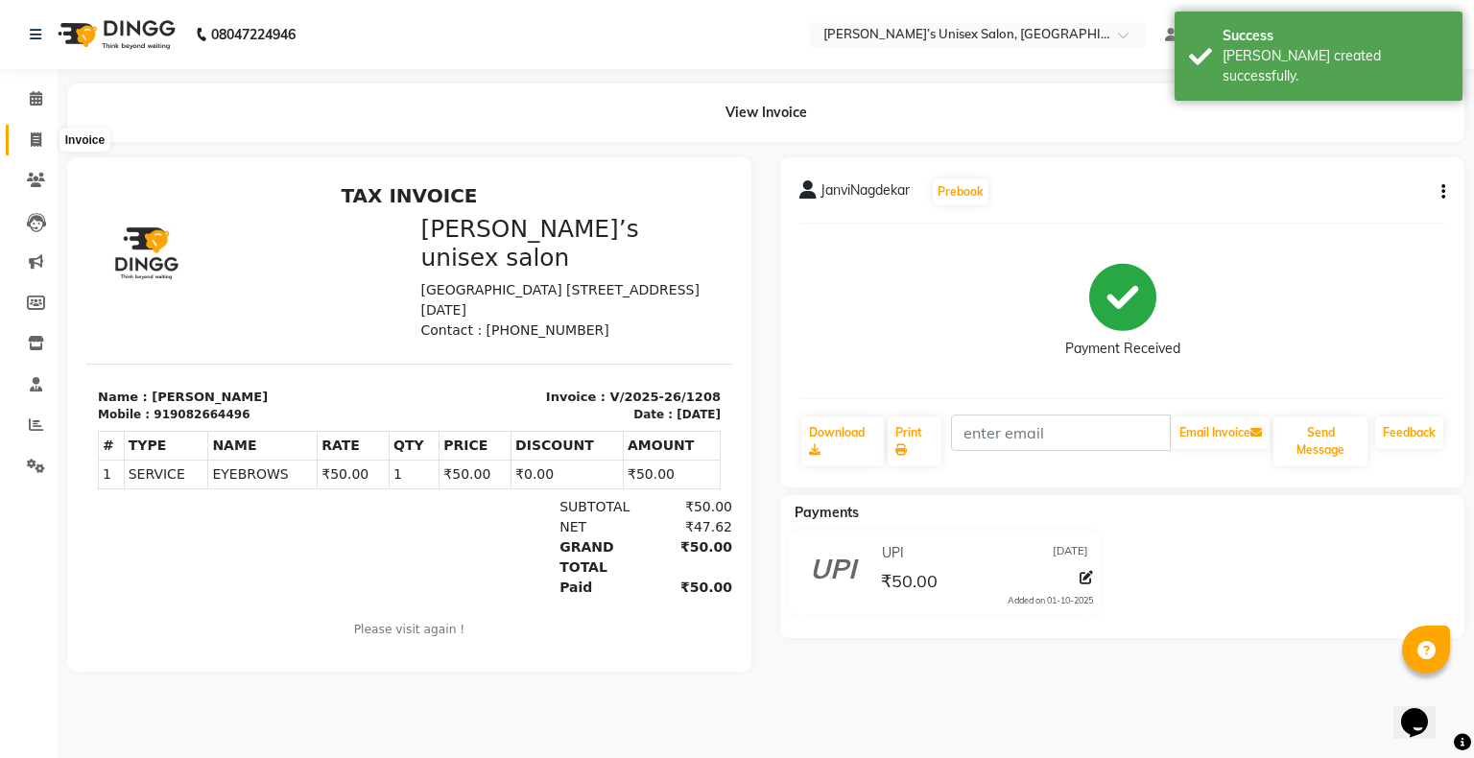
click at [28, 143] on span at bounding box center [36, 141] width 34 height 22
select select "service"
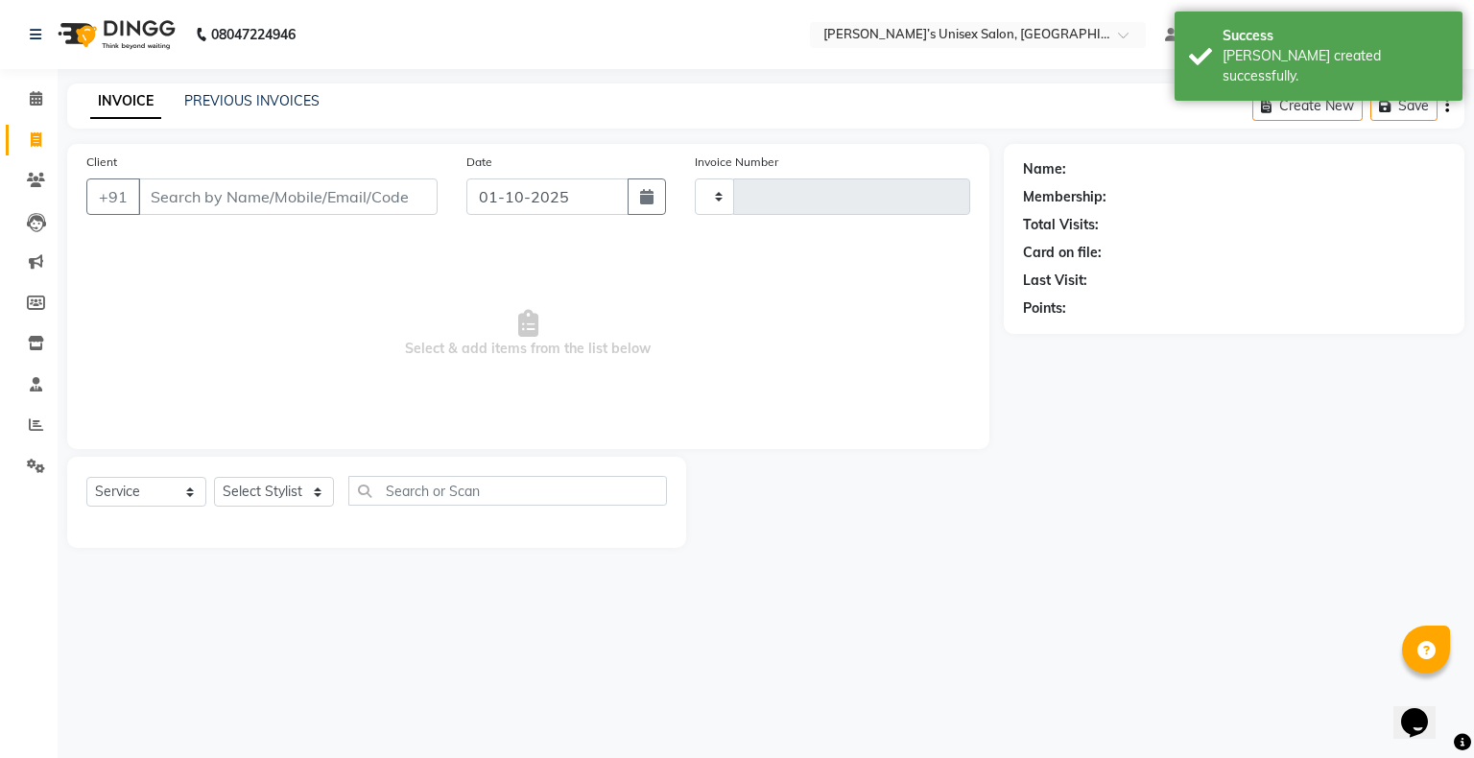
type input "1209"
select select "8735"
click at [490, 203] on input "01-10-2025" at bounding box center [547, 196] width 162 height 36
select select "10"
select select "2025"
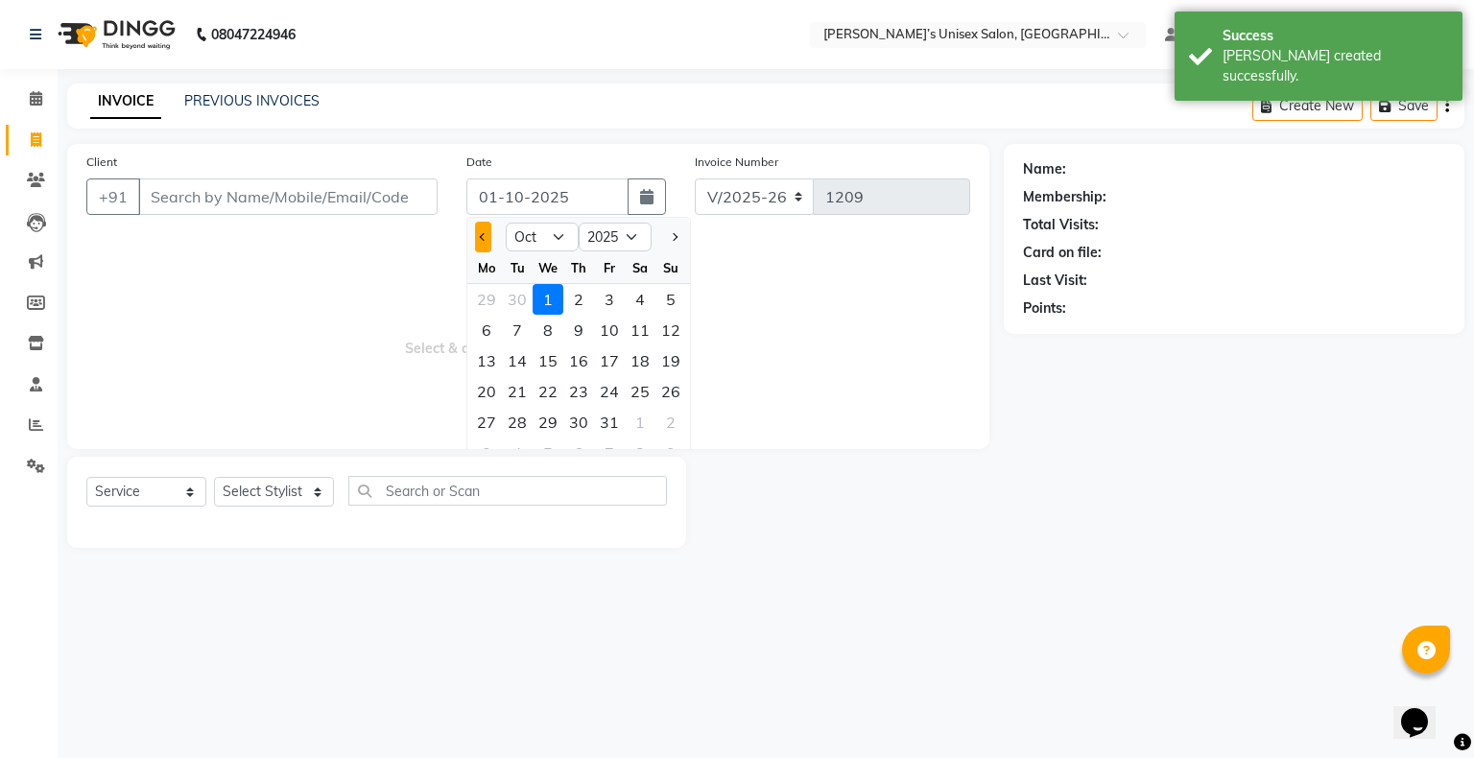
click at [484, 227] on button "Previous month" at bounding box center [483, 237] width 16 height 31
select select "9"
drag, startPoint x: 557, startPoint y: 389, endPoint x: 460, endPoint y: 306, distance: 127.3
click at [490, 251] on div "24" at bounding box center [548, 391] width 31 height 31
type input "[DATE]"
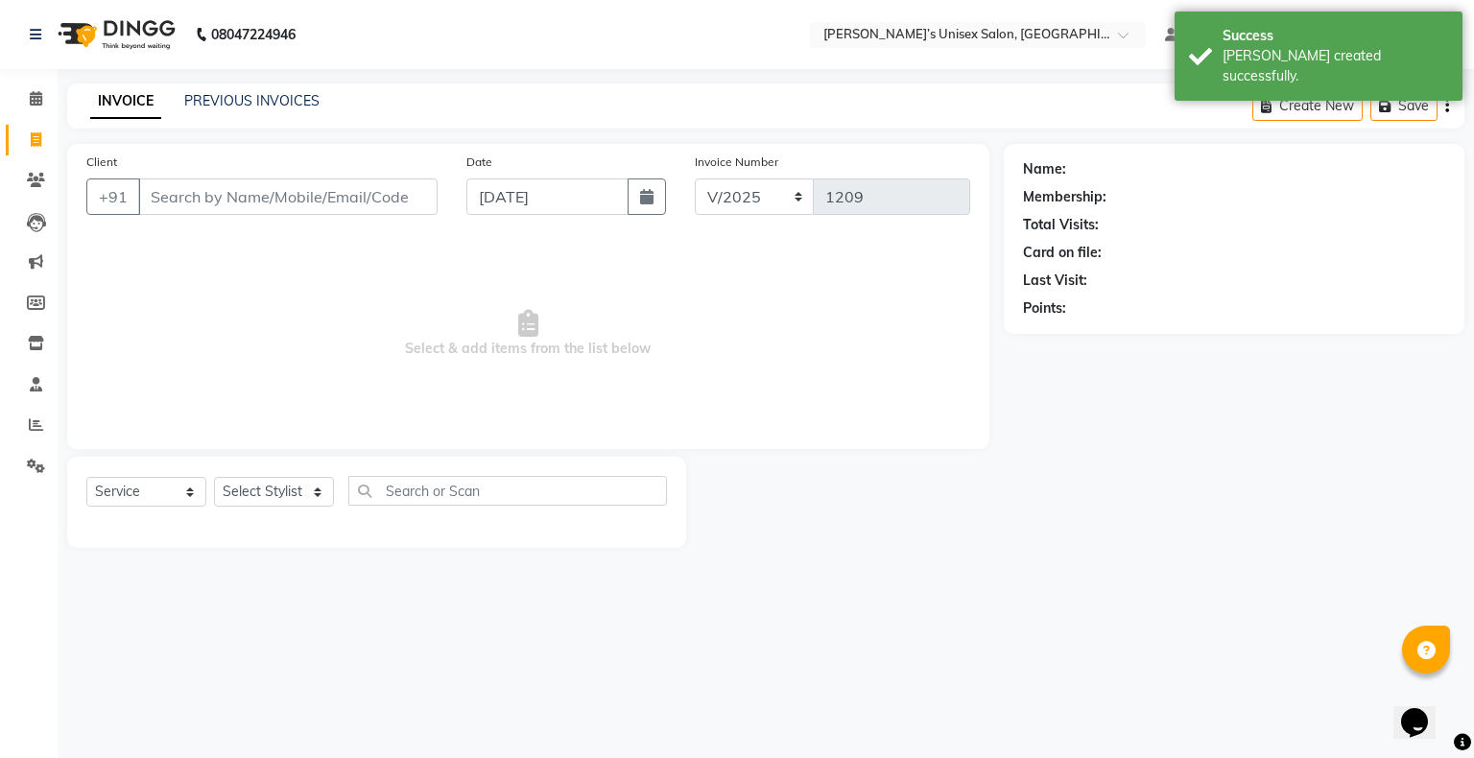
click at [392, 220] on div "Client +91" at bounding box center [262, 191] width 380 height 79
click at [387, 213] on input "Client" at bounding box center [287, 196] width 299 height 36
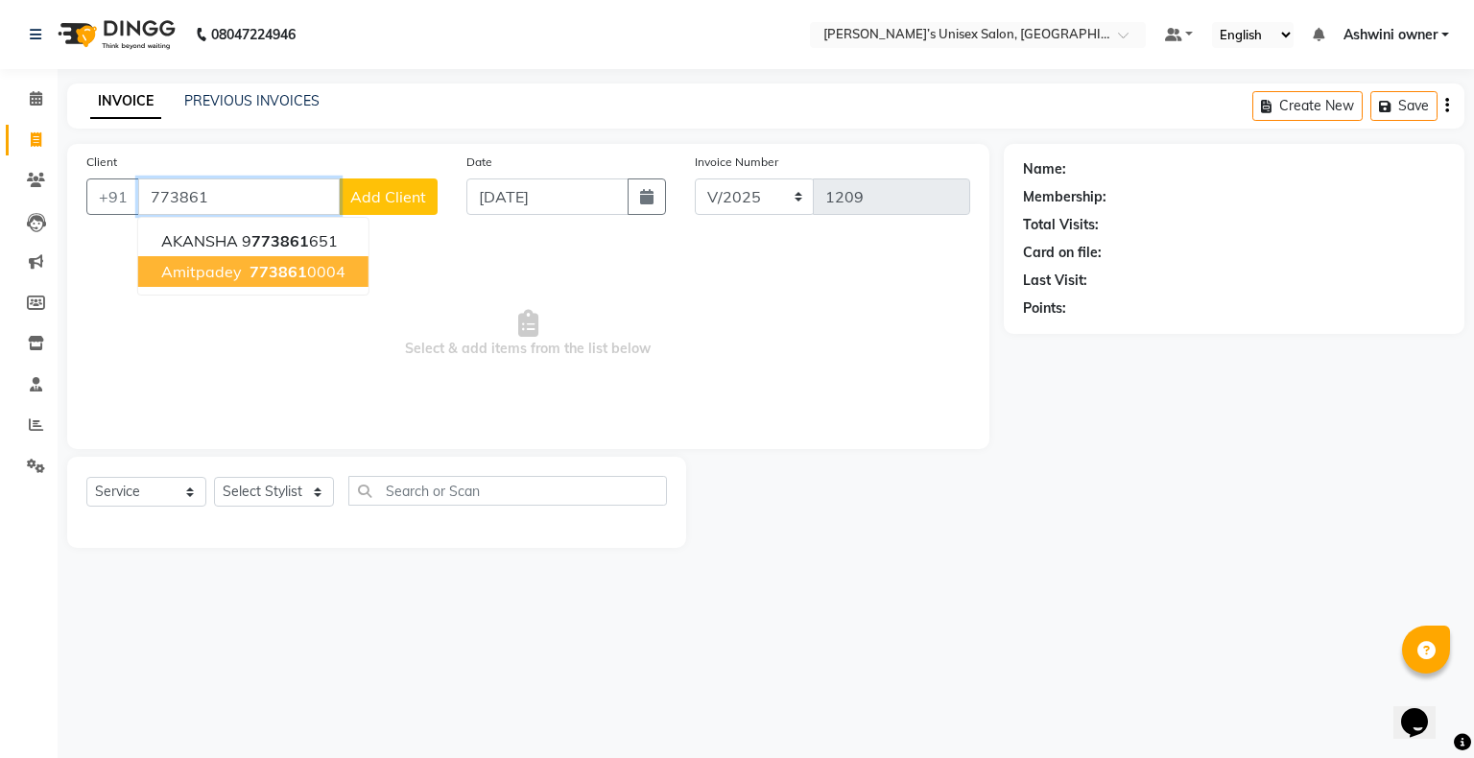
click at [296, 251] on span "773861" at bounding box center [279, 271] width 58 height 19
type input "7738610004"
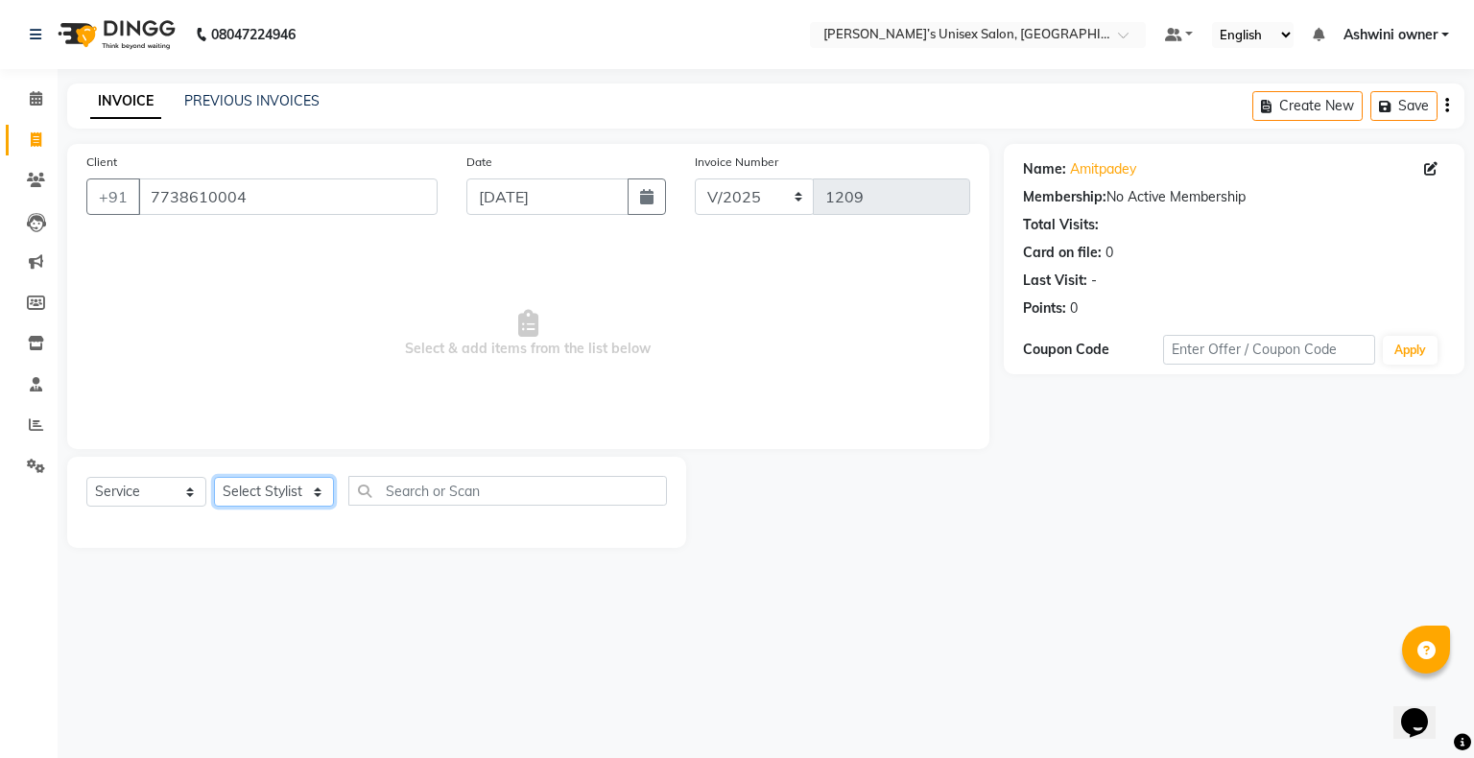
click at [263, 251] on select "Select Stylist Afjal ARSAD Ashwini owner Mohit Reena Zishan" at bounding box center [274, 492] width 120 height 30
click at [214, 251] on select "Select Stylist Afjal ARSAD Ashwini owner Mohit Reena Zishan" at bounding box center [274, 492] width 120 height 30
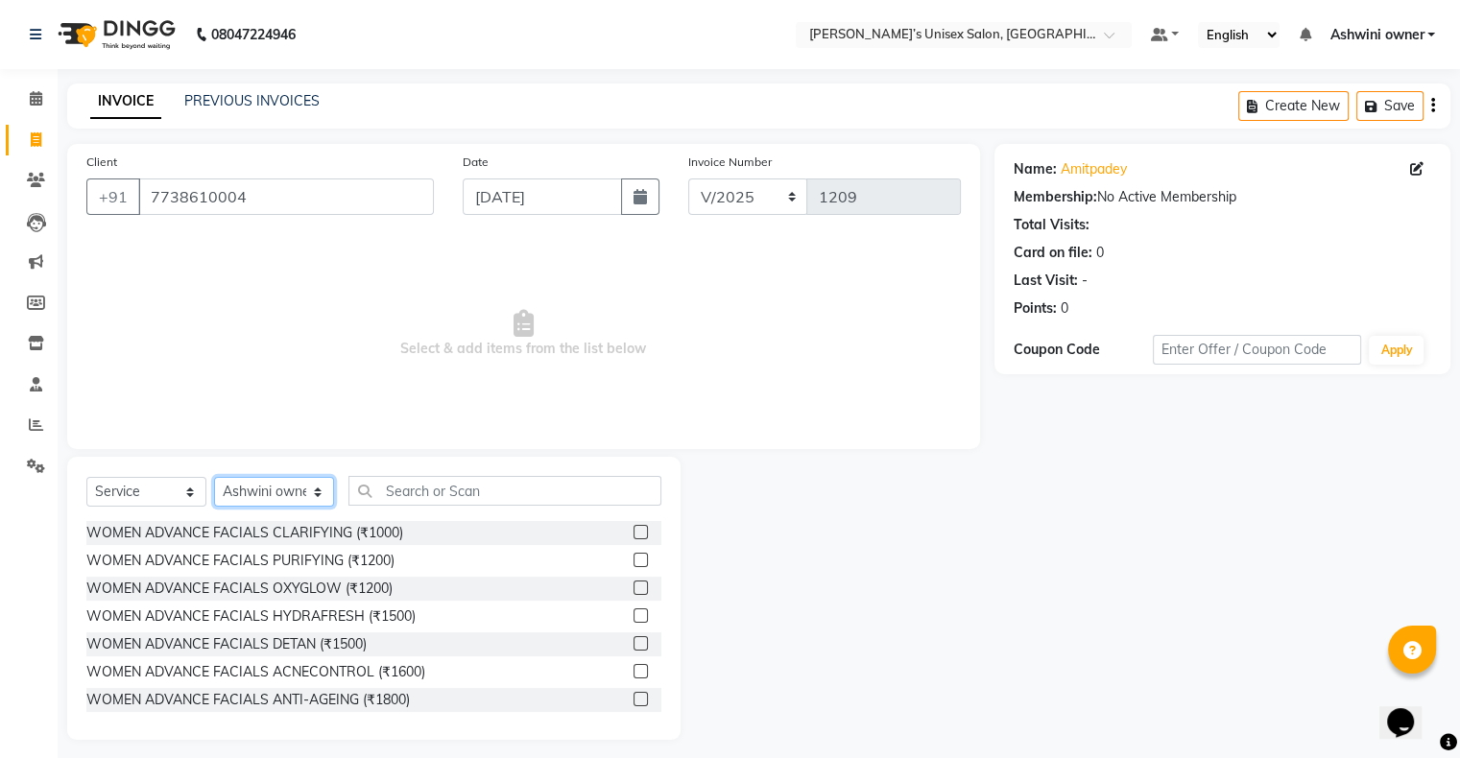
click at [267, 251] on select "Select Stylist Afjal ARSAD Ashwini owner Mohit Reena Zishan" at bounding box center [274, 492] width 120 height 30
click at [214, 251] on select "Select Stylist Afjal ARSAD Ashwini owner Mohit Reena Zishan" at bounding box center [274, 492] width 120 height 30
click at [258, 251] on select "Select Stylist Afjal ARSAD Ashwini owner Mohit Reena Zishan" at bounding box center [274, 492] width 120 height 30
select select "90831"
click at [214, 251] on select "Select Stylist Afjal ARSAD Ashwini owner Mohit Reena Zishan" at bounding box center [274, 492] width 120 height 30
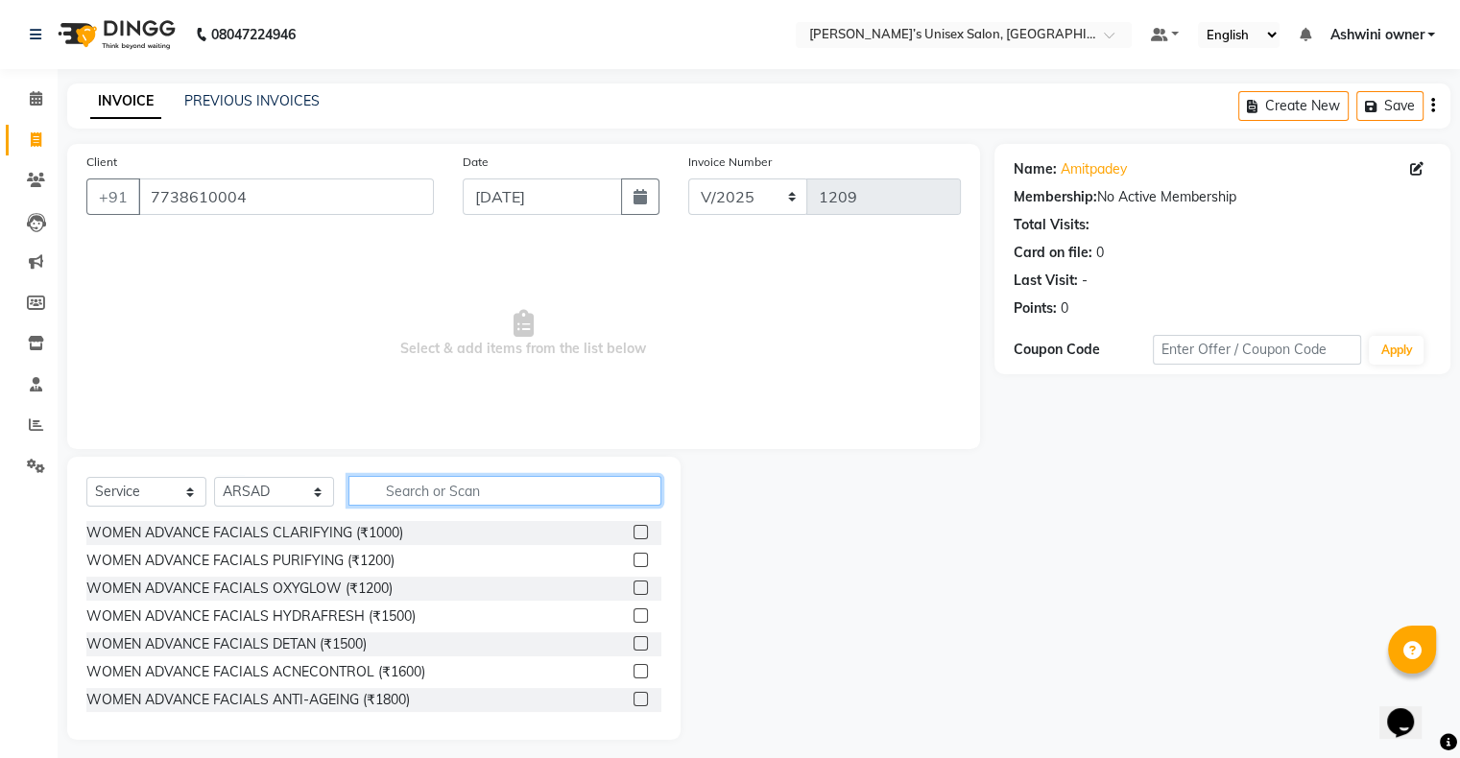
click at [400, 251] on input "text" at bounding box center [504, 491] width 313 height 30
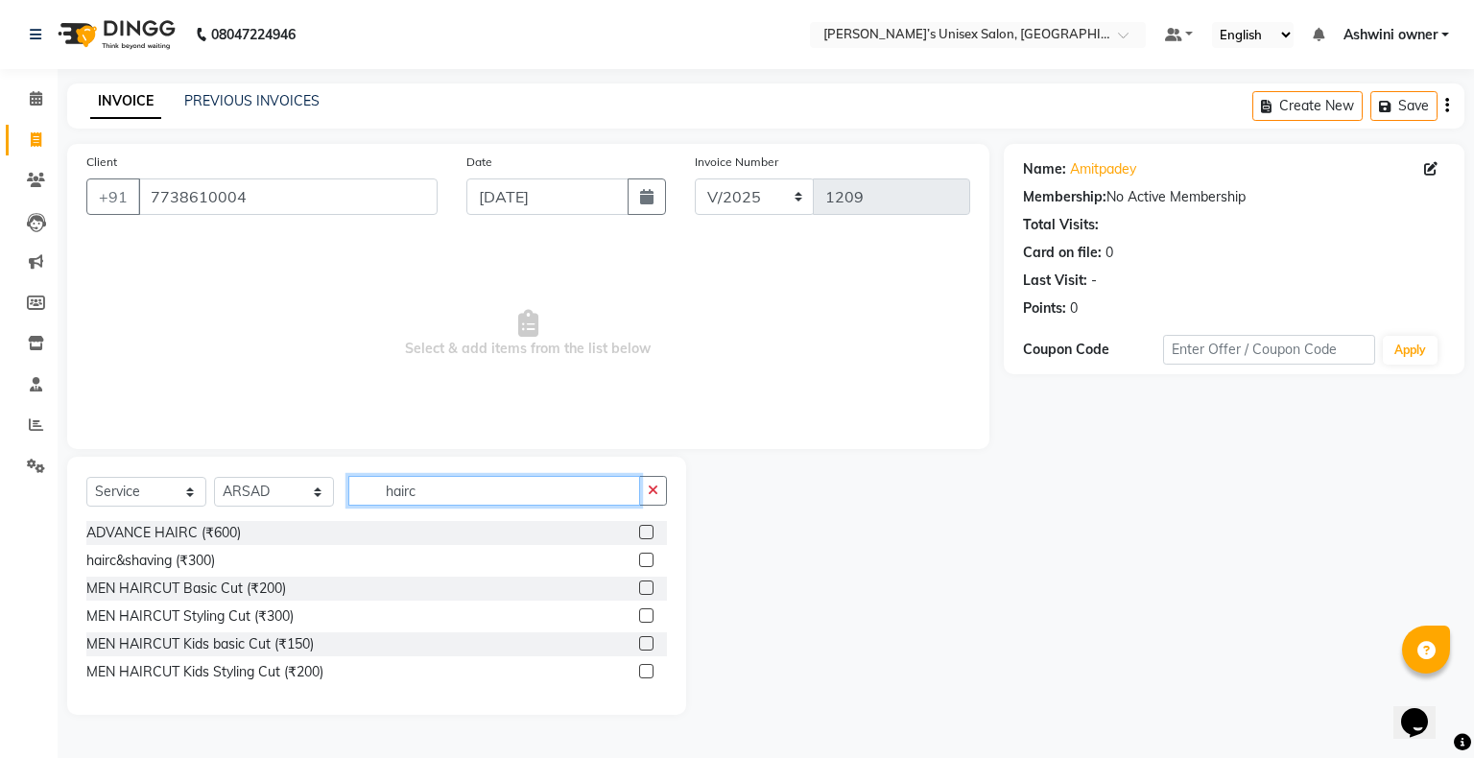
type input "hairc"
click at [490, 251] on label at bounding box center [646, 588] width 14 height 14
click at [490, 251] on input "checkbox" at bounding box center [645, 588] width 12 height 12
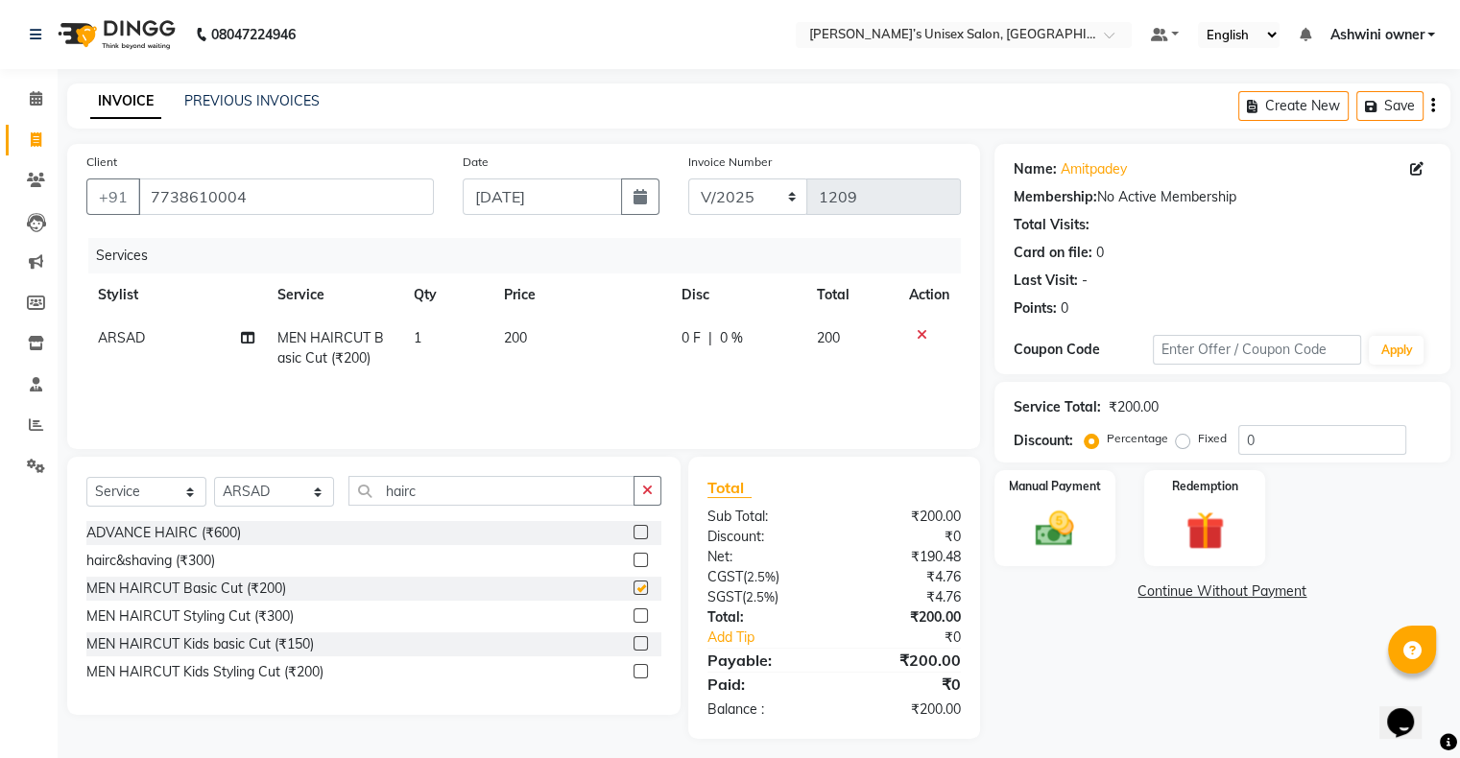
checkbox input "false"
click at [490, 251] on div "Manual Payment" at bounding box center [1054, 517] width 126 height 99
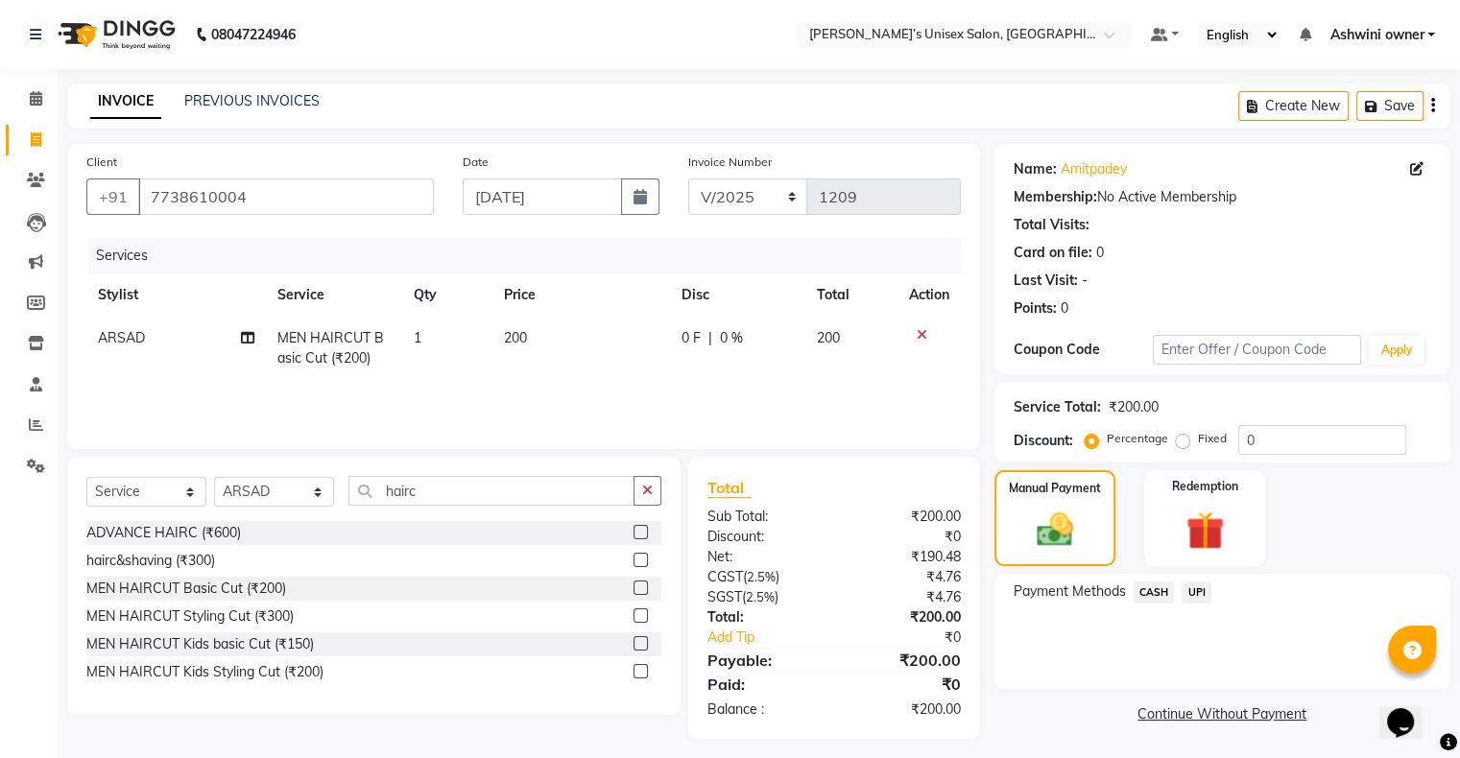
click at [490, 251] on span "UPI" at bounding box center [1196, 593] width 30 height 22
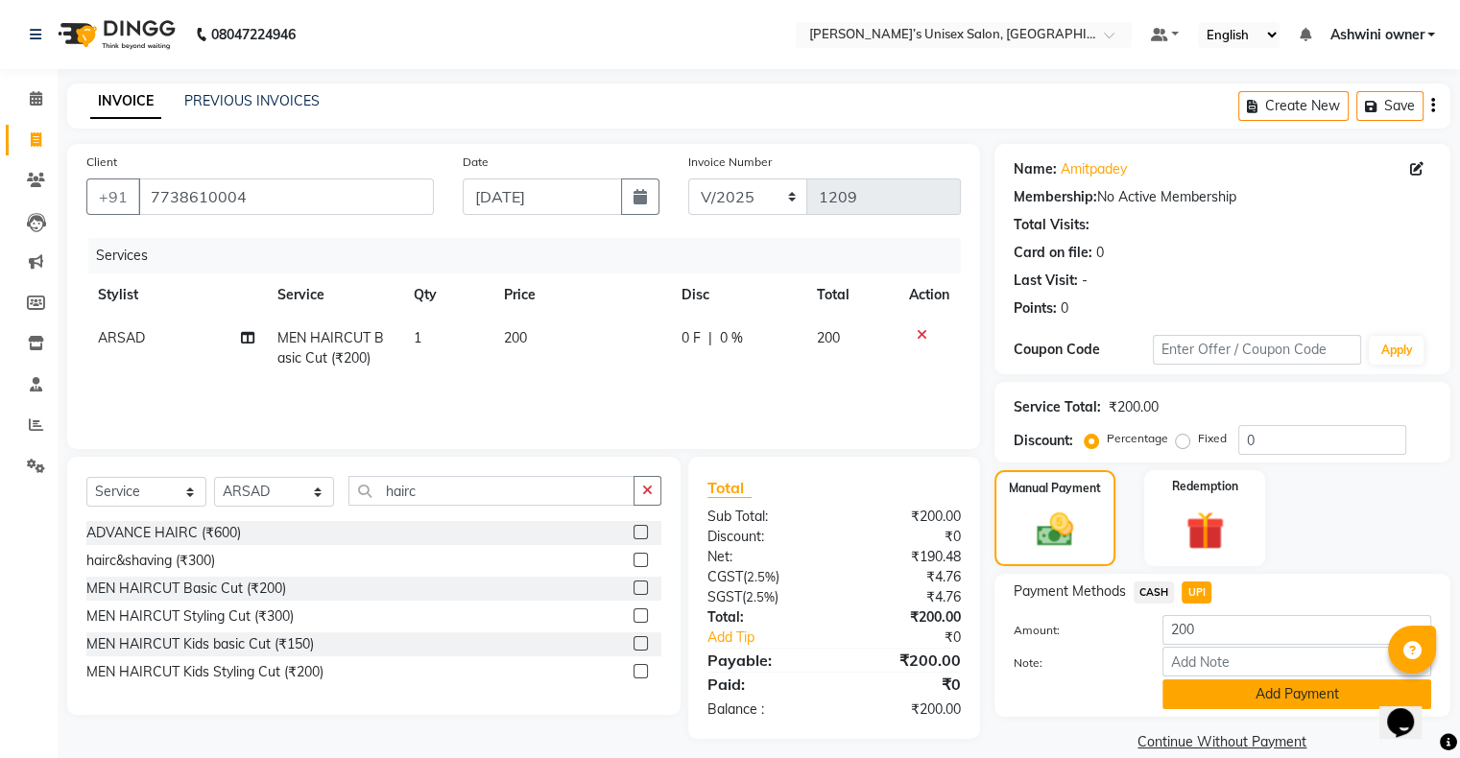
click at [490, 251] on button "Add Payment" at bounding box center [1296, 694] width 269 height 30
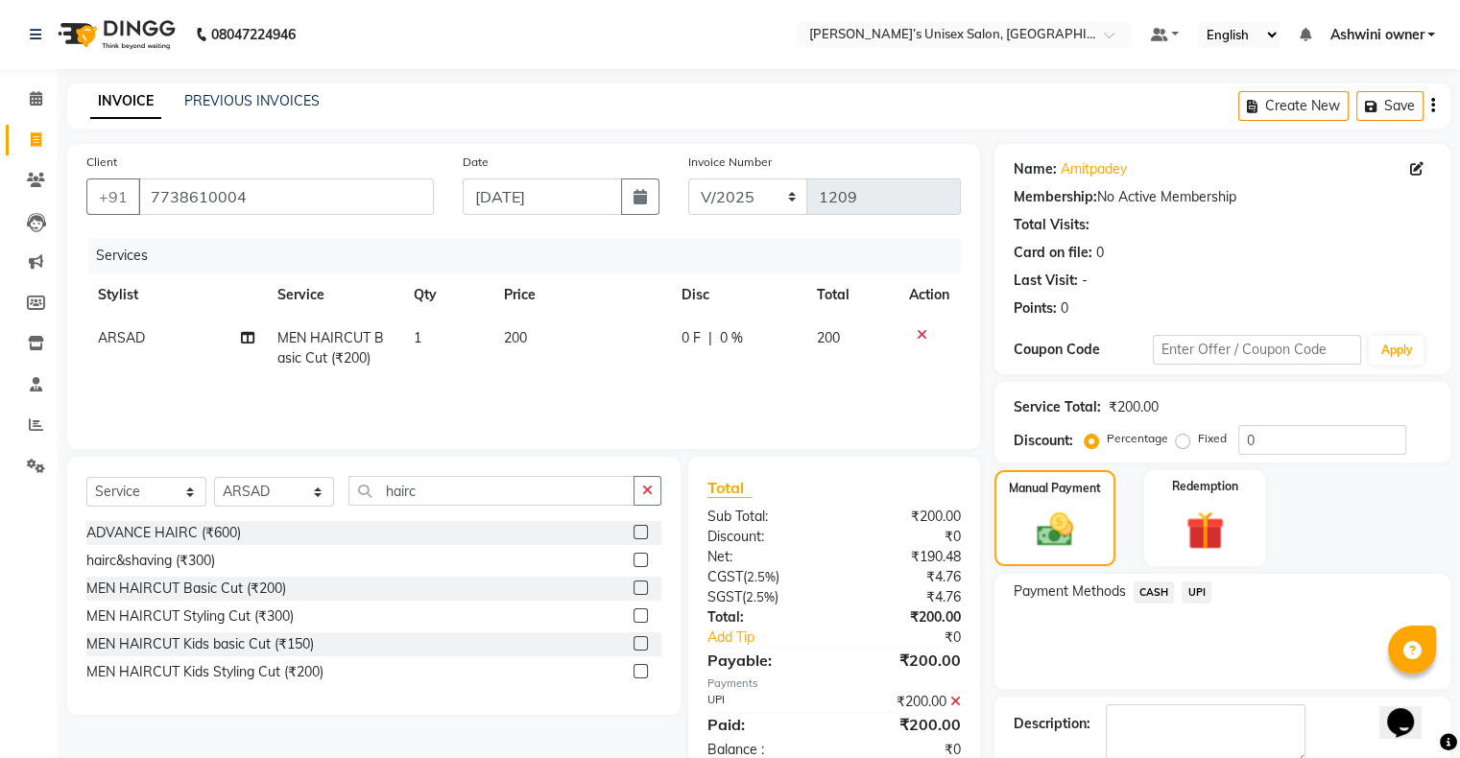
scroll to position [106, 0]
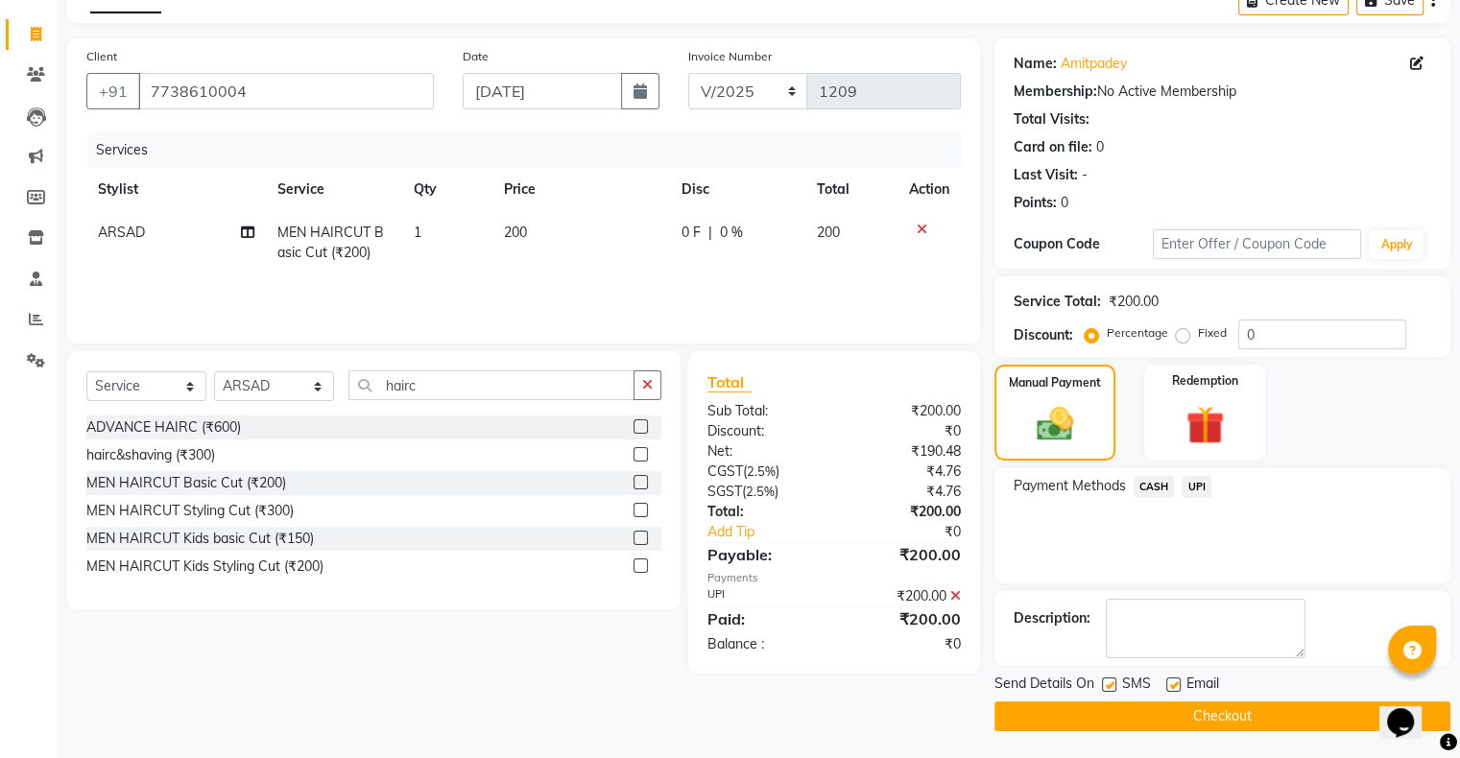
click at [490, 251] on button "Checkout" at bounding box center [1222, 716] width 456 height 30
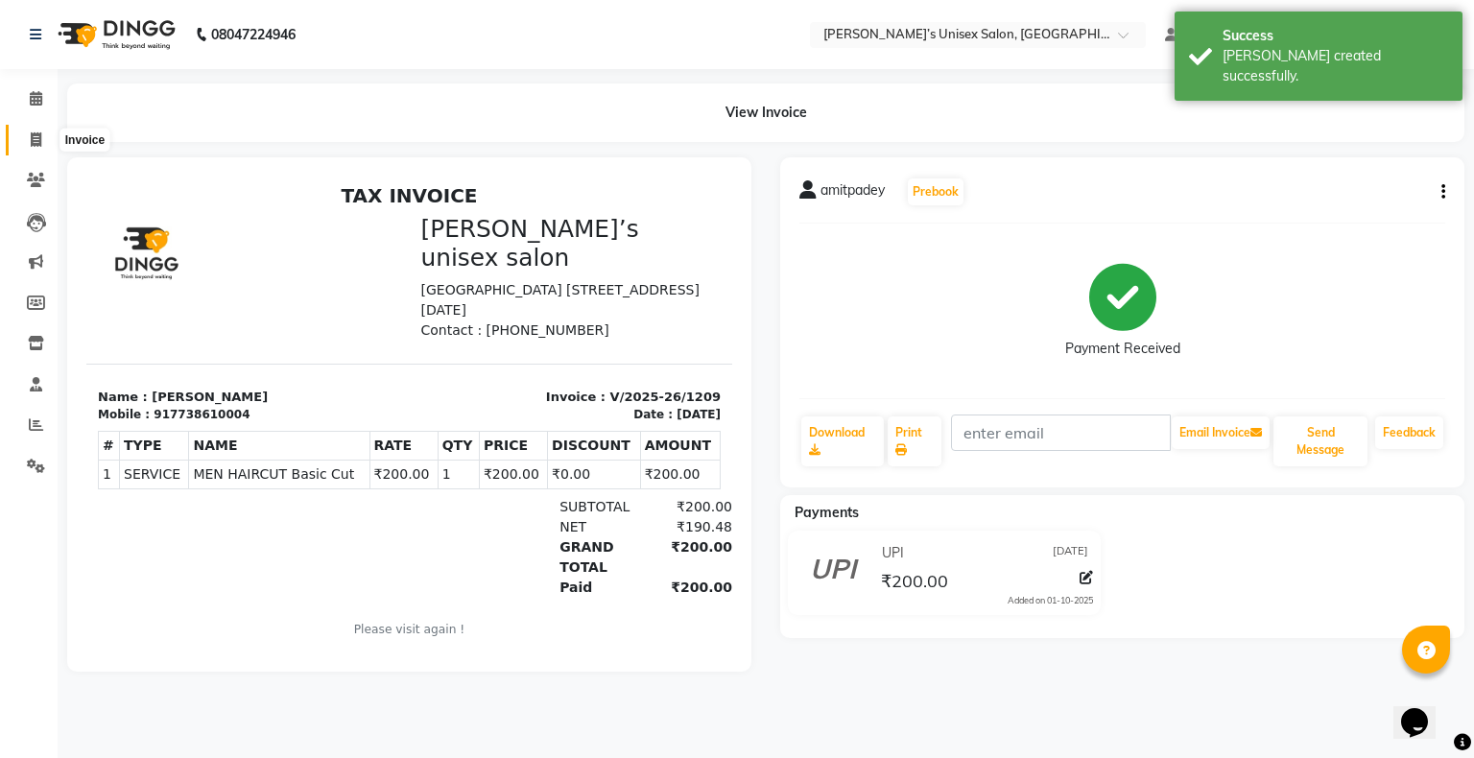
click at [19, 143] on span at bounding box center [36, 141] width 34 height 22
select select "service"
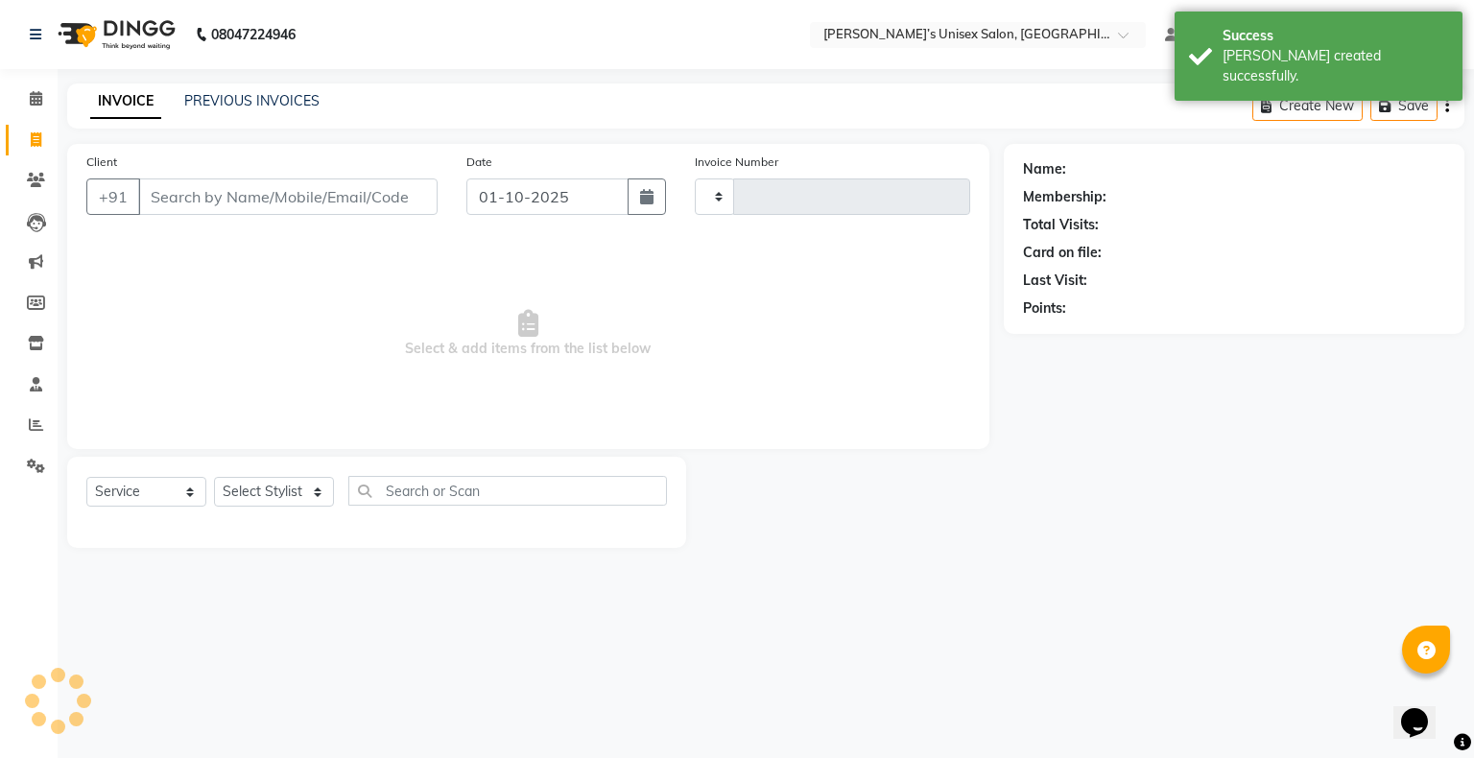
type input "1210"
select select "8735"
click at [490, 207] on input "01-10-2025" at bounding box center [547, 196] width 162 height 36
select select "10"
select select "2025"
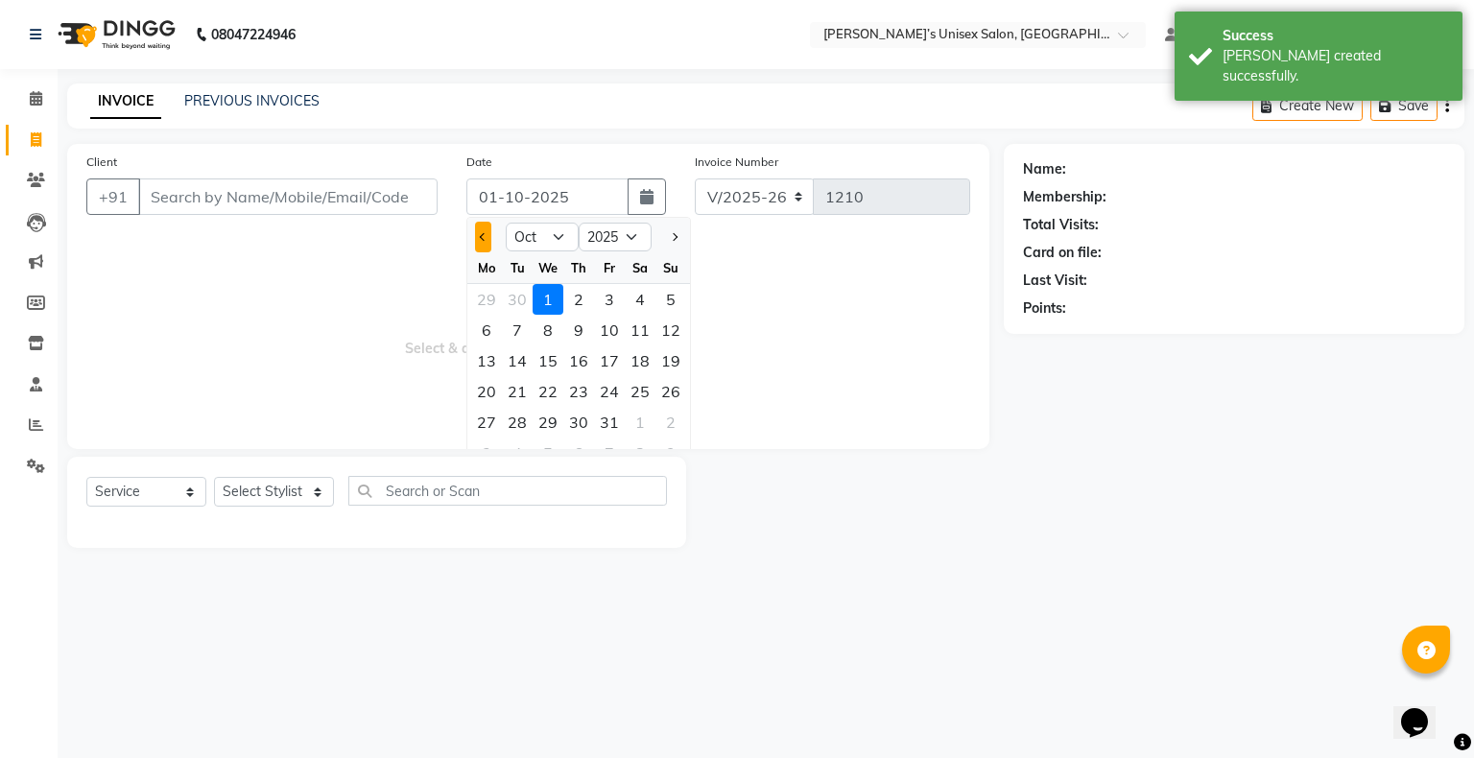
click at [476, 236] on button "Previous month" at bounding box center [483, 237] width 16 height 31
select select "9"
click at [490, 251] on div "24" at bounding box center [548, 391] width 31 height 31
type input "[DATE]"
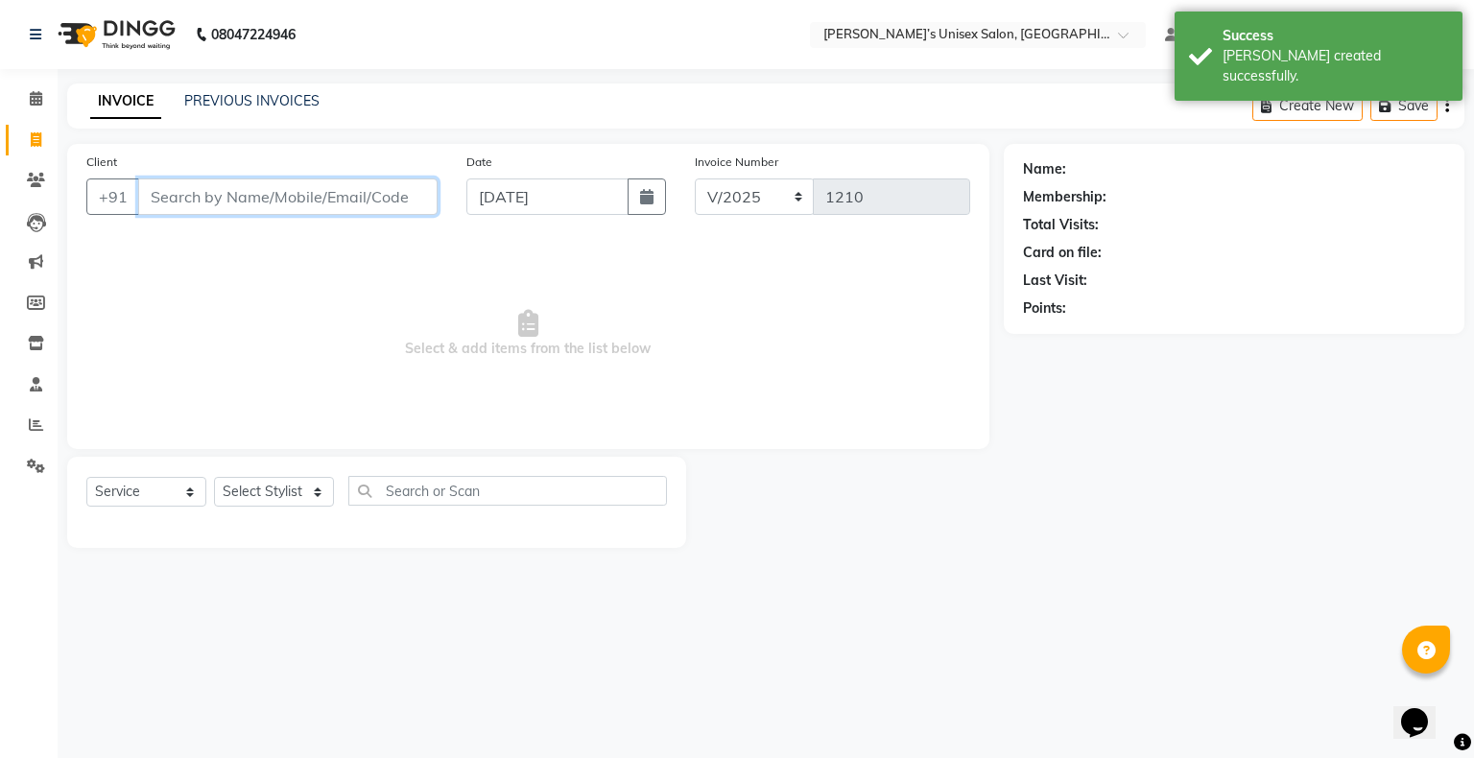
click at [407, 182] on input "Client" at bounding box center [287, 196] width 299 height 36
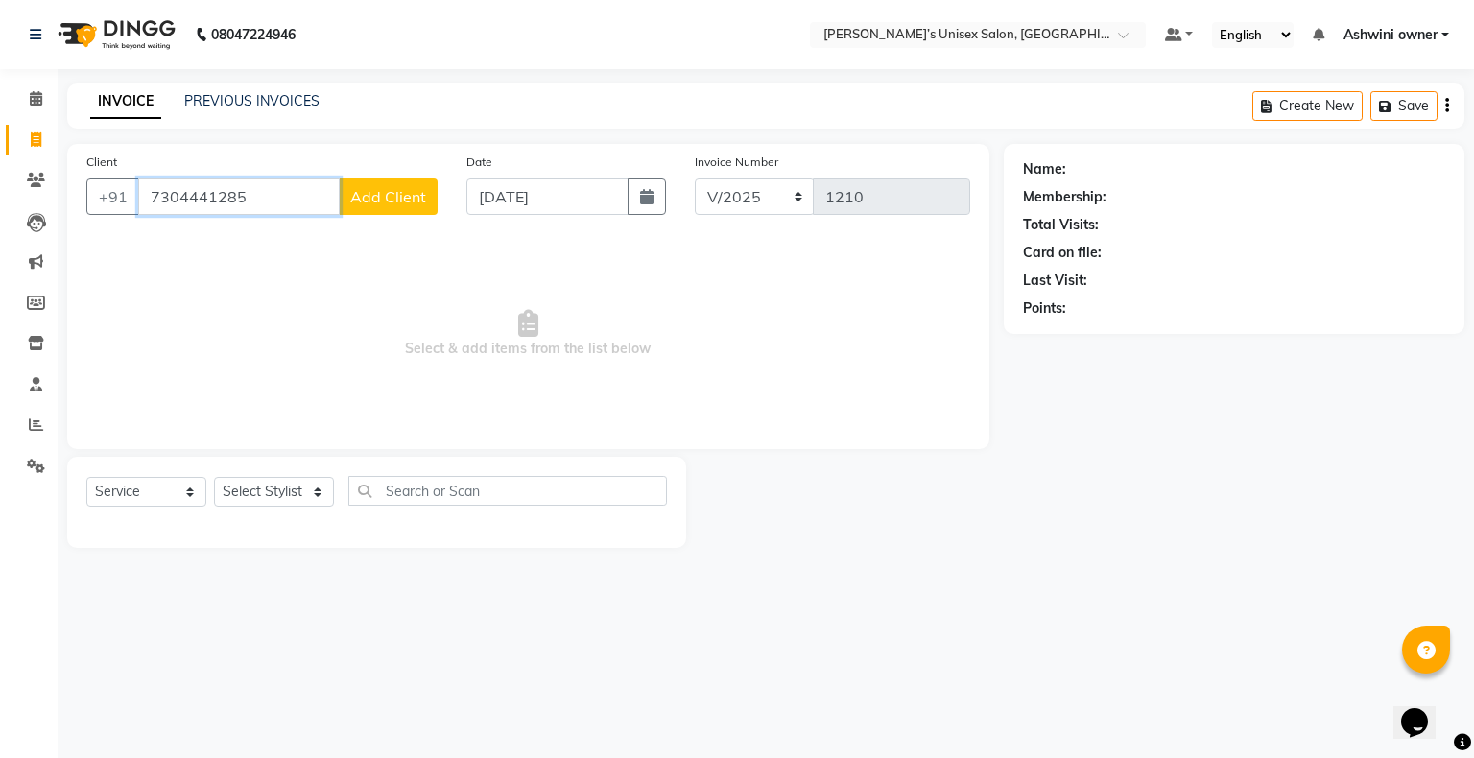
type input "7304441285"
click at [396, 196] on span "Add Client" at bounding box center [388, 196] width 76 height 19
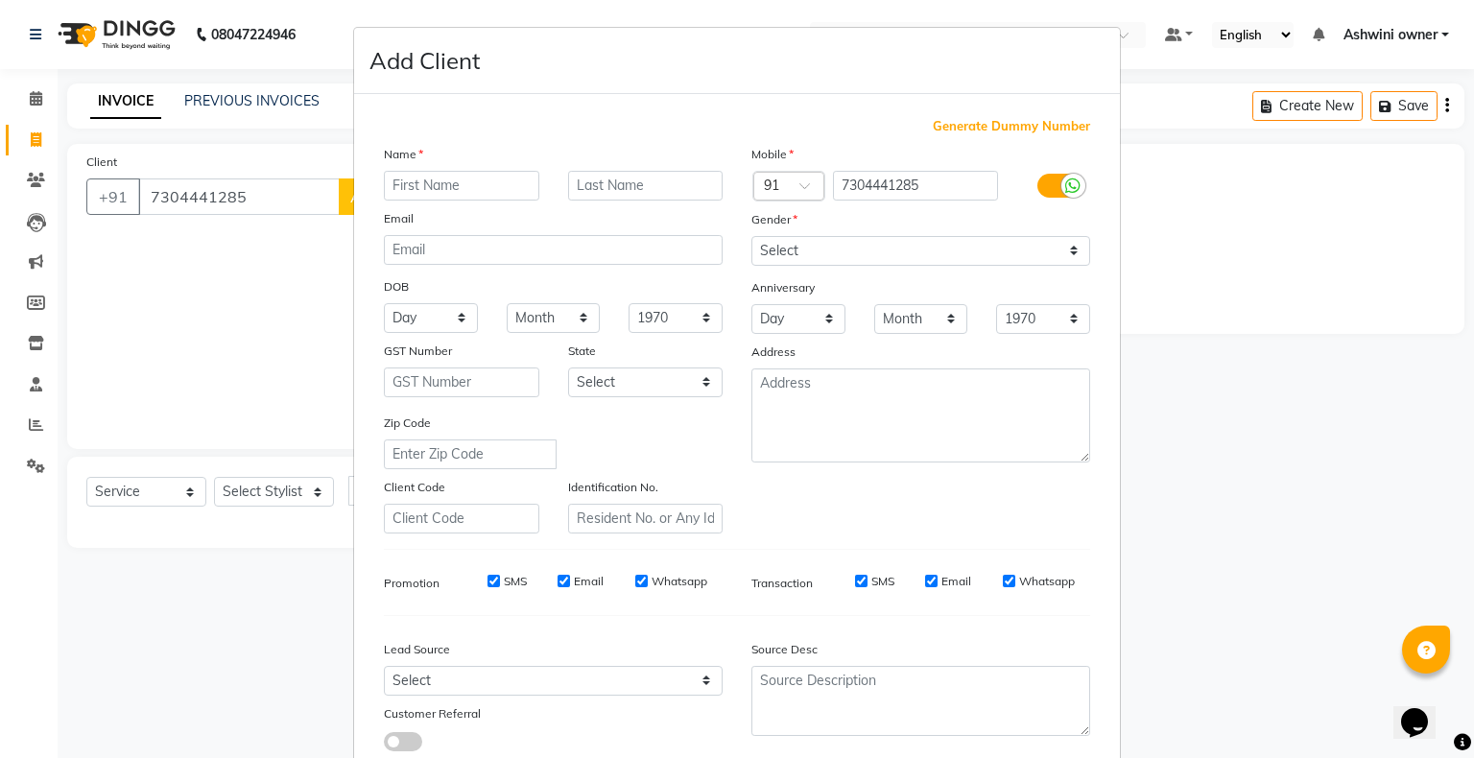
click at [437, 190] on input "text" at bounding box center [461, 186] width 155 height 30
type input "ravi"
click at [490, 250] on select "Select Male Female Other Prefer Not To Say" at bounding box center [920, 251] width 339 height 30
select select "male"
click at [490, 237] on select "Select Male Female Other Prefer Not To Say" at bounding box center [920, 251] width 339 height 30
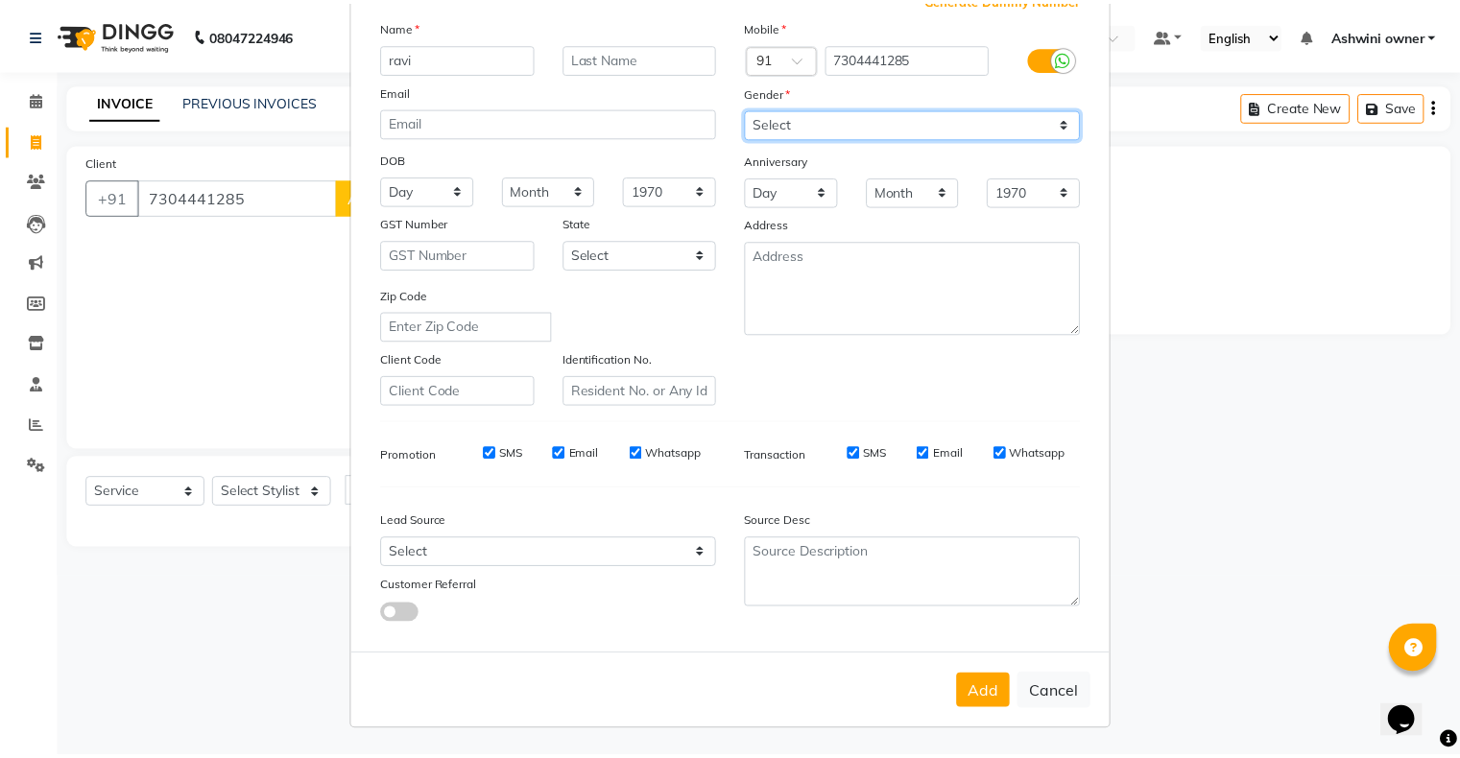
scroll to position [136, 0]
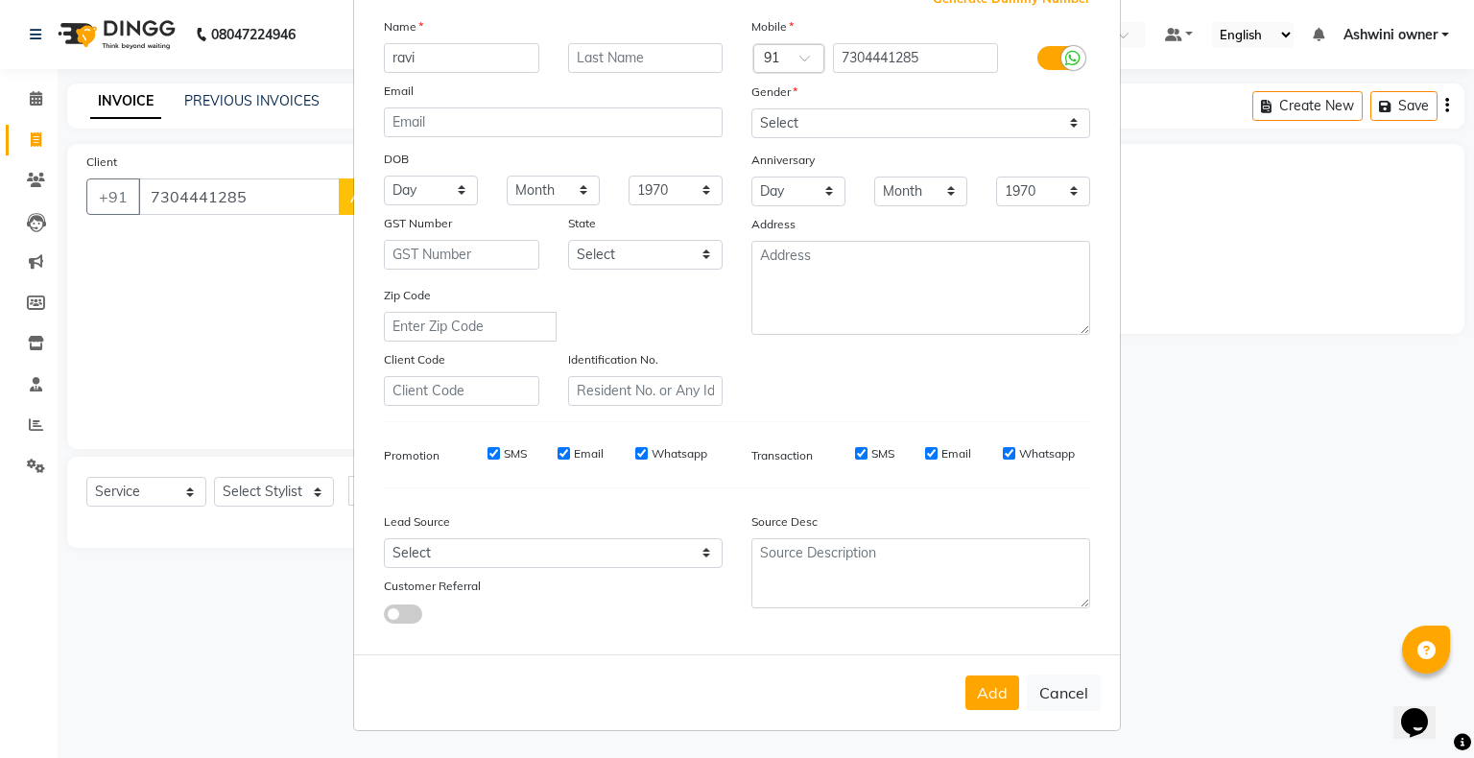
drag, startPoint x: 976, startPoint y: 694, endPoint x: 837, endPoint y: 616, distance: 159.4
click at [490, 251] on button "Add" at bounding box center [992, 693] width 54 height 35
select select
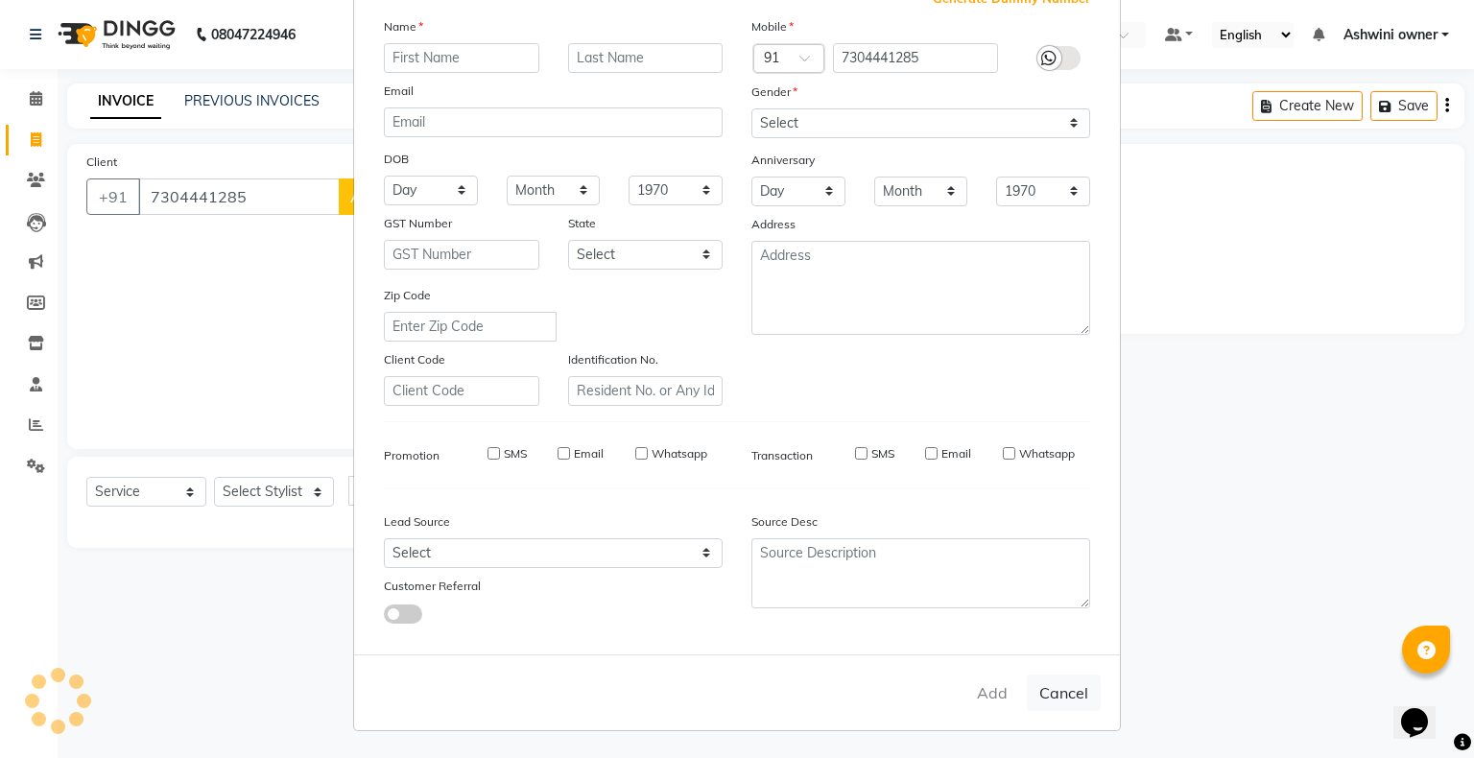
select select
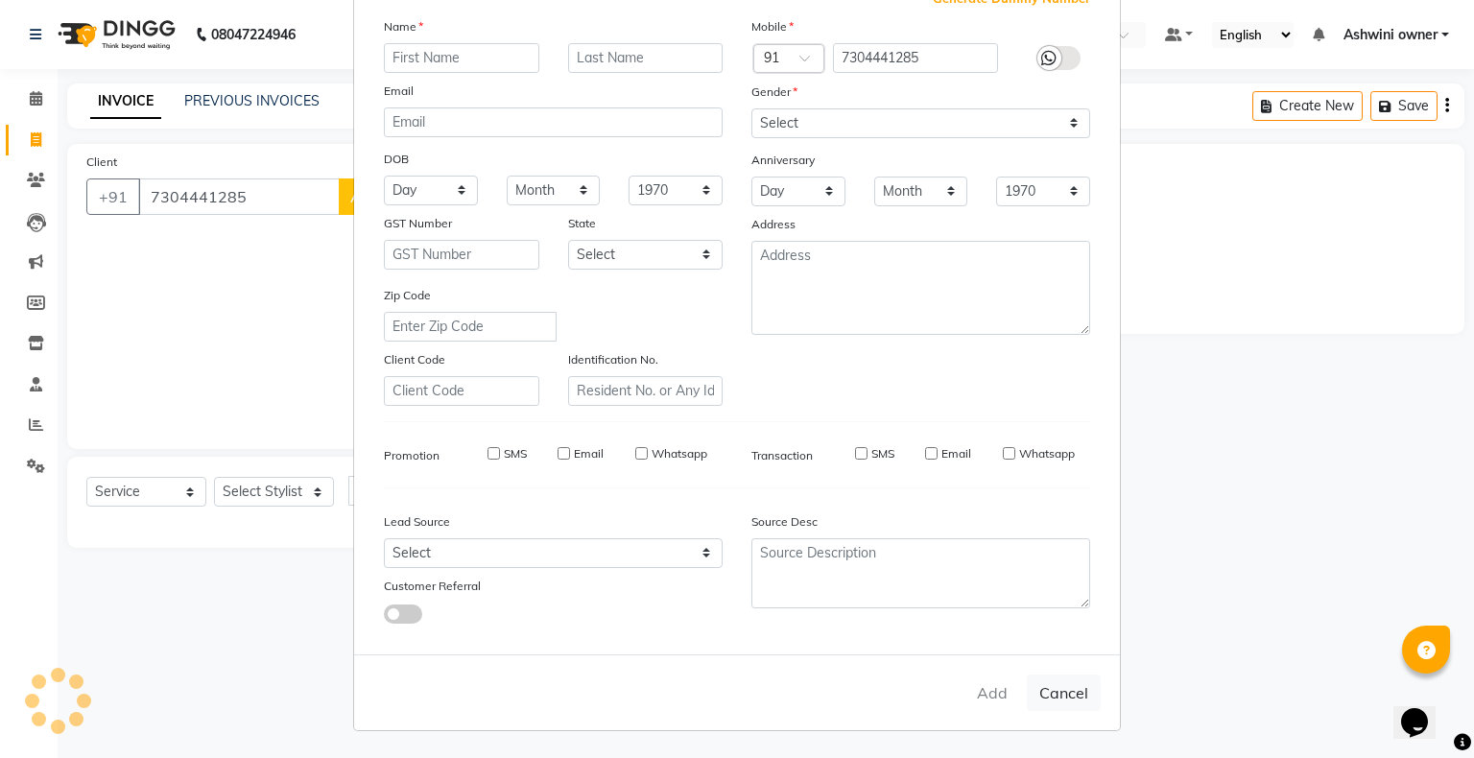
checkbox input "false"
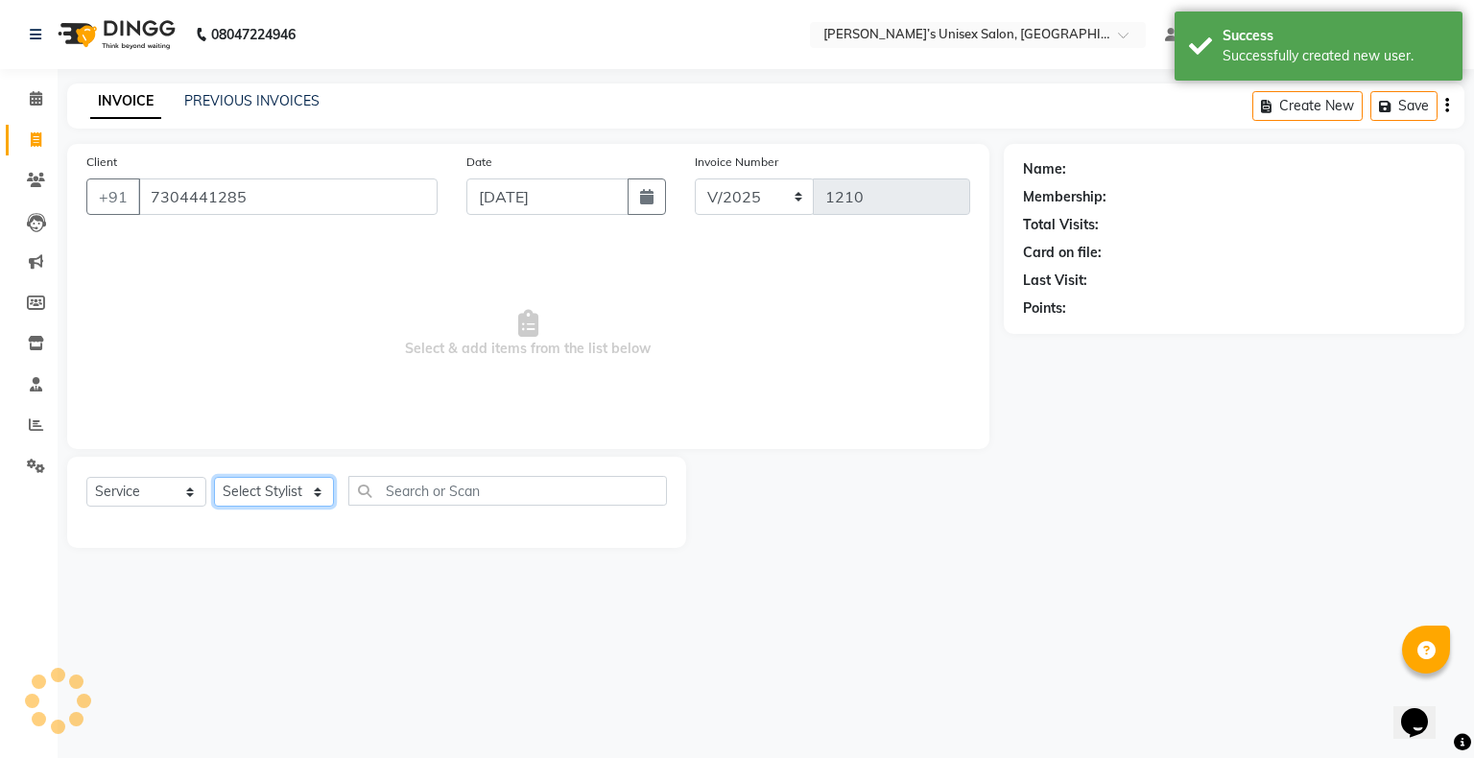
click at [290, 251] on select "Select Stylist Afjal ARSAD Ashwini owner Mohit Reena Zishan" at bounding box center [274, 492] width 120 height 30
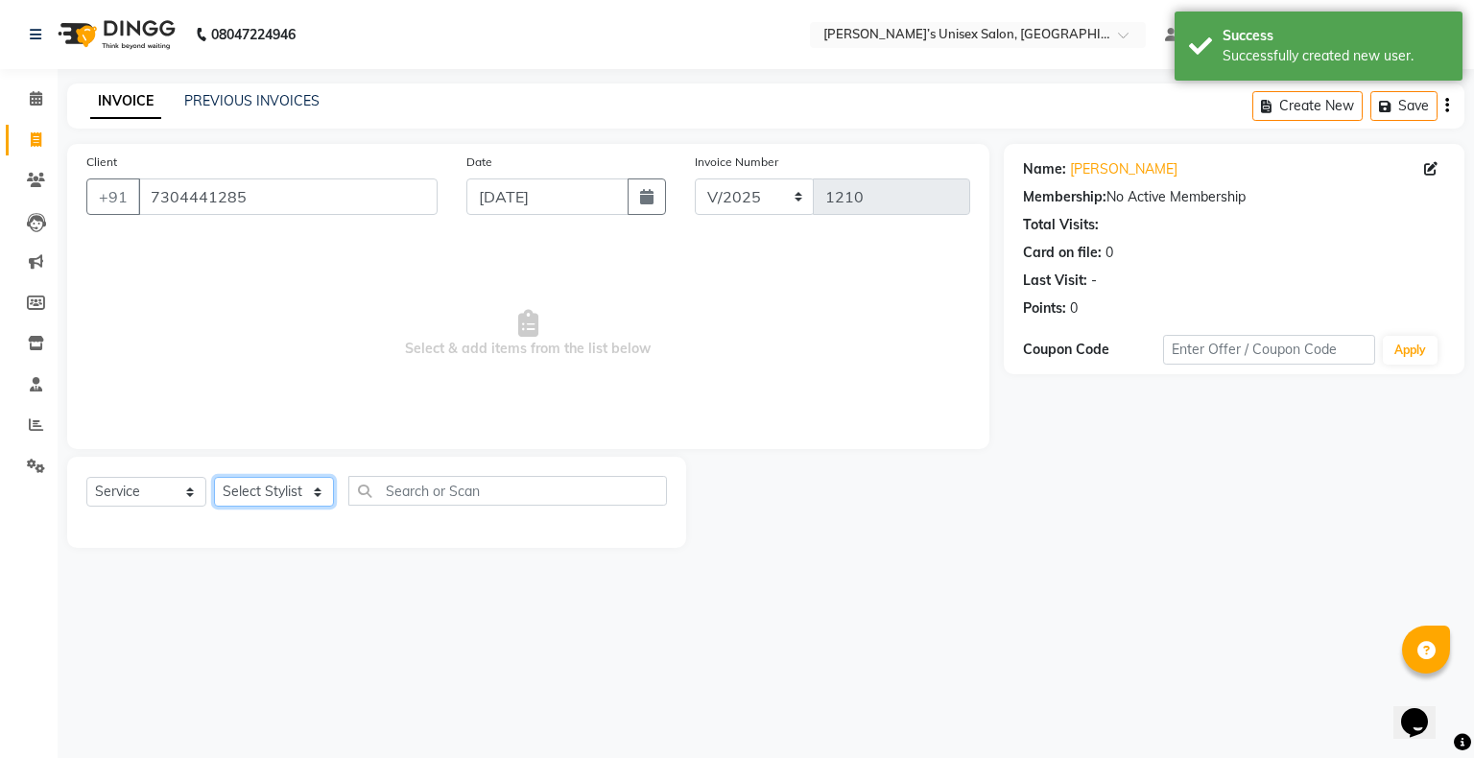
select select "88698"
click at [214, 251] on select "Select Stylist Afjal ARSAD Ashwini owner Mohit Reena Zishan" at bounding box center [274, 492] width 120 height 30
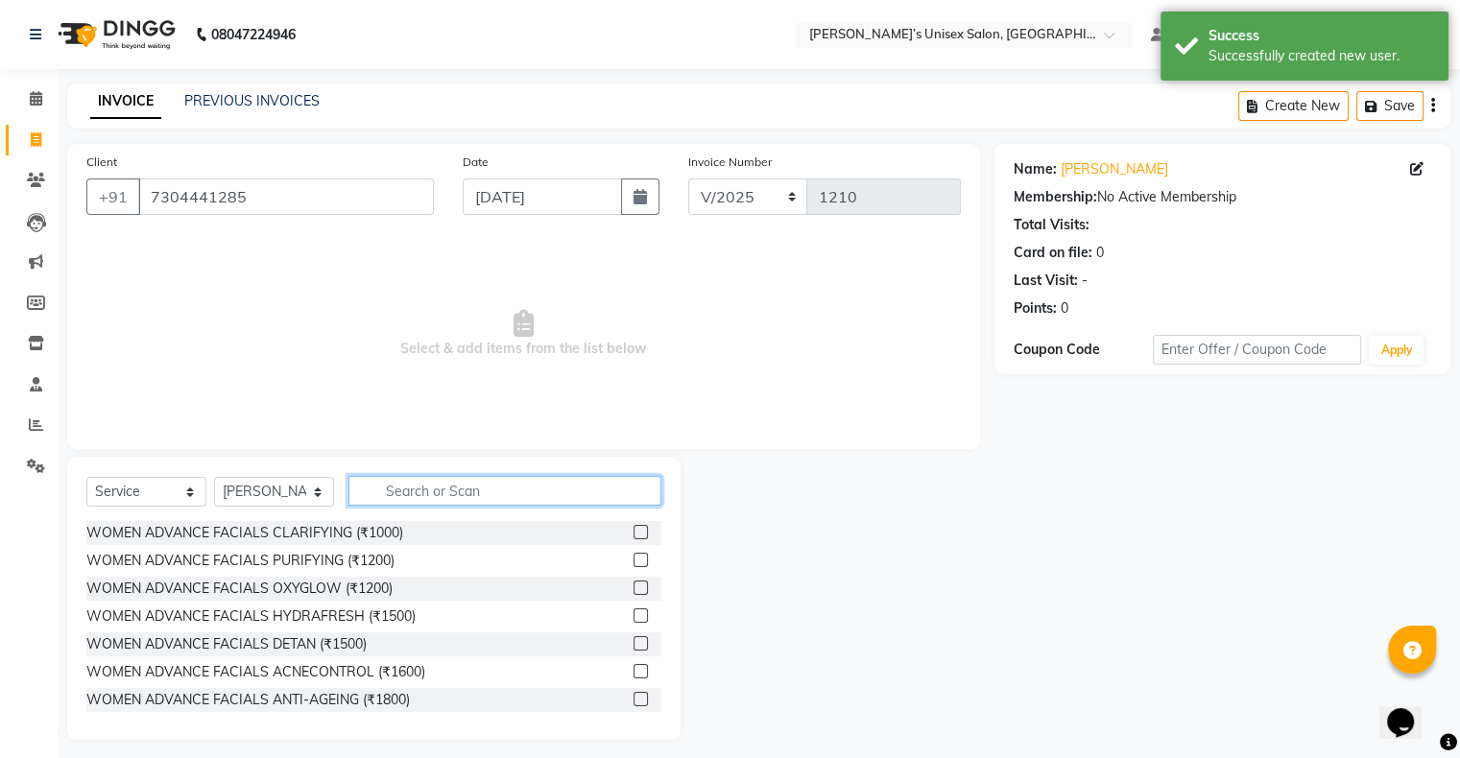
click at [386, 251] on input "text" at bounding box center [504, 491] width 313 height 30
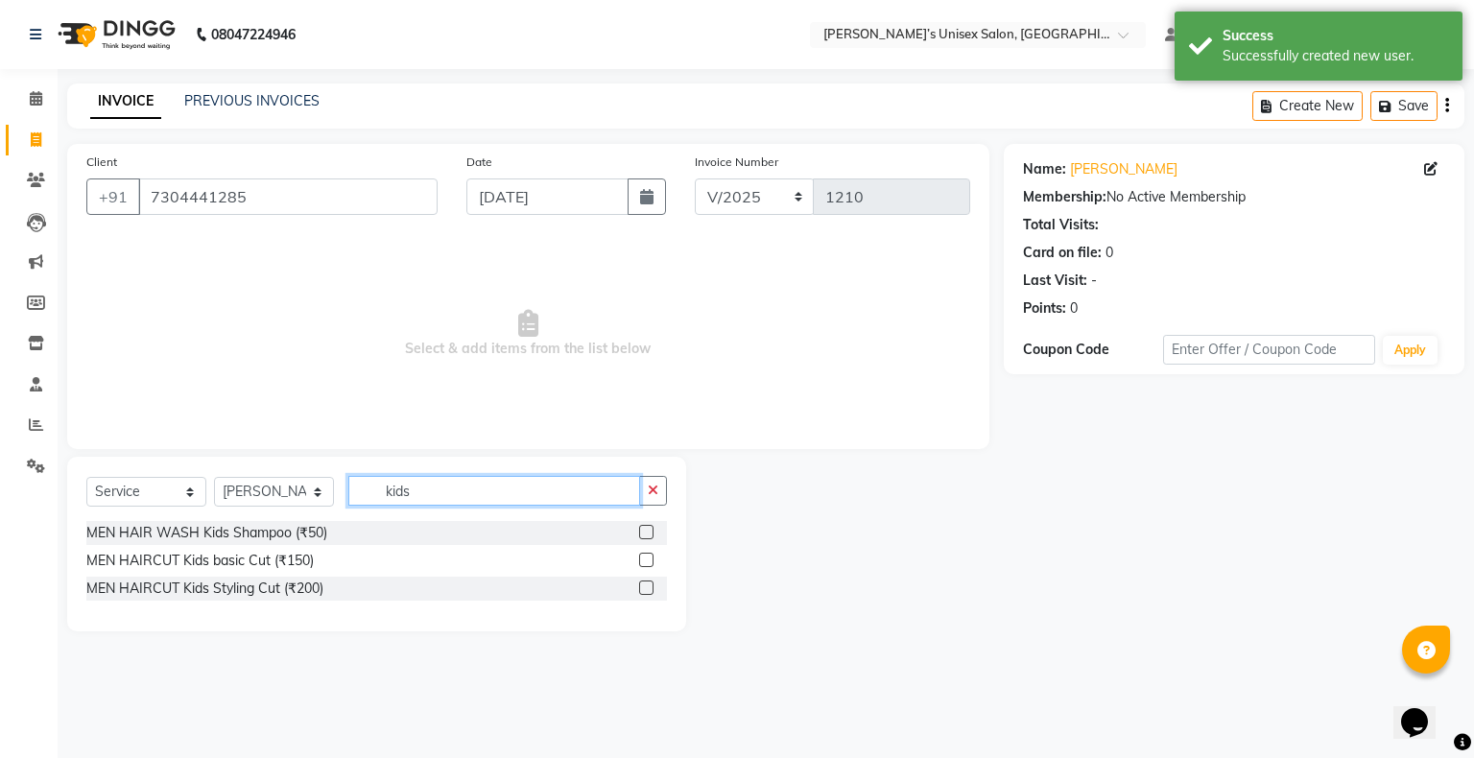
type input "kids"
click at [490, 251] on label at bounding box center [646, 560] width 14 height 14
click at [490, 251] on input "checkbox" at bounding box center [645, 561] width 12 height 12
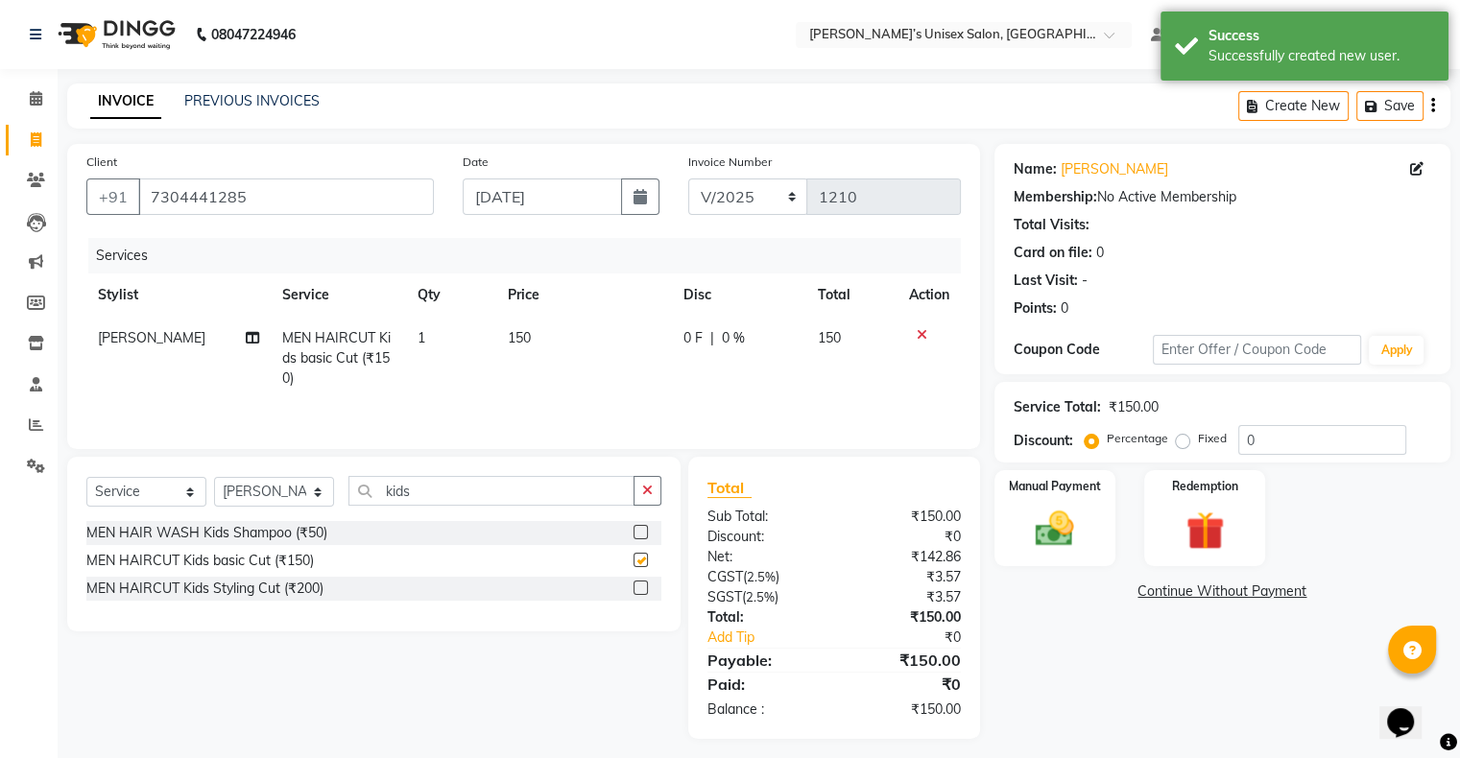
checkbox input "false"
click at [490, 251] on icon "button" at bounding box center [647, 490] width 11 height 13
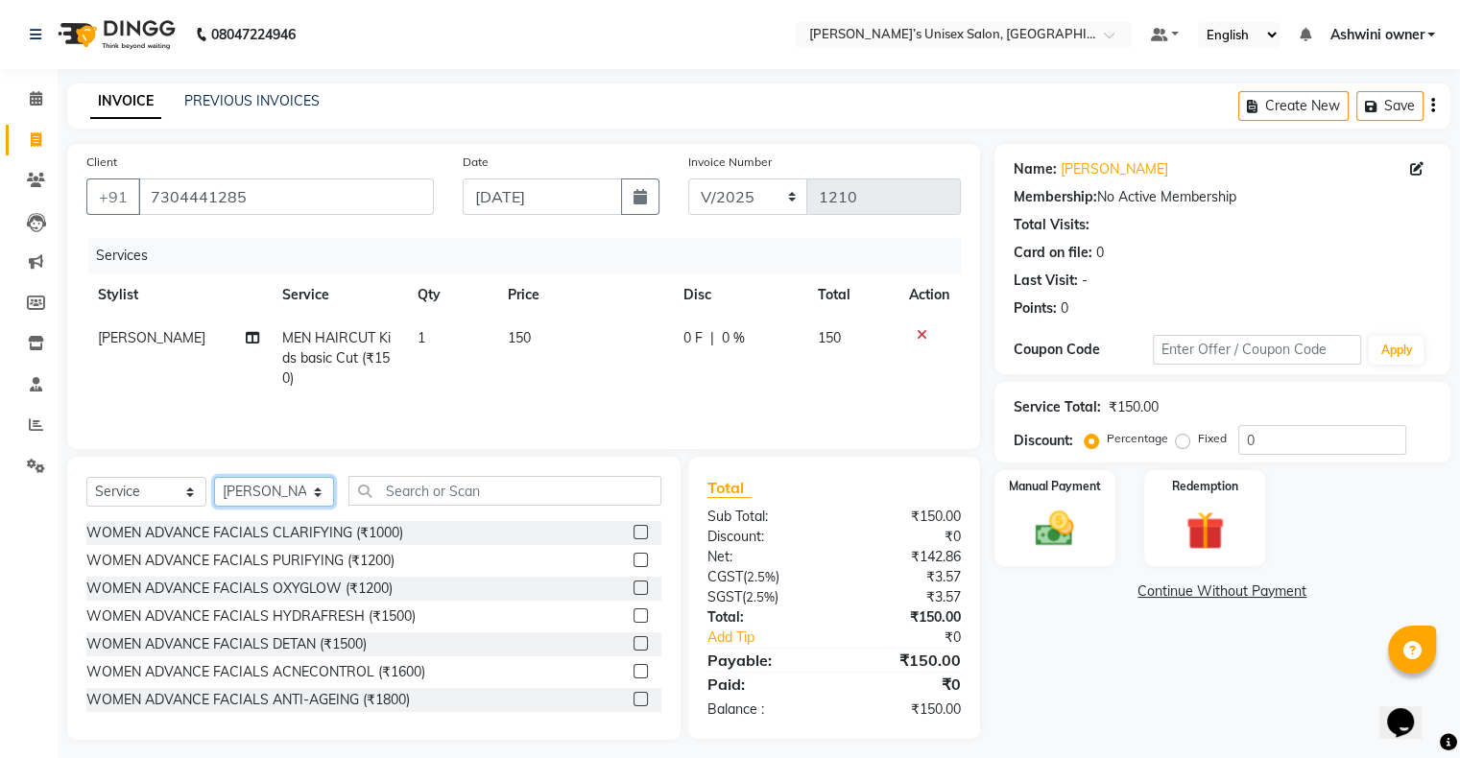
click at [267, 251] on select "Select Stylist Afjal ARSAD Ashwini owner Mohit Reena Zishan" at bounding box center [274, 492] width 120 height 30
select select "88697"
click at [214, 251] on select "Select Stylist Afjal ARSAD Ashwini owner Mohit Reena Zishan" at bounding box center [274, 492] width 120 height 30
click at [395, 251] on input "text" at bounding box center [504, 491] width 313 height 30
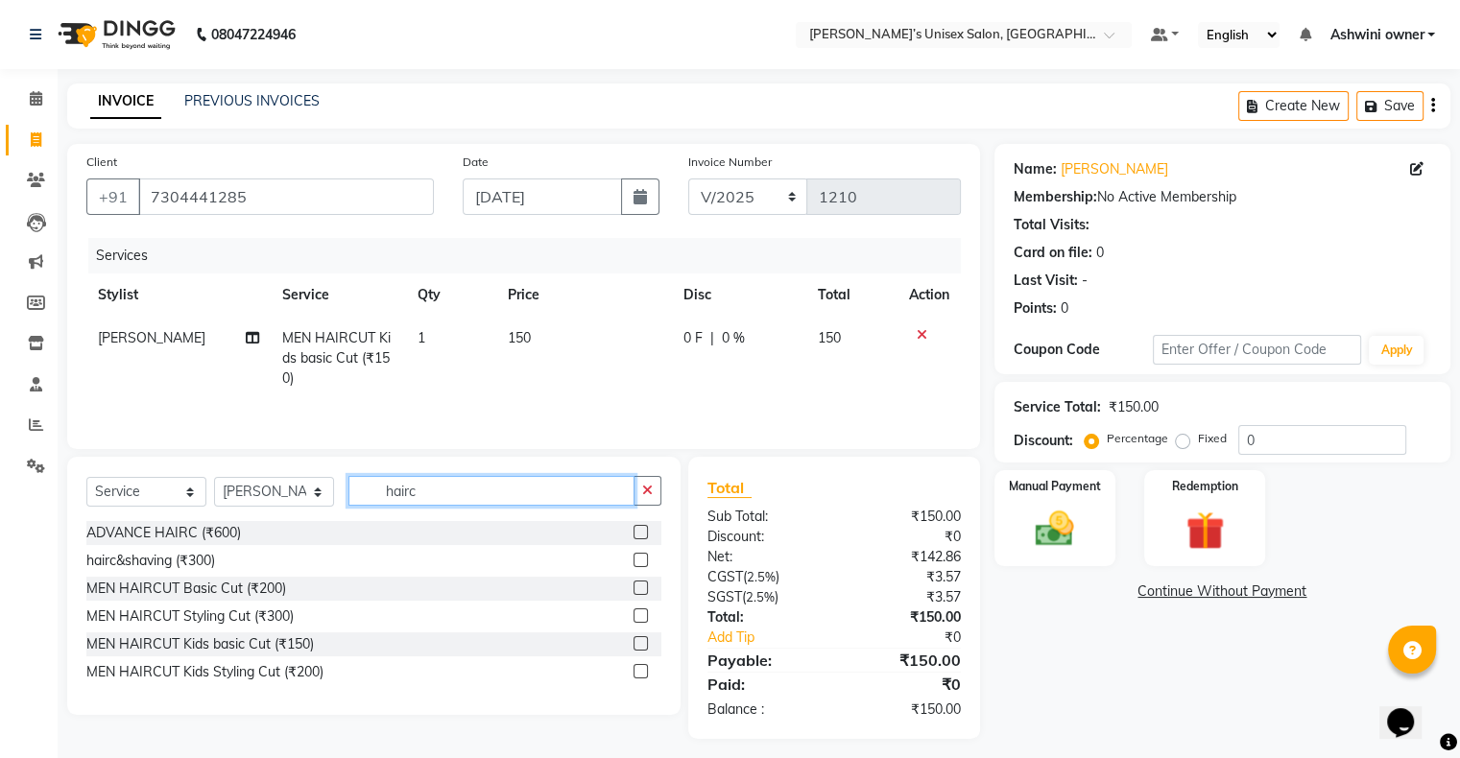
type input "hairc"
click at [490, 251] on label at bounding box center [640, 588] width 14 height 14
click at [490, 251] on input "checkbox" at bounding box center [639, 588] width 12 height 12
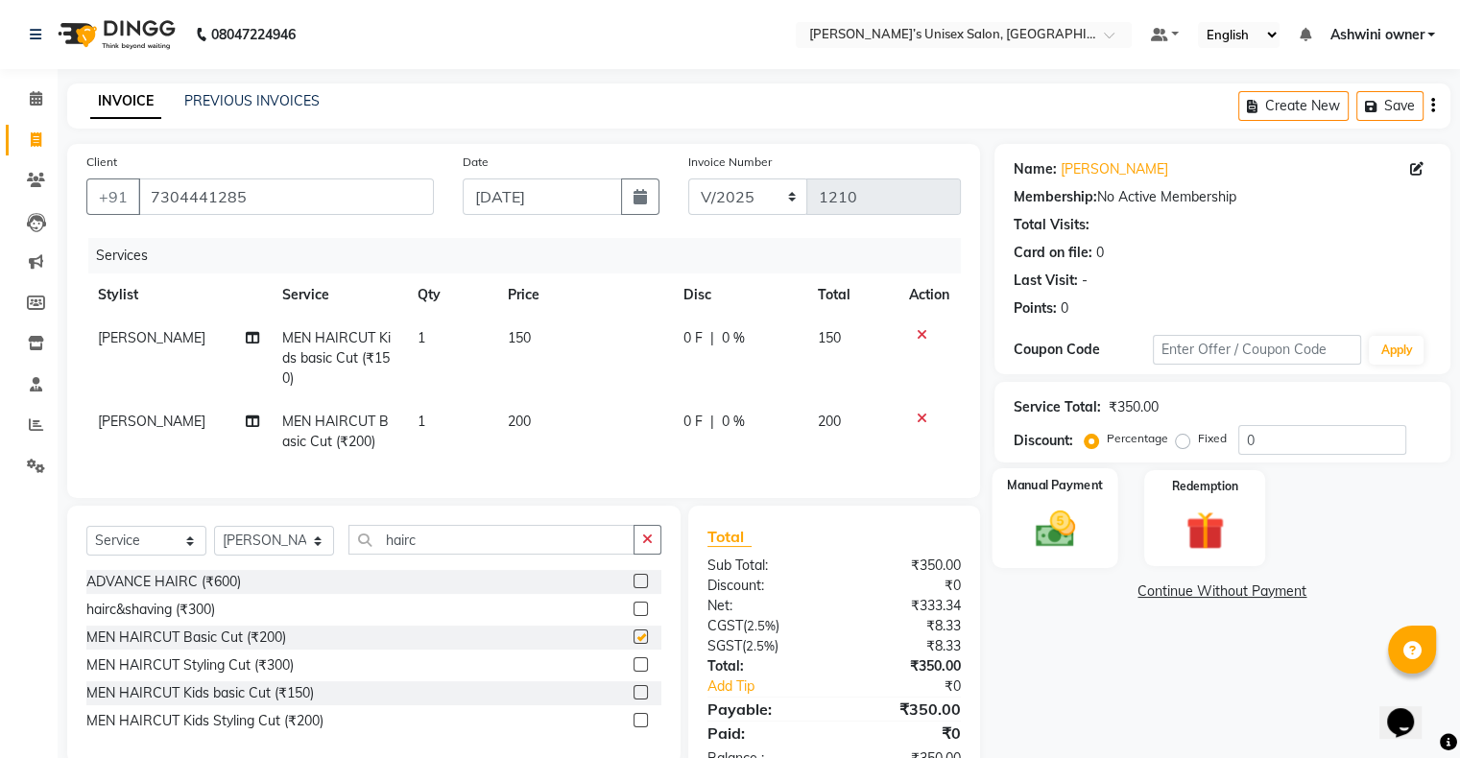
checkbox input "false"
click at [490, 251] on div "Manual Payment" at bounding box center [1054, 517] width 126 height 99
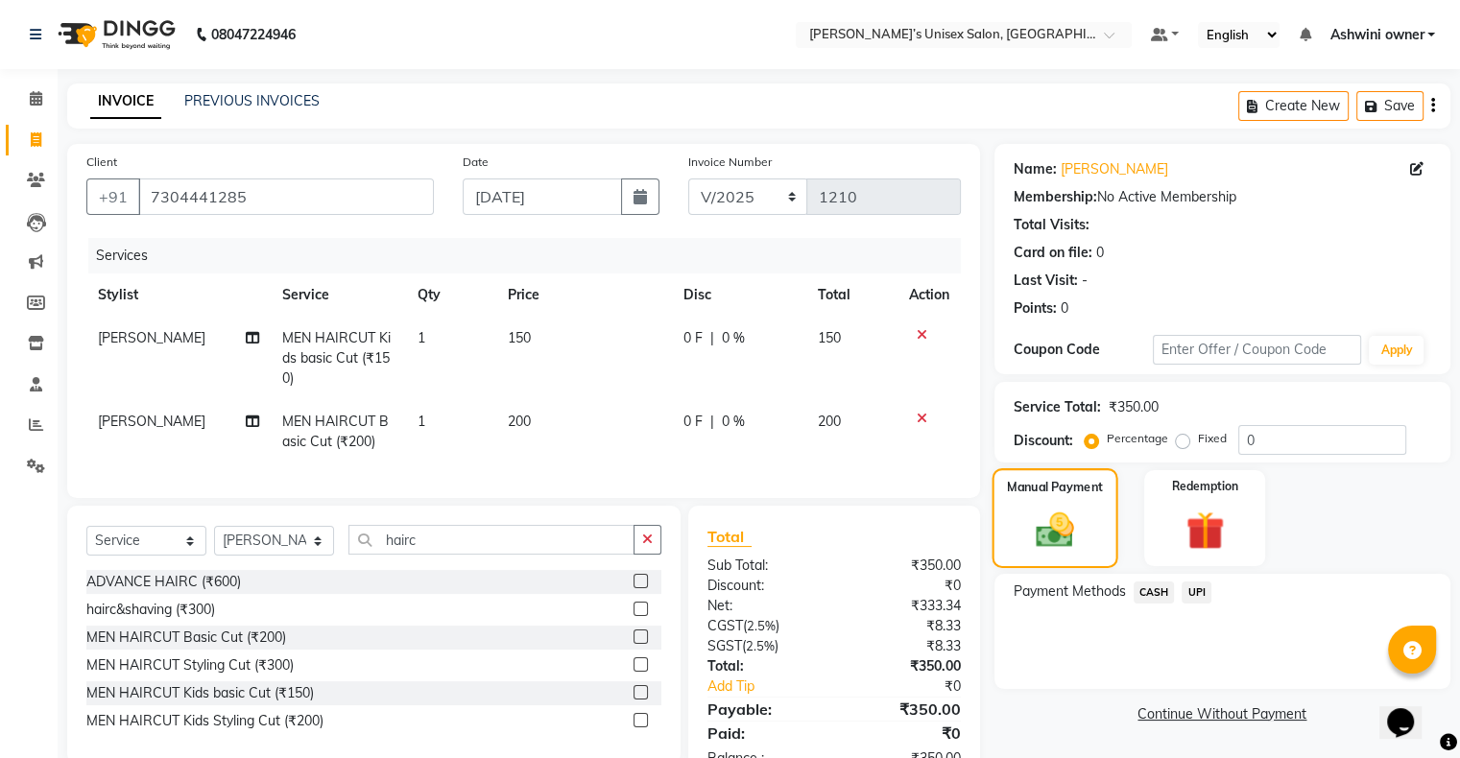
click at [490, 251] on div "Manual Payment" at bounding box center [1054, 517] width 126 height 99
click at [490, 251] on span "CASH" at bounding box center [1153, 593] width 41 height 22
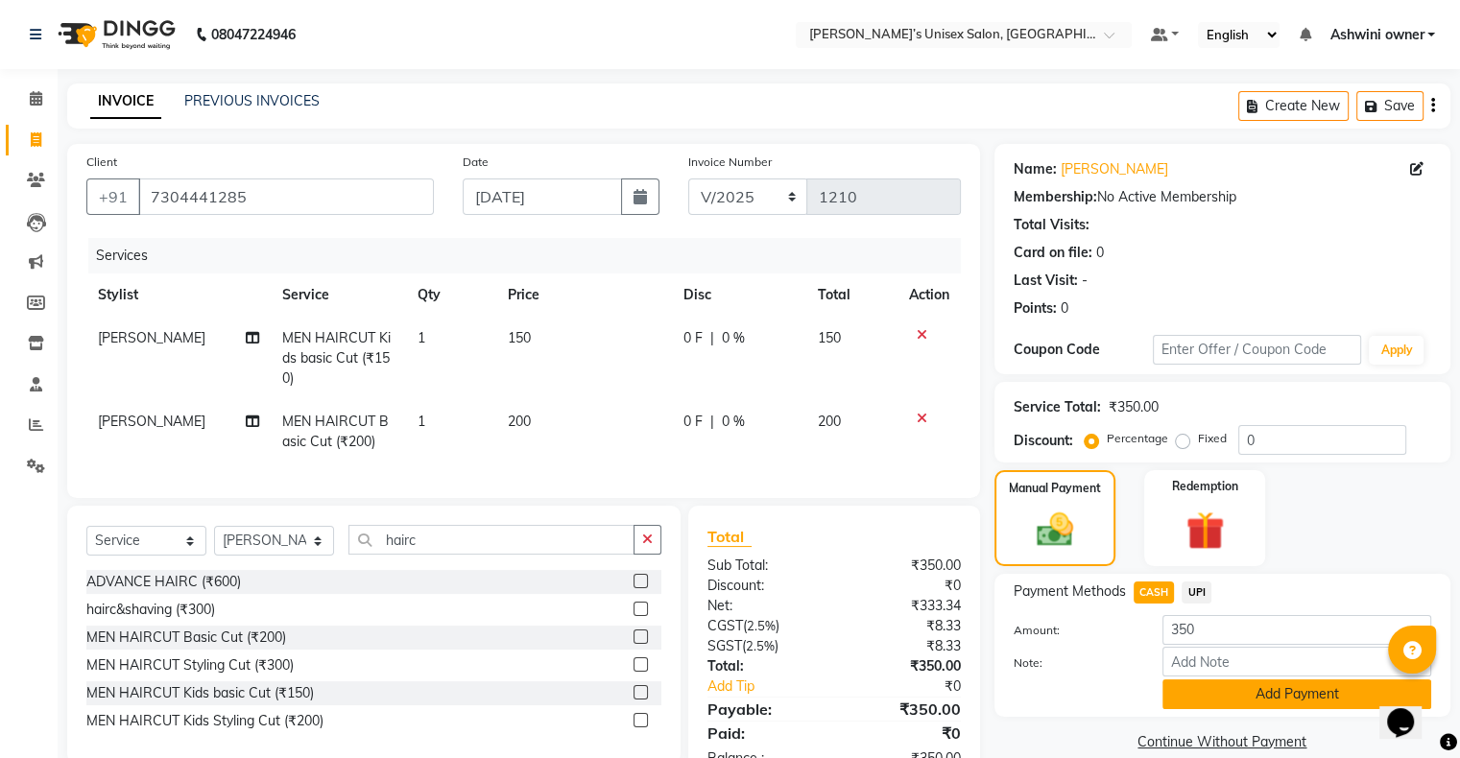
scroll to position [73, 0]
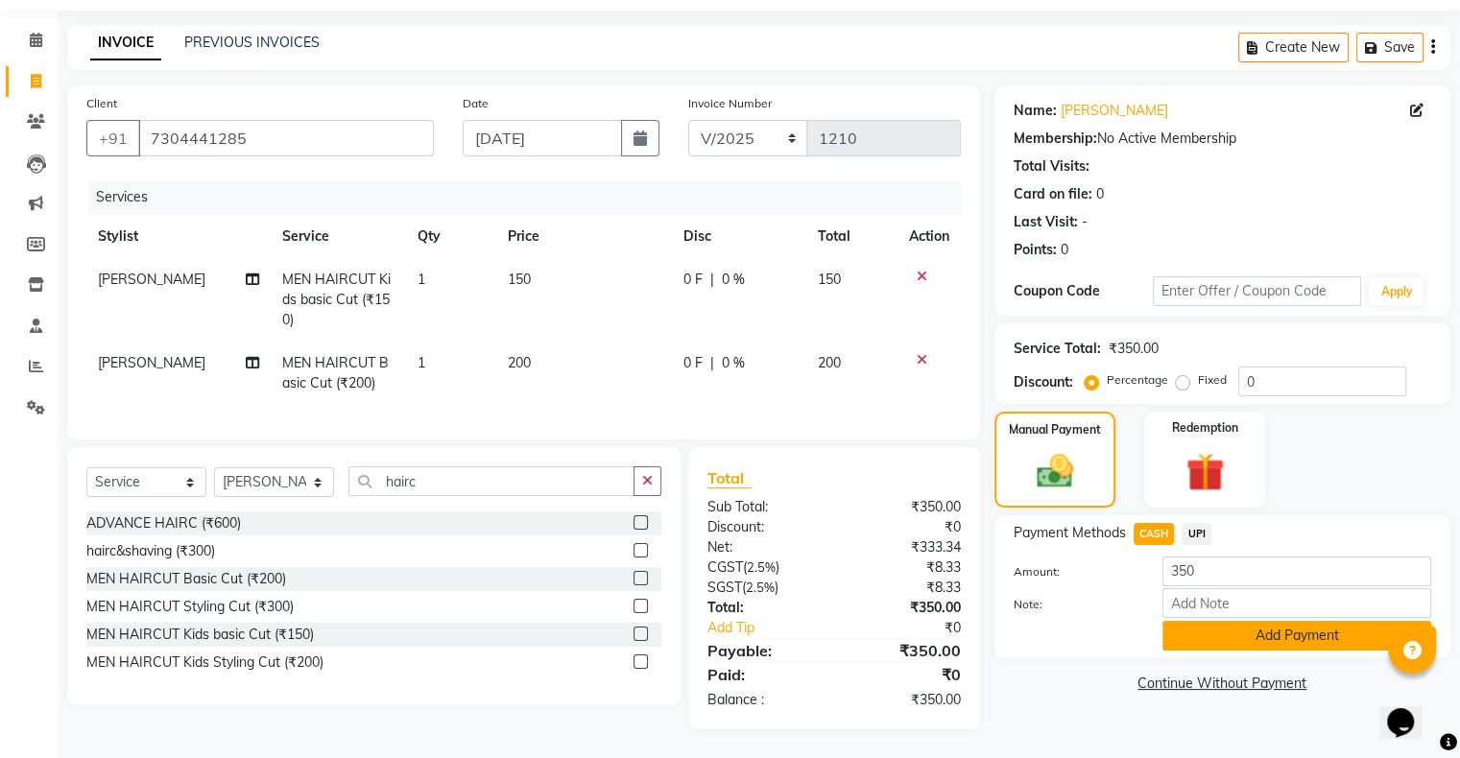
click at [490, 251] on button "Add Payment" at bounding box center [1296, 636] width 269 height 30
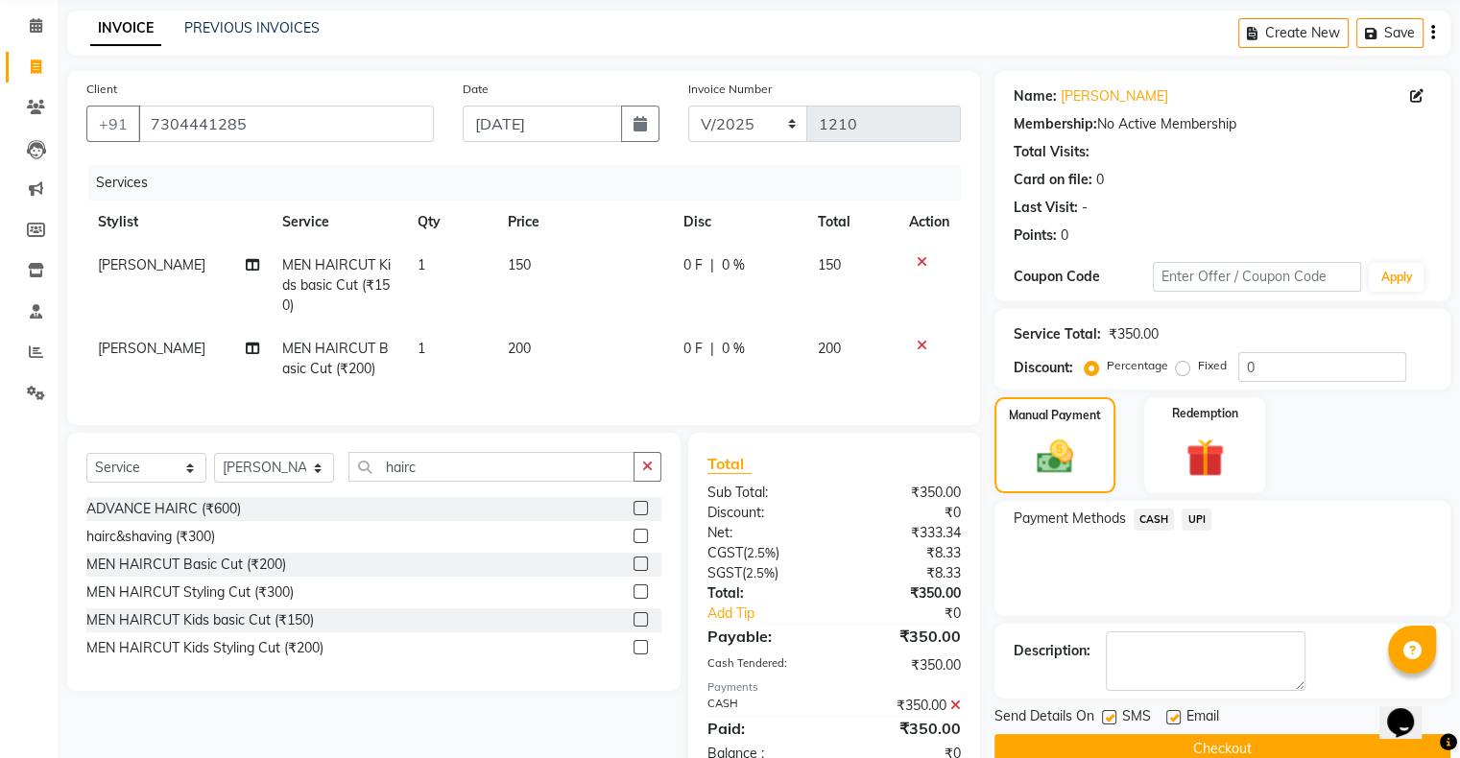
scroll to position [141, 0]
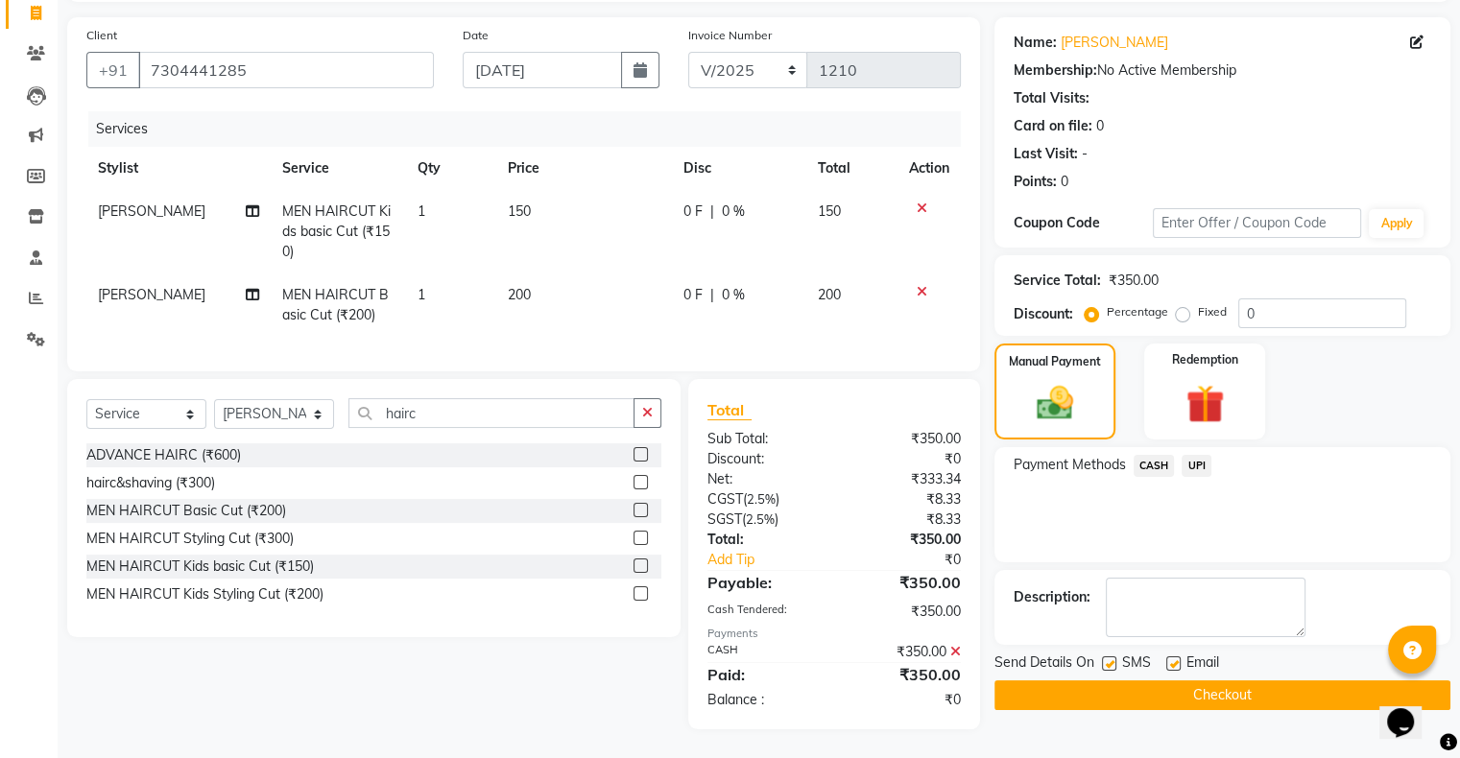
click at [490, 251] on button "Checkout" at bounding box center [1222, 695] width 456 height 30
